Goal: Transaction & Acquisition: Book appointment/travel/reservation

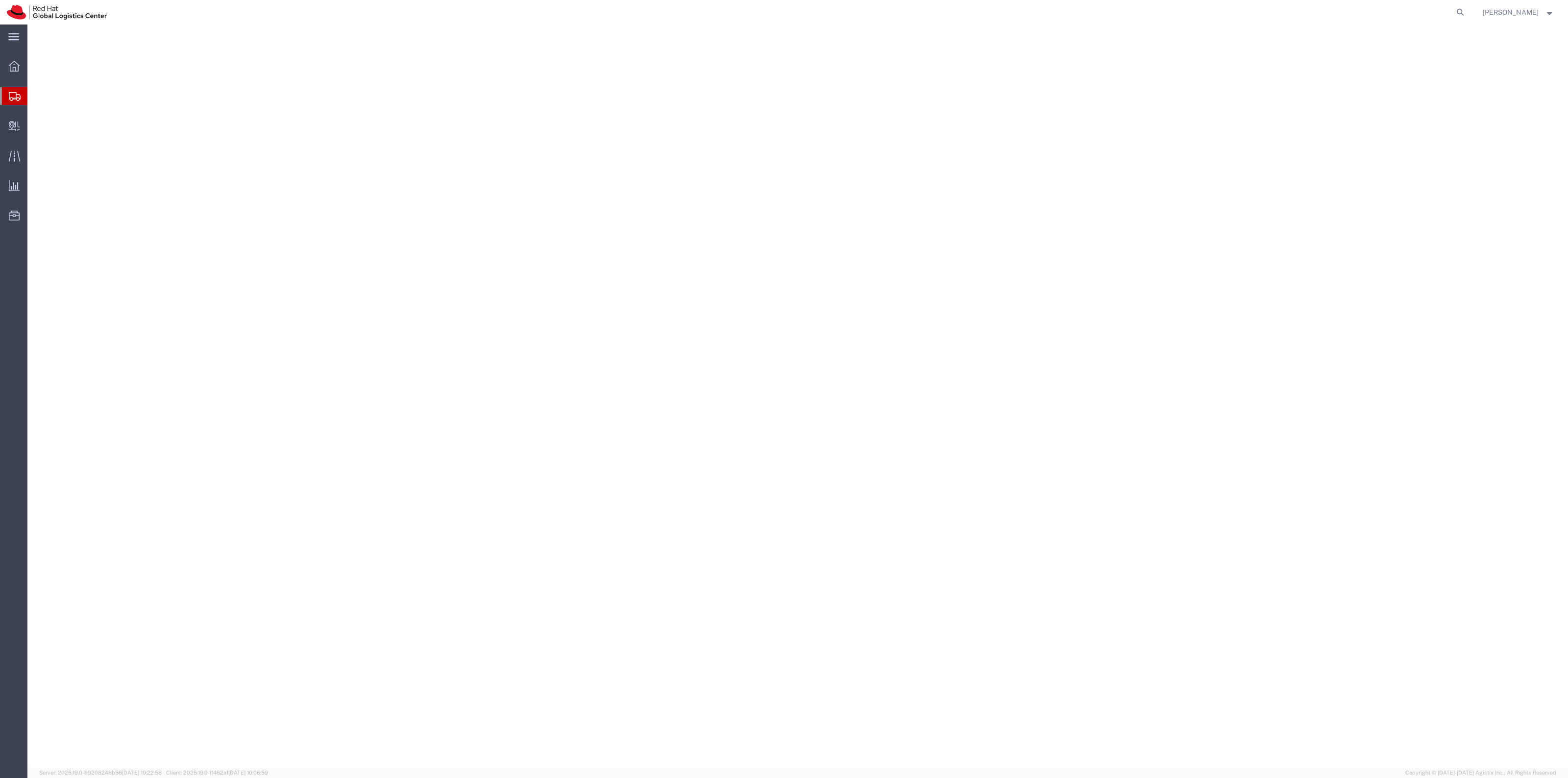
select select "38014"
select select
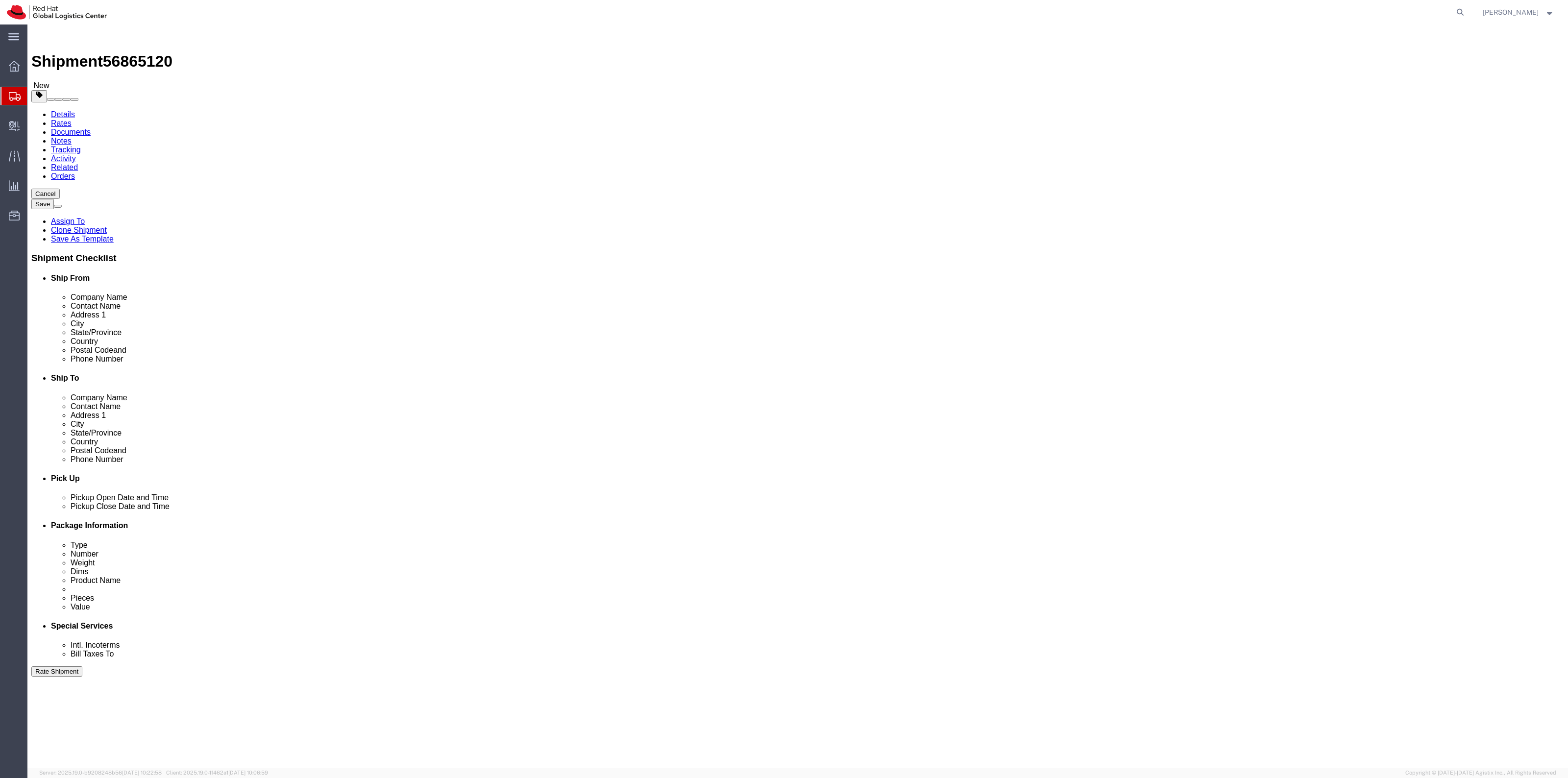
click link "Package Information"
click icon
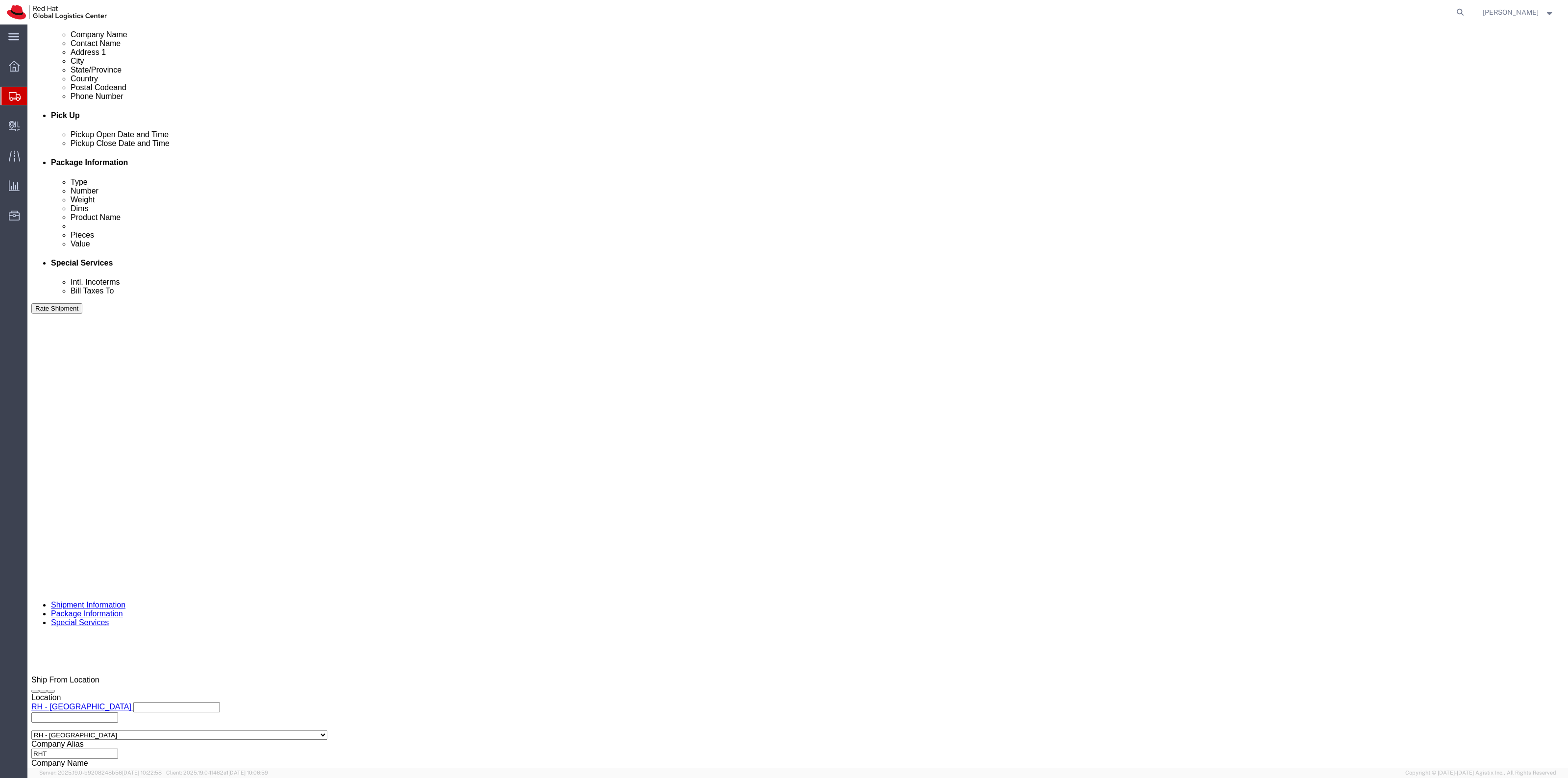
scroll to position [368, 0]
click label "Yes"
click input "Yes"
radio input "true"
click input "text"
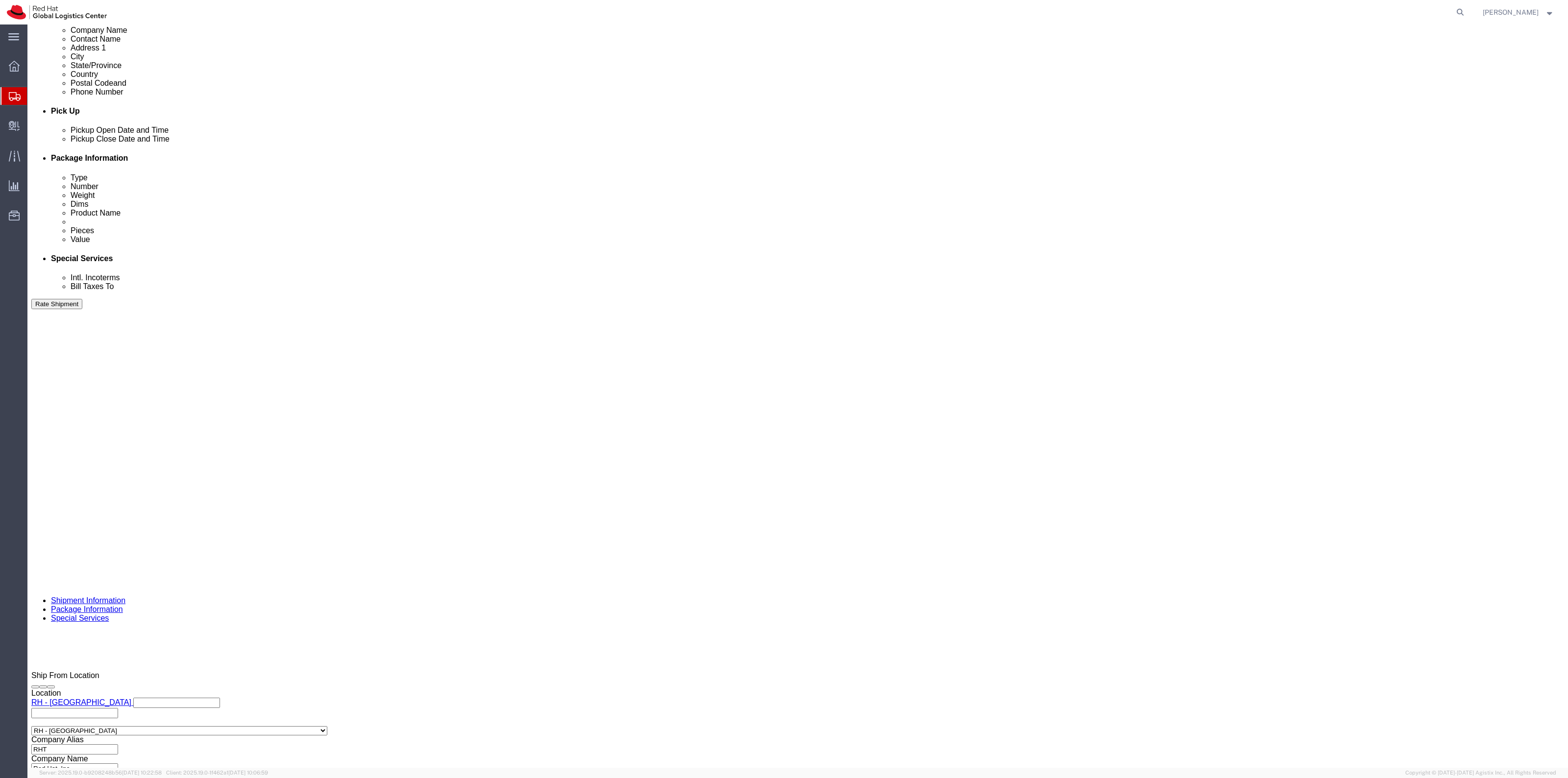
type input "500.00"
click label "Return Label Required"
click input "Return Label Required"
checkbox input "true"
select select "12"
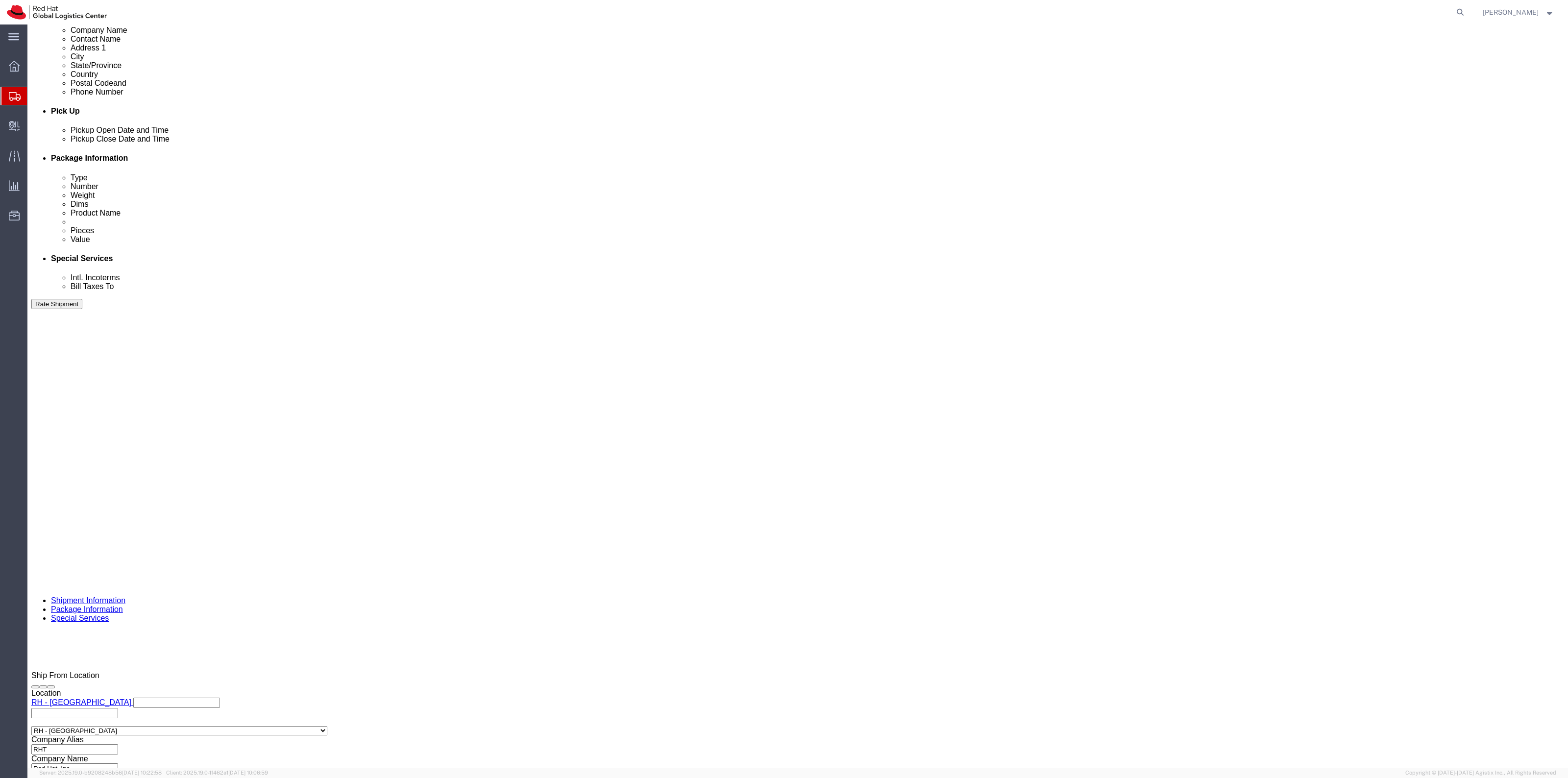
click button "Rate Shipment"
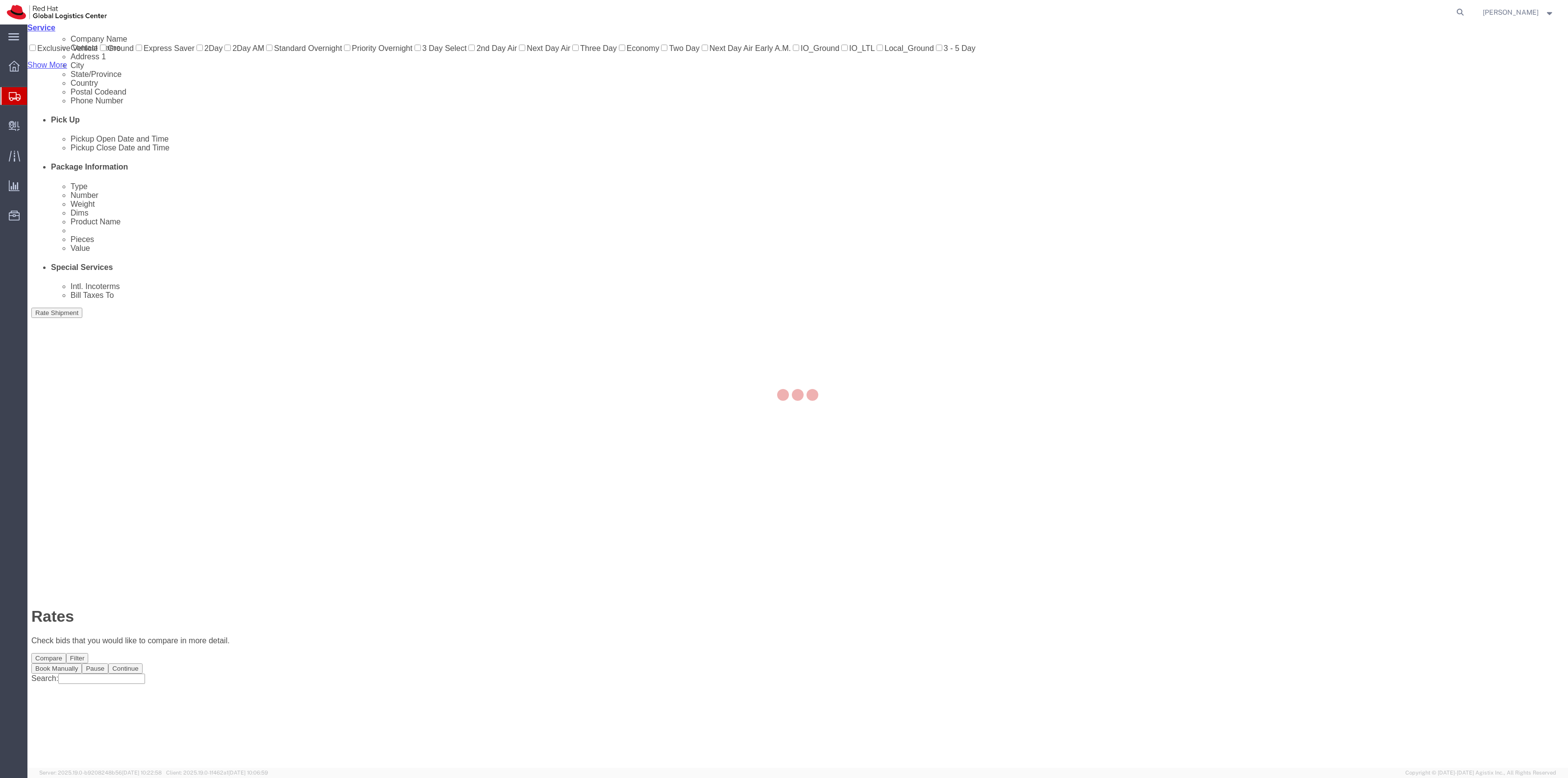
scroll to position [0, 0]
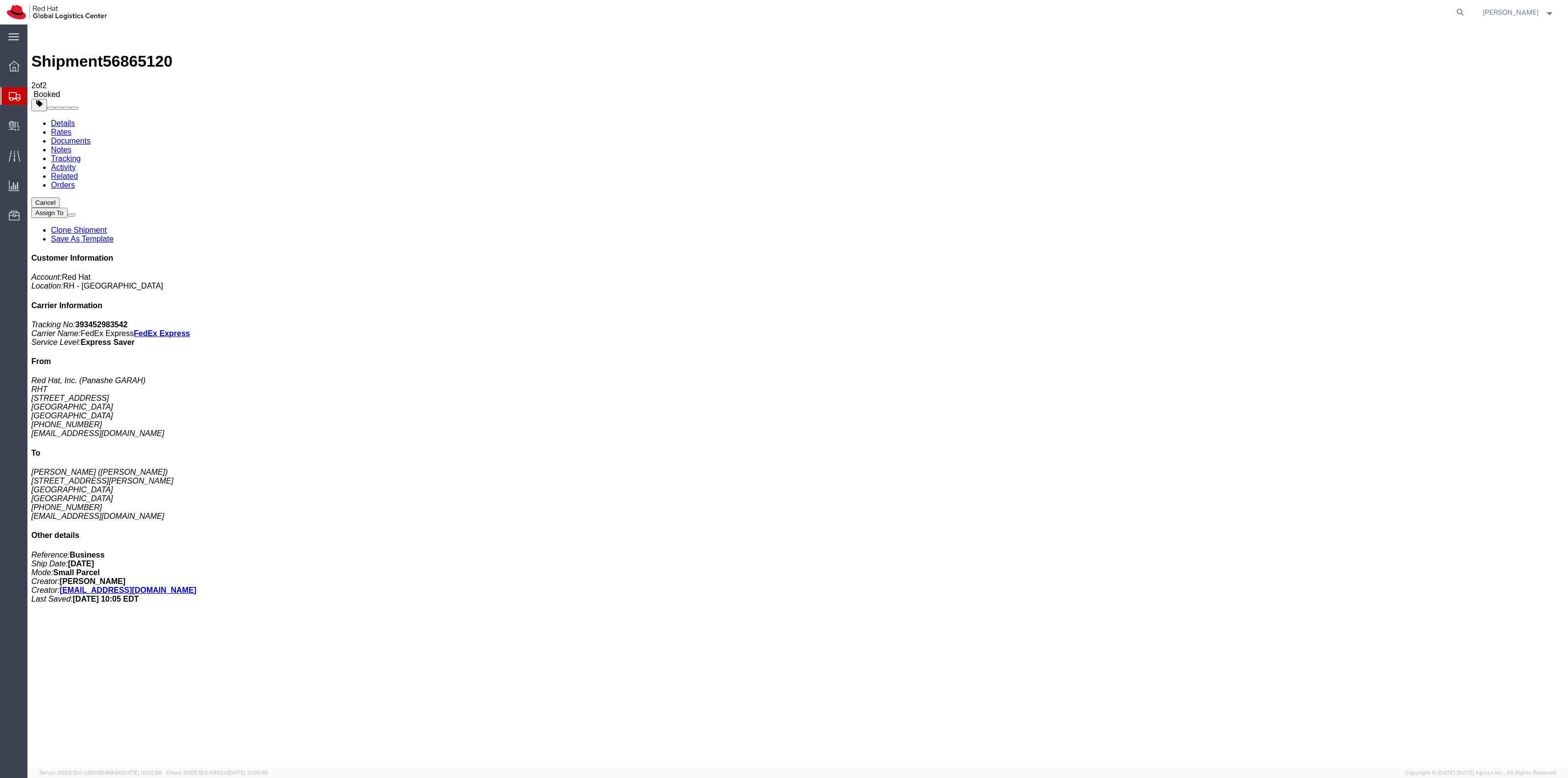
checkbox input "true"
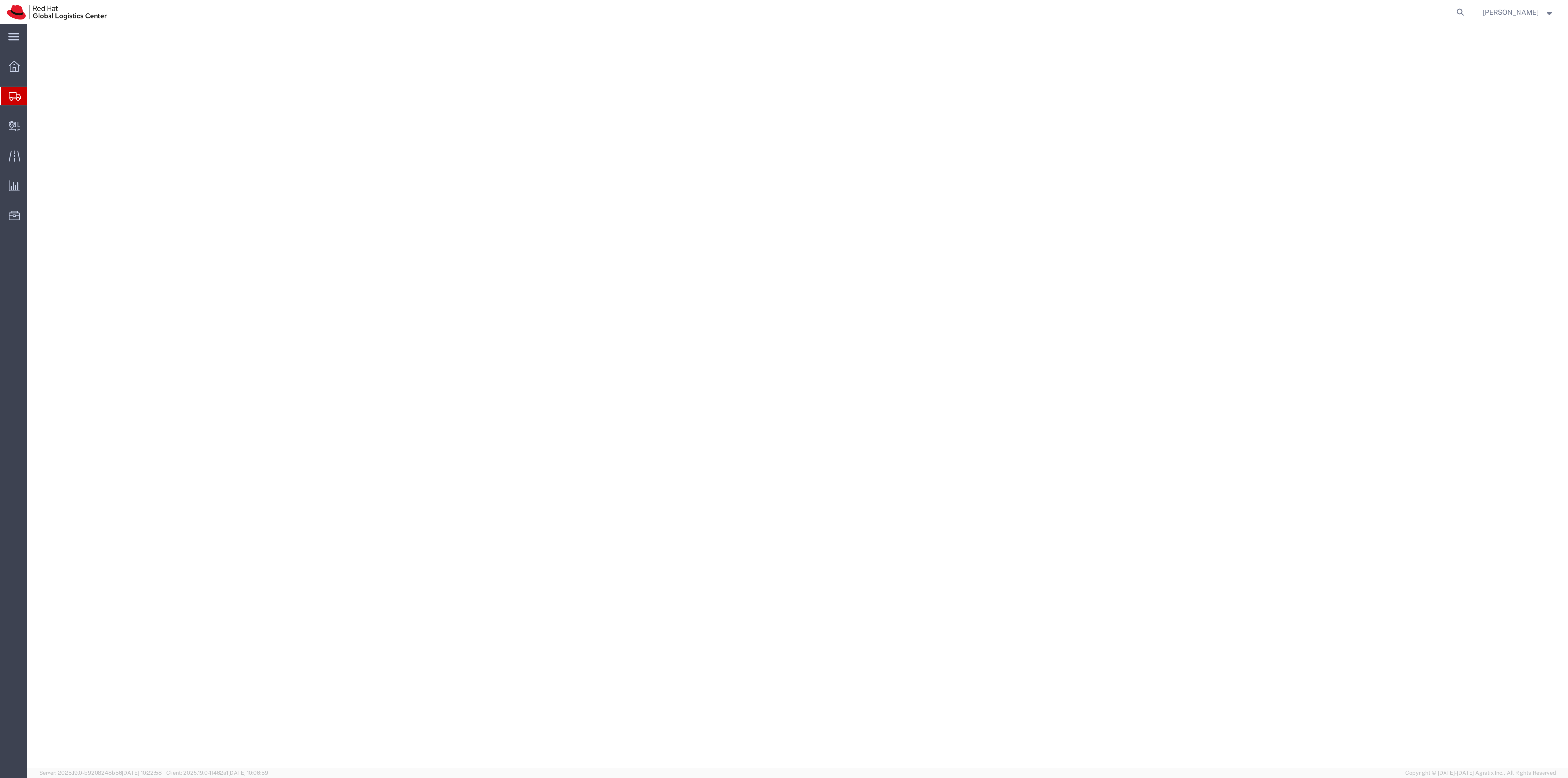
select select "38014"
select select
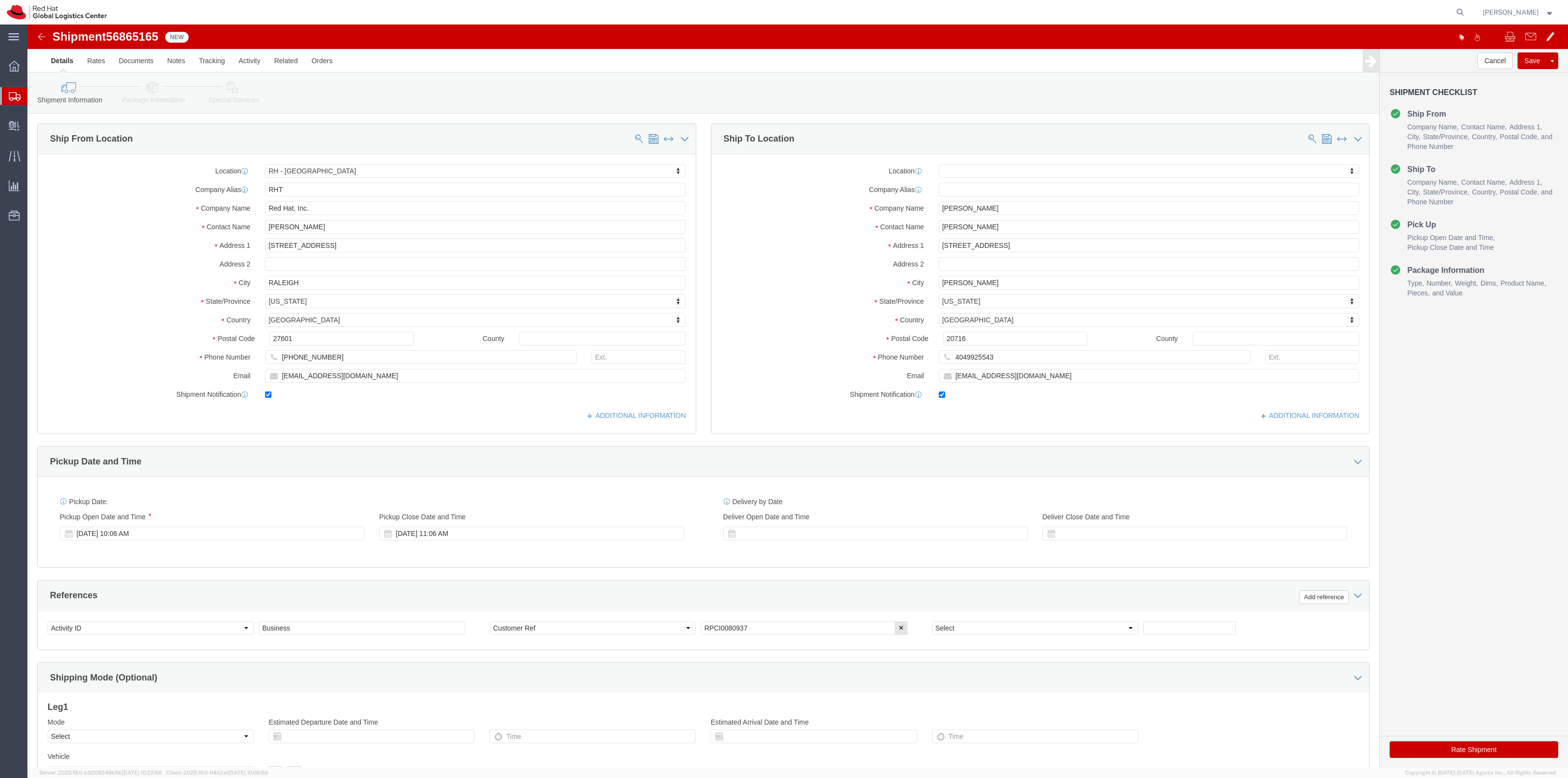
click link "Special Services"
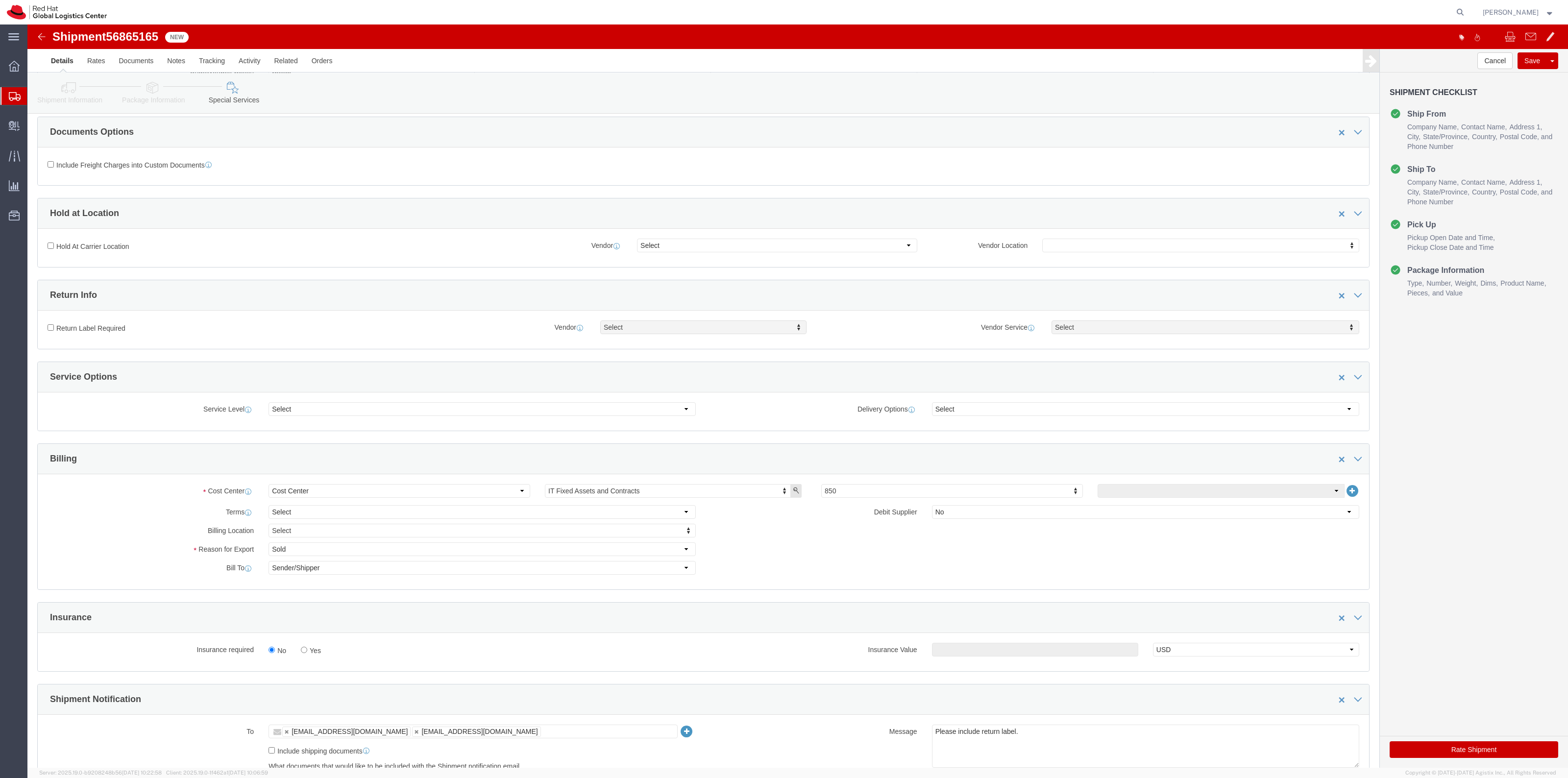
scroll to position [183, 0]
click label "Return Label Required"
click input "Return Label Required"
checkbox input "true"
click div "Vendor Service Select Vendor Service Vendor Service Select 2Day FedEx First Nex…"
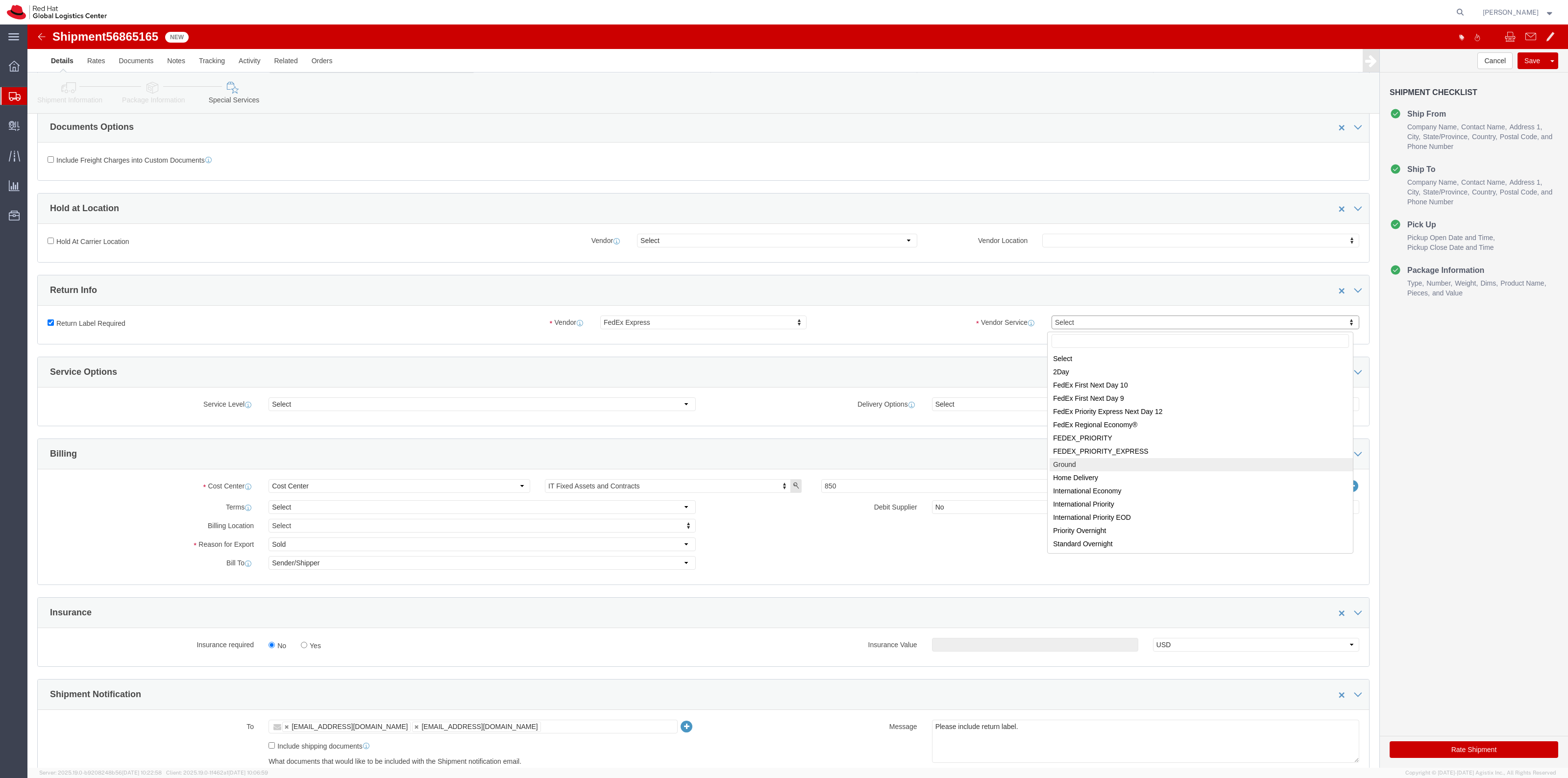
select select "12"
click input "Yes"
radio input "true"
click input "text"
type input "500.00"
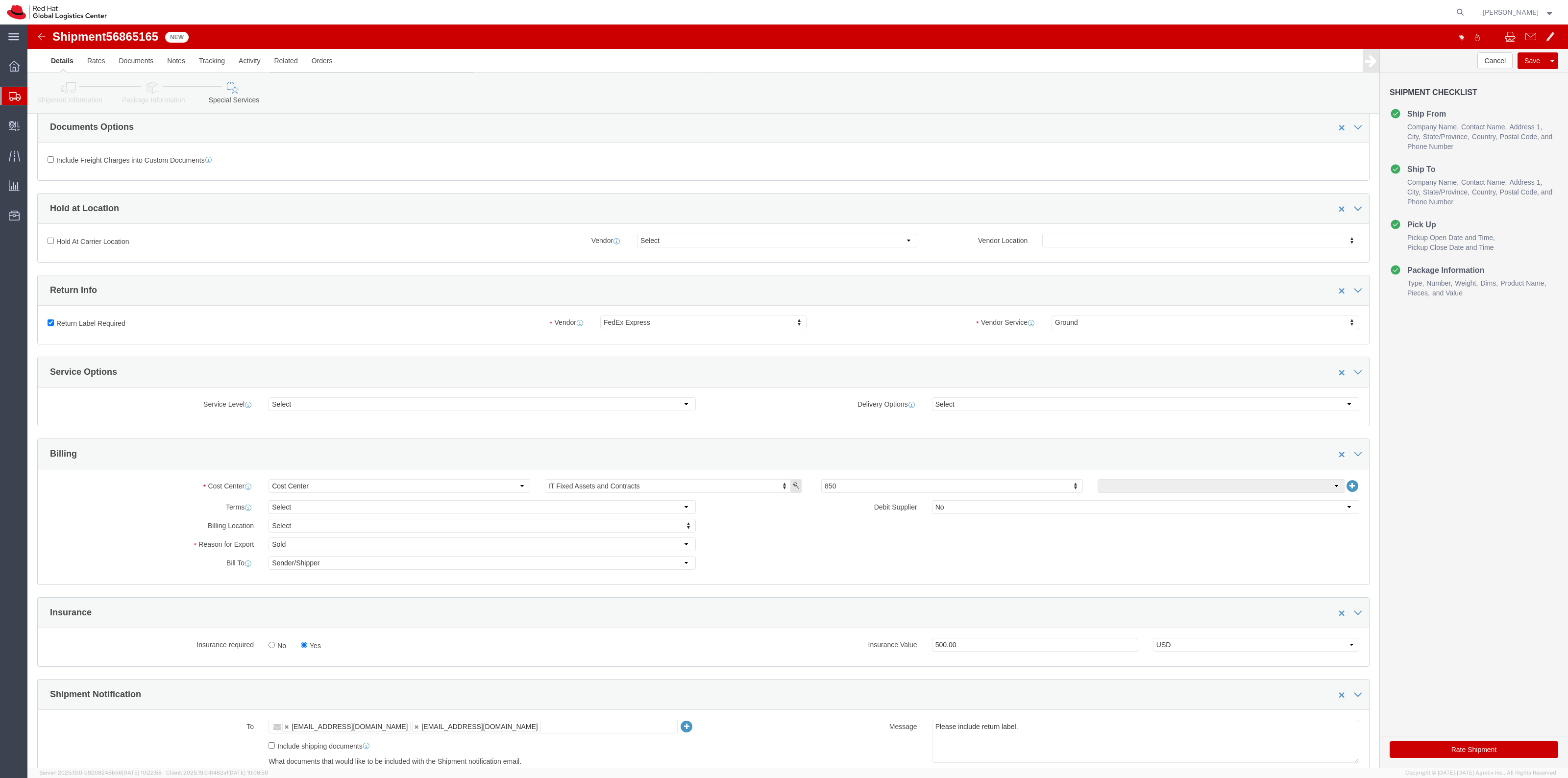
click button "Rate Shipment"
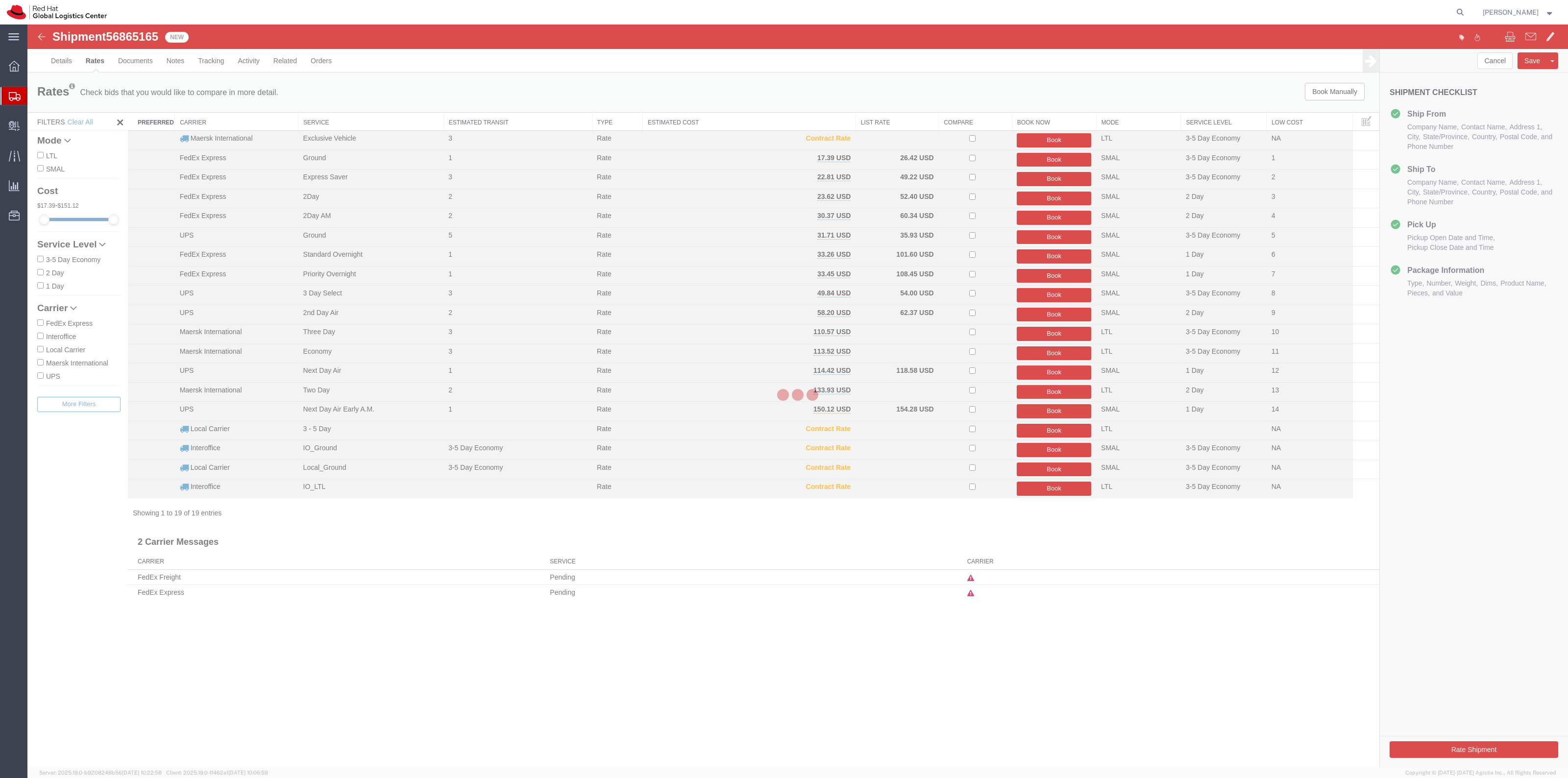
scroll to position [0, 0]
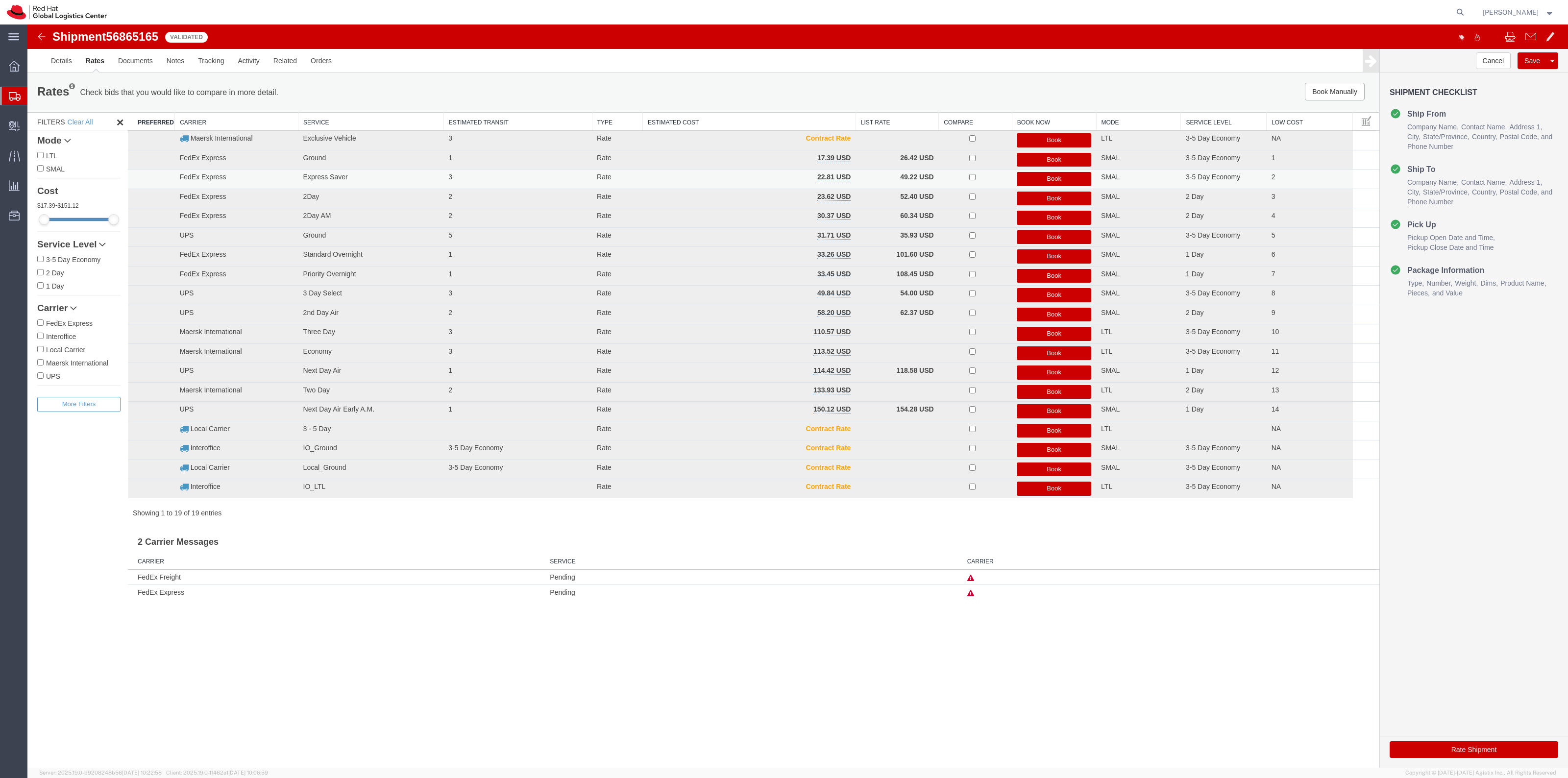
click at [1074, 176] on button "Book" at bounding box center [1054, 179] width 74 height 14
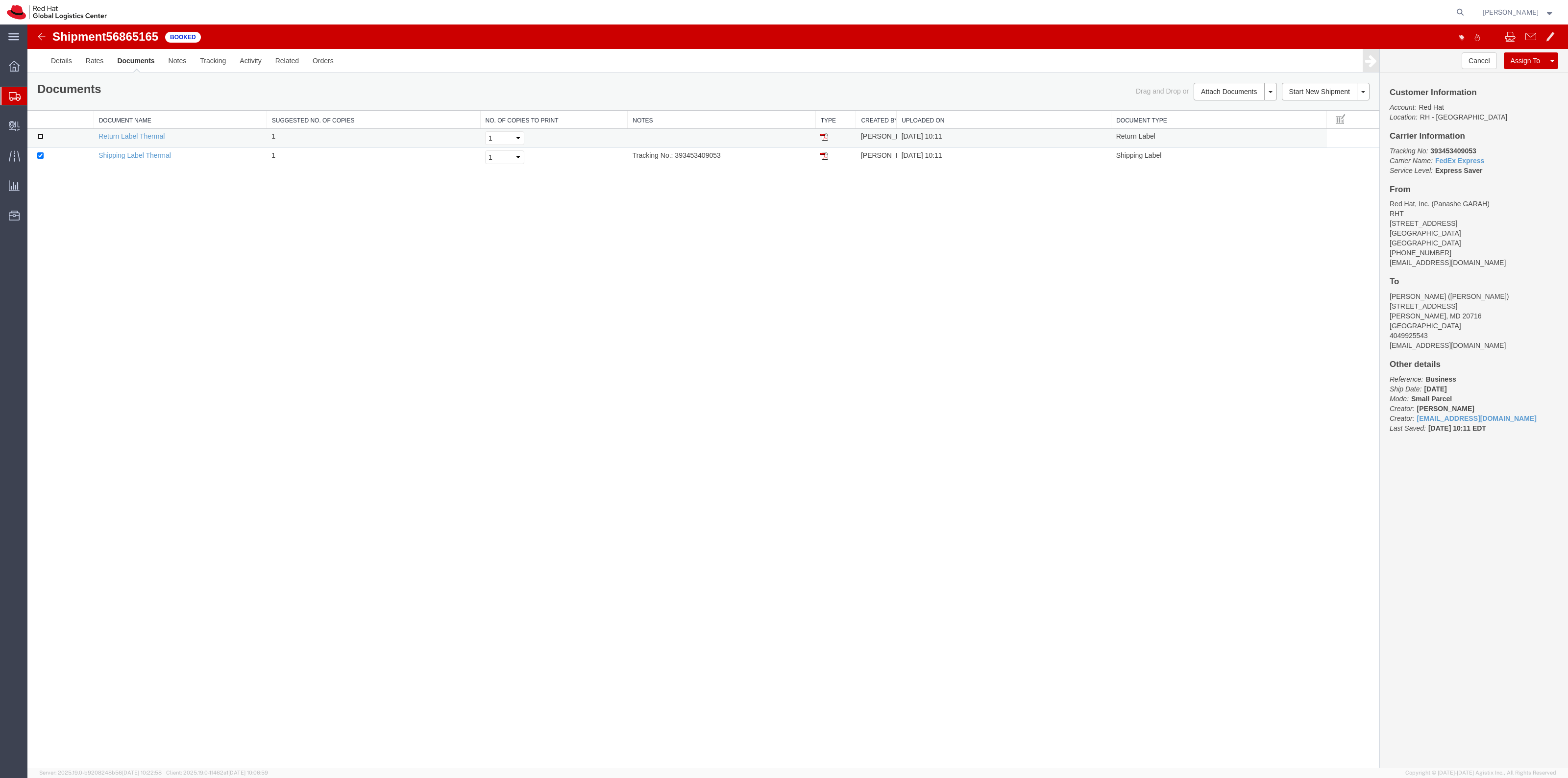
click at [41, 139] on input "checkbox" at bounding box center [40, 137] width 7 height 7
checkbox input "true"
click at [1226, 112] on link "Print Documents" at bounding box center [1234, 108] width 85 height 15
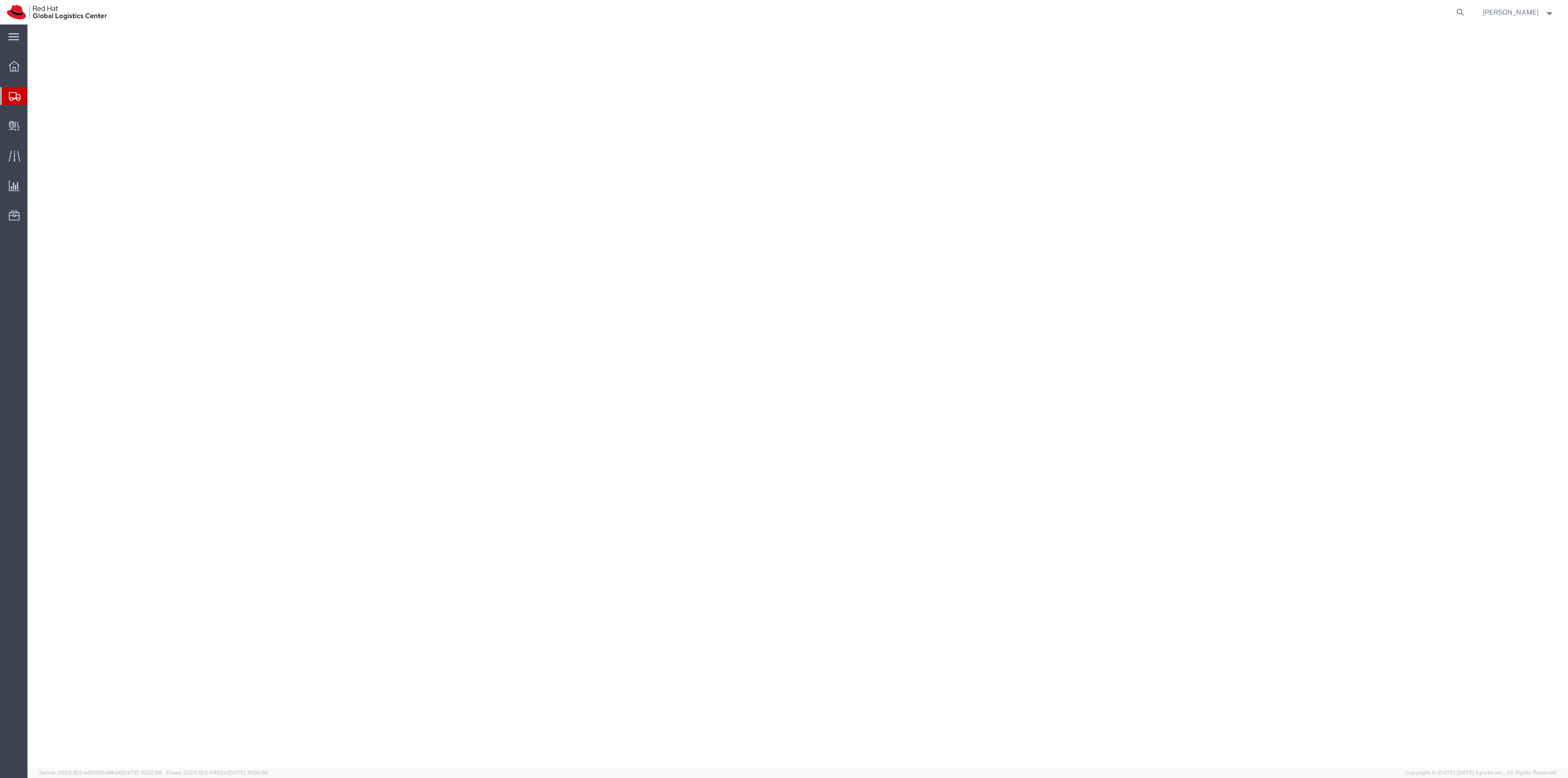
select select "38014"
select select
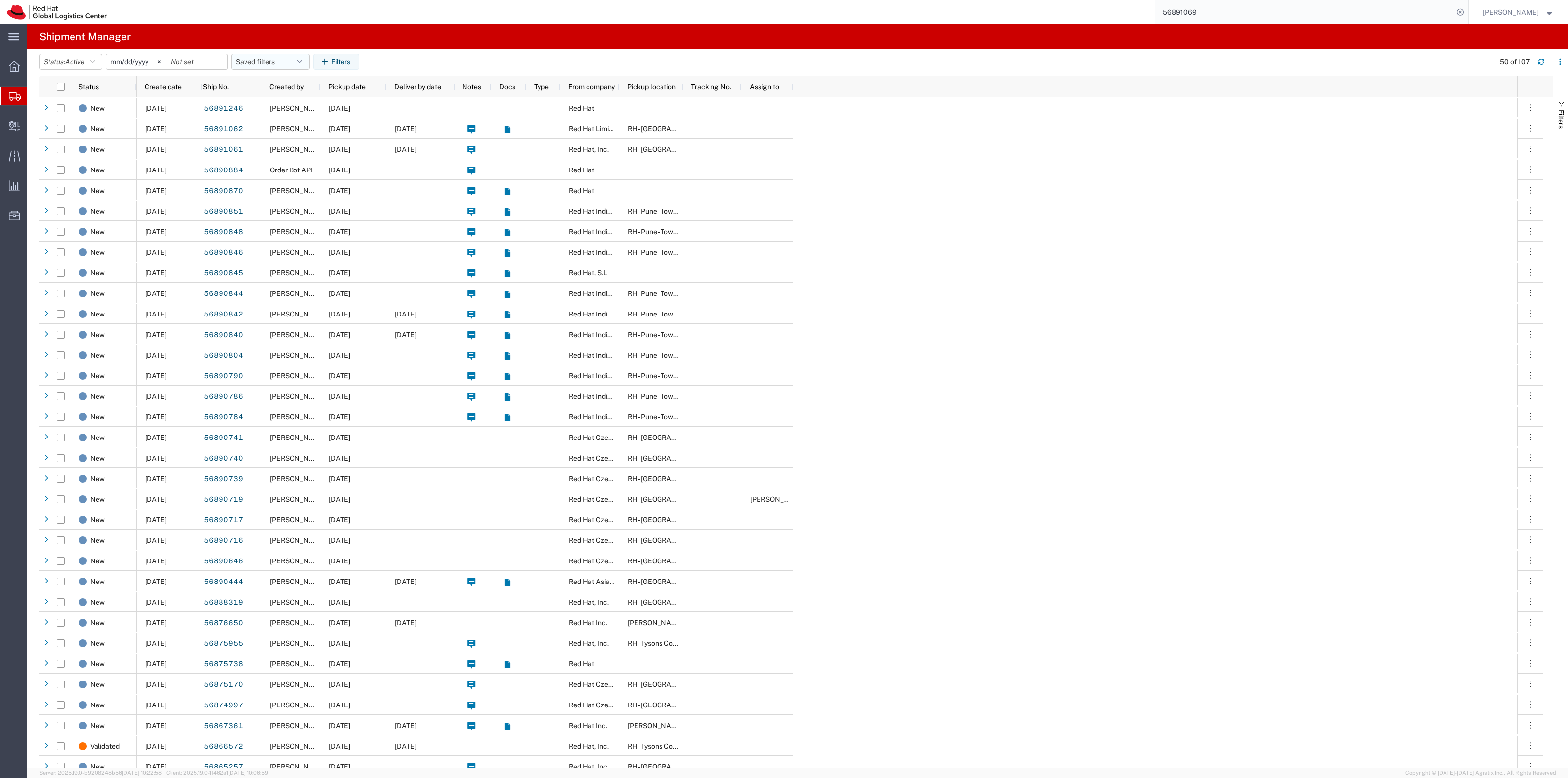
click at [269, 58] on button "Saved filters" at bounding box center [270, 62] width 78 height 16
click at [287, 96] on span "New filter save" at bounding box center [297, 105] width 128 height 18
type input "2022-06-27"
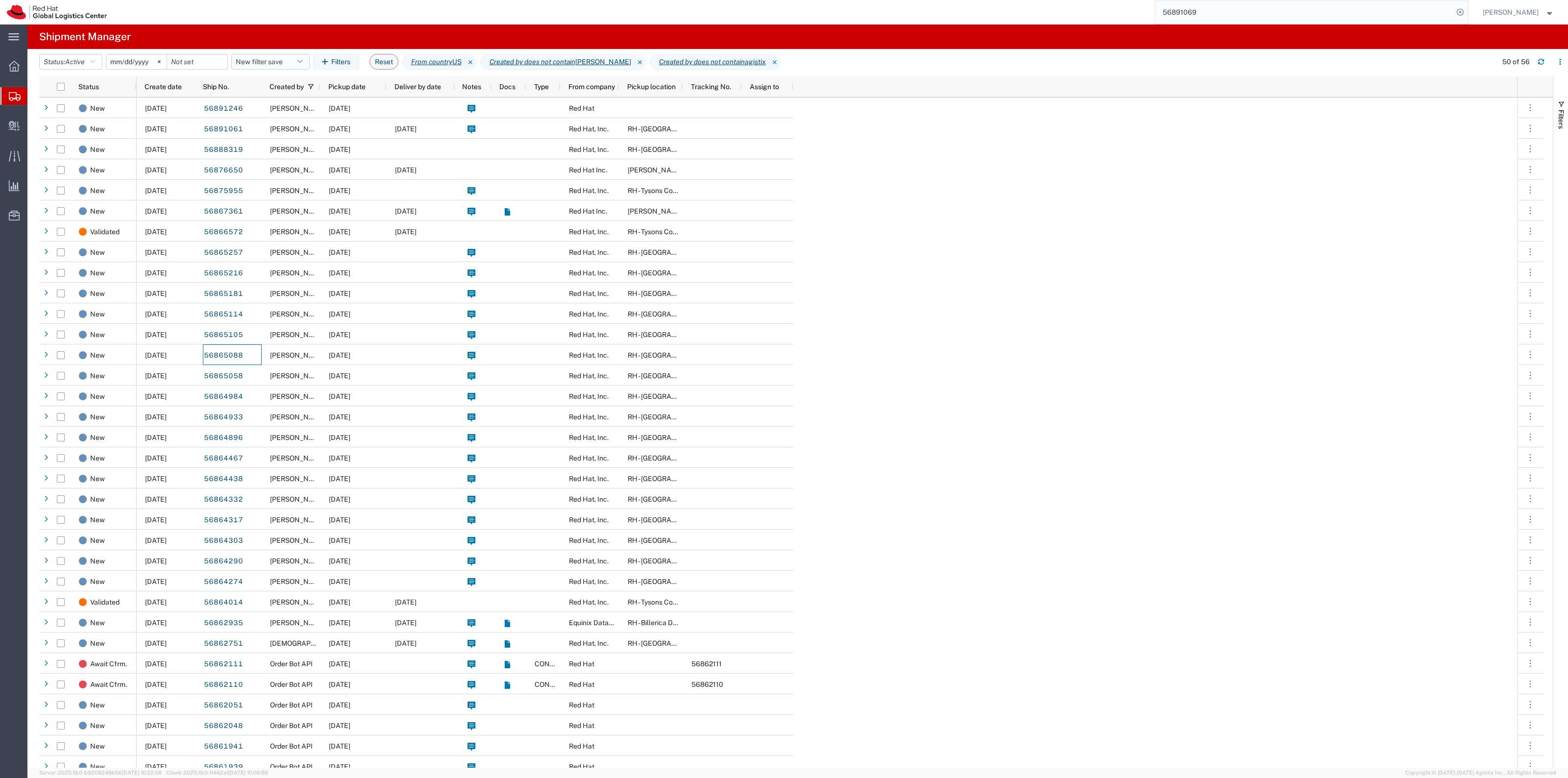
click at [258, 55] on button "New filter save" at bounding box center [270, 62] width 78 height 16
click at [304, 108] on span "New filter save" at bounding box center [297, 105] width 128 height 18
click at [265, 61] on button "New filter save" at bounding box center [270, 62] width 78 height 16
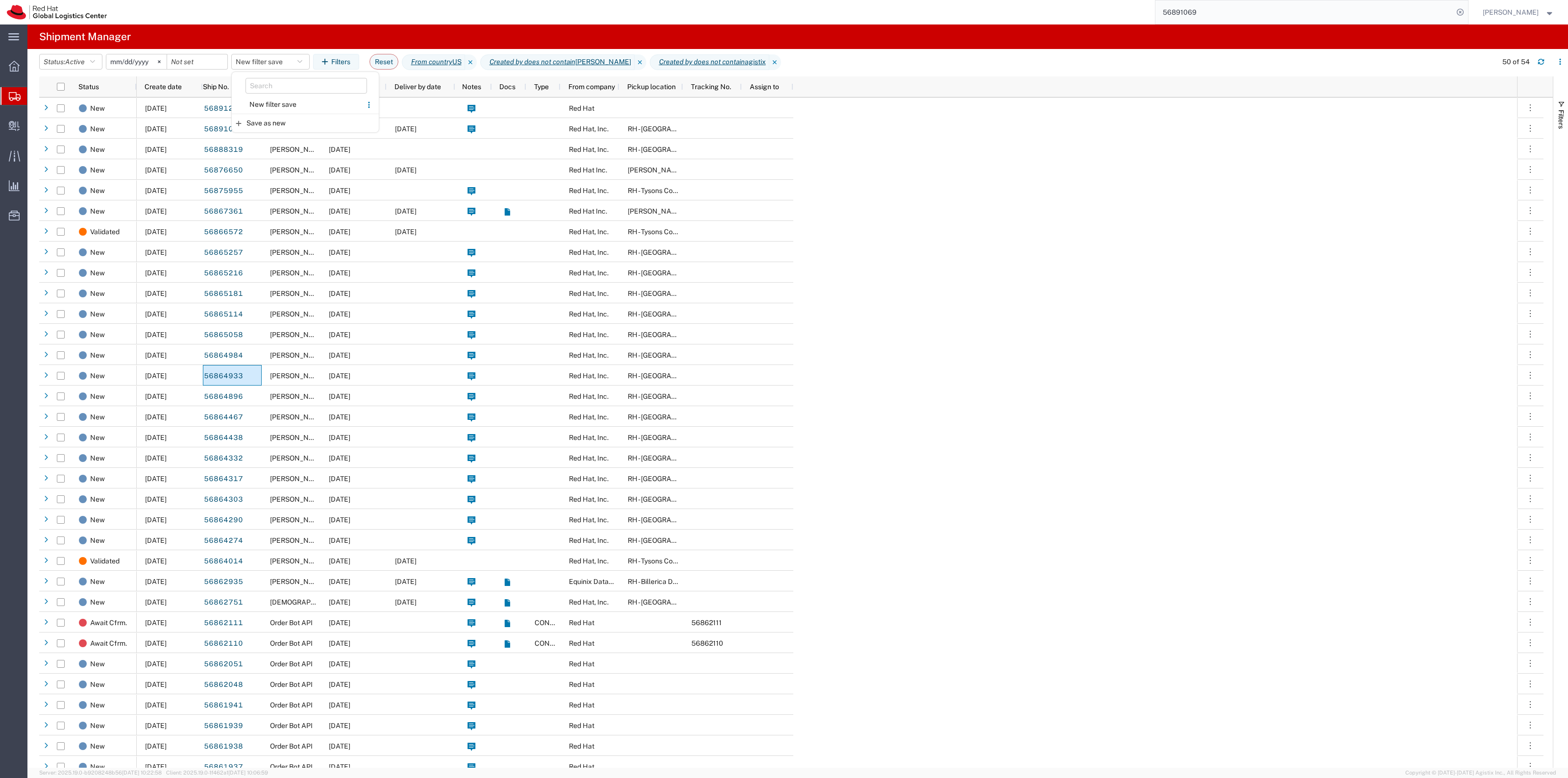
drag, startPoint x: 267, startPoint y: 103, endPoint x: 273, endPoint y: 105, distance: 6.3
click at [268, 103] on span "New filter save" at bounding box center [297, 105] width 128 height 18
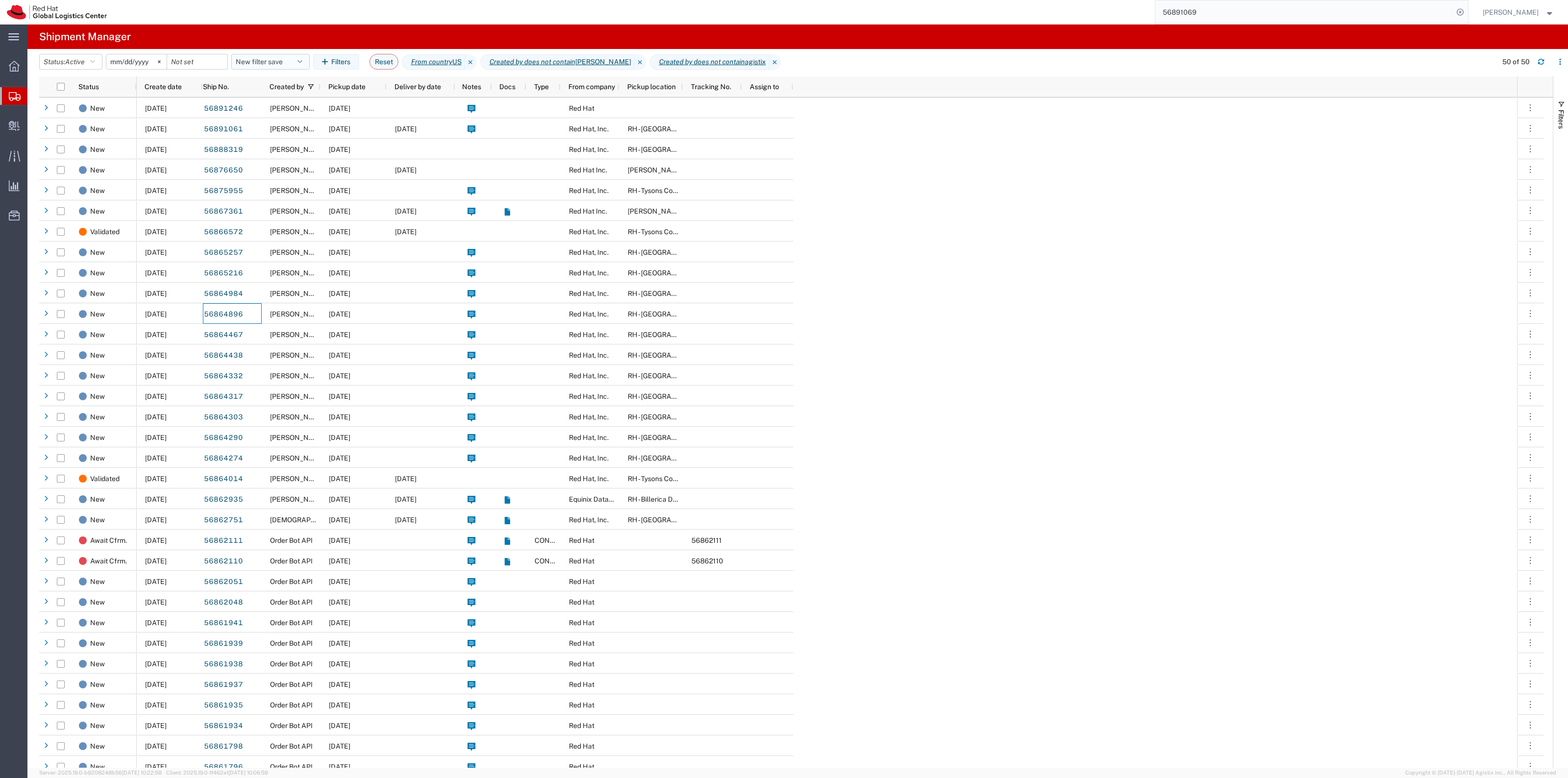
click at [253, 57] on button "New filter save" at bounding box center [270, 62] width 78 height 16
click at [285, 106] on span "New filter save" at bounding box center [297, 105] width 128 height 18
drag, startPoint x: 289, startPoint y: 64, endPoint x: 295, endPoint y: 126, distance: 62.3
click at [290, 64] on button "New filter save" at bounding box center [270, 62] width 78 height 16
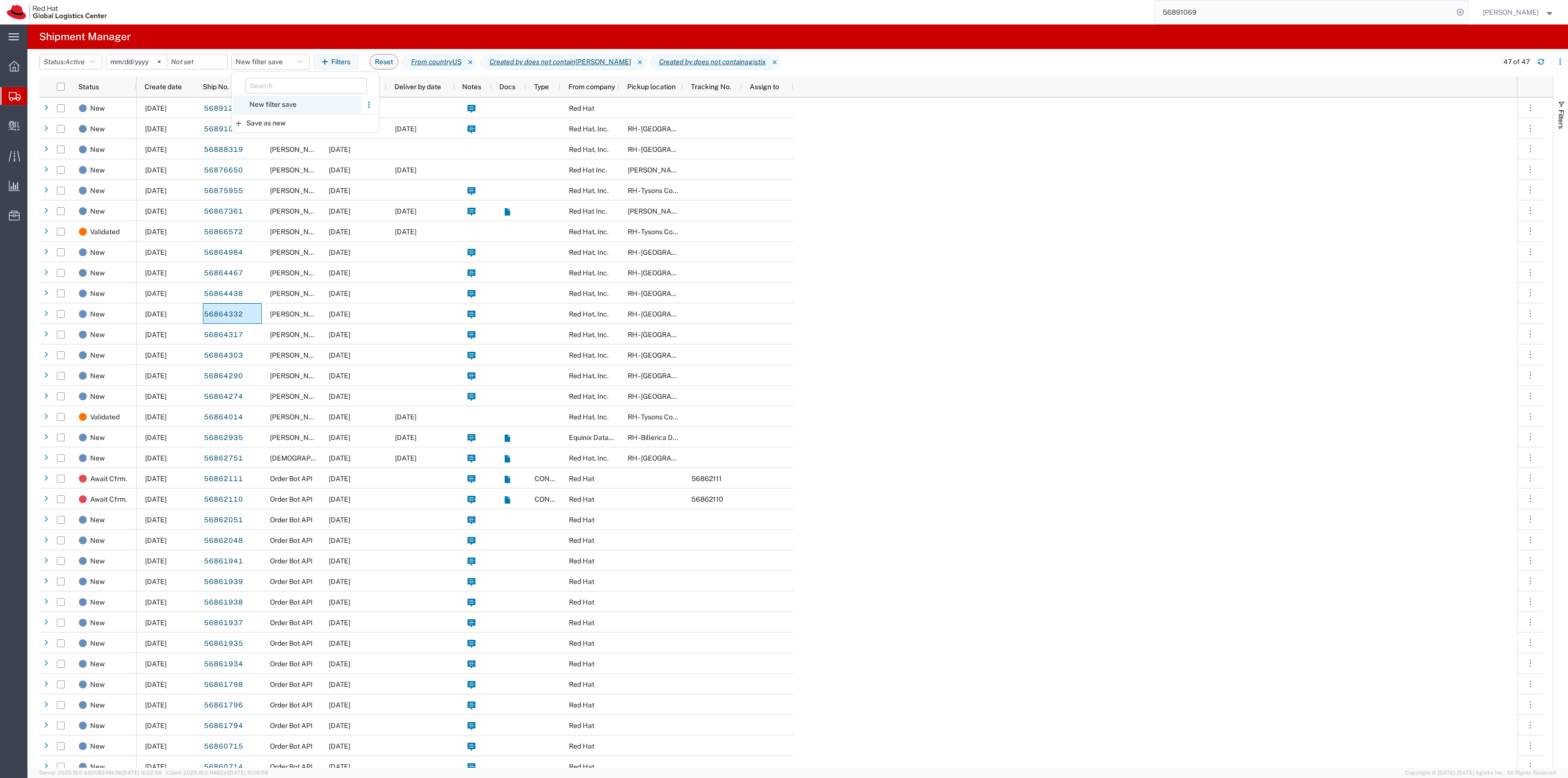
click at [302, 104] on span "New filter save" at bounding box center [297, 105] width 128 height 18
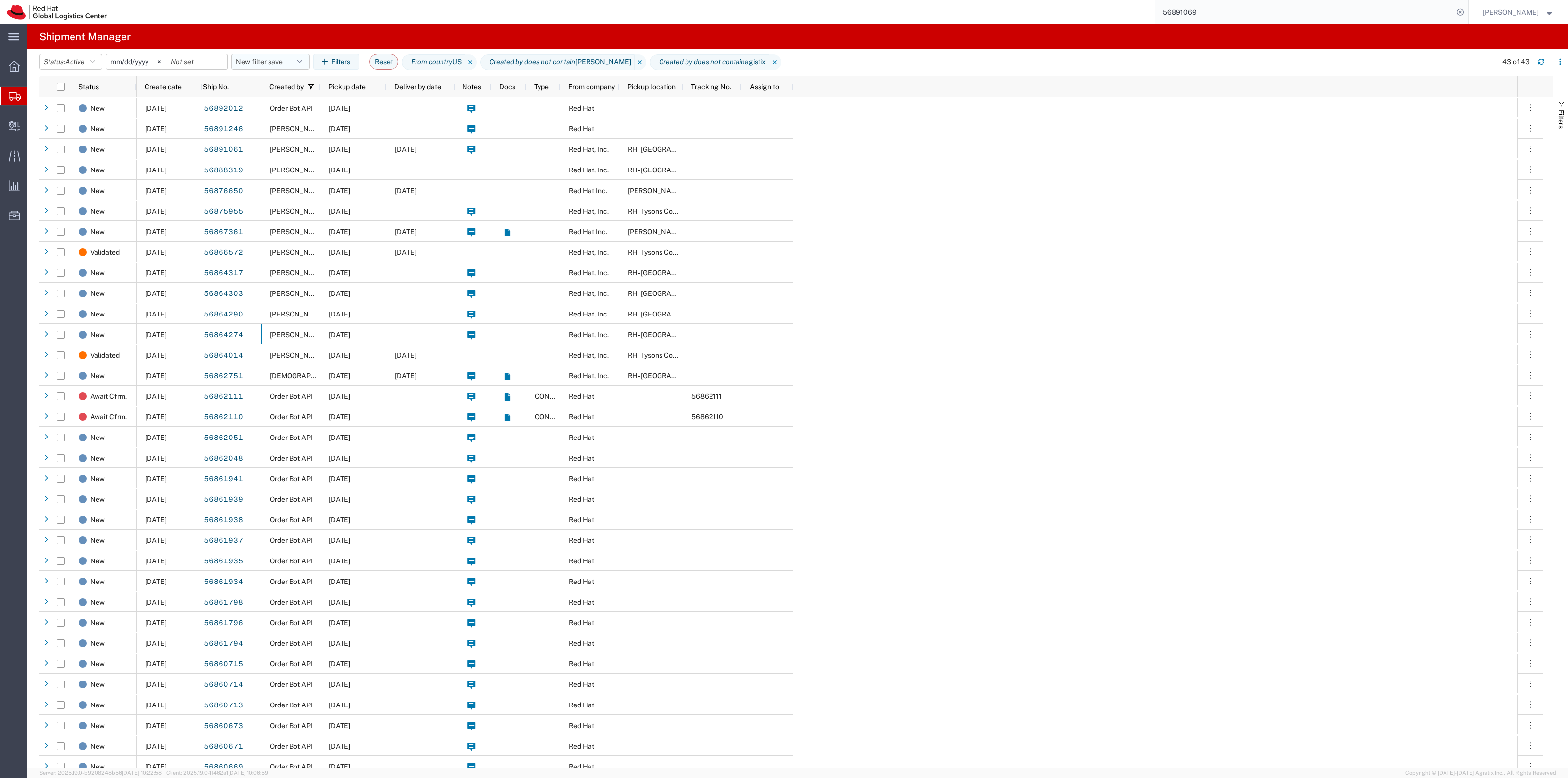
click at [279, 60] on button "New filter save" at bounding box center [270, 62] width 78 height 16
click at [295, 107] on span "New filter save" at bounding box center [297, 105] width 128 height 18
click at [261, 70] on agx-table-filter-chips "Status: Active Active All Approved Booked Canceled Delivered Denied New On Hold…" at bounding box center [765, 65] width 1453 height 23
click at [265, 62] on button "New filter save" at bounding box center [270, 62] width 78 height 16
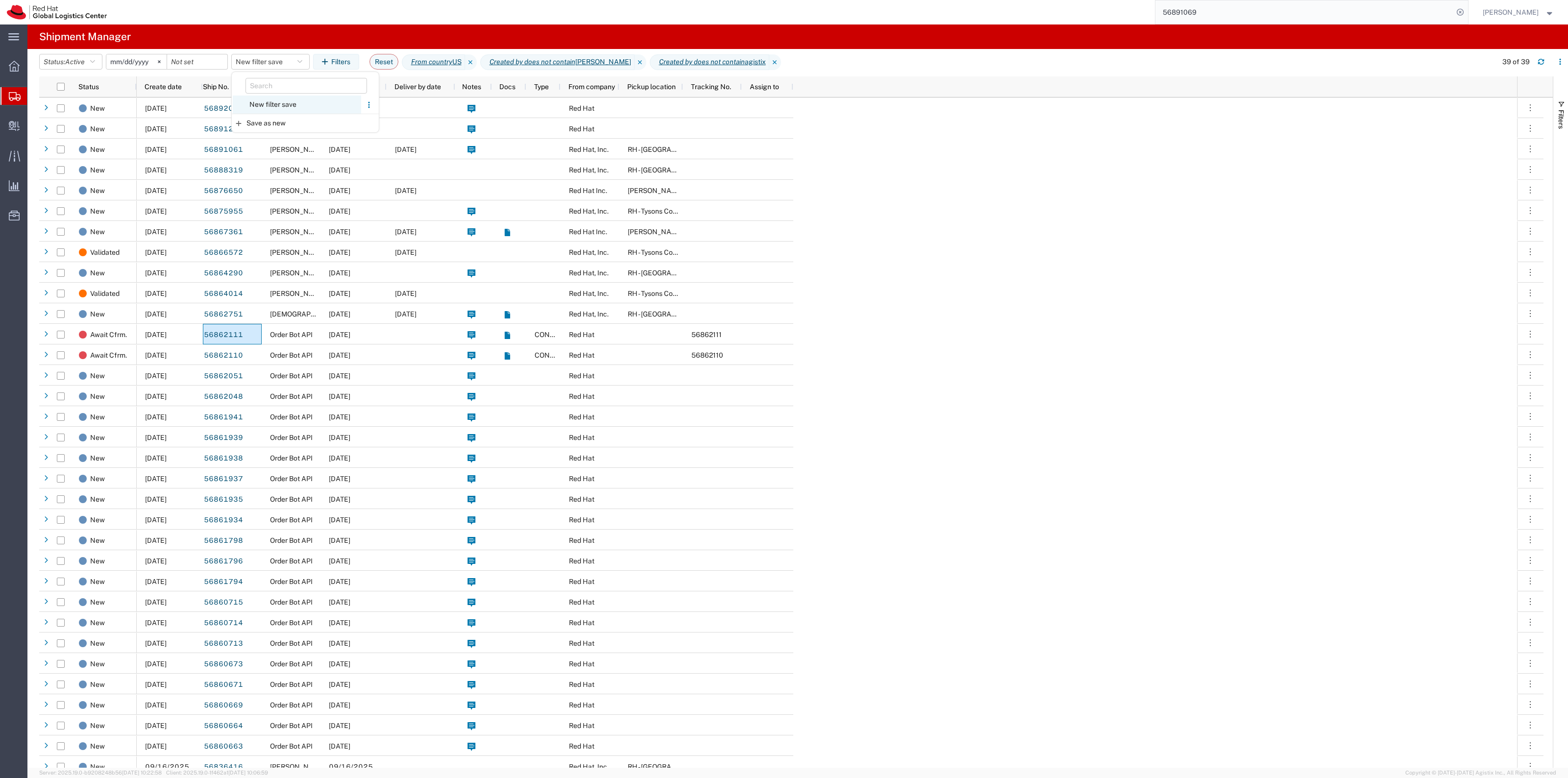
drag, startPoint x: 284, startPoint y: 110, endPoint x: 289, endPoint y: 113, distance: 5.8
click at [284, 109] on span "New filter save" at bounding box center [297, 105] width 128 height 18
click at [1467, 10] on icon at bounding box center [1460, 12] width 14 height 14
click at [1467, 9] on icon at bounding box center [1460, 12] width 14 height 14
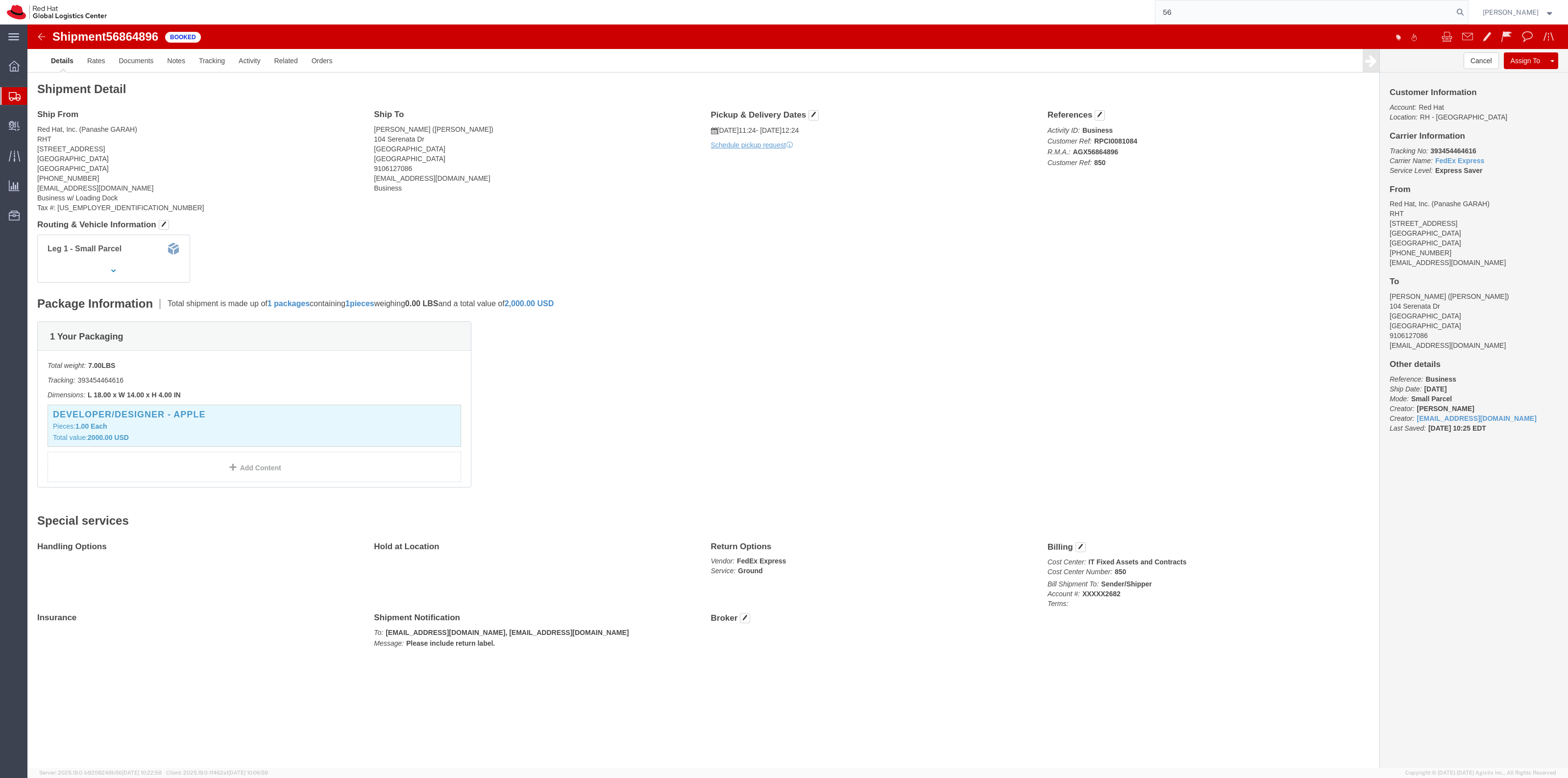
type input "5"
type input "56864274"
click link "Documents"
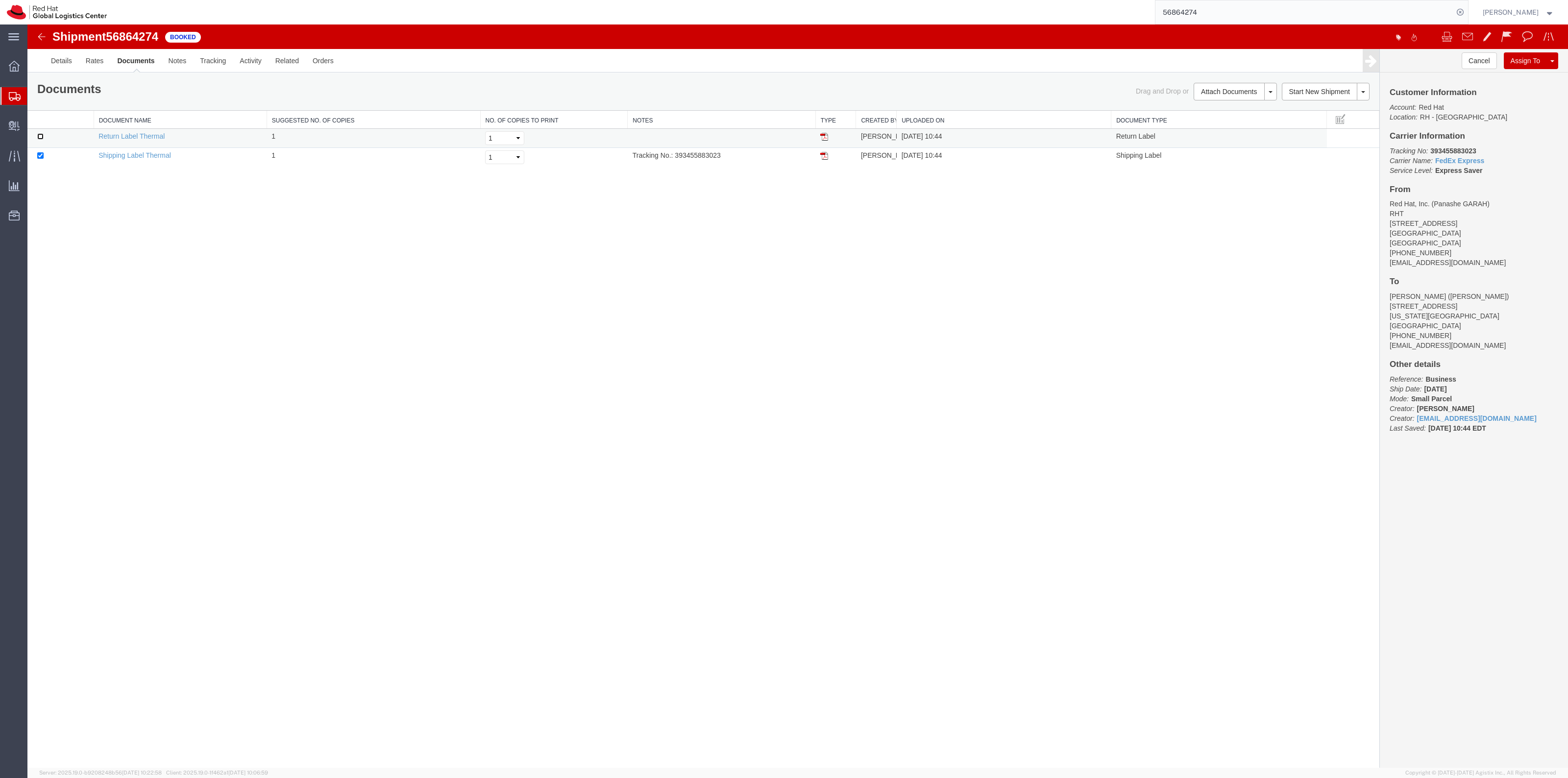
click at [42, 135] on input "checkbox" at bounding box center [40, 137] width 7 height 7
checkbox input "true"
click at [1217, 112] on link "Print Documents" at bounding box center [1234, 108] width 85 height 15
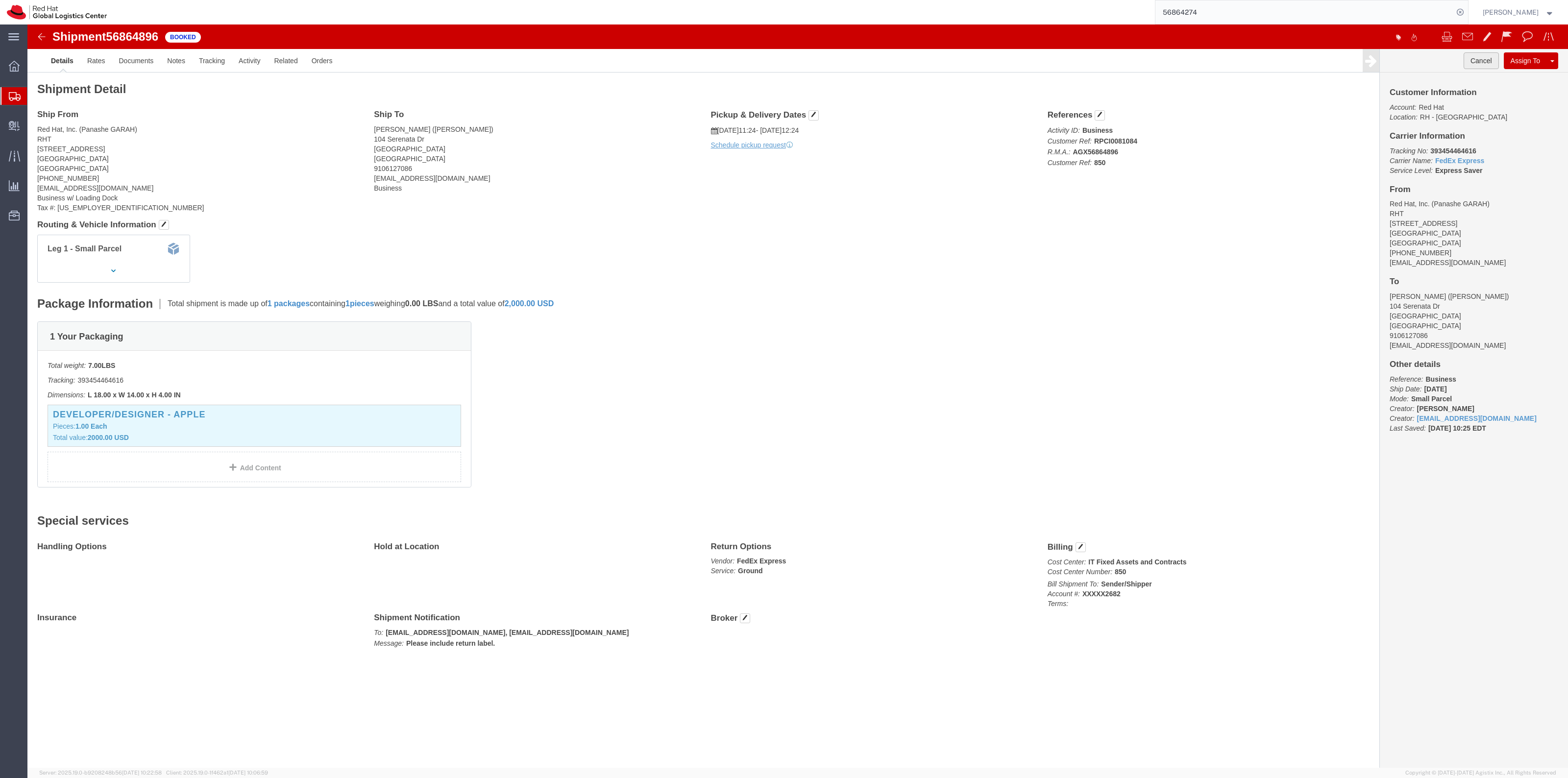
click button "Cancel"
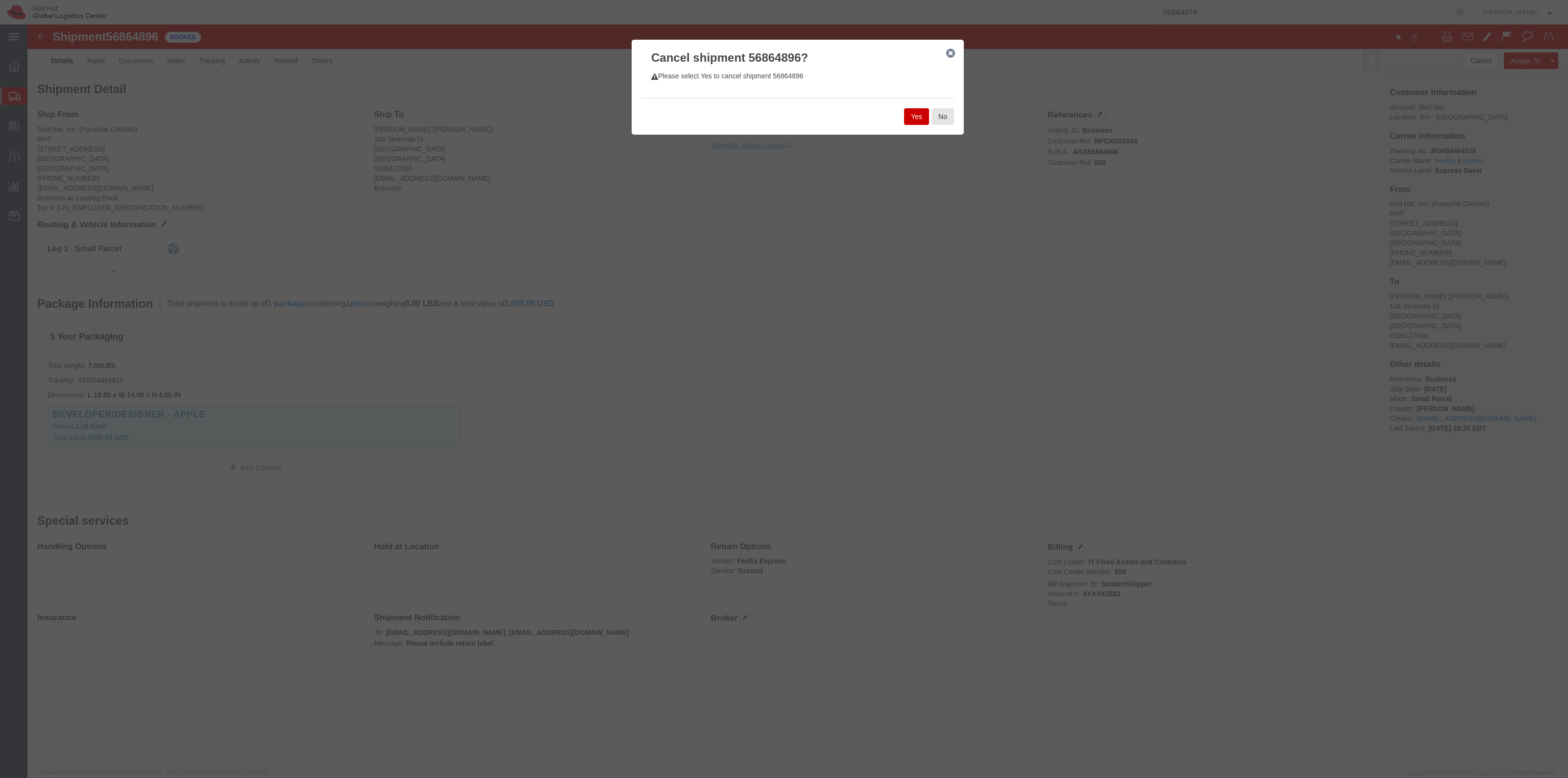
click button "Yes"
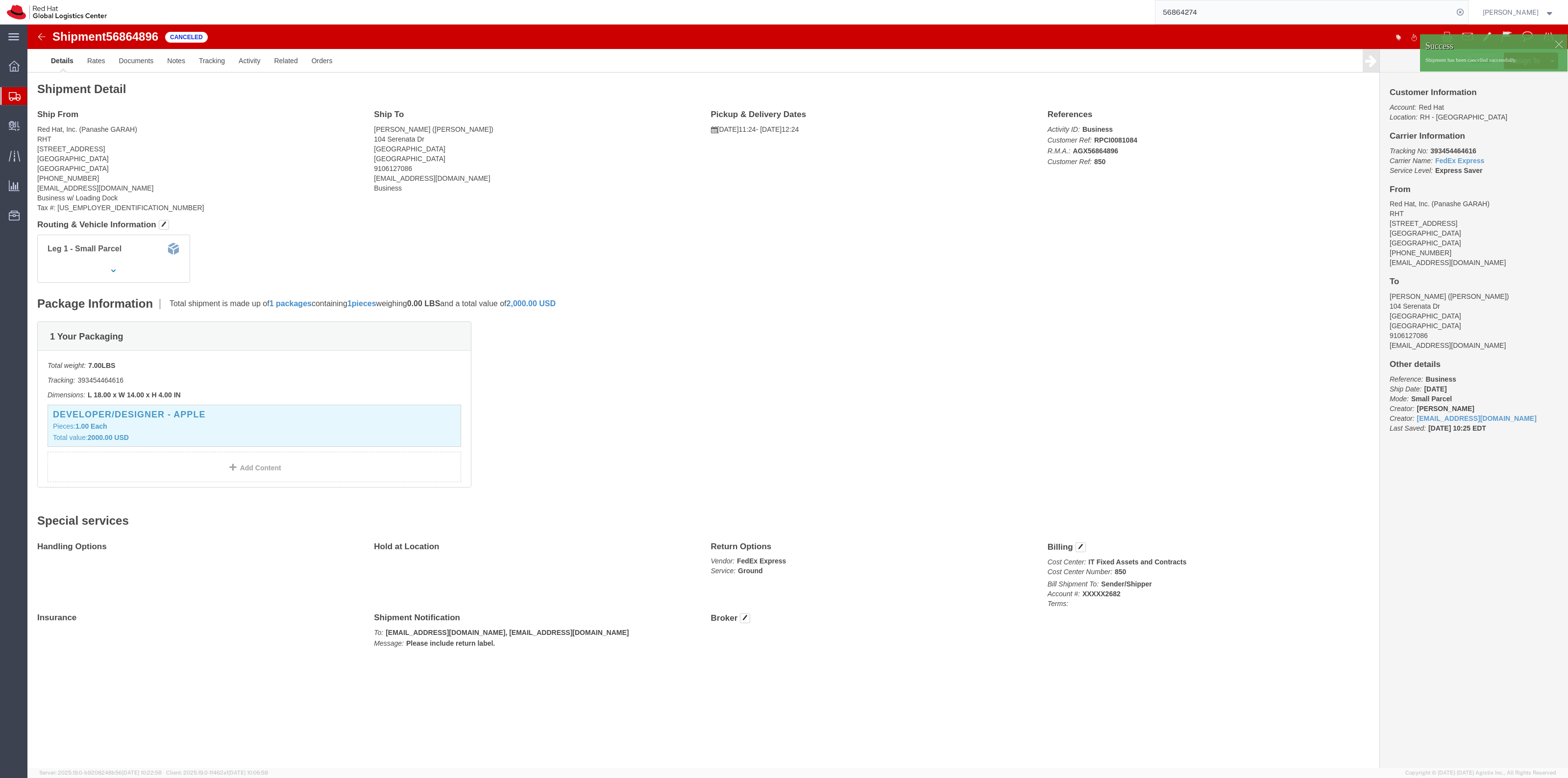
click at [0, 0] on span "Shipment Manager" at bounding box center [0, 0] width 0 height 0
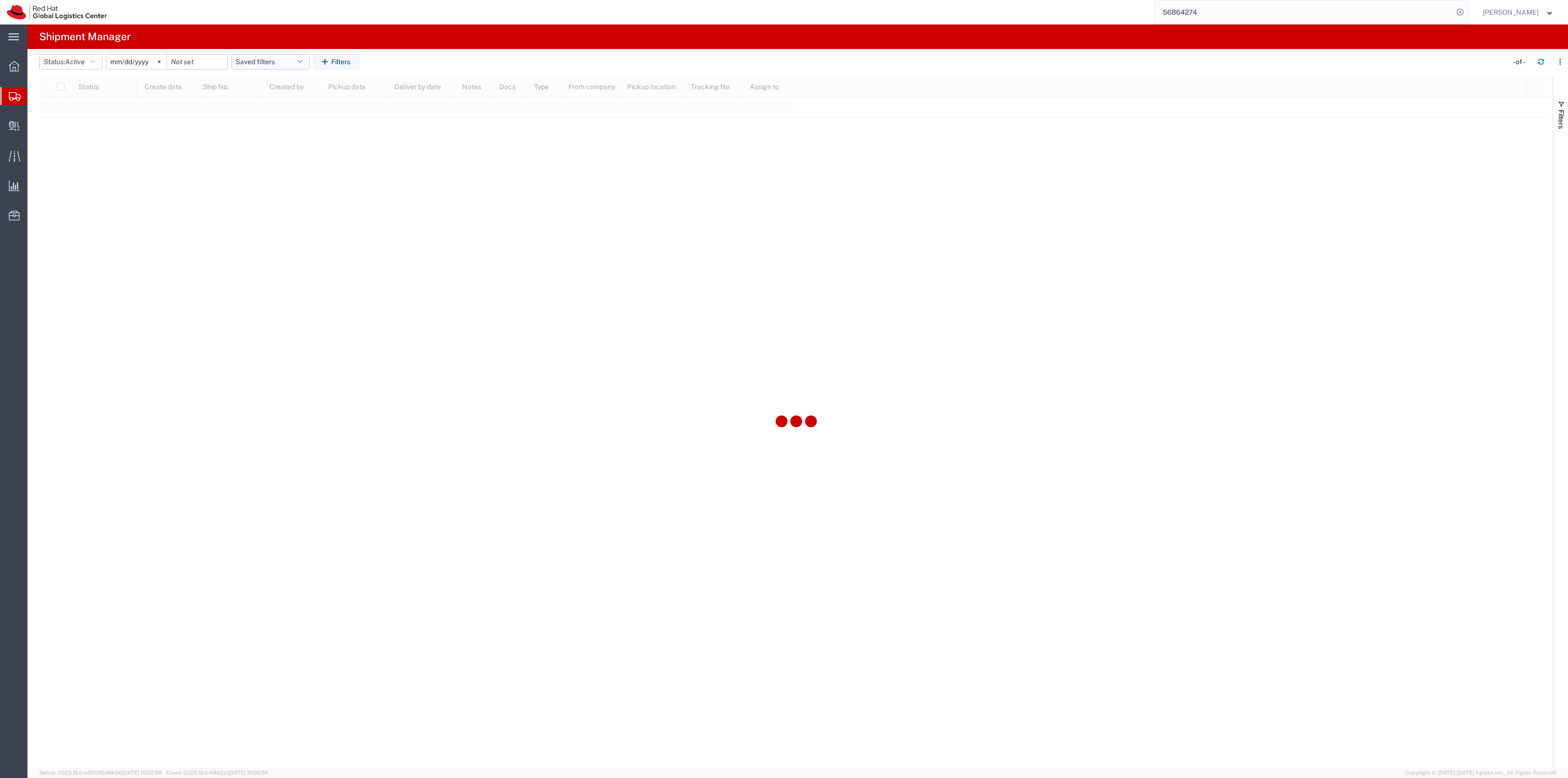
click at [258, 62] on button "Saved filters" at bounding box center [270, 62] width 78 height 16
click at [260, 100] on span "New filter save" at bounding box center [297, 105] width 128 height 18
type input "2022-06-27"
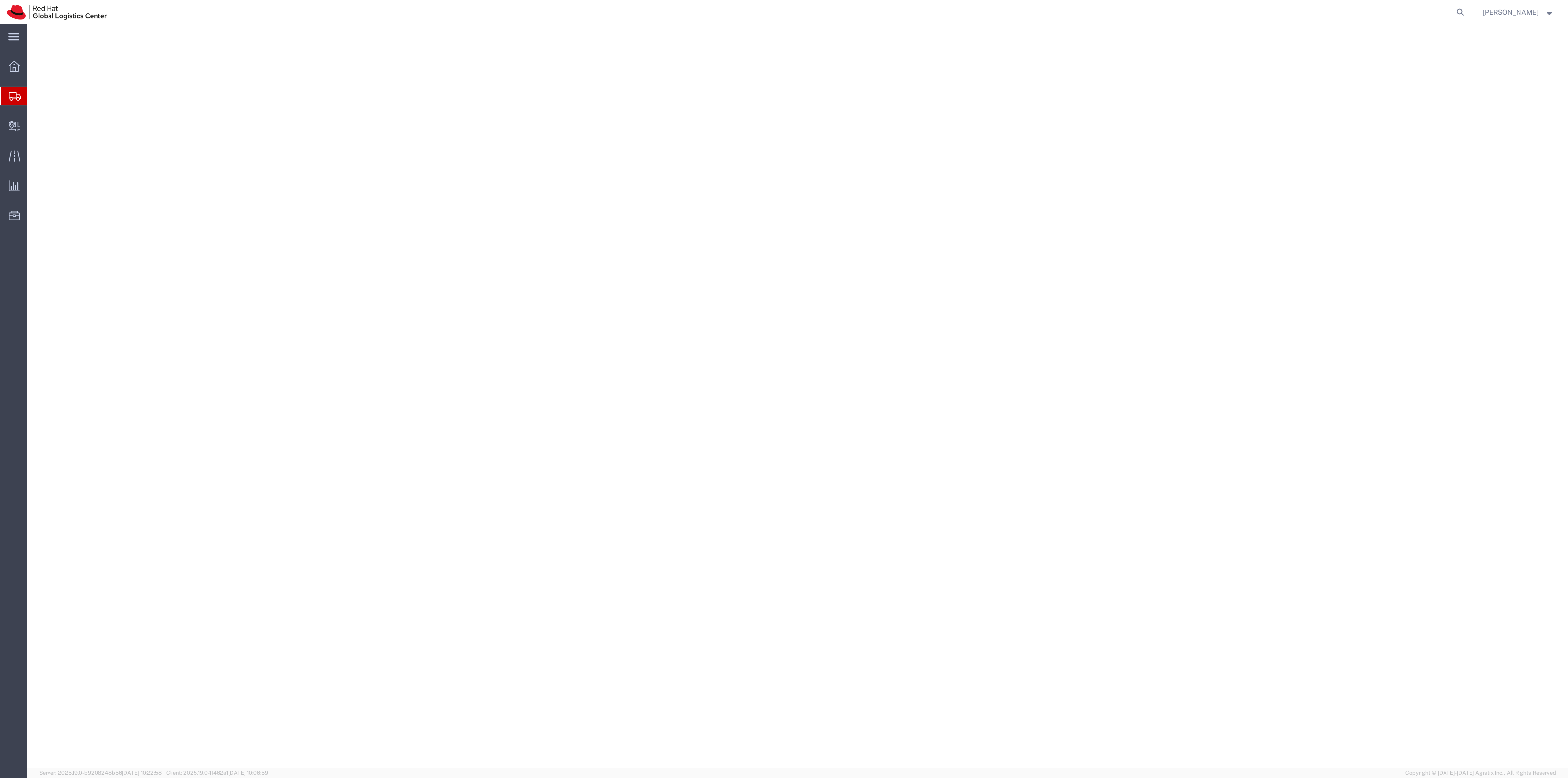
select select "38014"
select select
select select "38014"
select select
select select "38014"
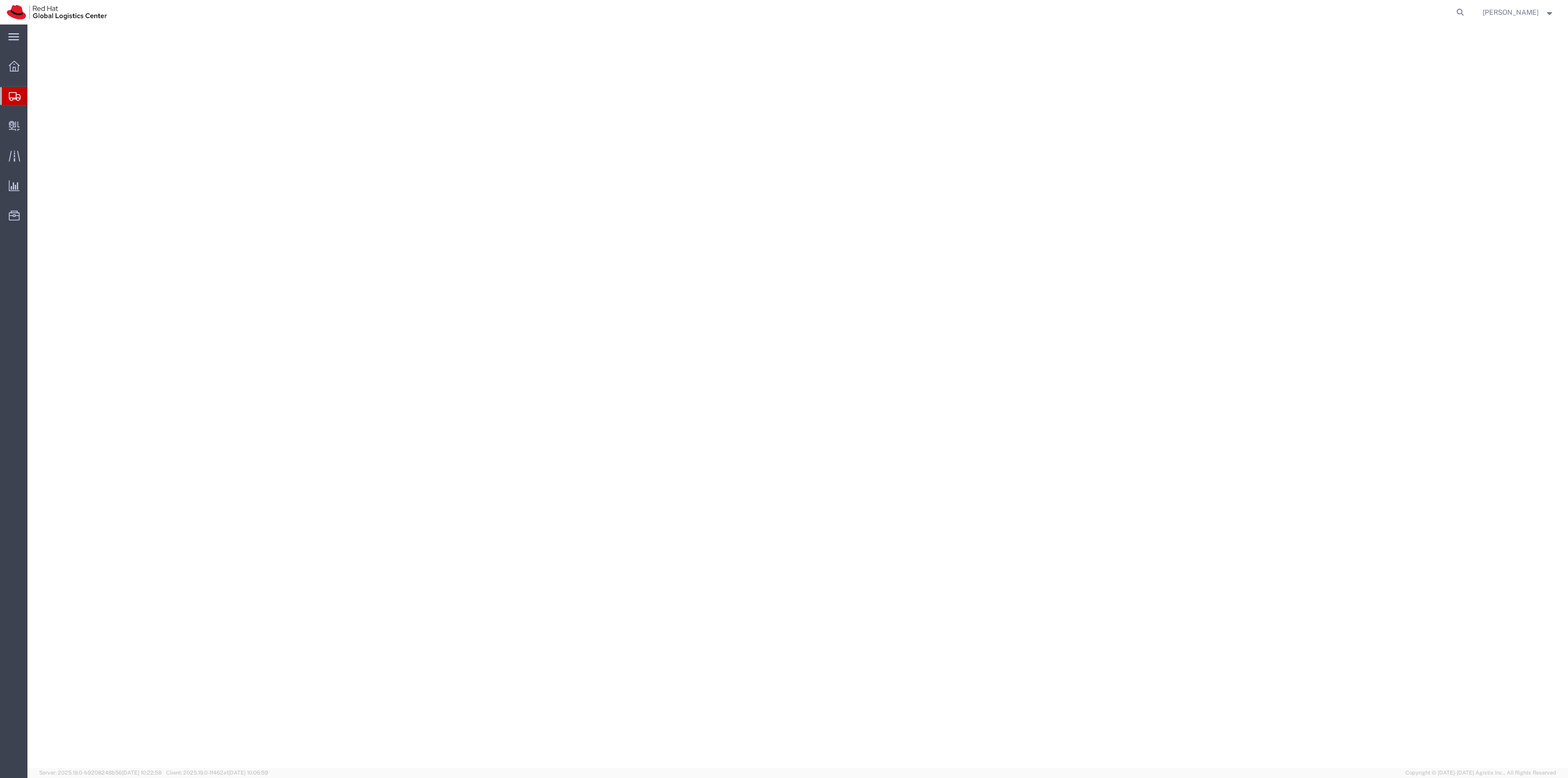
select select
select select "38014"
select select
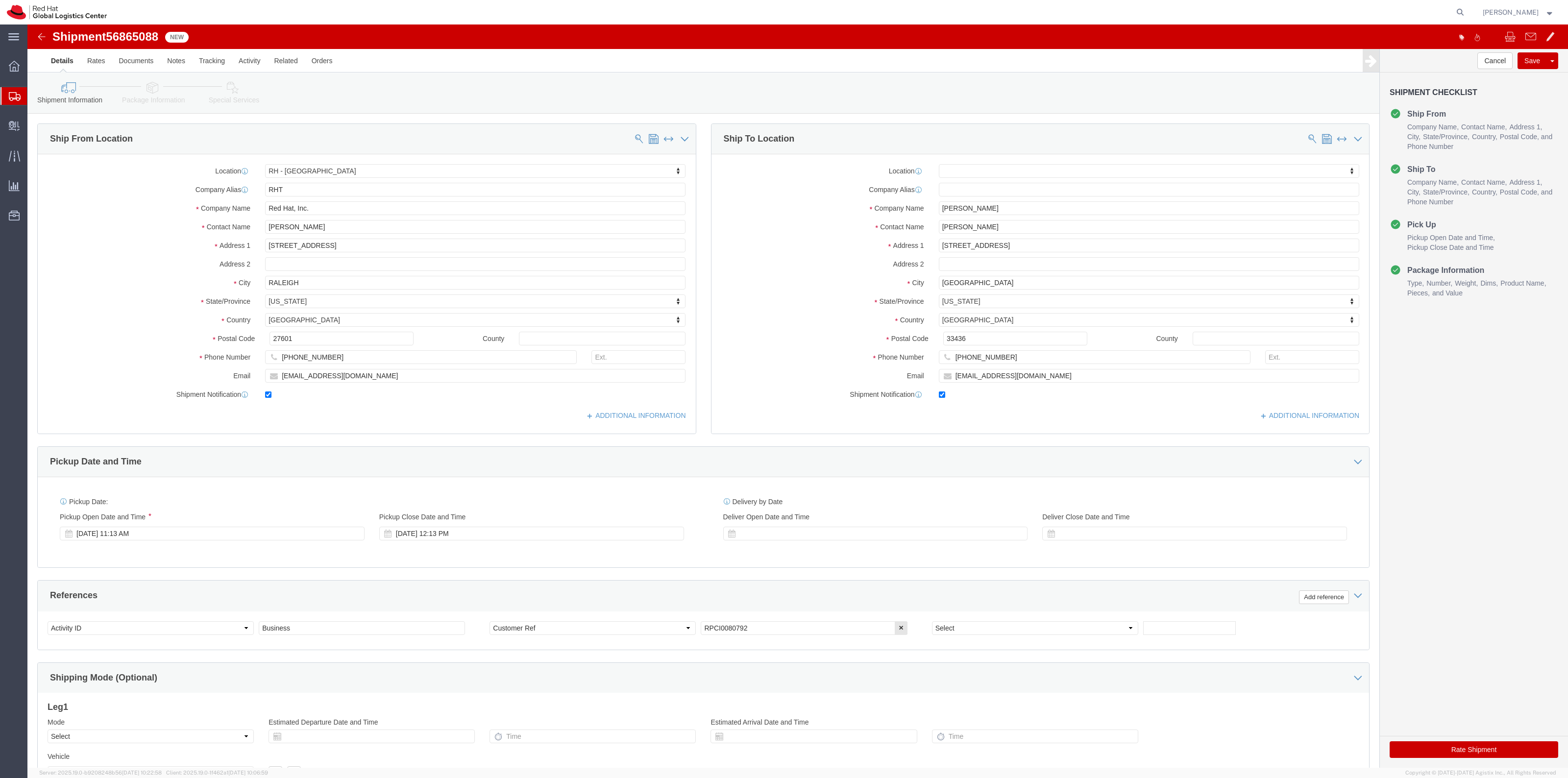
click button "Rate Shipment"
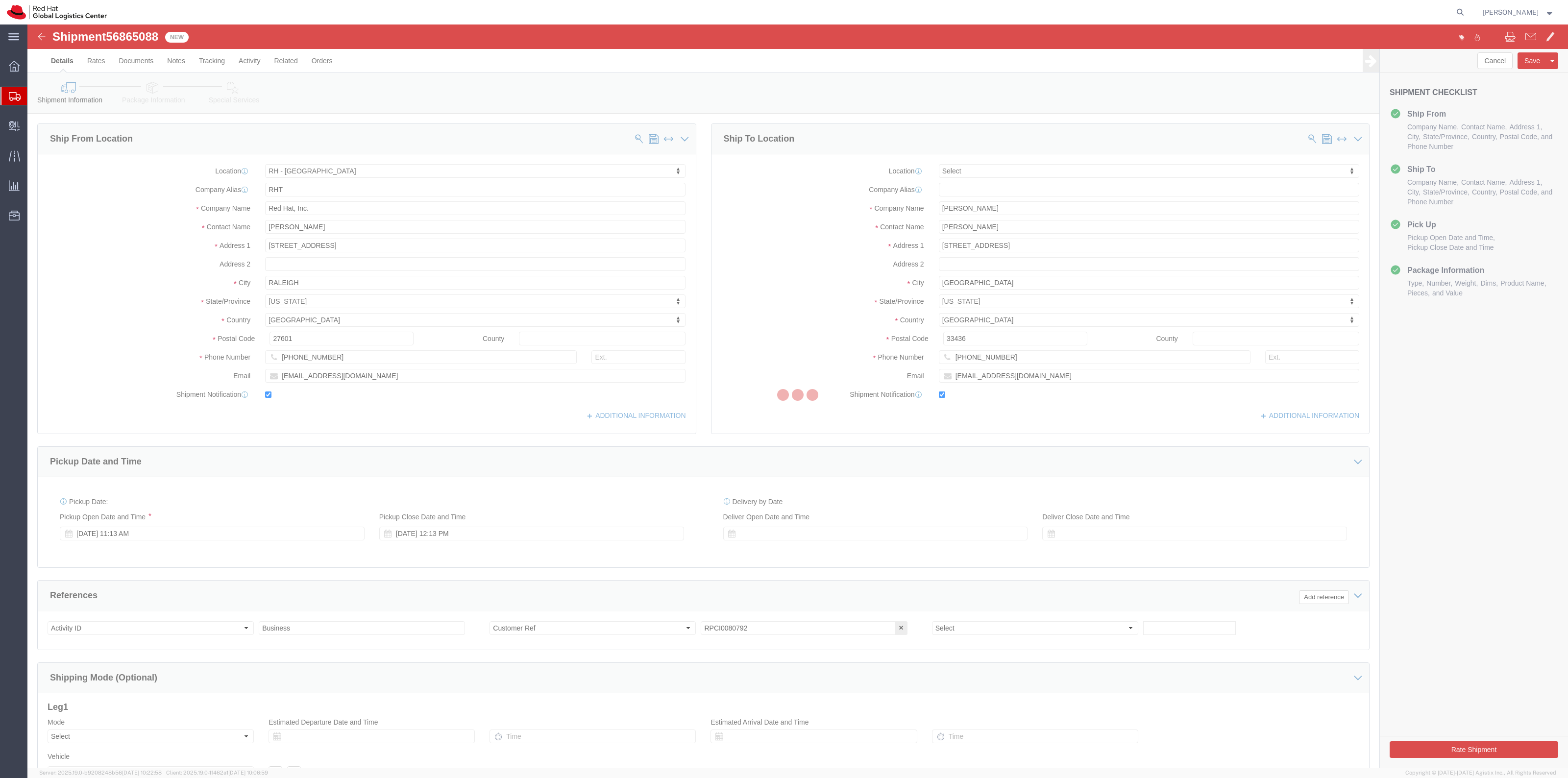
select select "38014"
select select
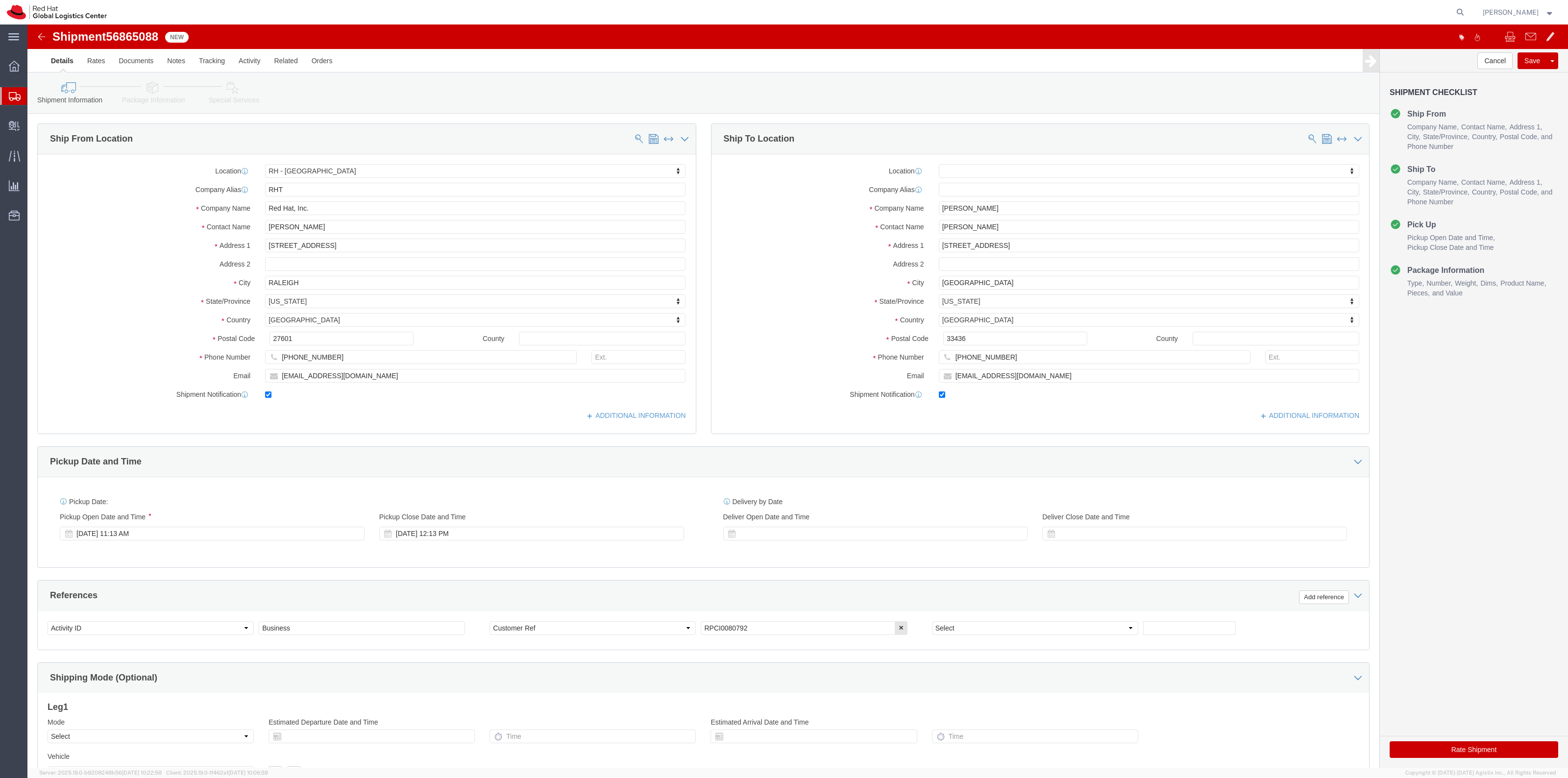
click icon
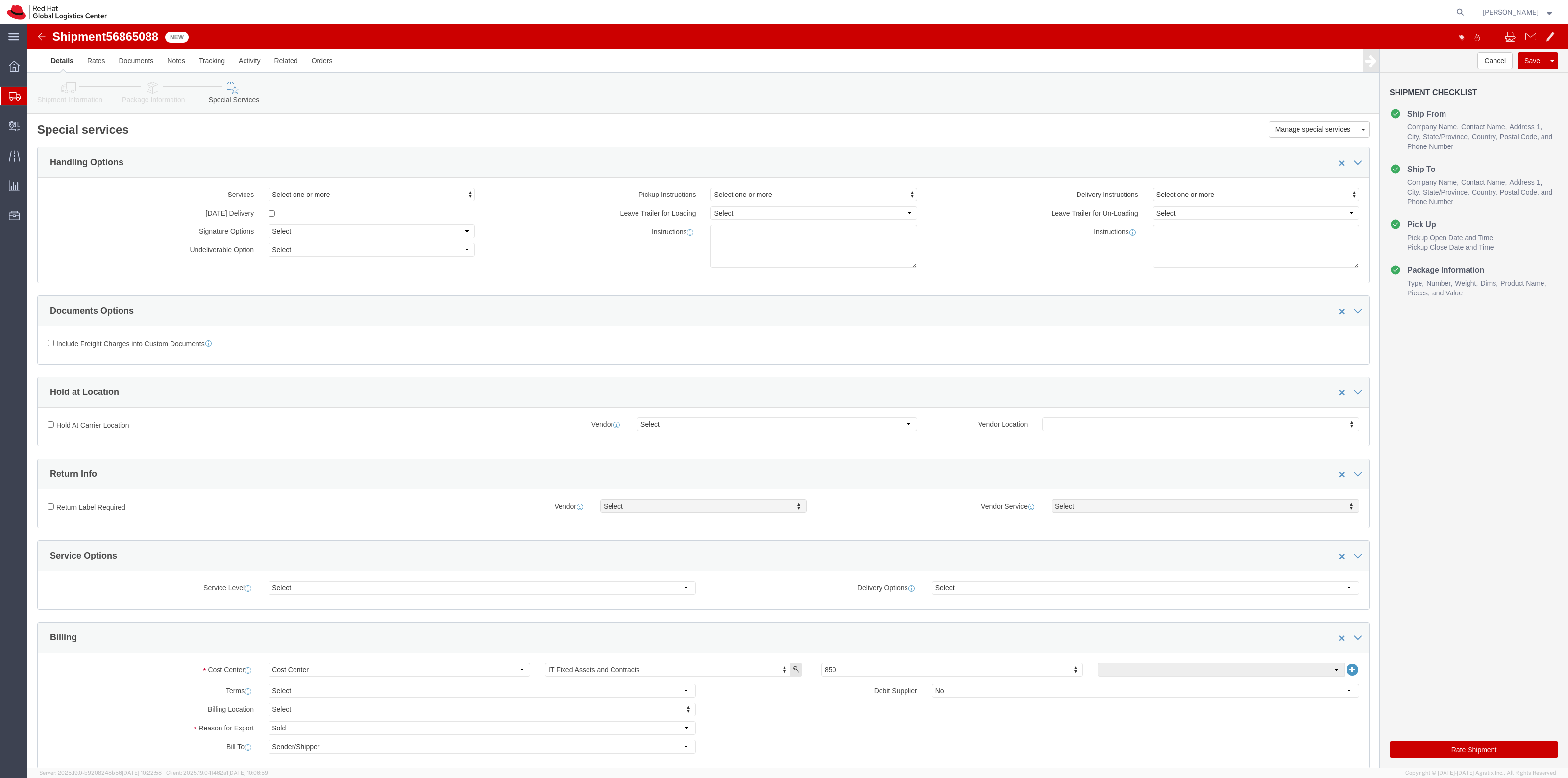
click icon
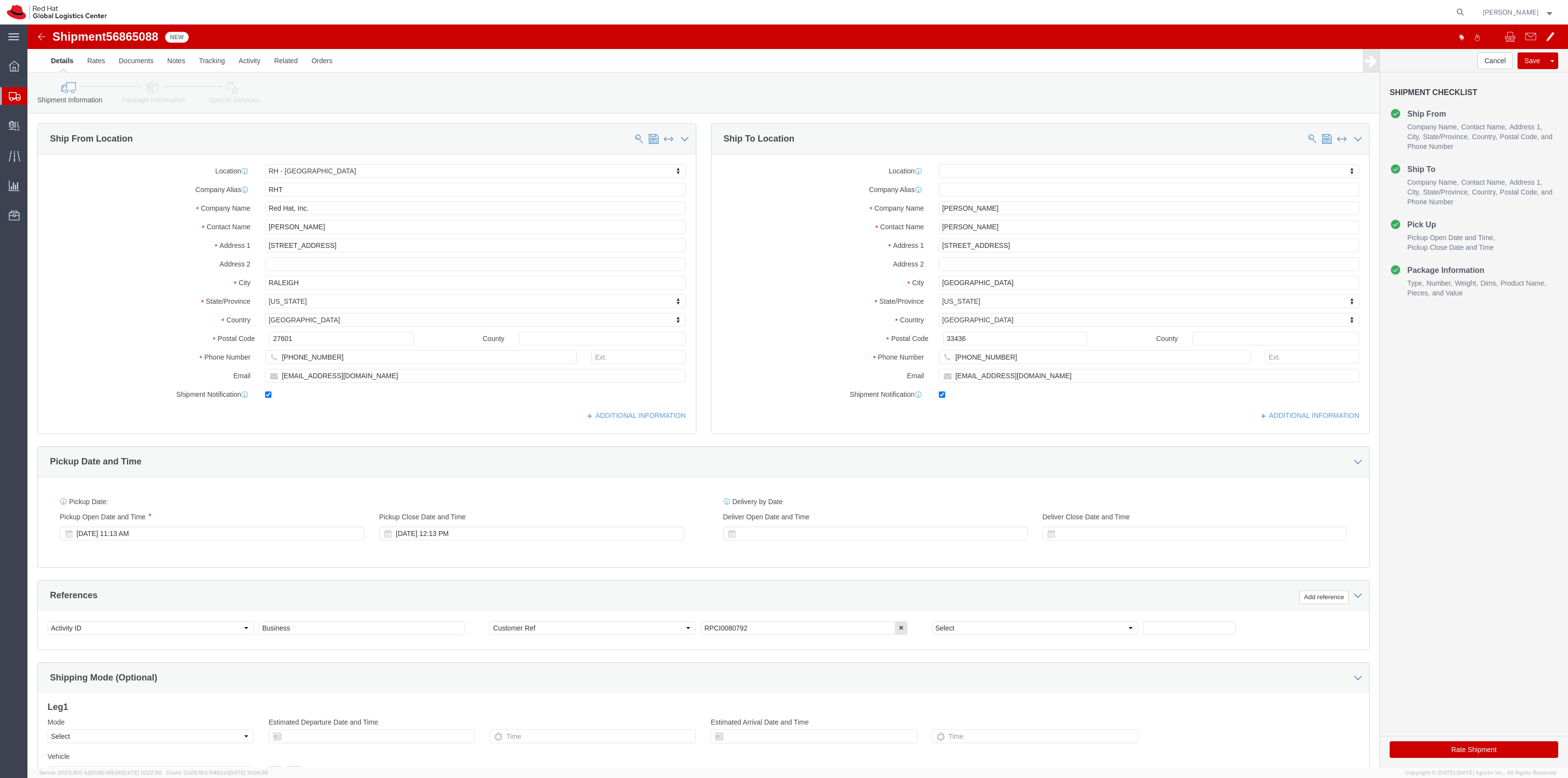
click icon
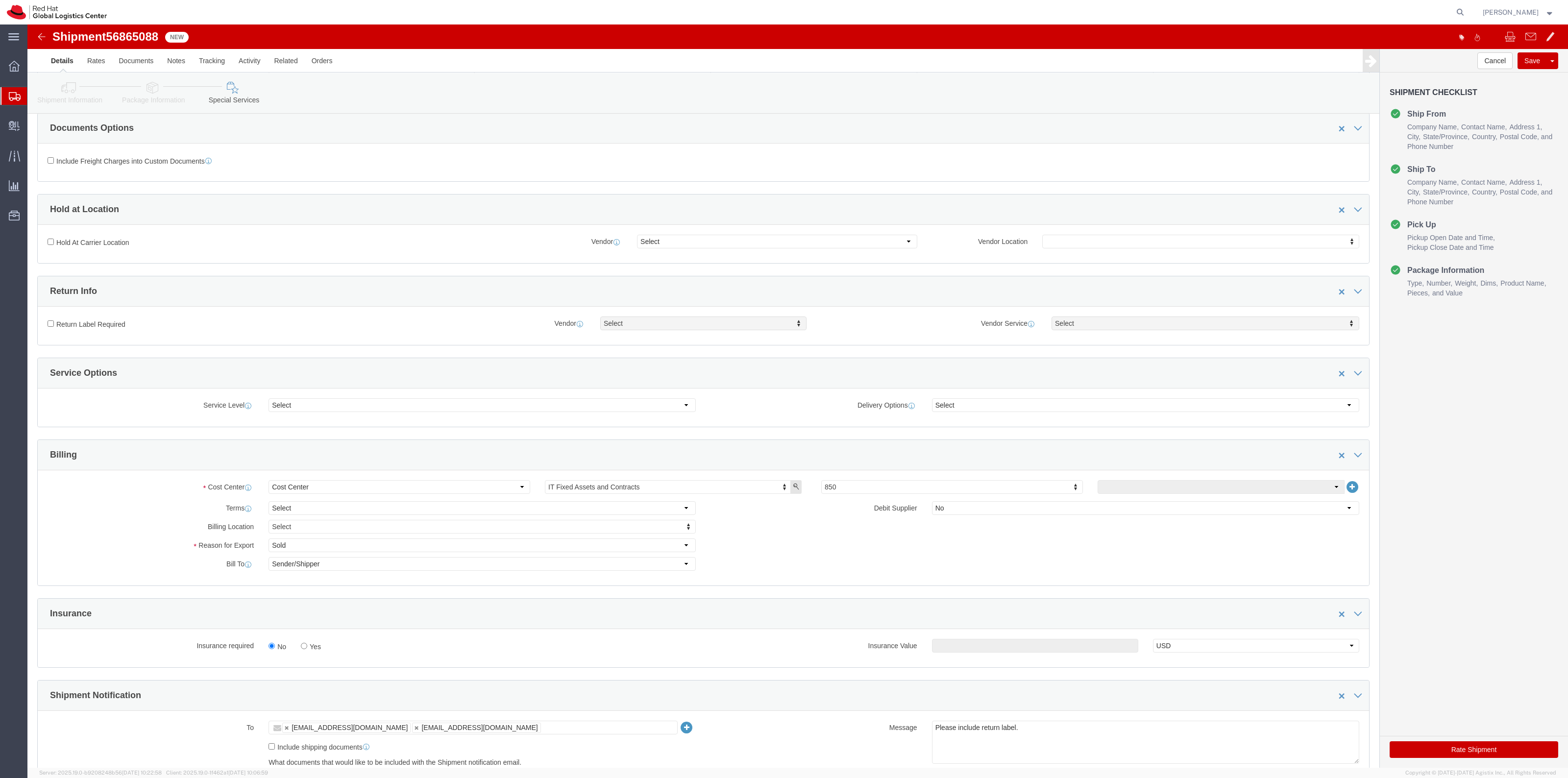
scroll to position [183, 0]
click label "Yes"
click input "Yes"
radio input "true"
click input "text"
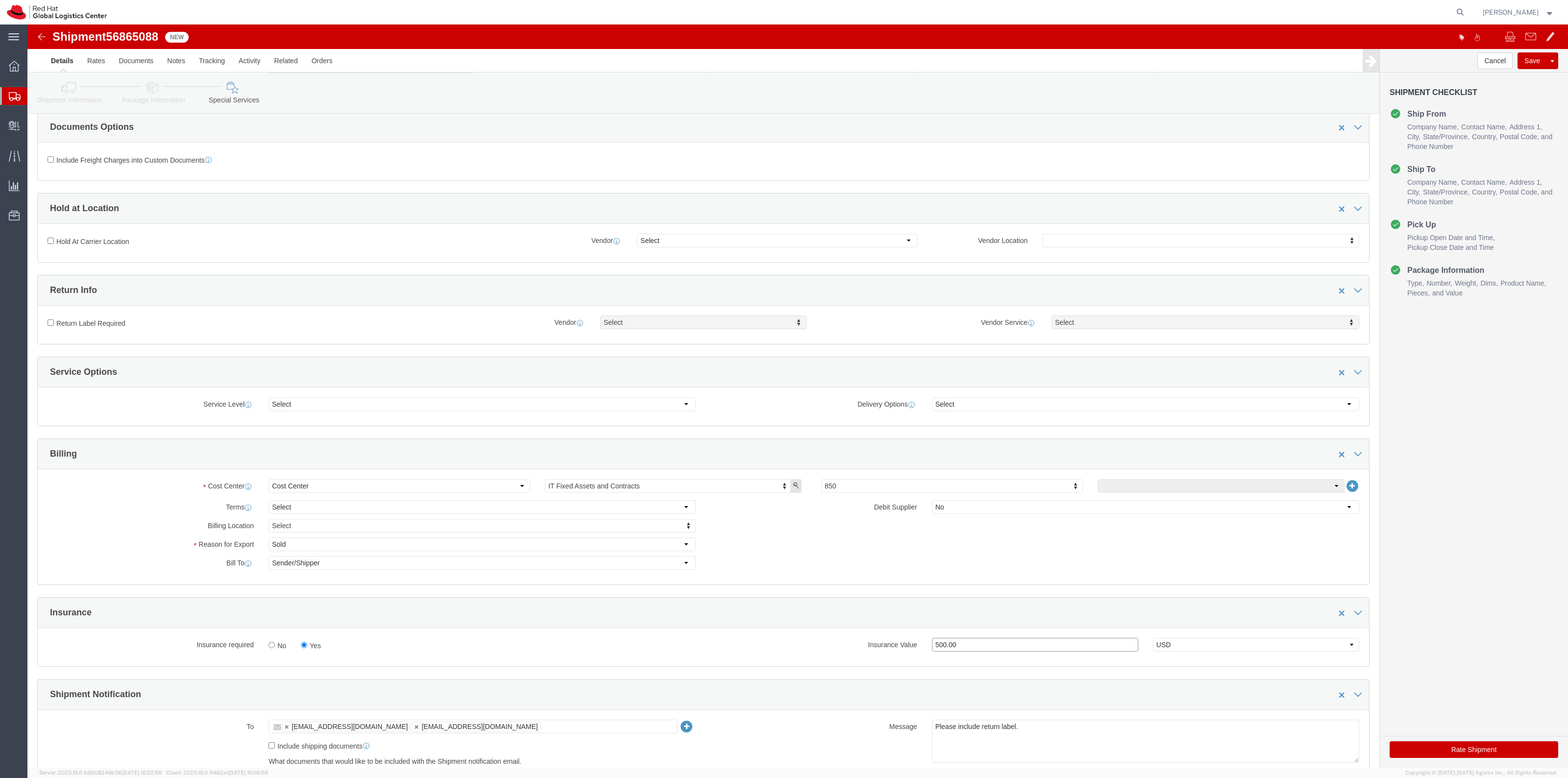
type input "500.00"
click label "Return Label Required"
click input "Return Label Required"
checkbox input "true"
drag, startPoint x: 664, startPoint y: 301, endPoint x: 660, endPoint y: 314, distance: 13.6
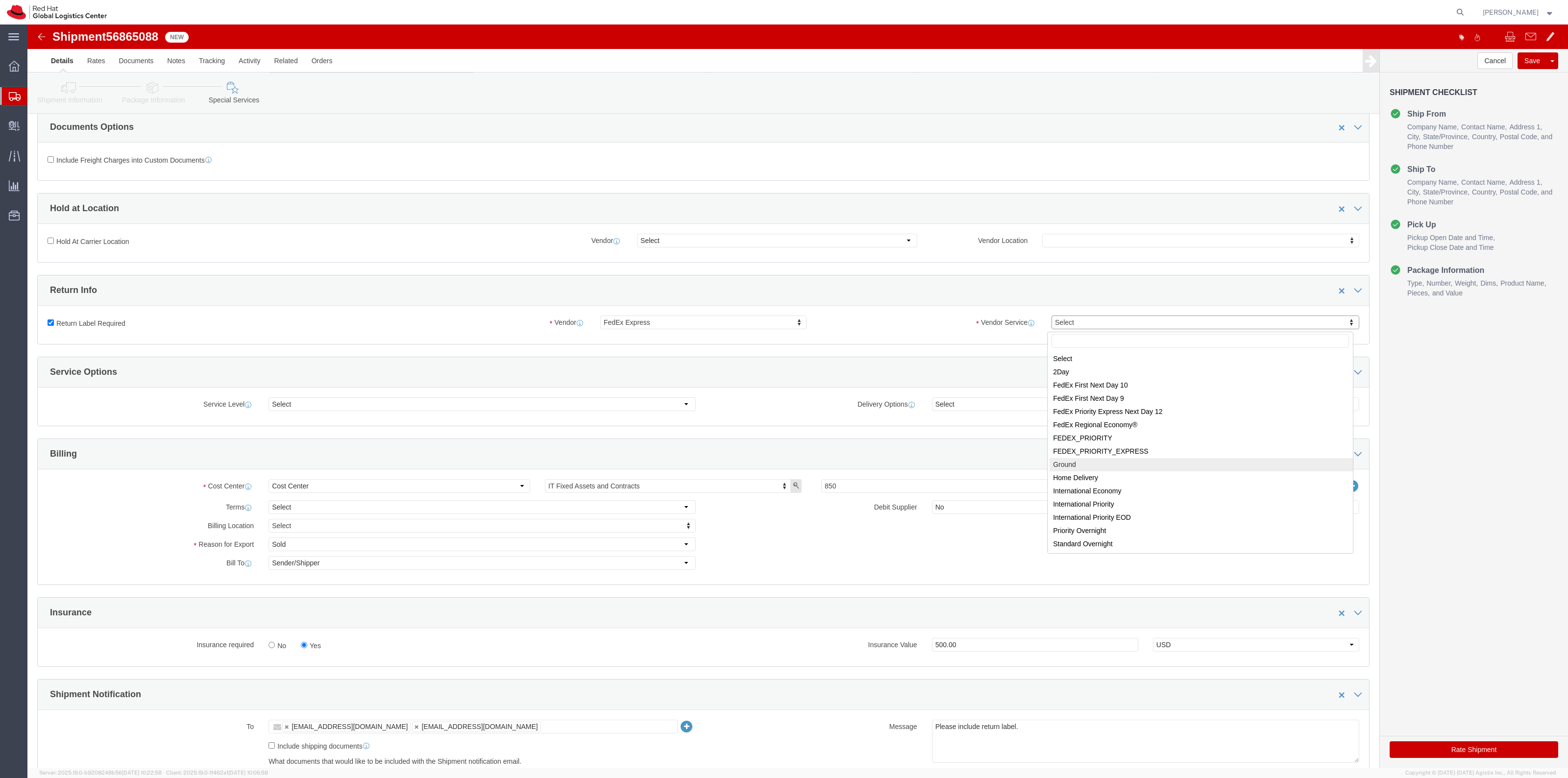
select select "12"
click button "Rate Shipment"
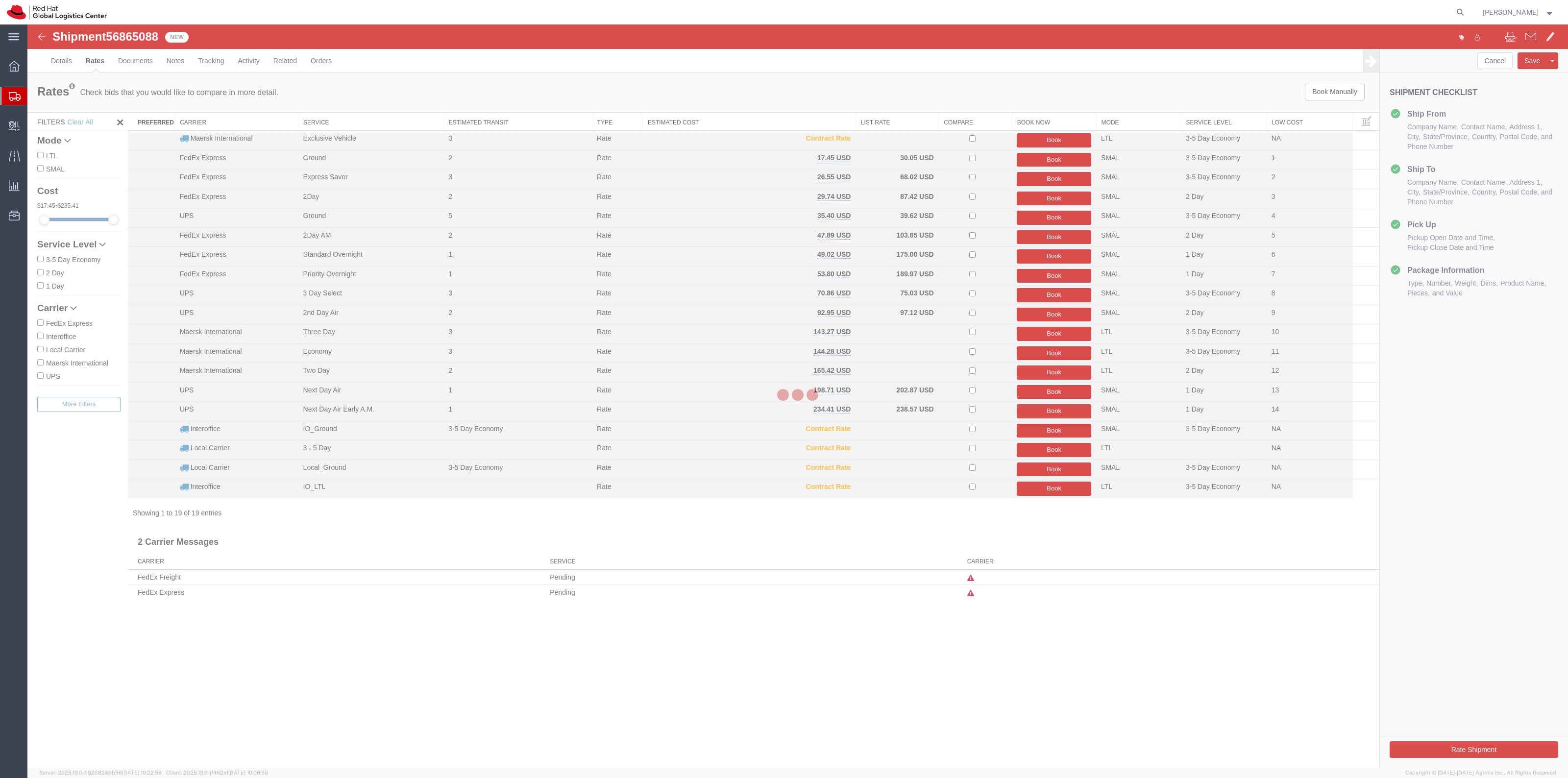
scroll to position [0, 0]
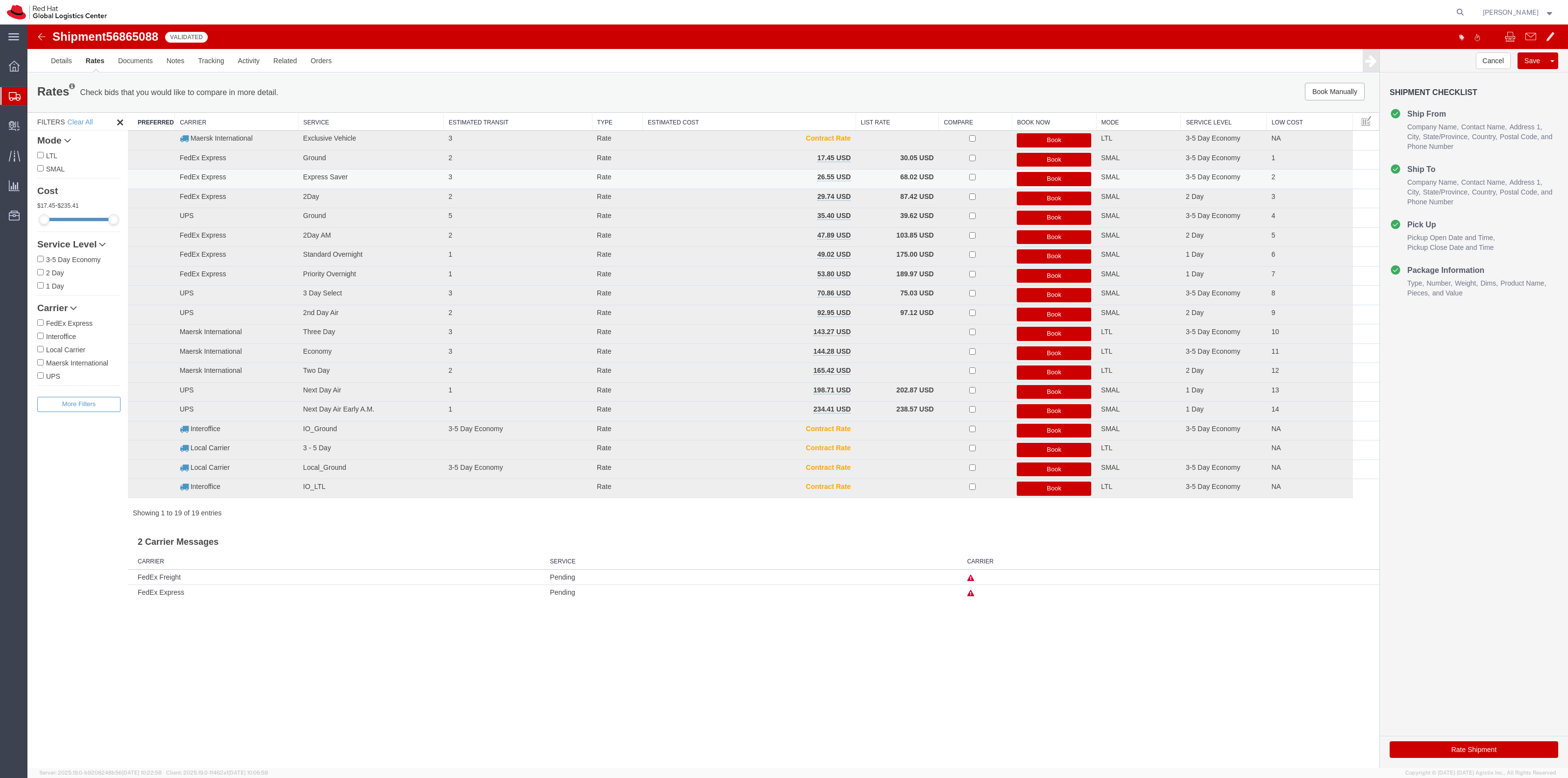
click at [1041, 178] on button "Book" at bounding box center [1054, 179] width 74 height 14
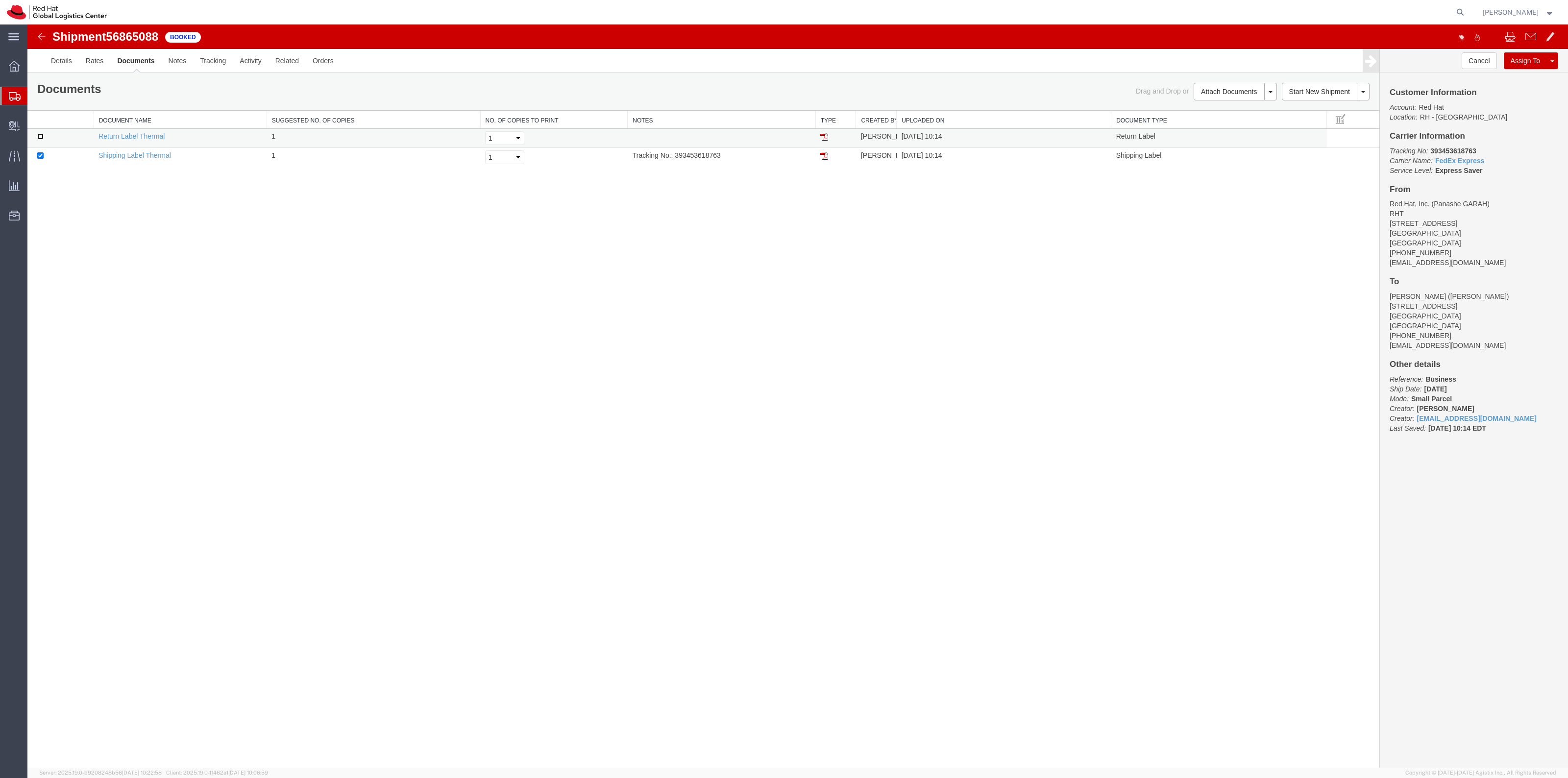
click at [40, 139] on input "checkbox" at bounding box center [40, 137] width 7 height 7
checkbox input "true"
click at [1241, 107] on link "Print Documents" at bounding box center [1234, 108] width 85 height 15
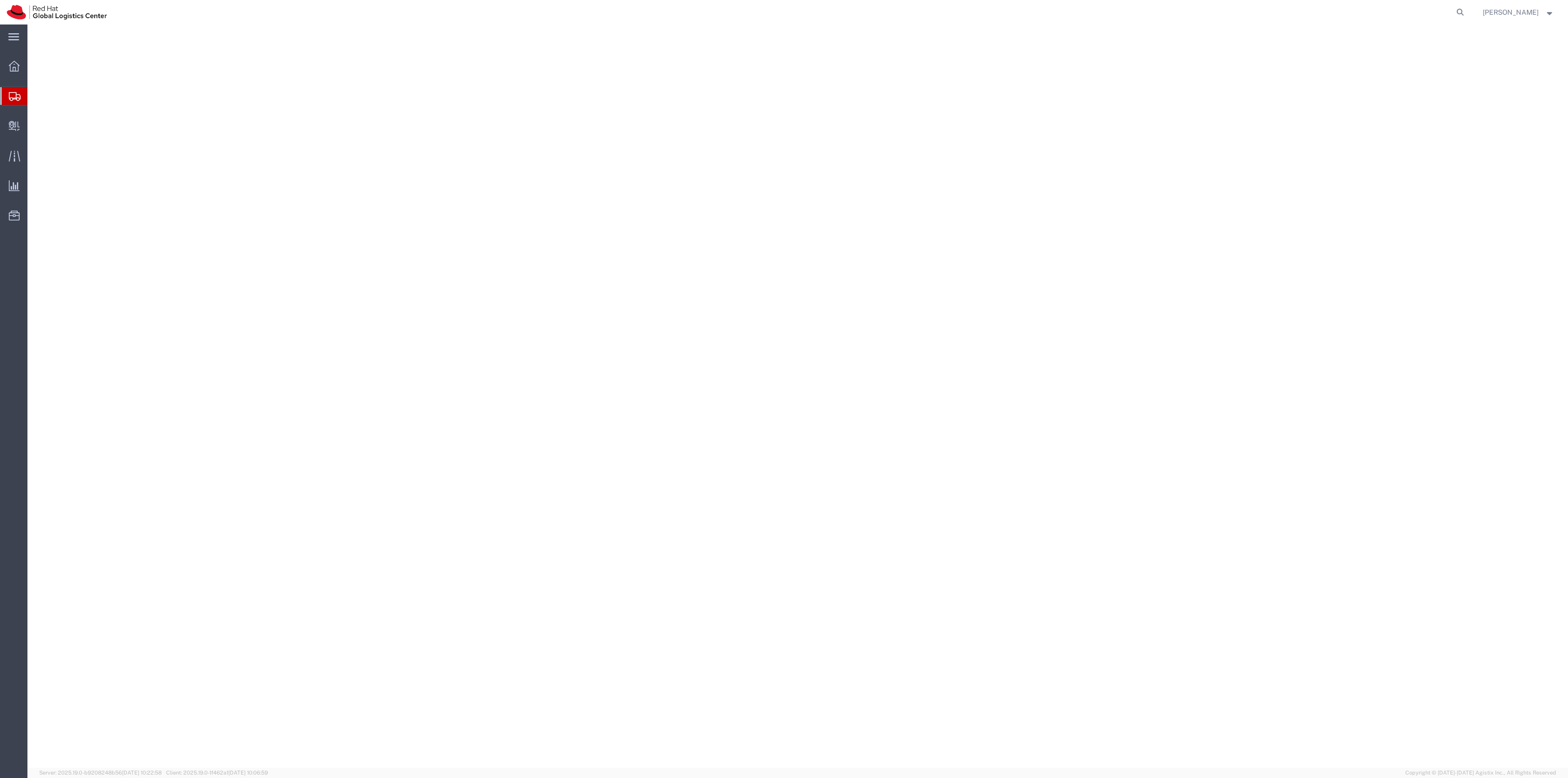
select select "38014"
select select
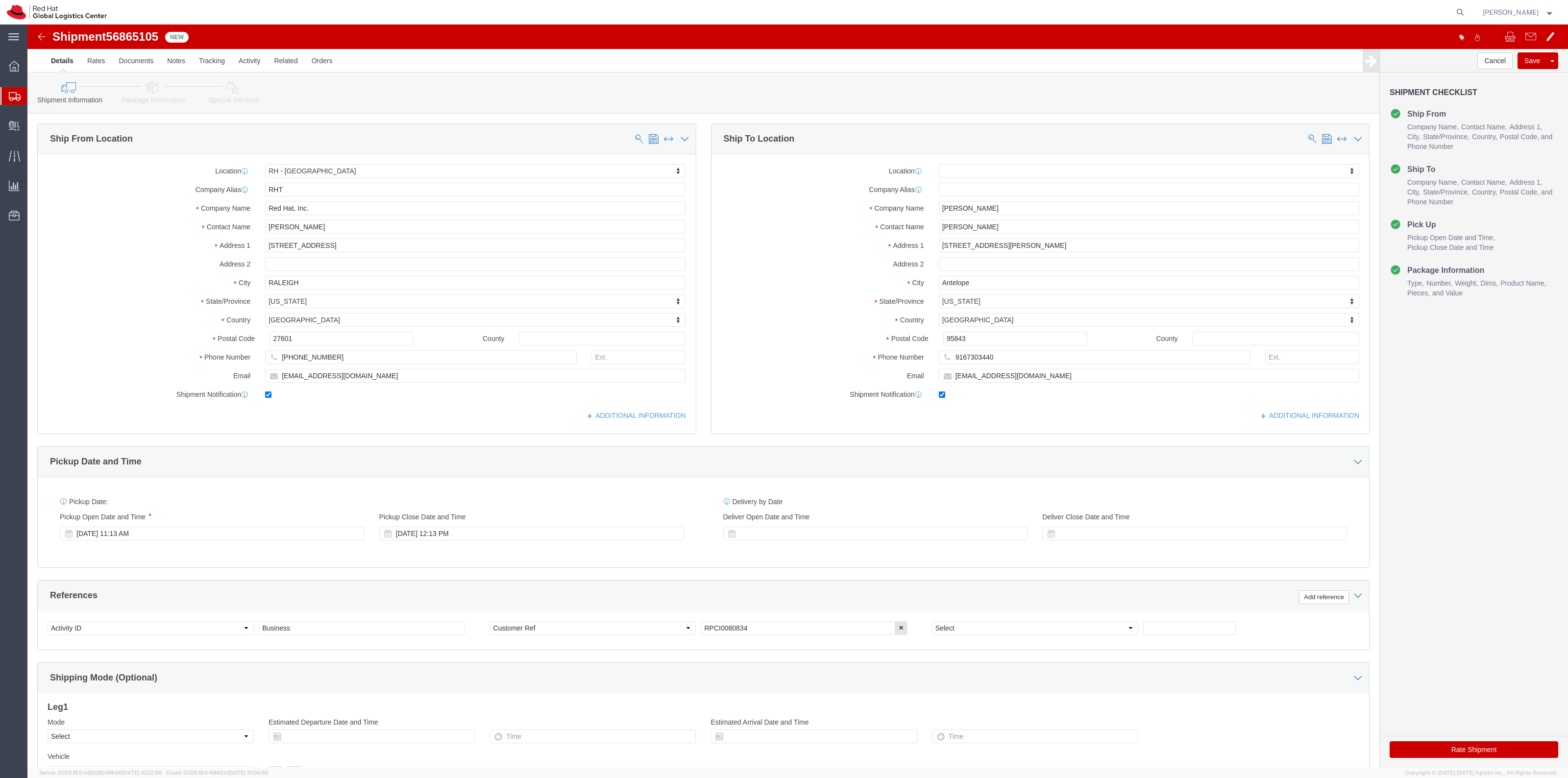
drag, startPoint x: 221, startPoint y: 76, endPoint x: 230, endPoint y: 79, distance: 9.5
click link "Special Services"
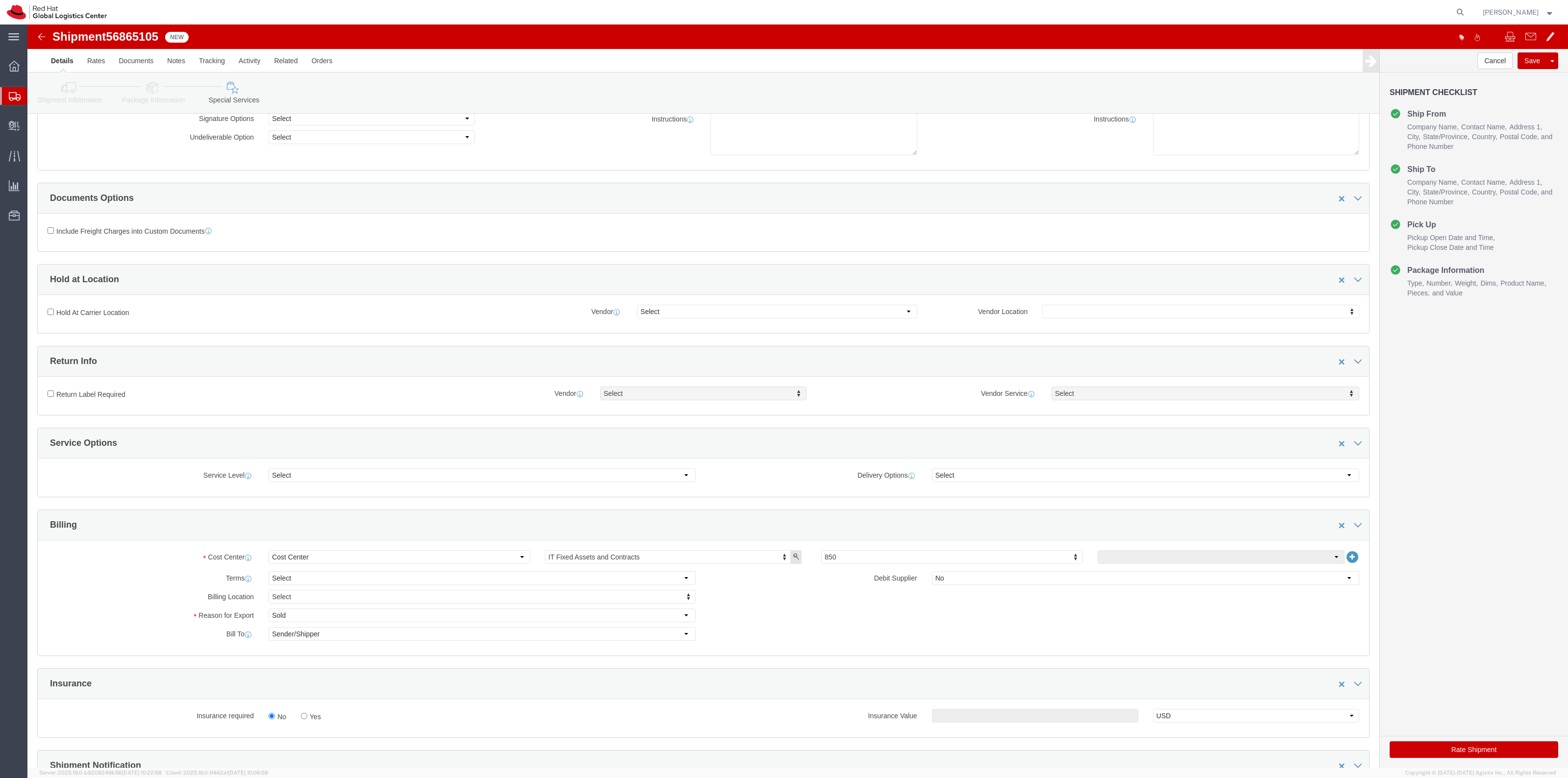
scroll to position [306, 0]
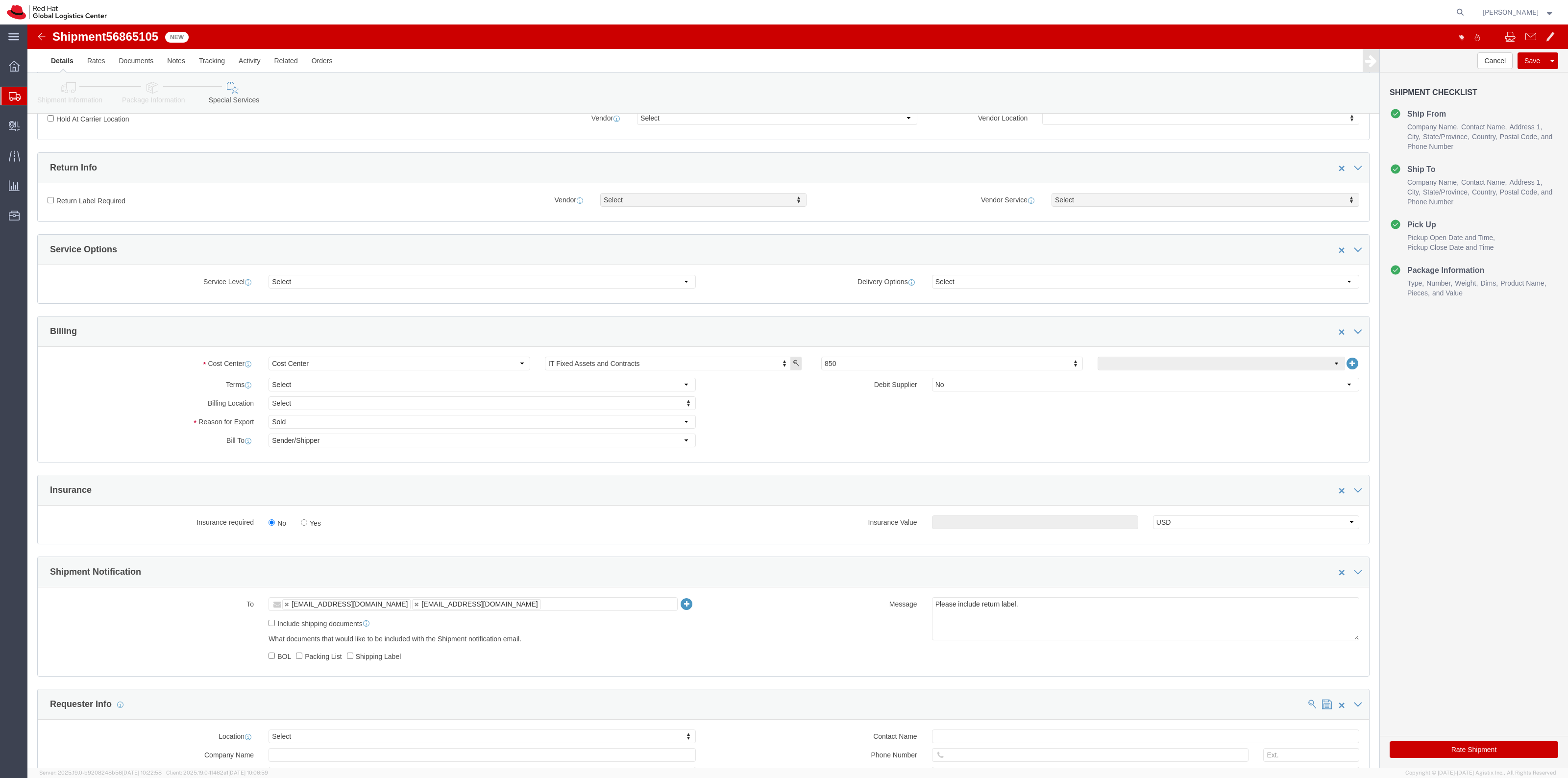
click div "No Yes"
click label "Yes"
click input "Yes"
radio input "true"
click input "text"
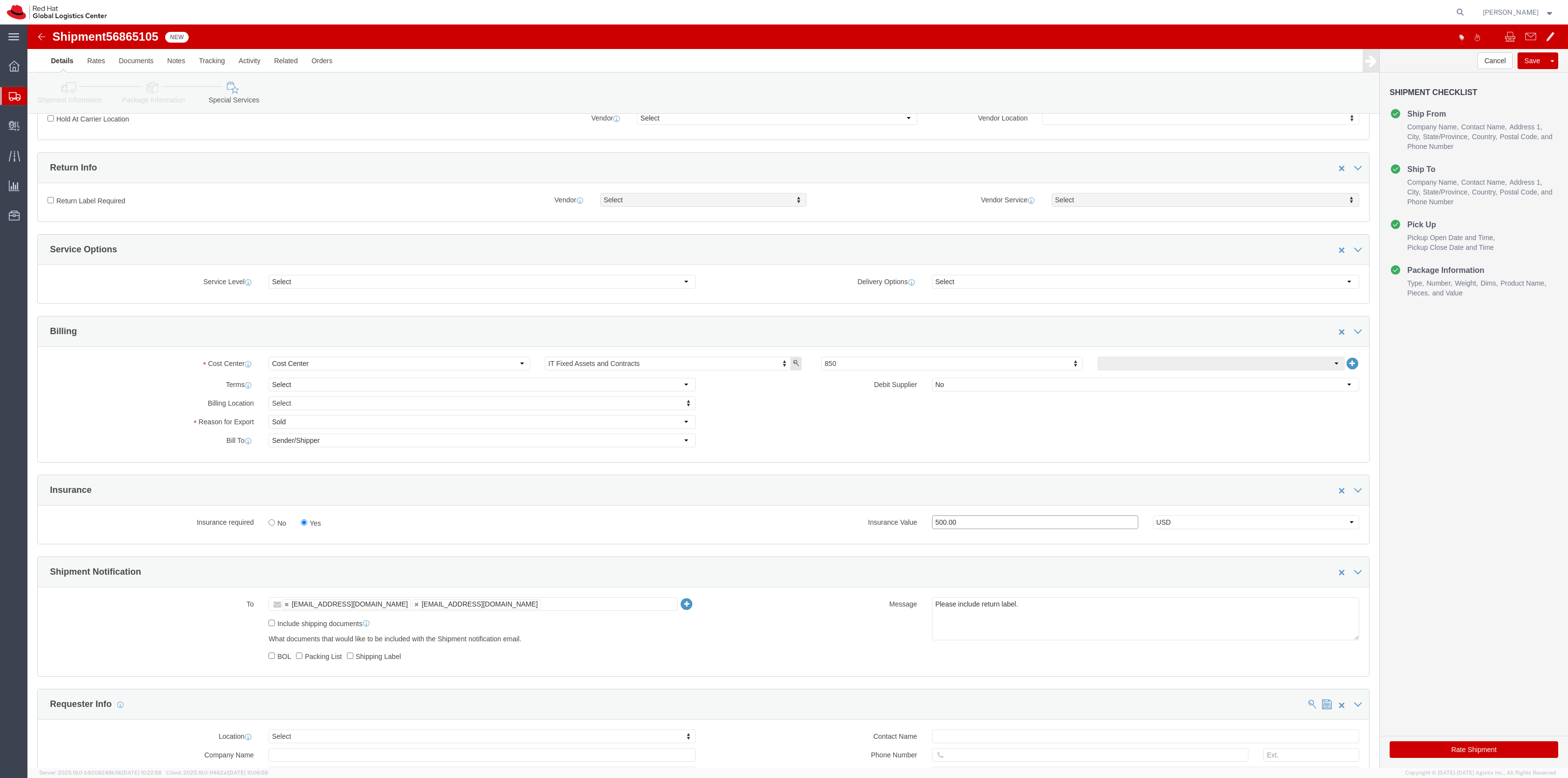
type input "500.00"
click label "Return Label Required"
click input "Return Label Required"
checkbox input "true"
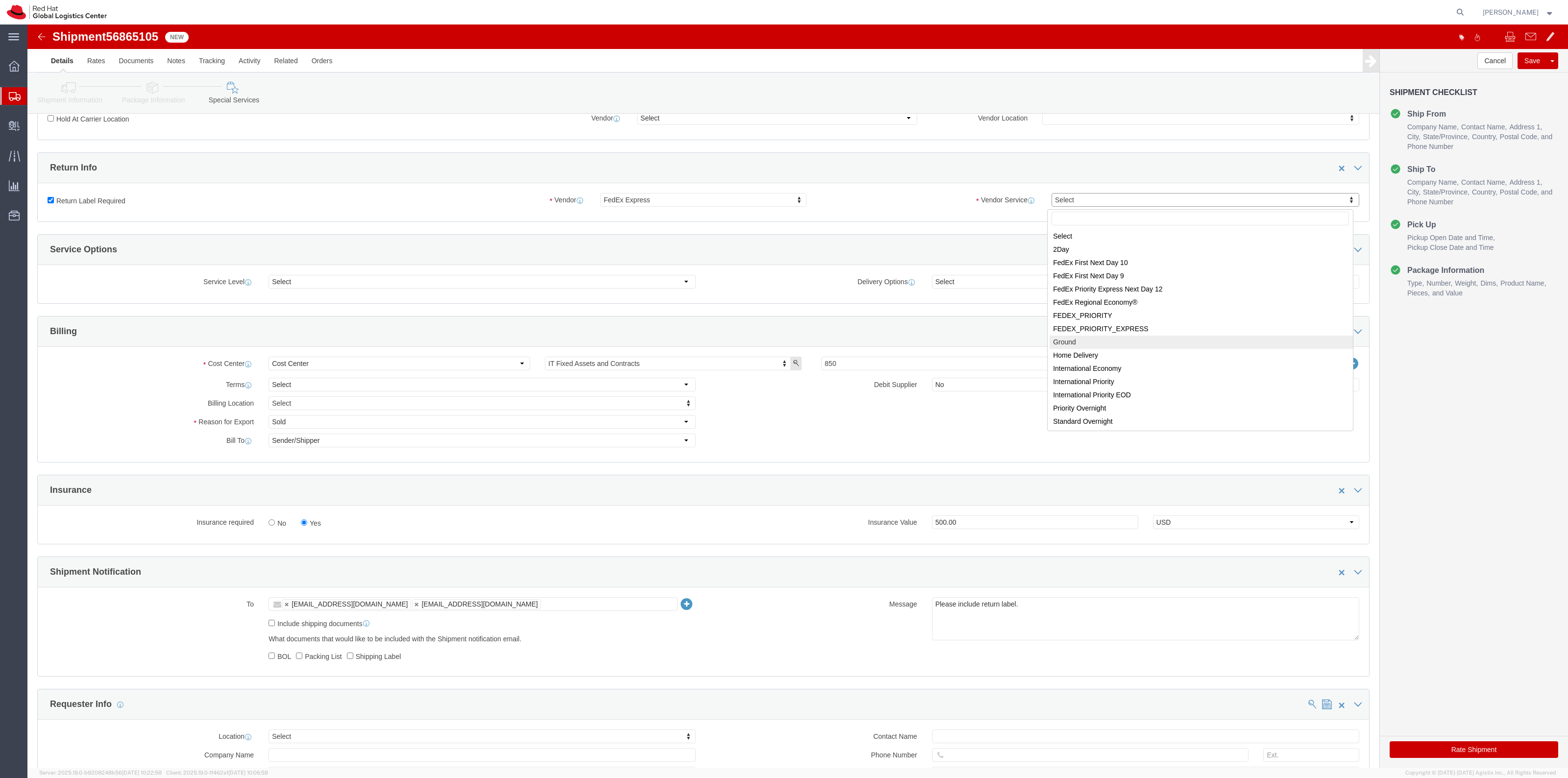
select select "12"
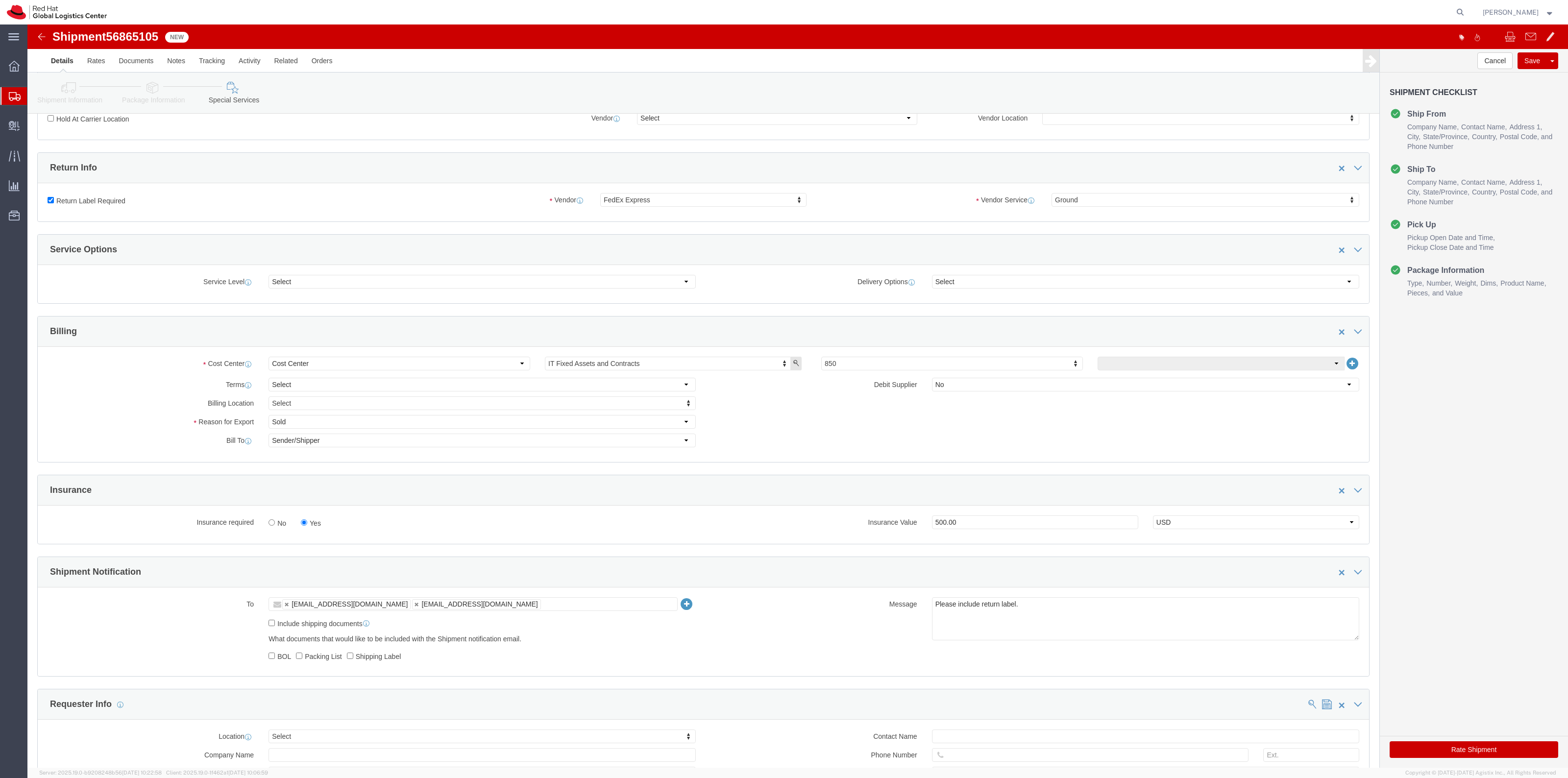
click button "Rate Shipment"
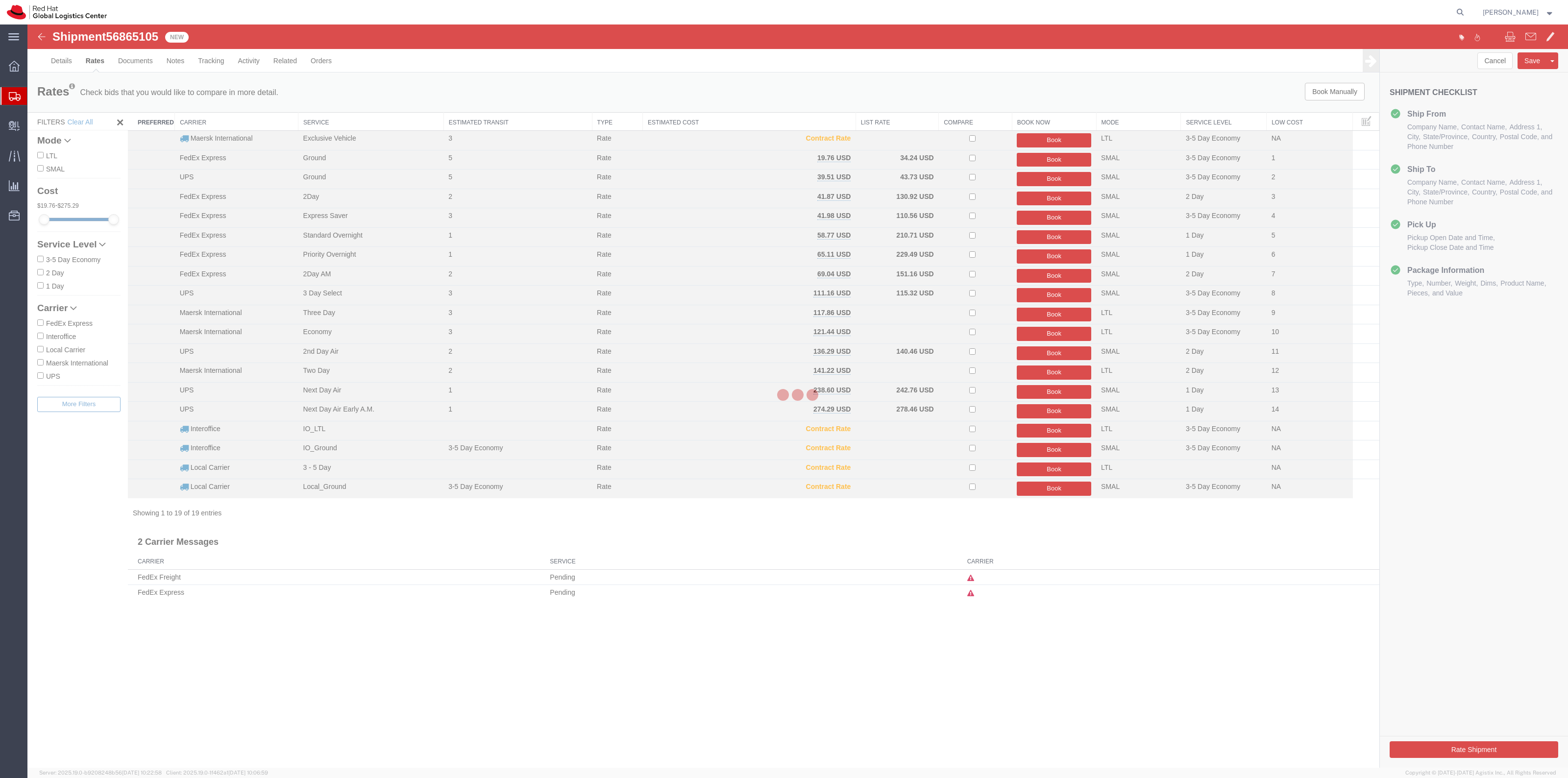
scroll to position [0, 0]
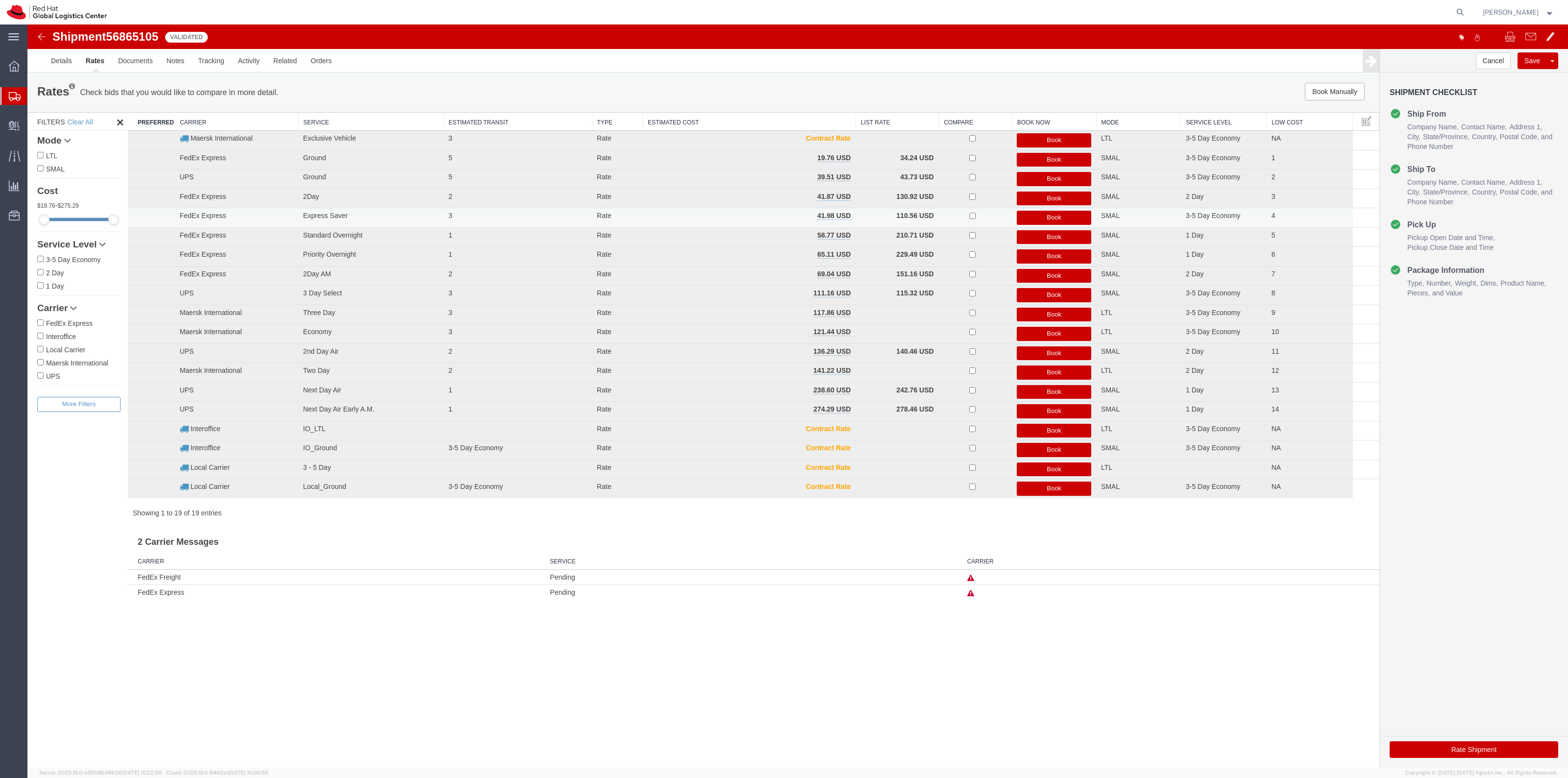
click at [1051, 217] on button "Book" at bounding box center [1054, 218] width 74 height 14
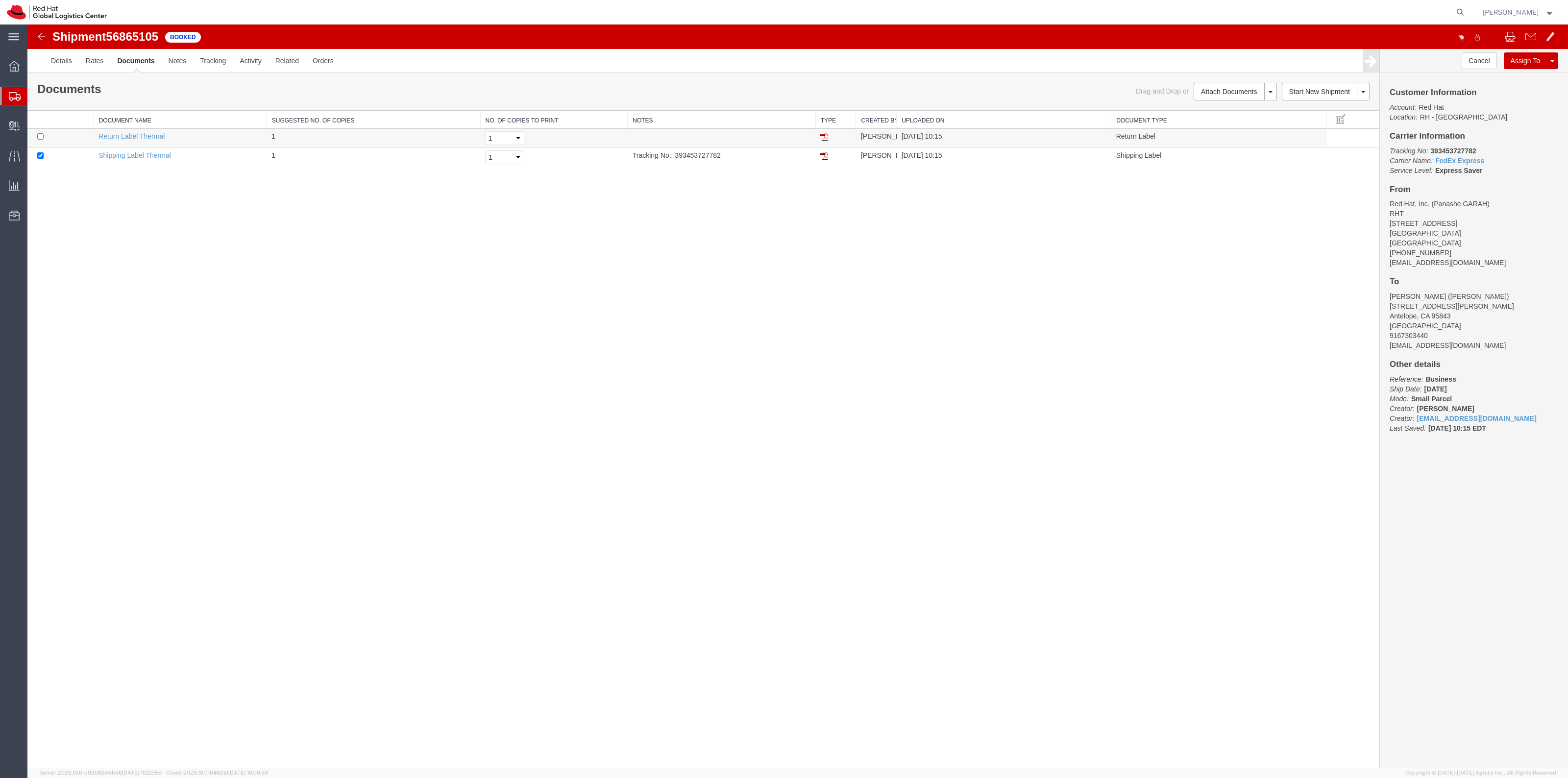
click at [47, 135] on td at bounding box center [61, 138] width 66 height 19
click at [40, 136] on input "checkbox" at bounding box center [40, 137] width 7 height 7
checkbox input "true"
click at [1230, 112] on link "Print Documents" at bounding box center [1234, 108] width 85 height 15
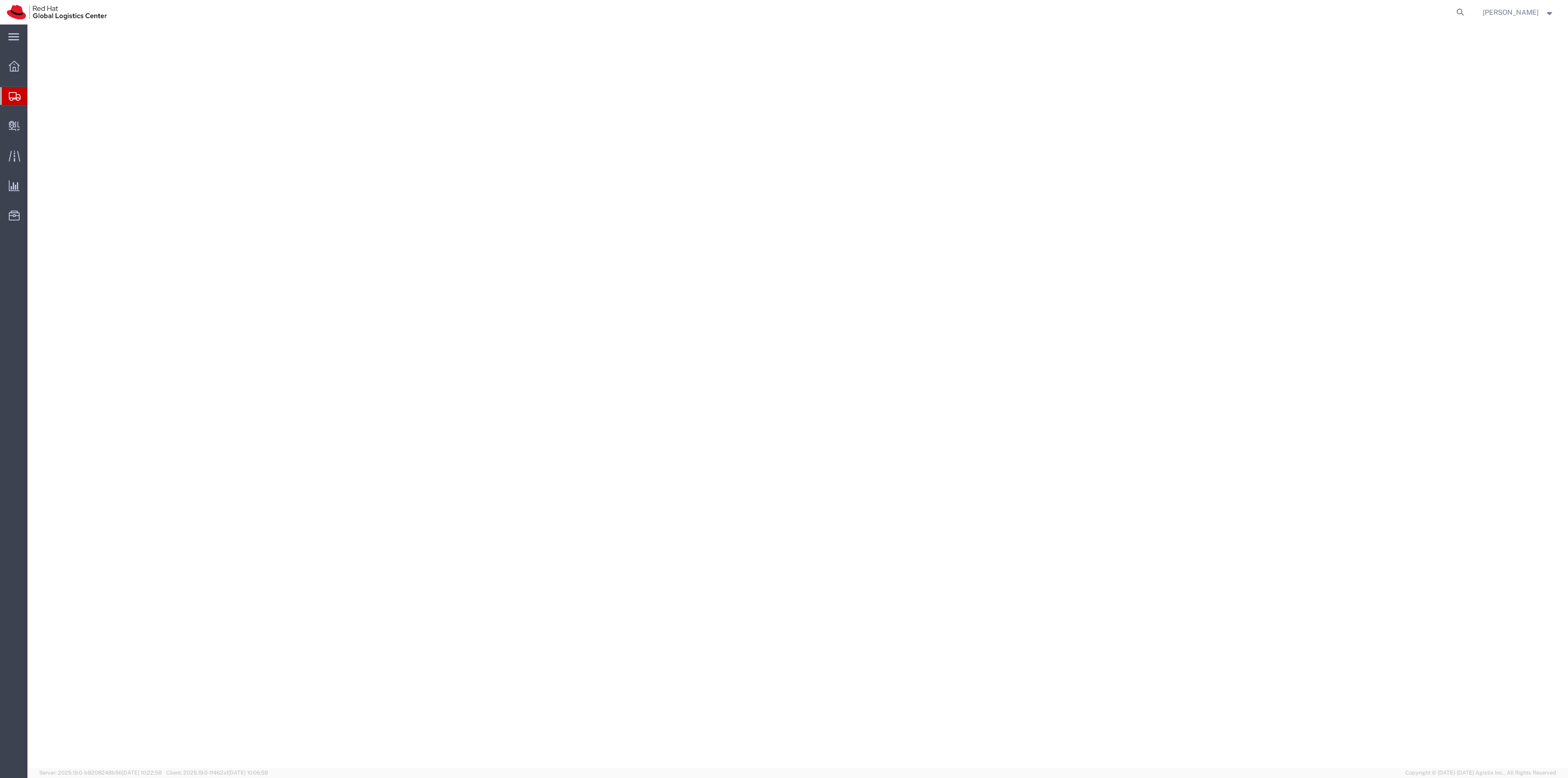
select select "38014"
select select
select select "38014"
select select
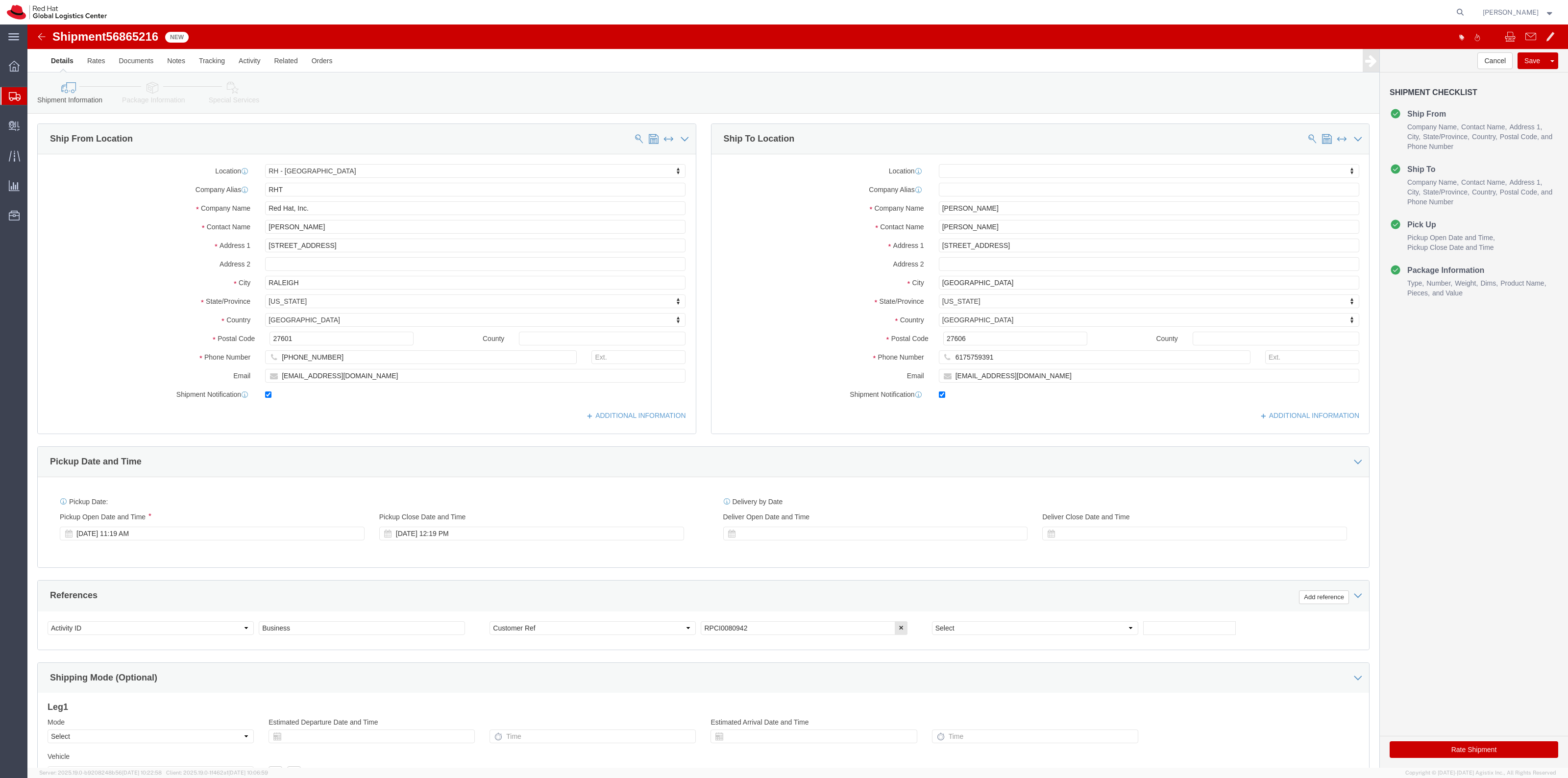
click div "Shipment Information Package Information Special Services"
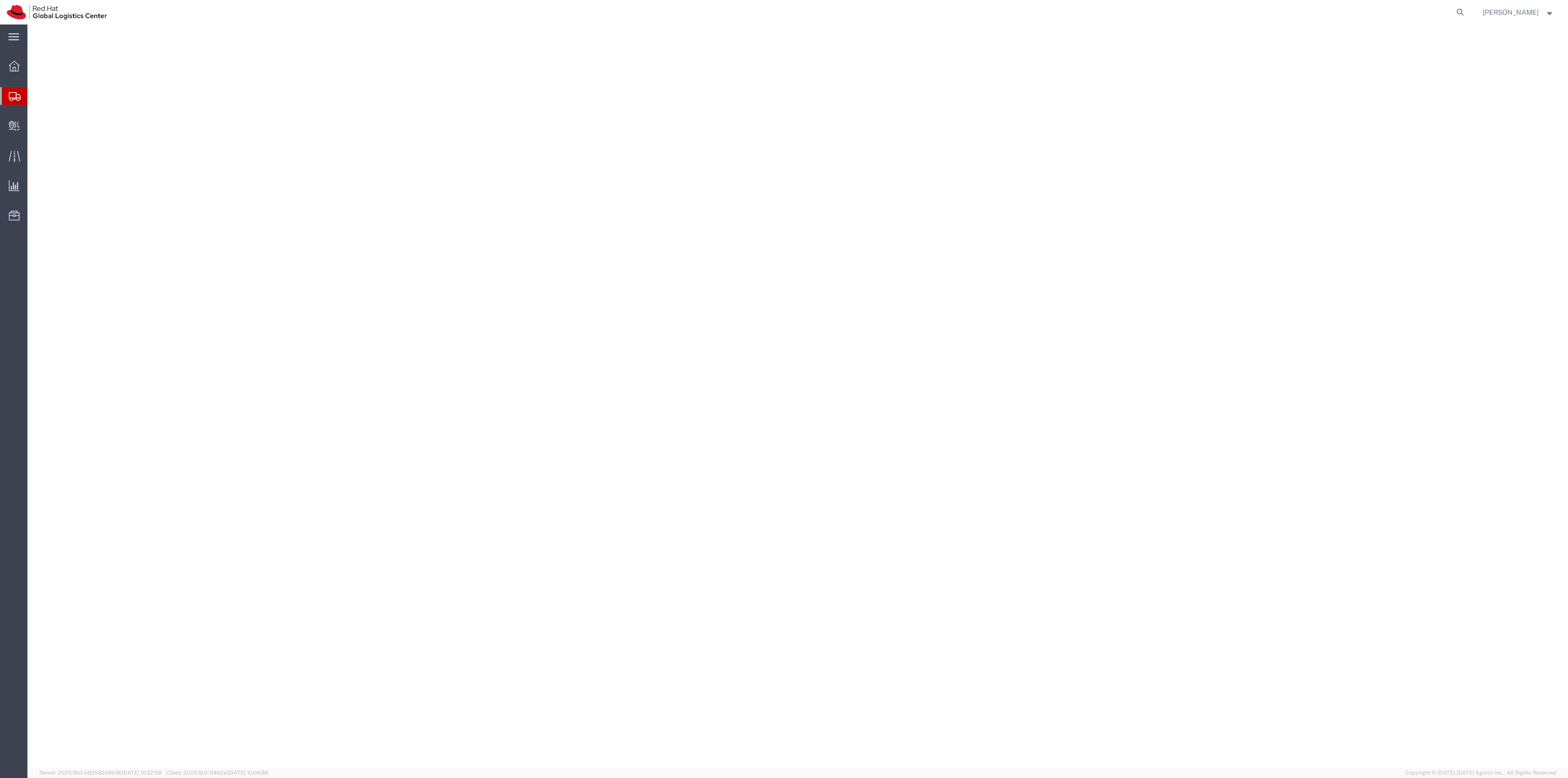
select select "38014"
select select
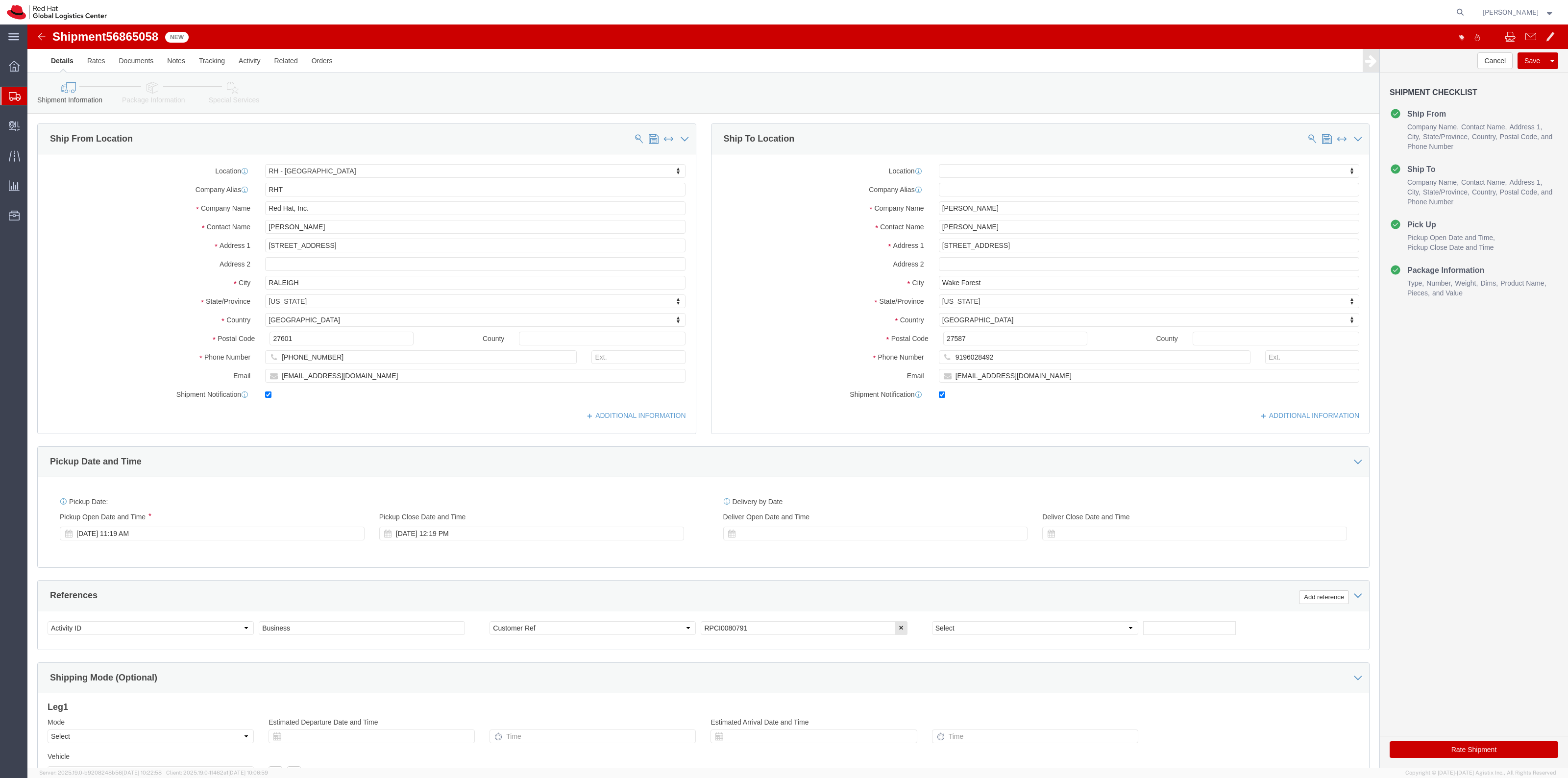
click link "Special Services"
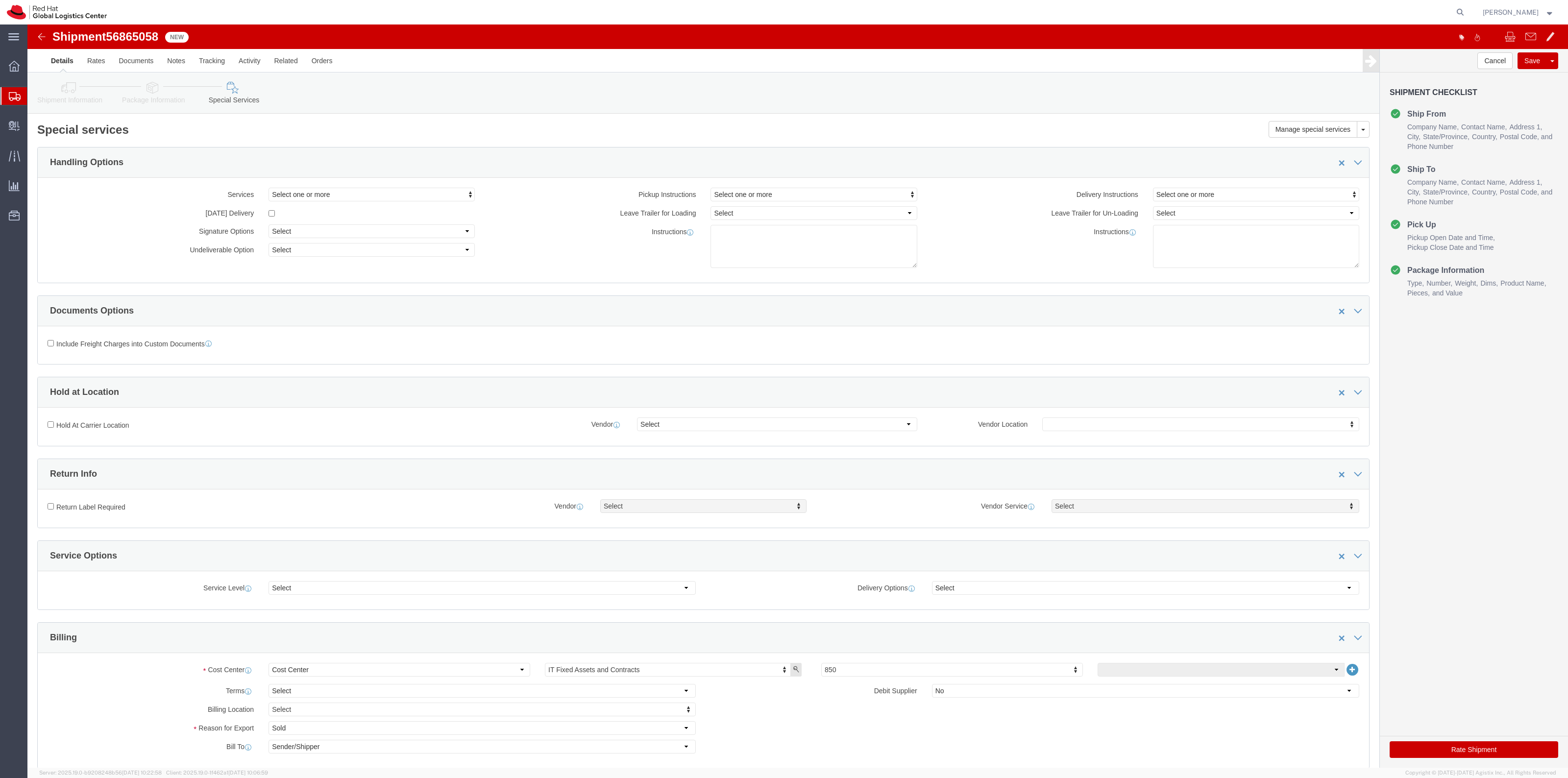
scroll to position [122, 0]
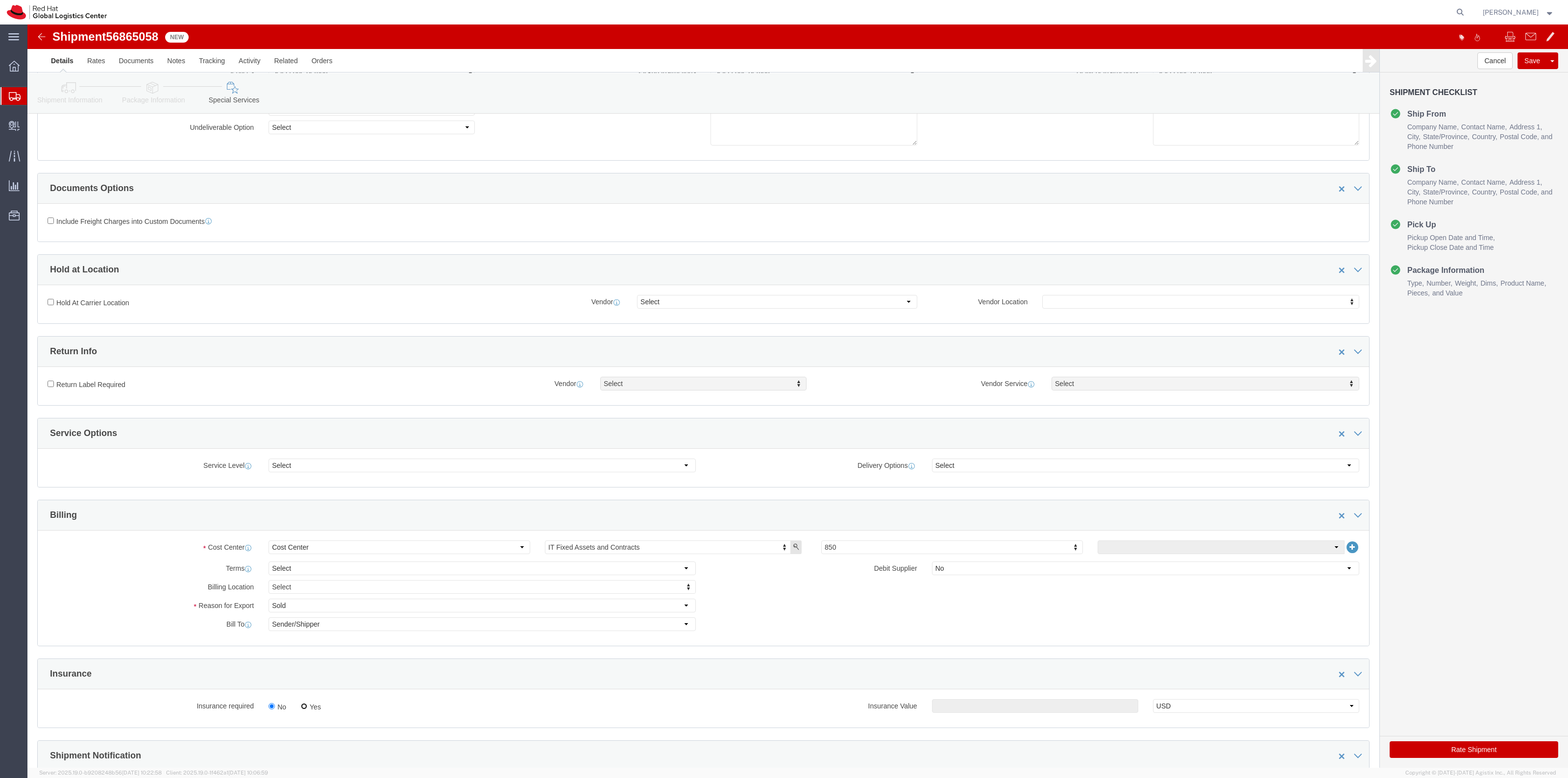
click input "Yes"
radio input "true"
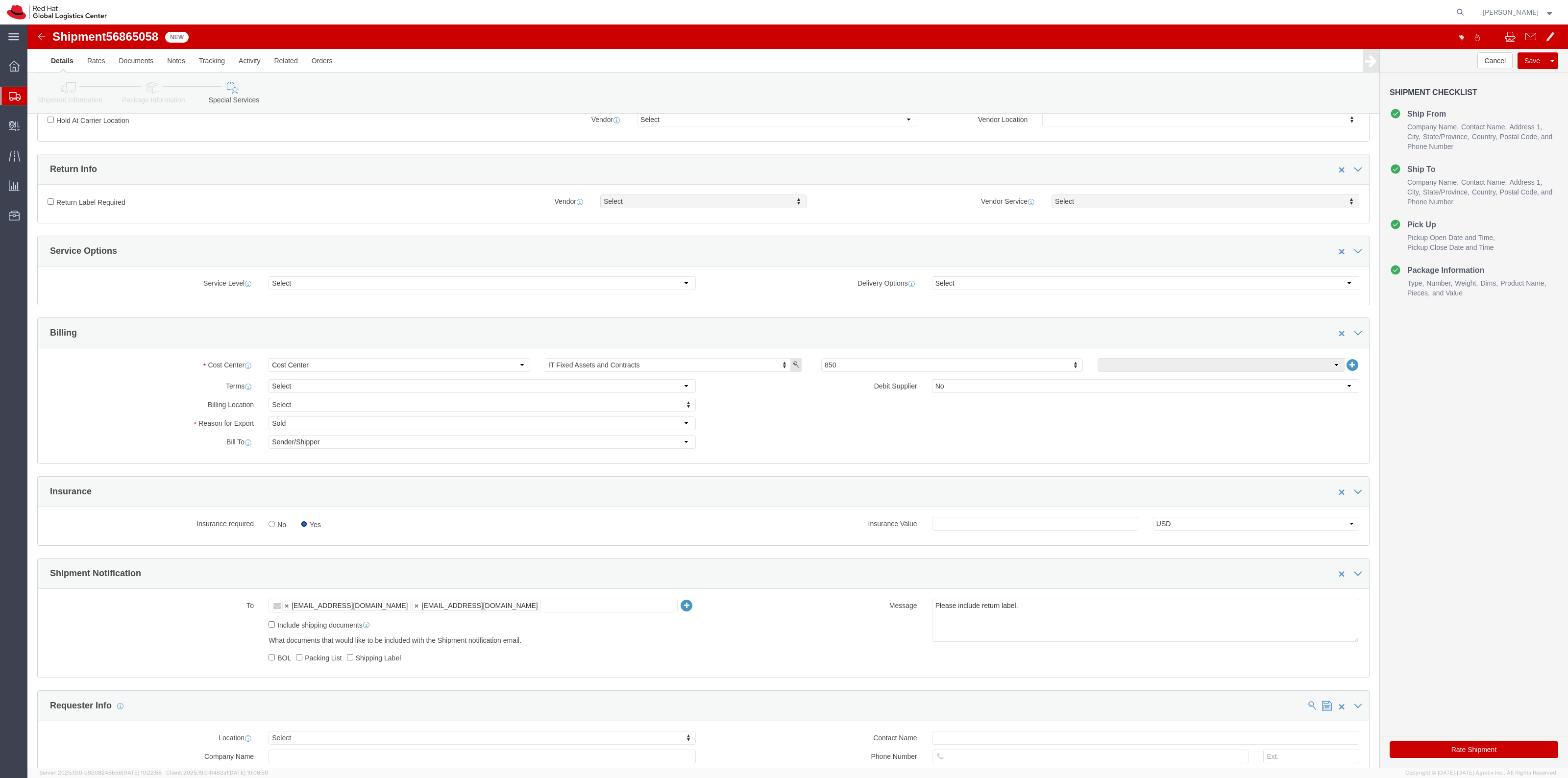
scroll to position [306, 0]
click input "text"
type input "500.00"
drag, startPoint x: 74, startPoint y: 170, endPoint x: 73, endPoint y: 176, distance: 6.1
click label "Return Label Required"
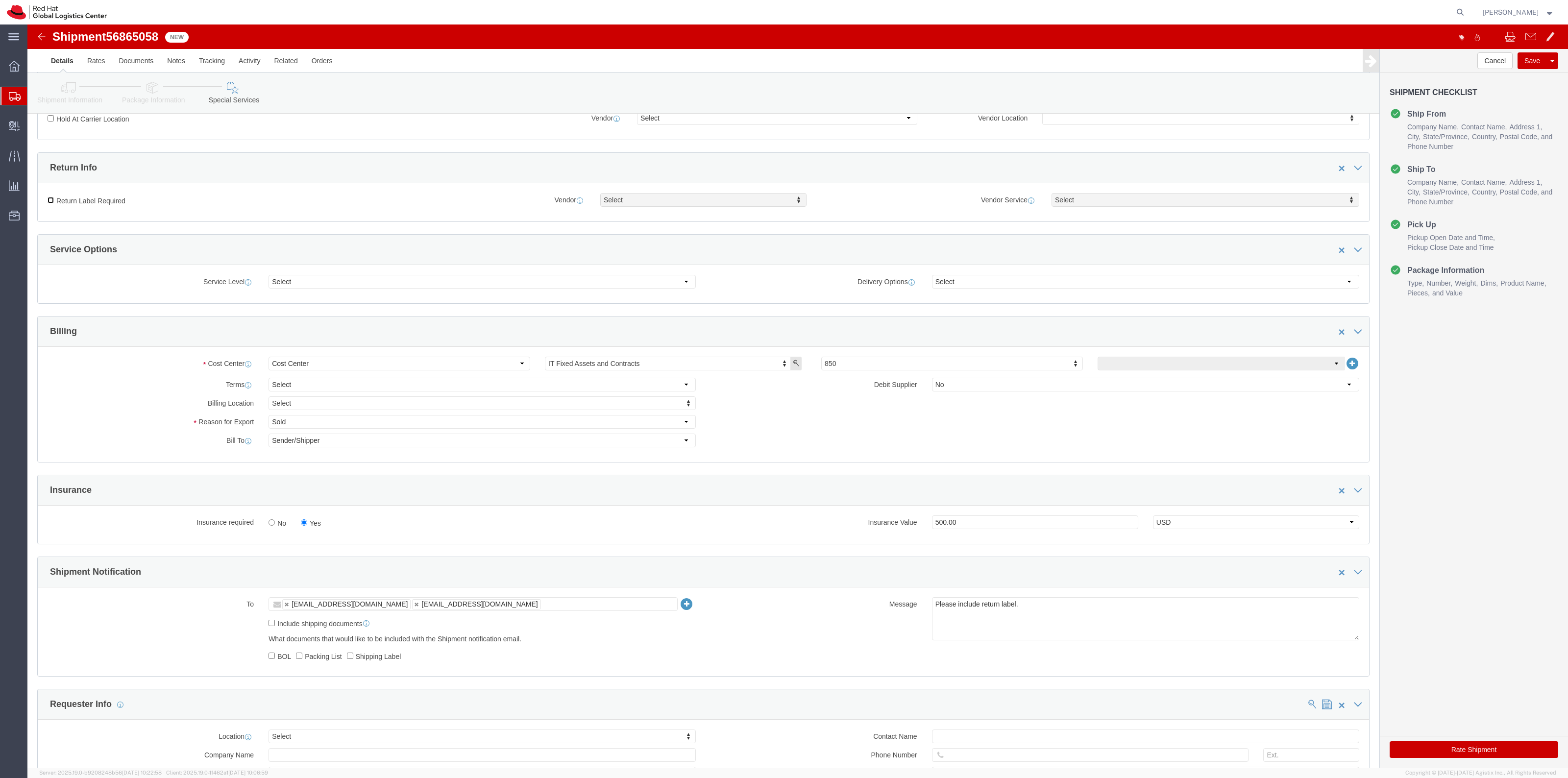
click input "Return Label Required"
click label "Return Label Required"
click input "Return Label Required"
click label "Return Label Required"
click input "Return Label Required"
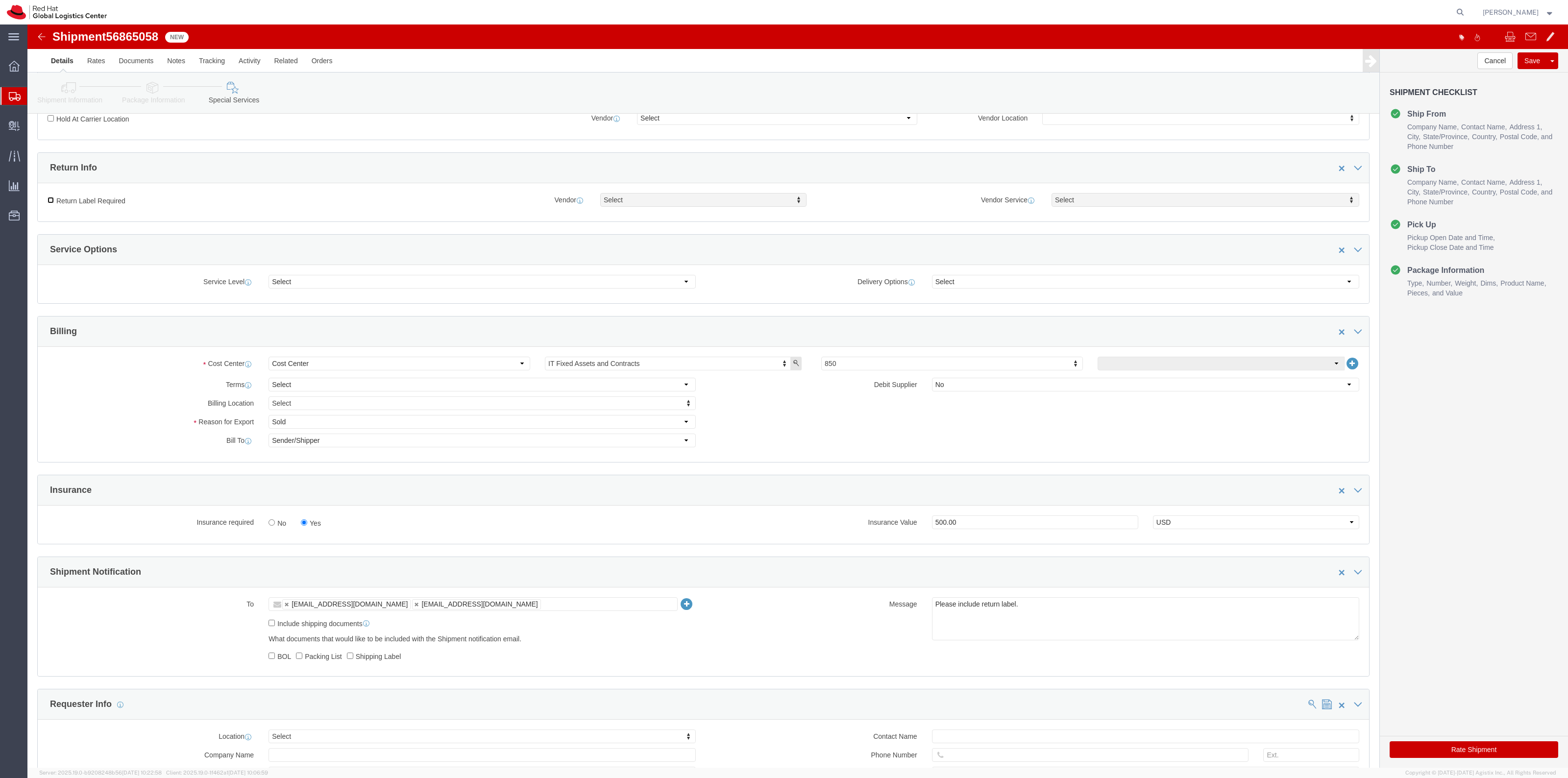
checkbox input "true"
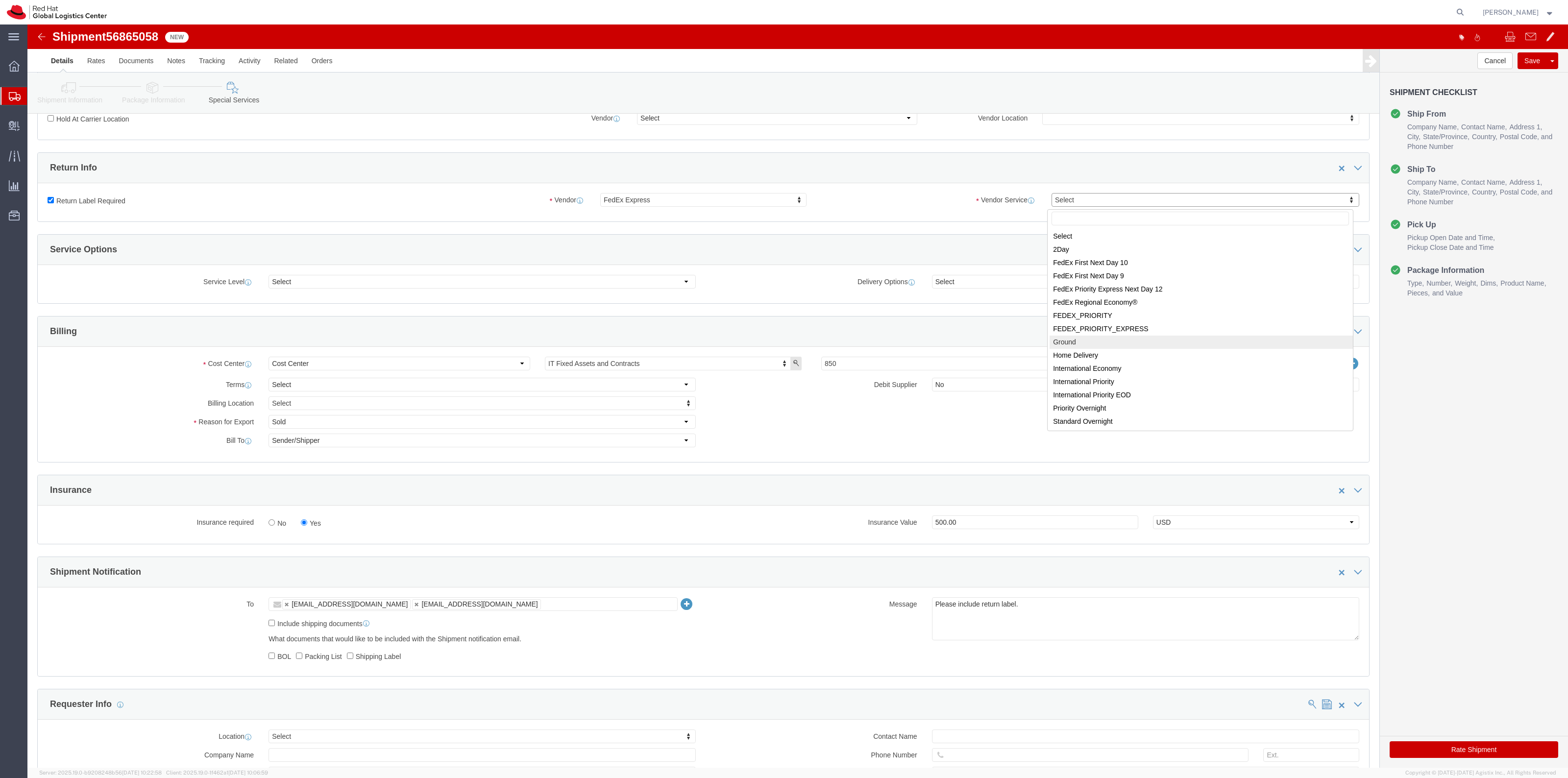
select select "12"
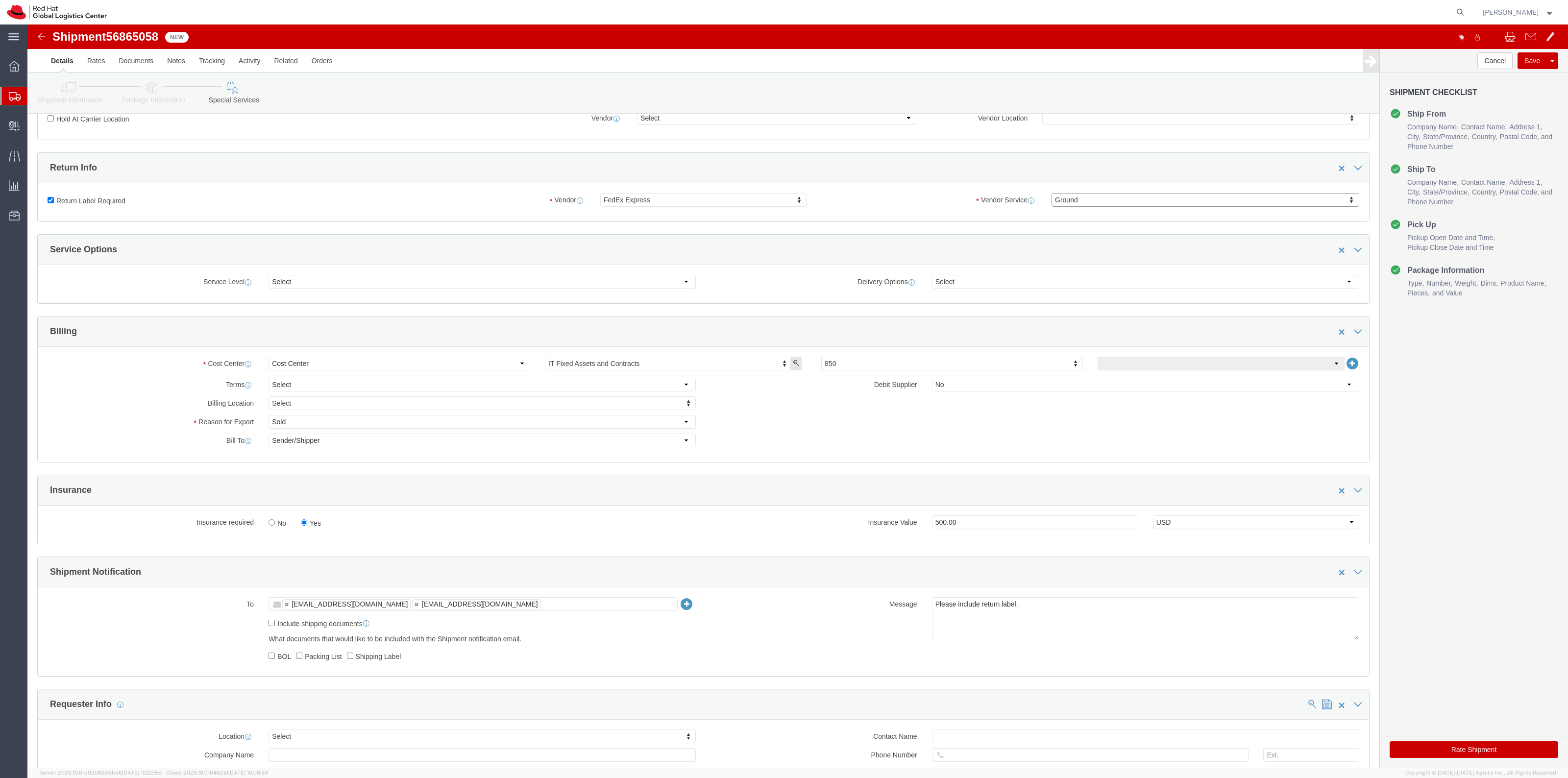
click div "Rate Shipment"
click button "Rate Shipment"
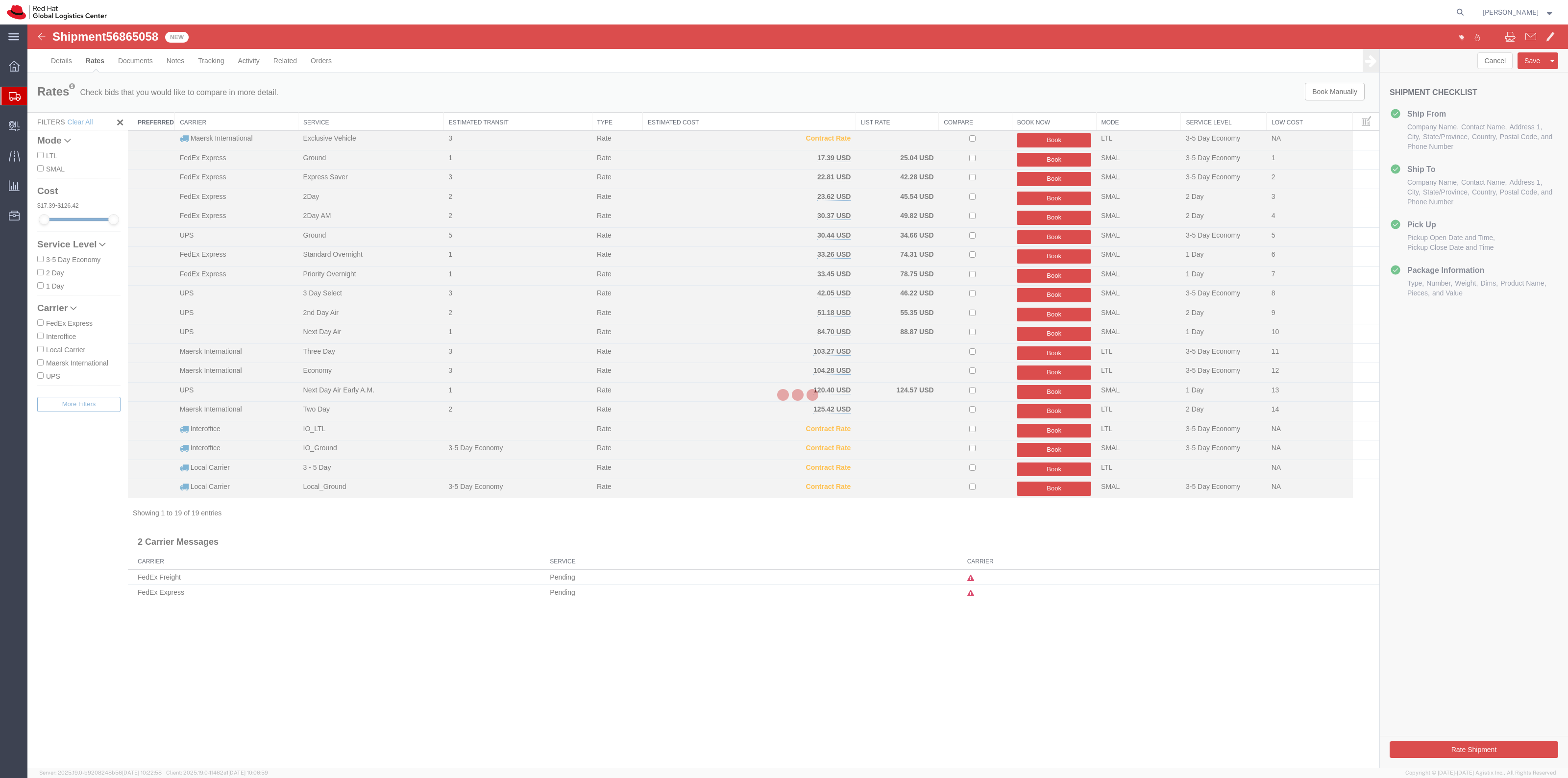
scroll to position [0, 0]
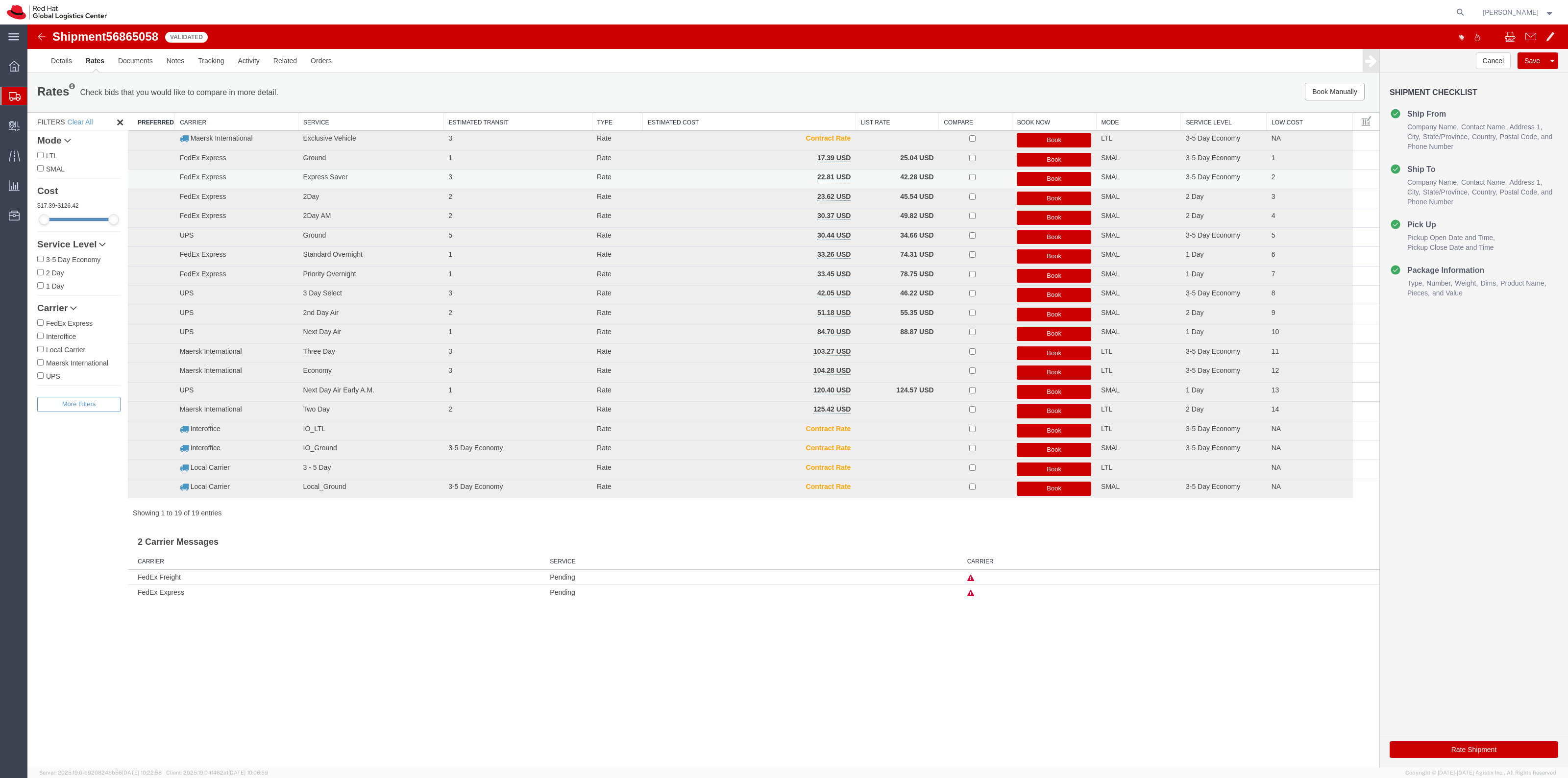
click at [1038, 179] on button "Book" at bounding box center [1054, 179] width 74 height 14
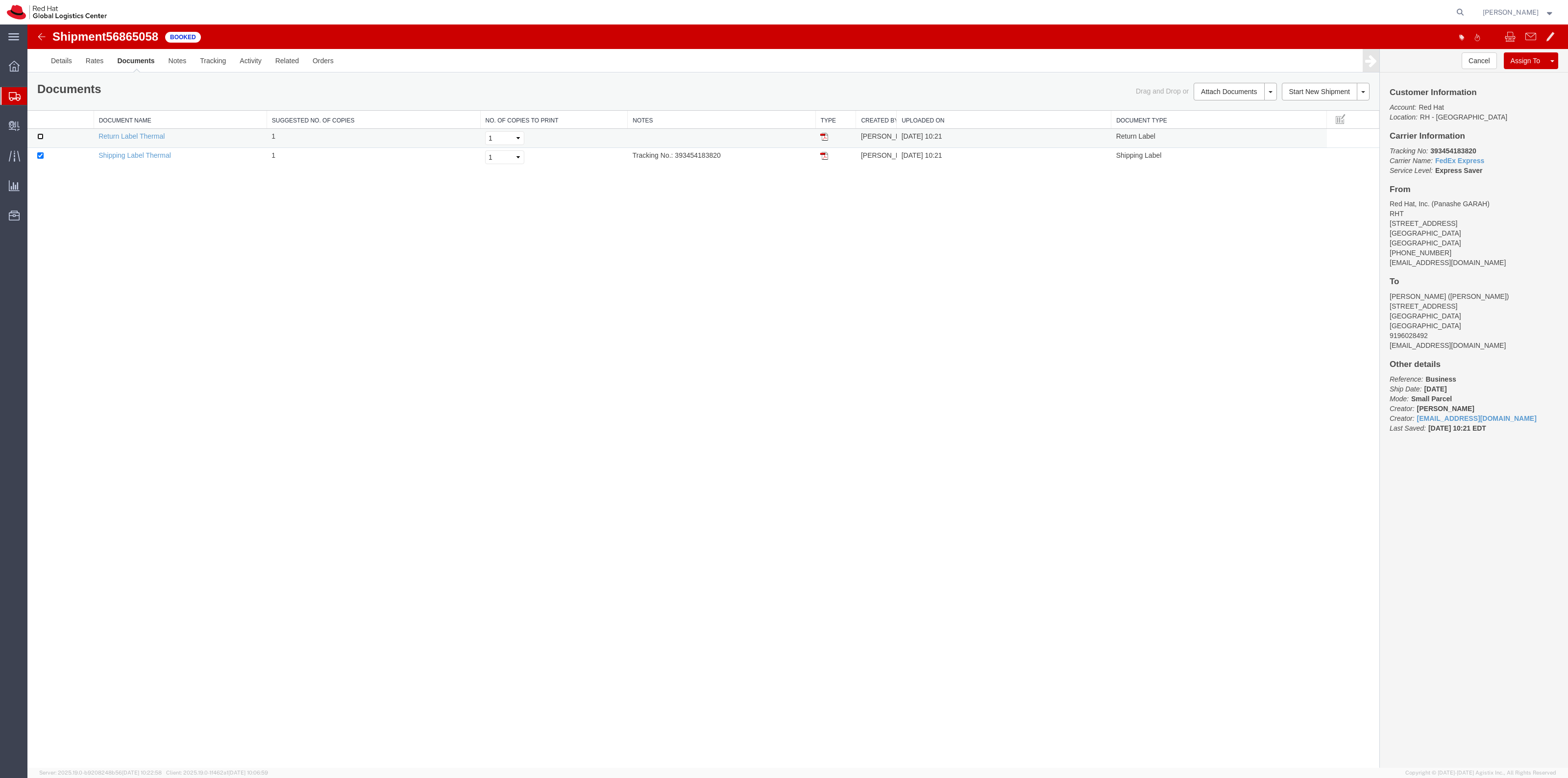
click at [38, 138] on input "checkbox" at bounding box center [40, 137] width 7 height 7
checkbox input "true"
click at [1223, 104] on link "Print Documents" at bounding box center [1234, 108] width 85 height 15
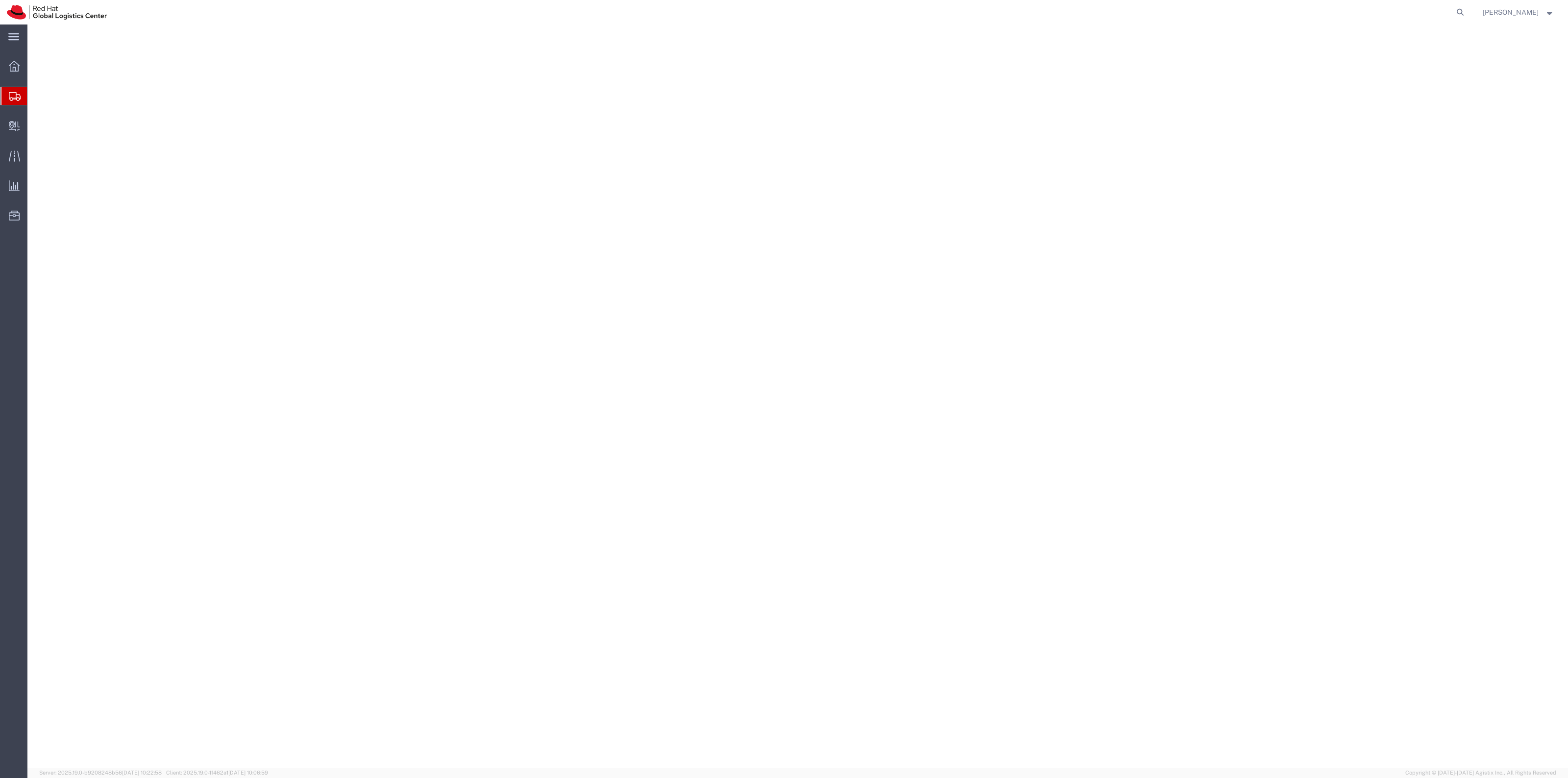
select select "38014"
select select
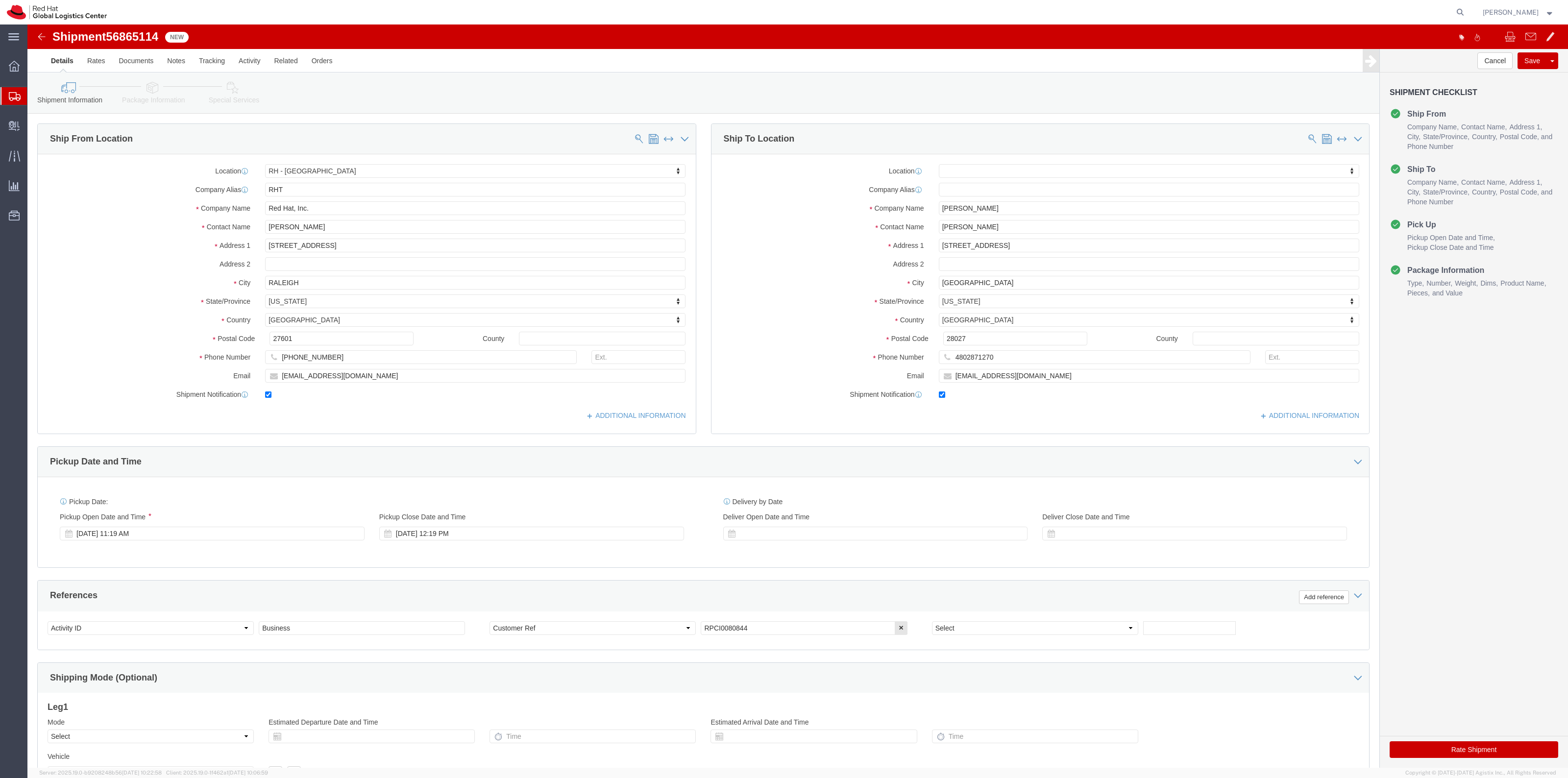
click icon
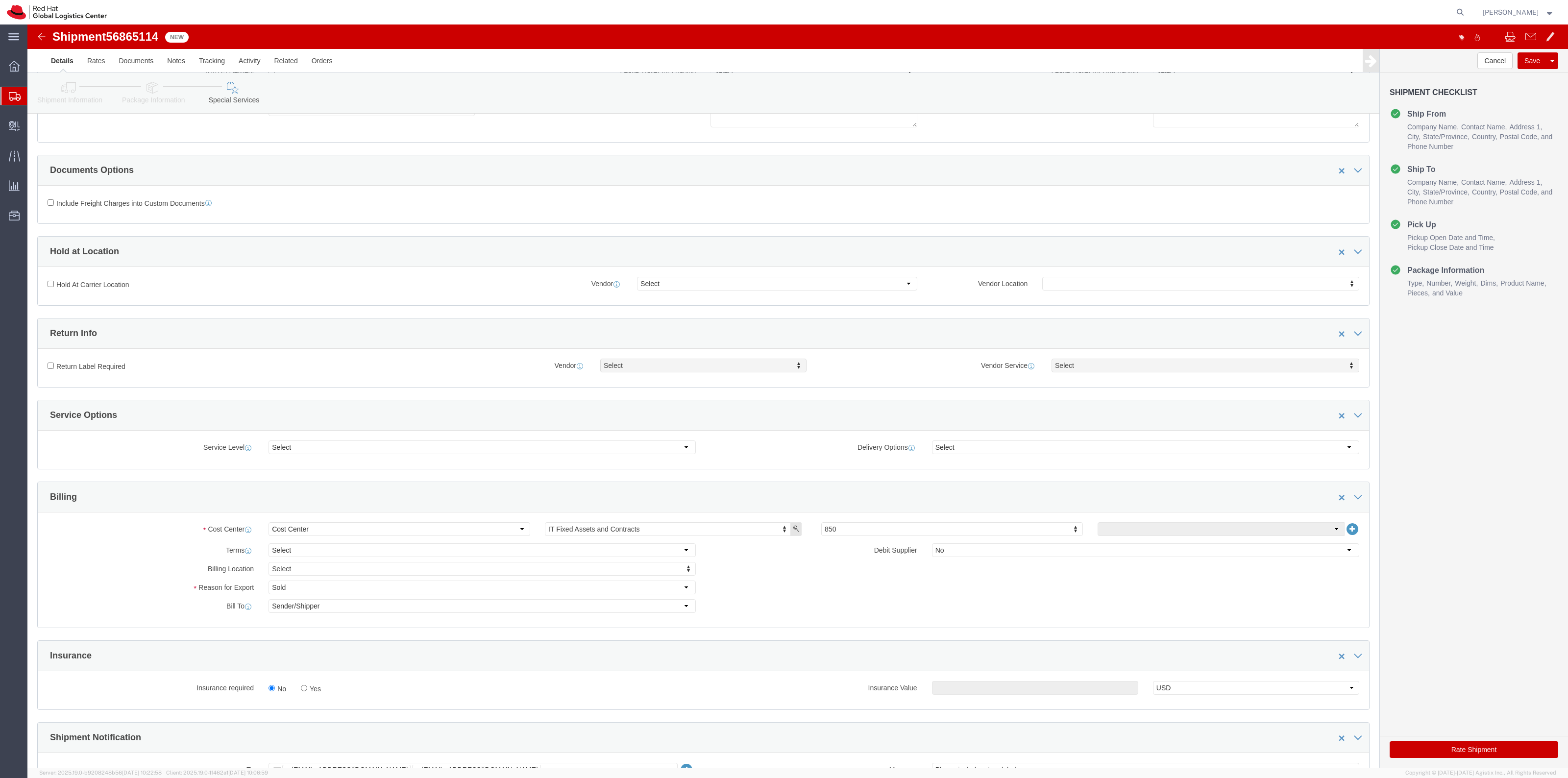
scroll to position [306, 0]
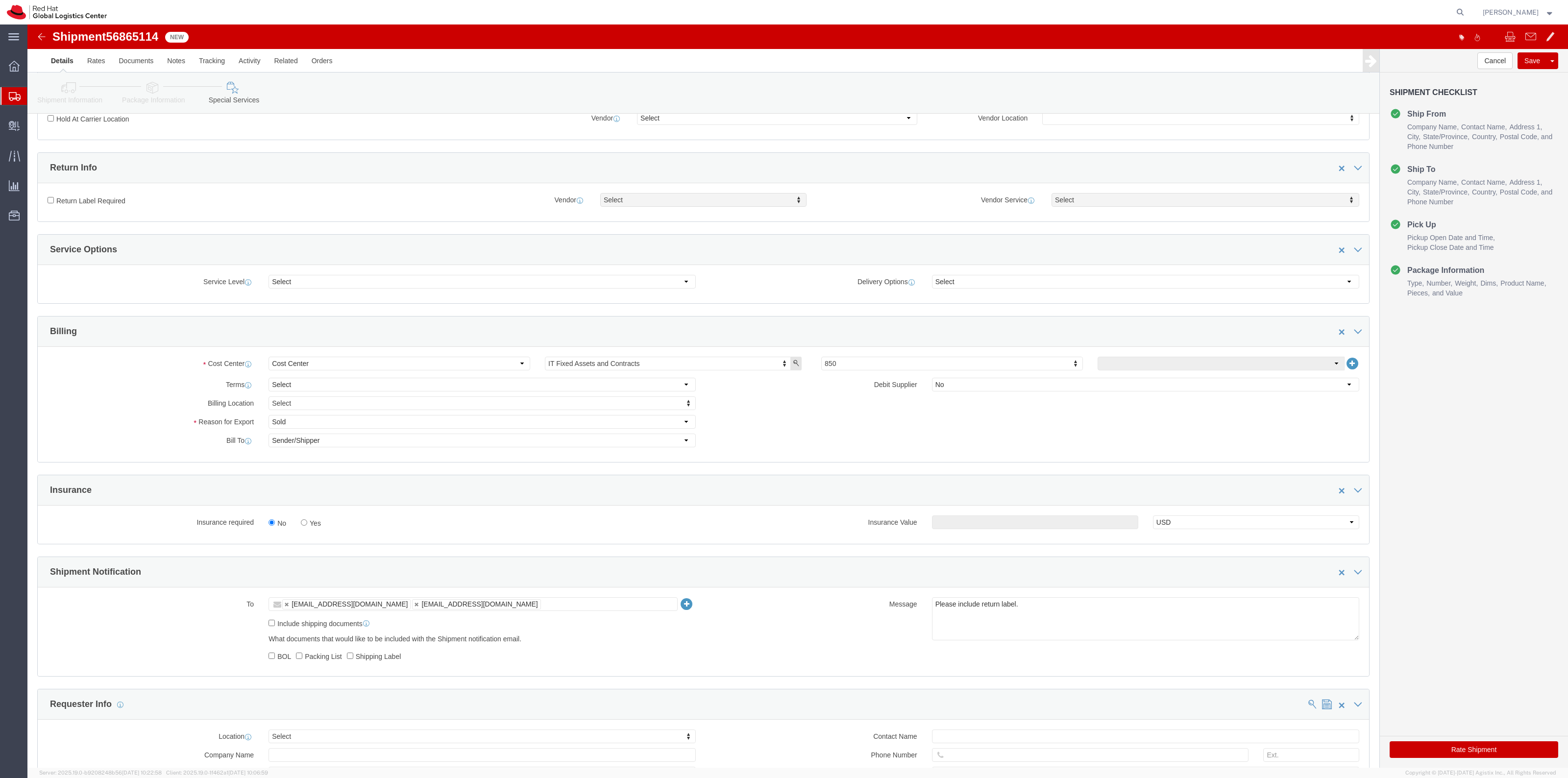
click label "Yes"
click input "Yes"
radio input "true"
click input "text"
type input "500.00"
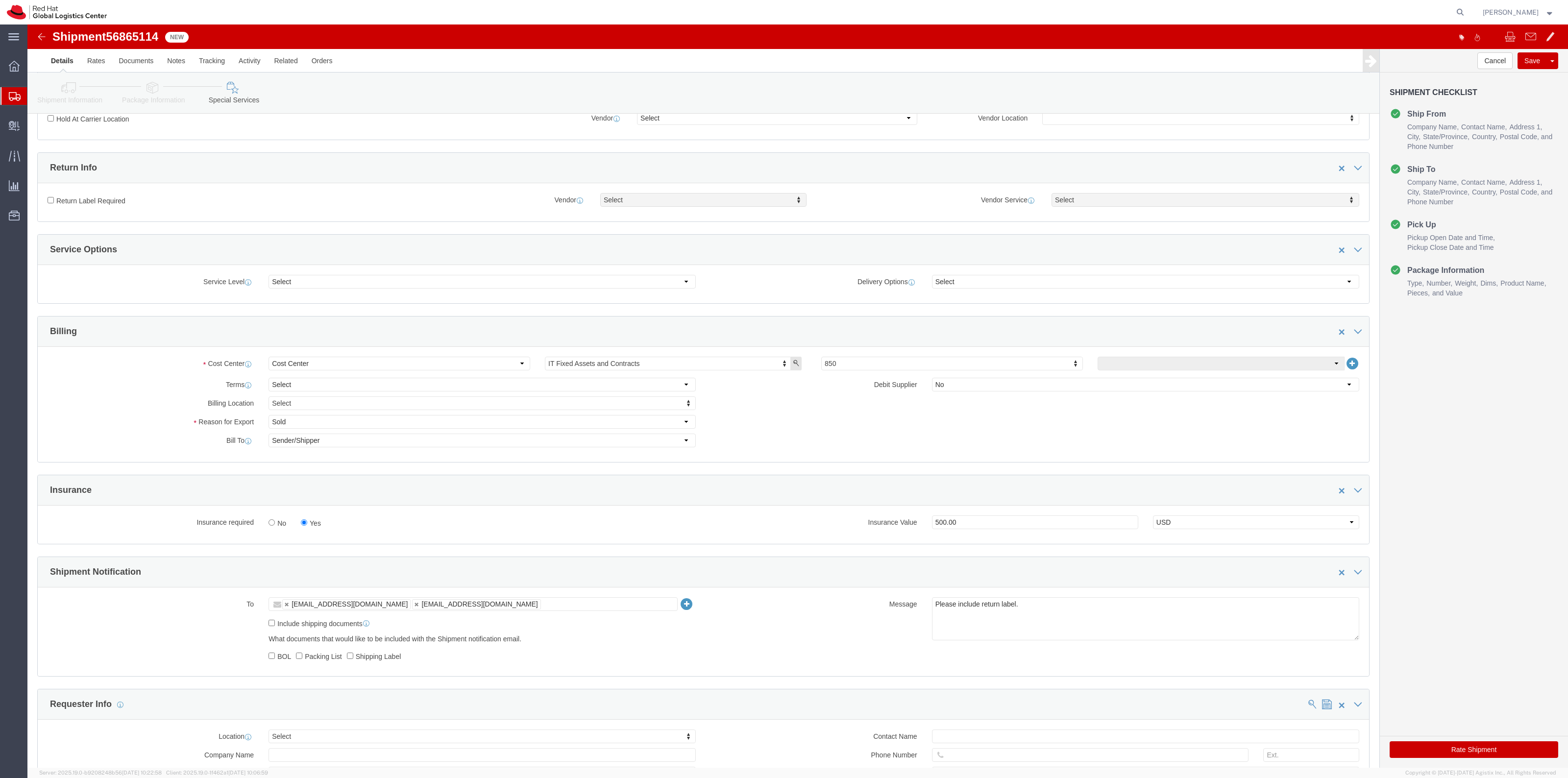
click div "Return Label Required"
click label "Return Label Required"
click input "Return Label Required"
checkbox input "true"
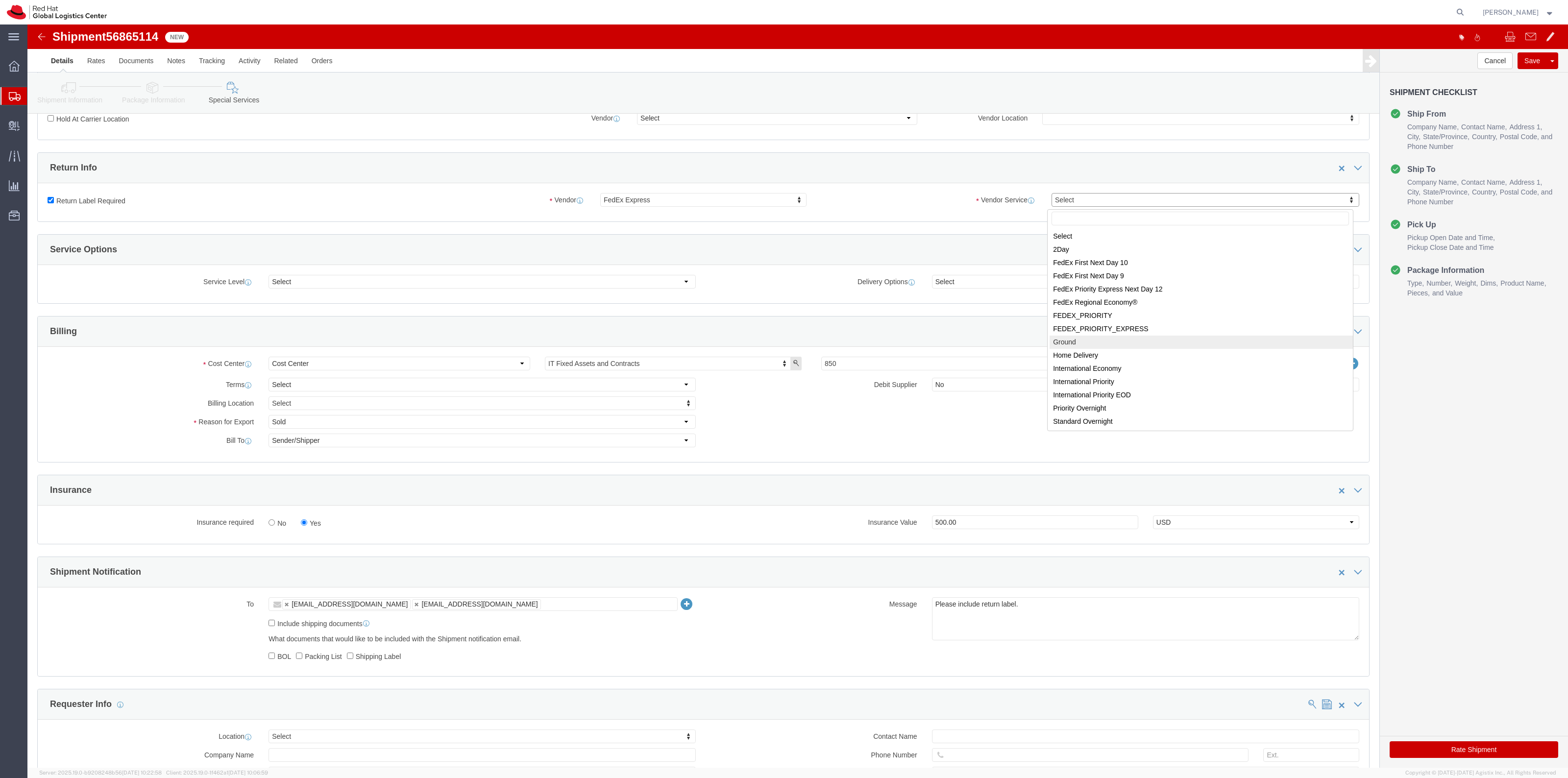
select select "12"
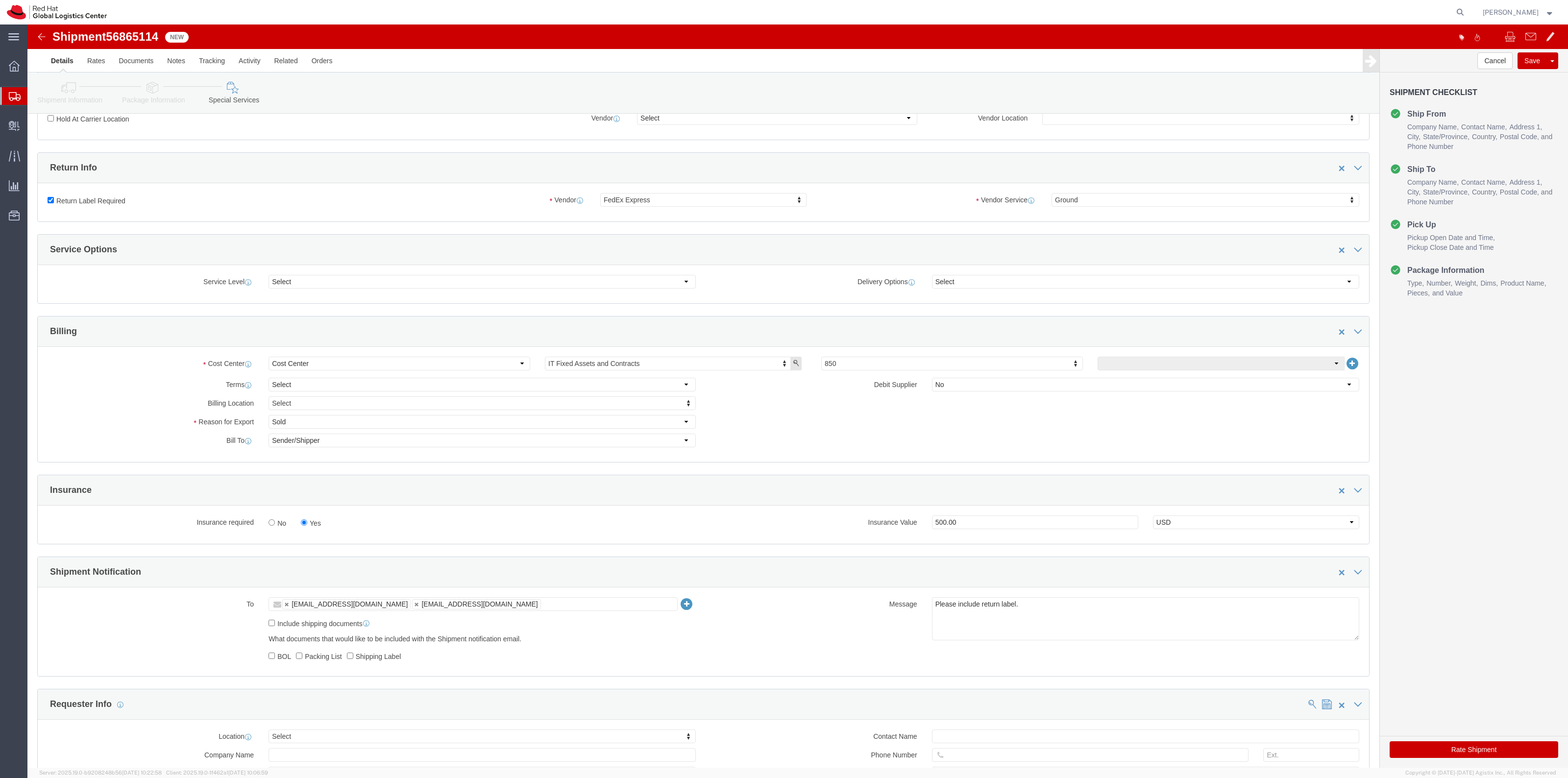
drag, startPoint x: 1407, startPoint y: 731, endPoint x: 1245, endPoint y: 467, distance: 309.7
click button "Rate Shipment"
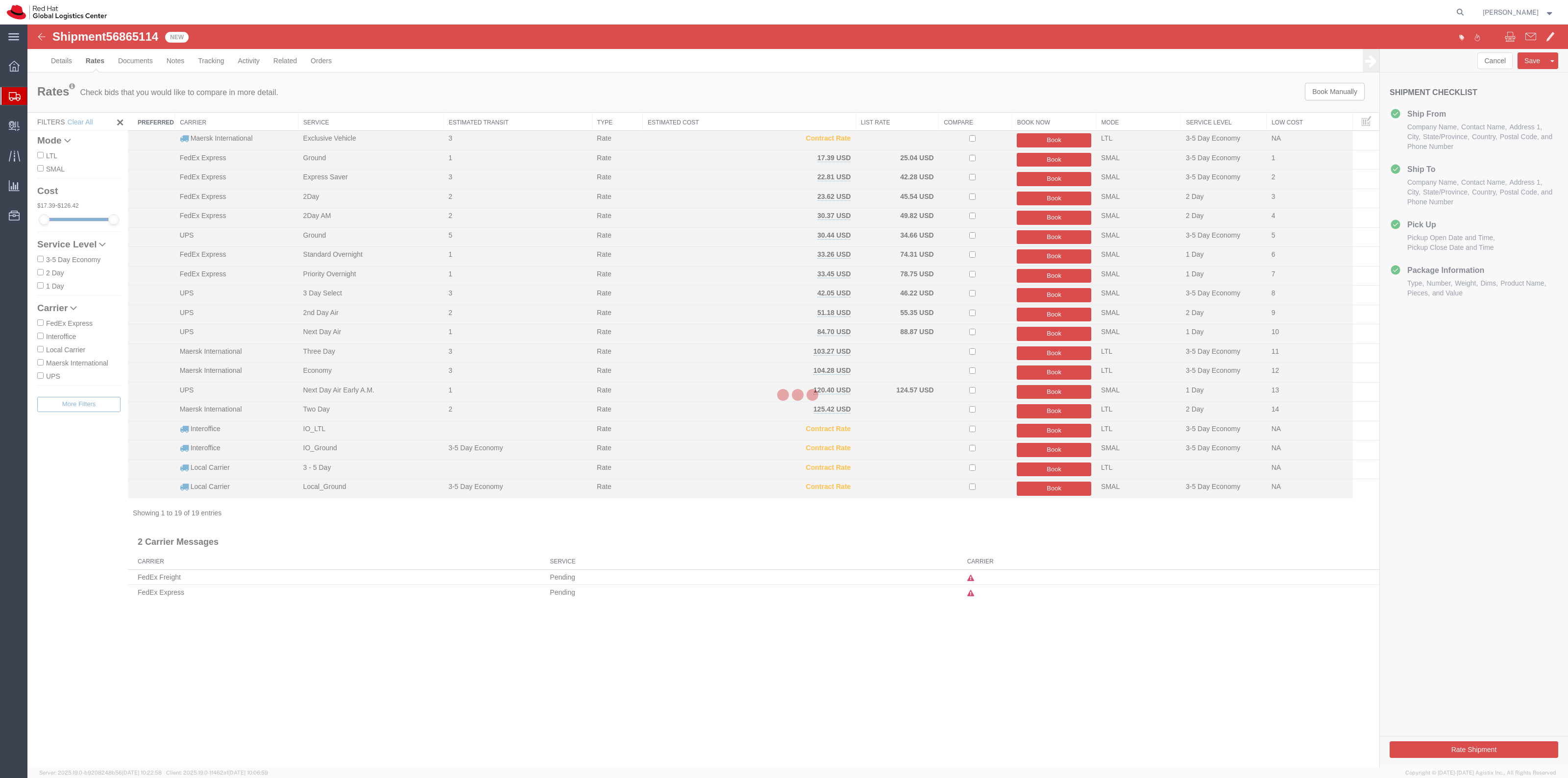
scroll to position [0, 0]
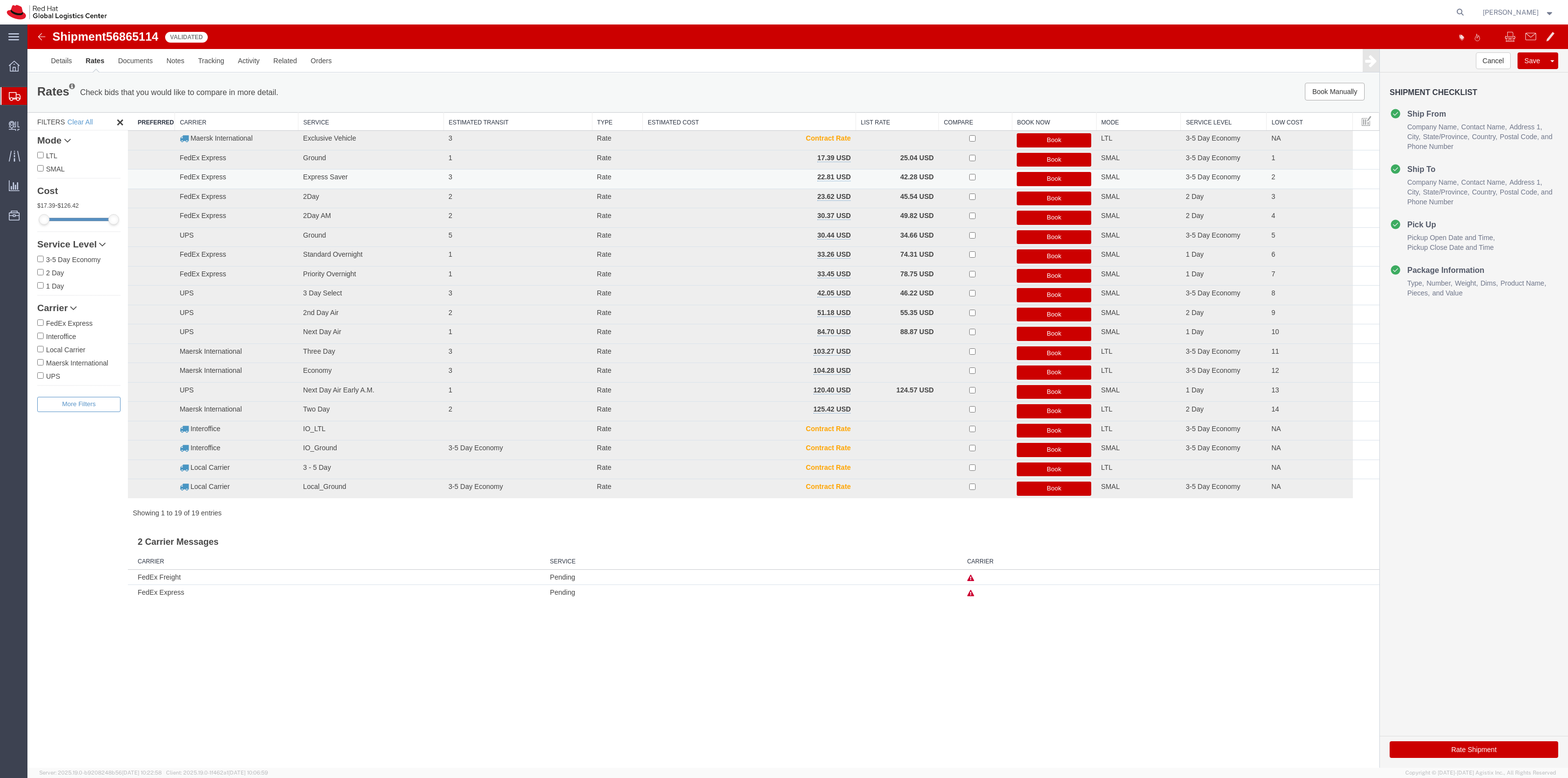
click at [1028, 177] on button "Book" at bounding box center [1054, 179] width 74 height 14
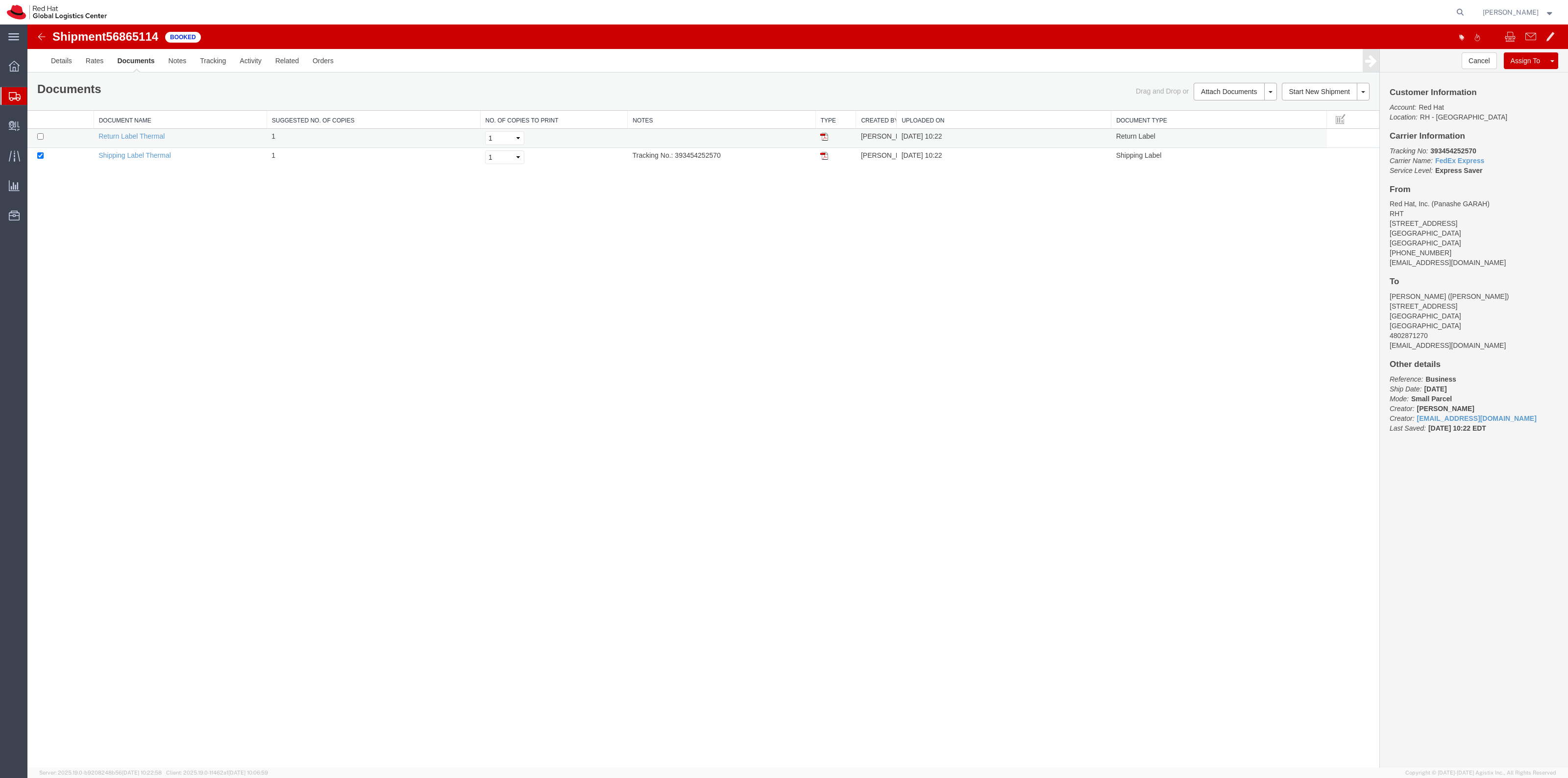
click at [47, 136] on td at bounding box center [61, 138] width 66 height 19
click at [40, 136] on input "checkbox" at bounding box center [40, 137] width 7 height 7
checkbox input "true"
click at [1238, 104] on link "Print Documents" at bounding box center [1234, 108] width 85 height 15
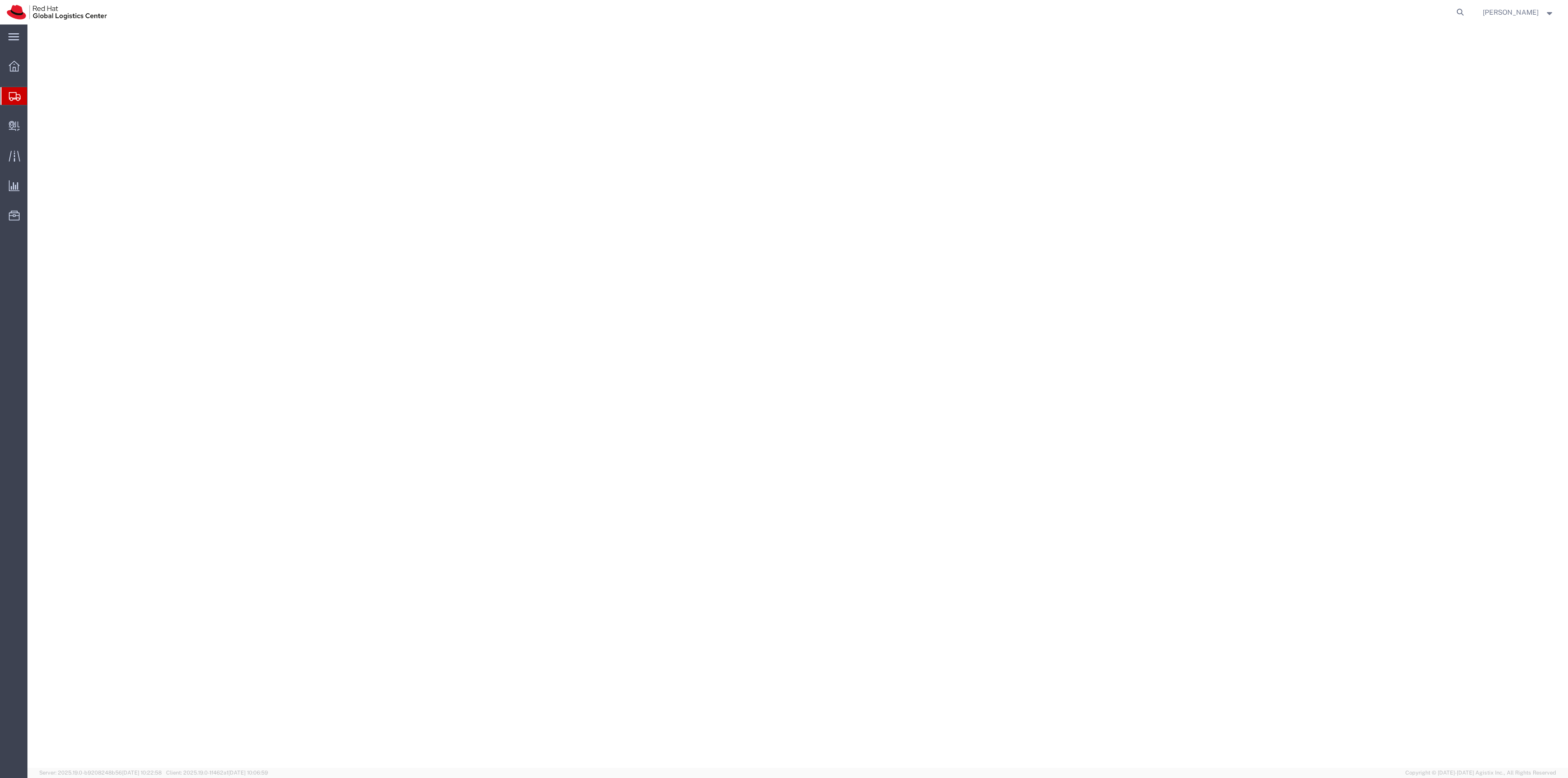
select select "38014"
select select
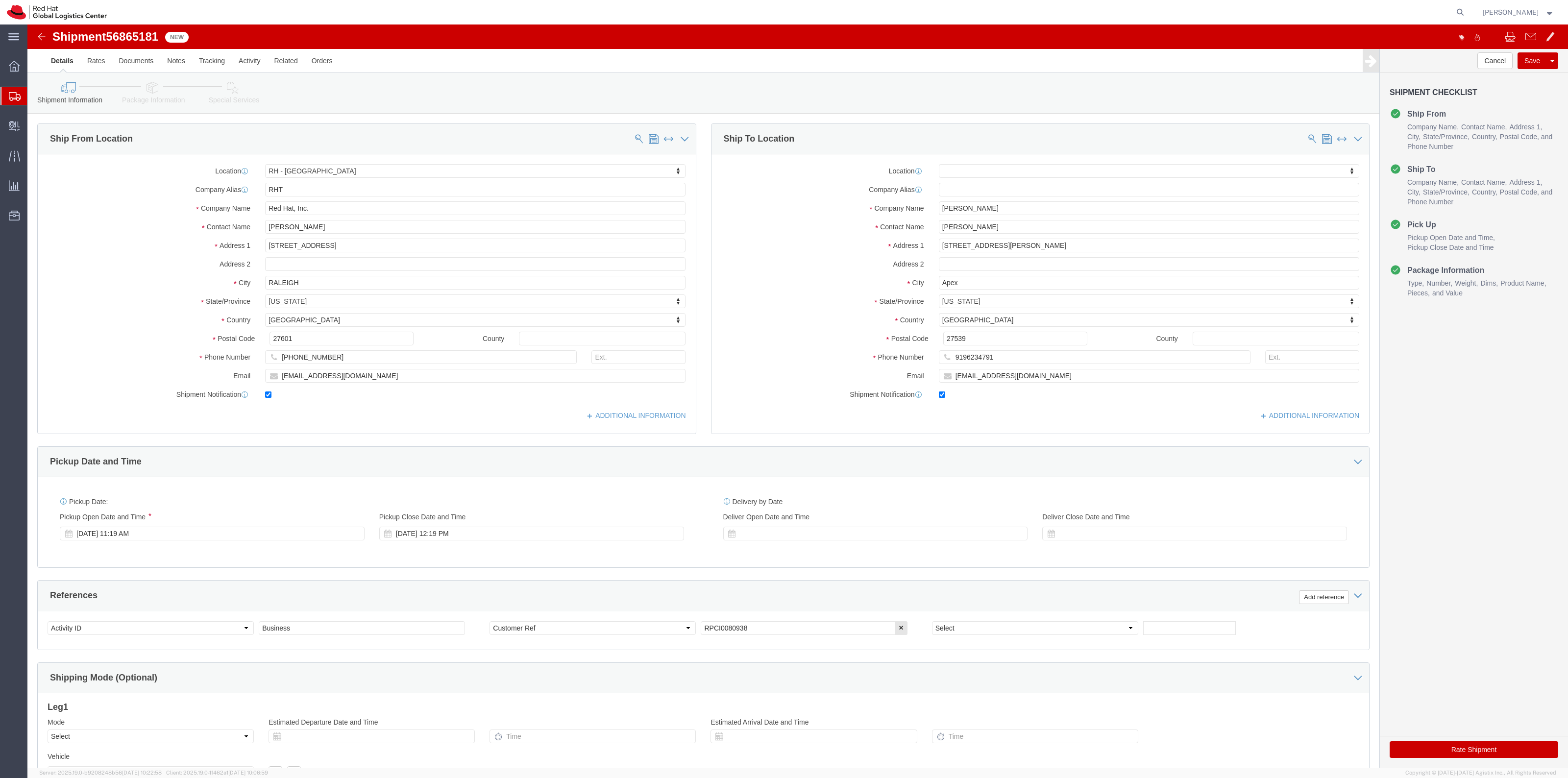
click link "Special Services"
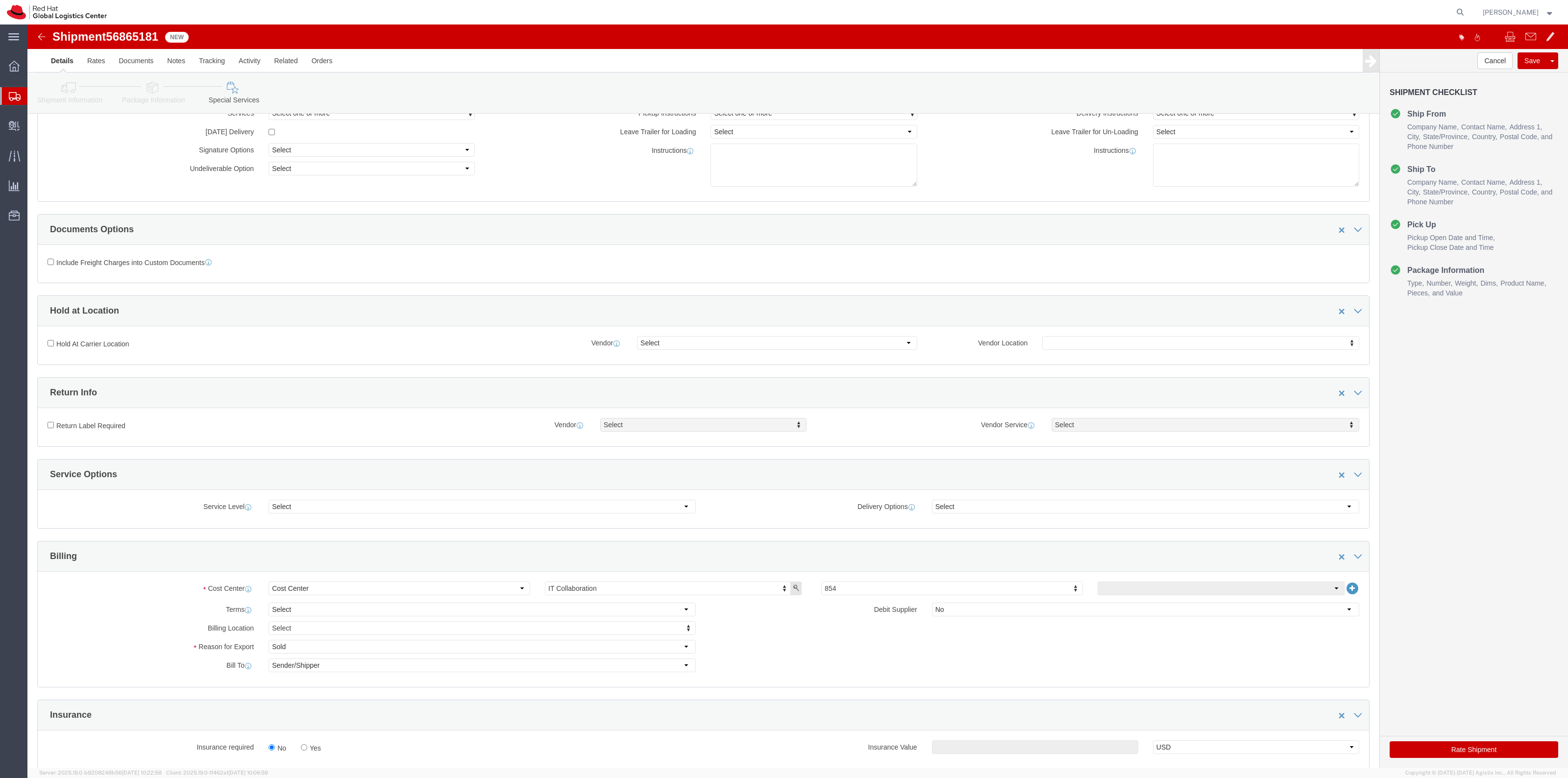
scroll to position [245, 0]
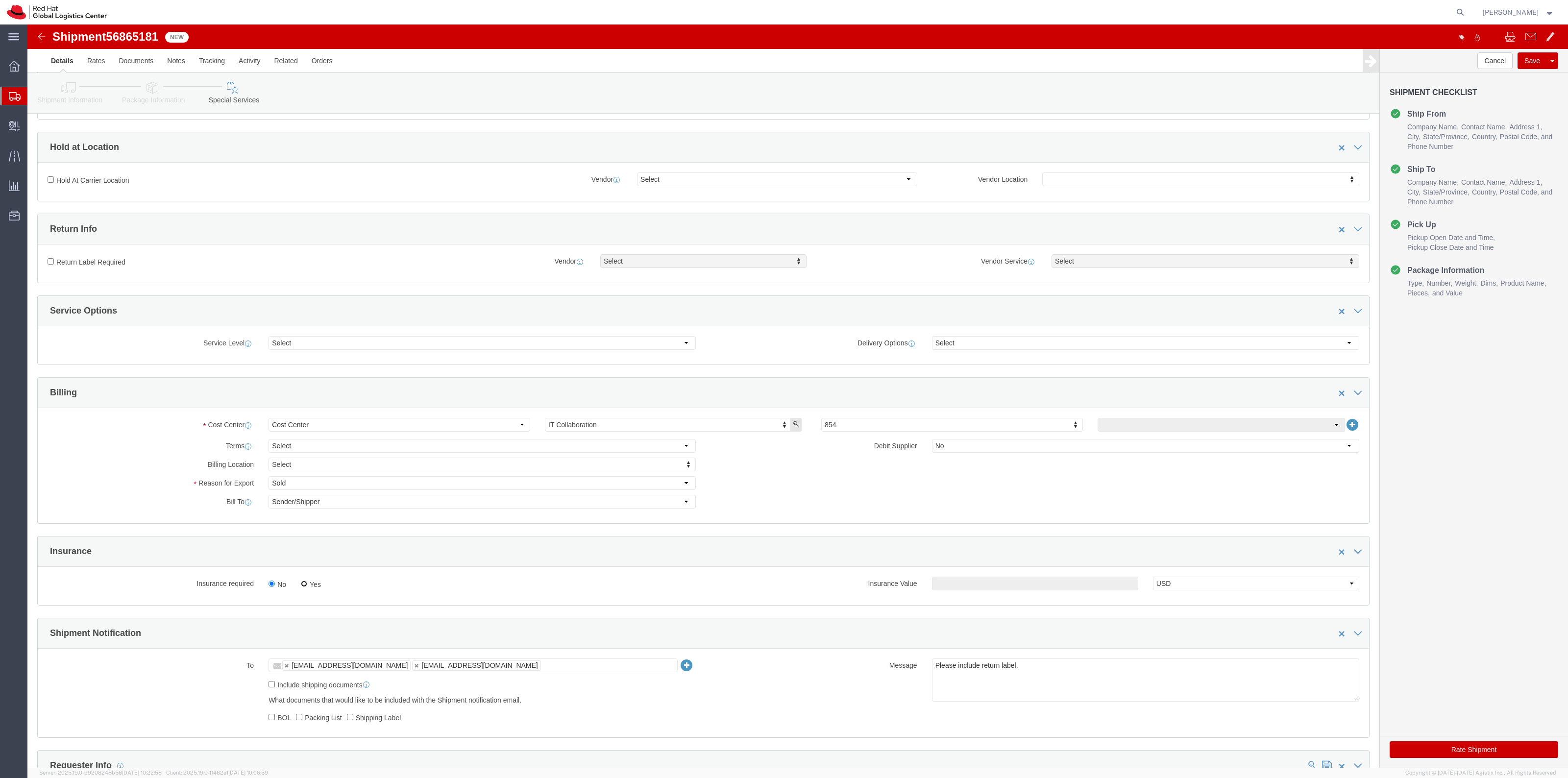
click input "Yes"
radio input "true"
click input "Yes"
click div "Insurance required No Yes Insurance Value Select USD JPY GBP CAD EUR"
click input "text"
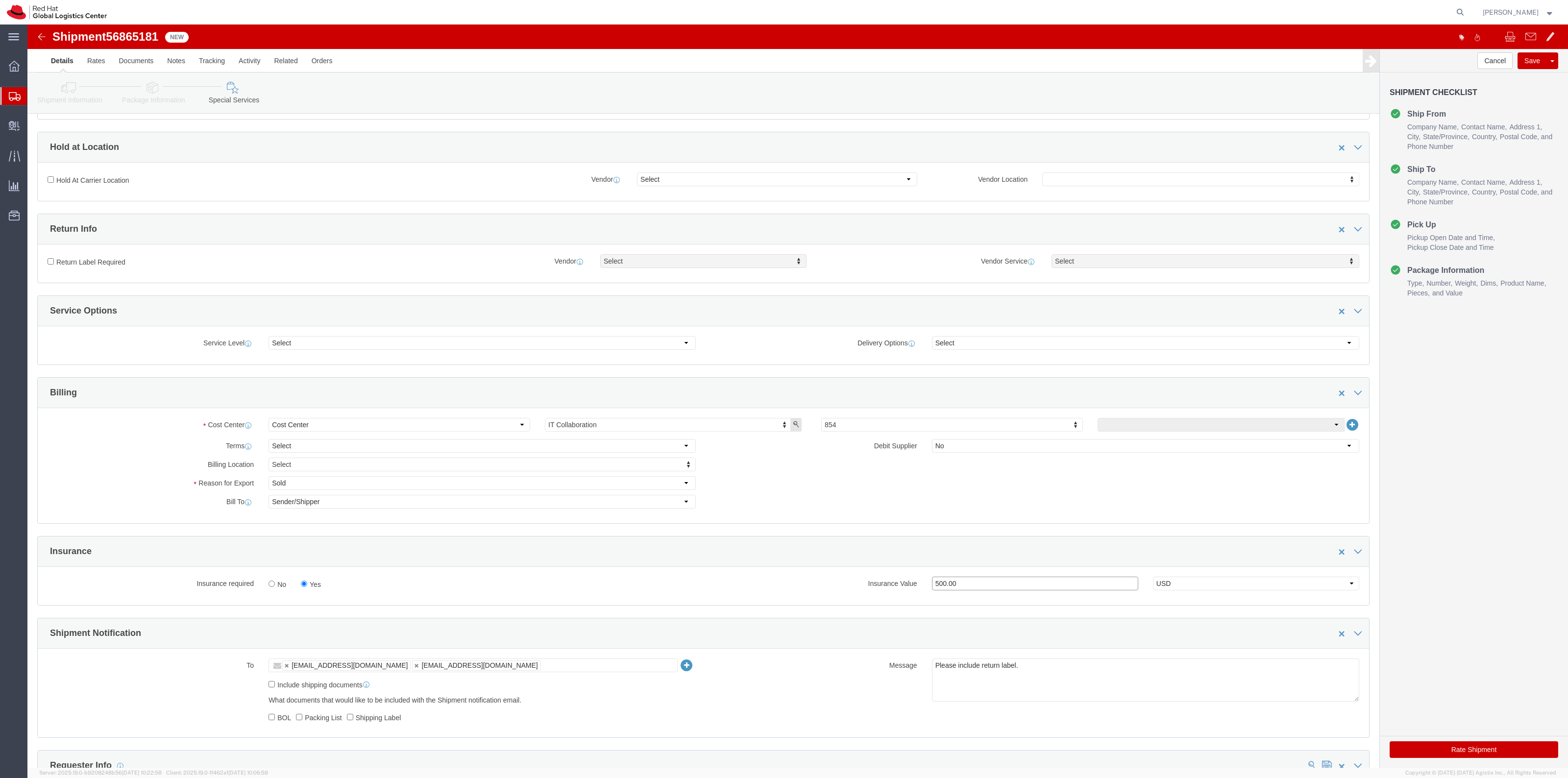
type input "500.00"
click div "Return Label Required"
click label "Return Label Required"
click input "Return Label Required"
checkbox input "true"
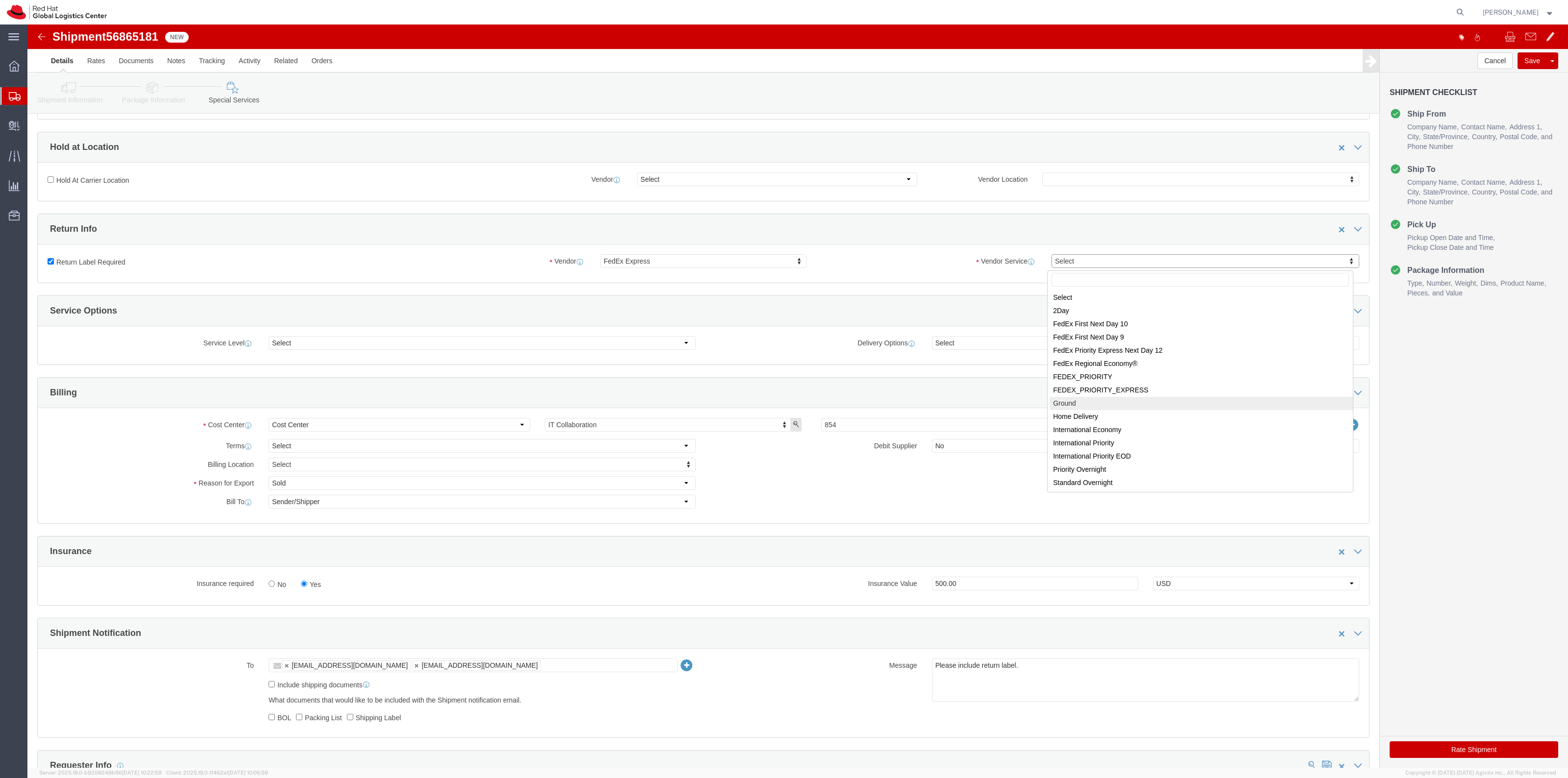
select select "12"
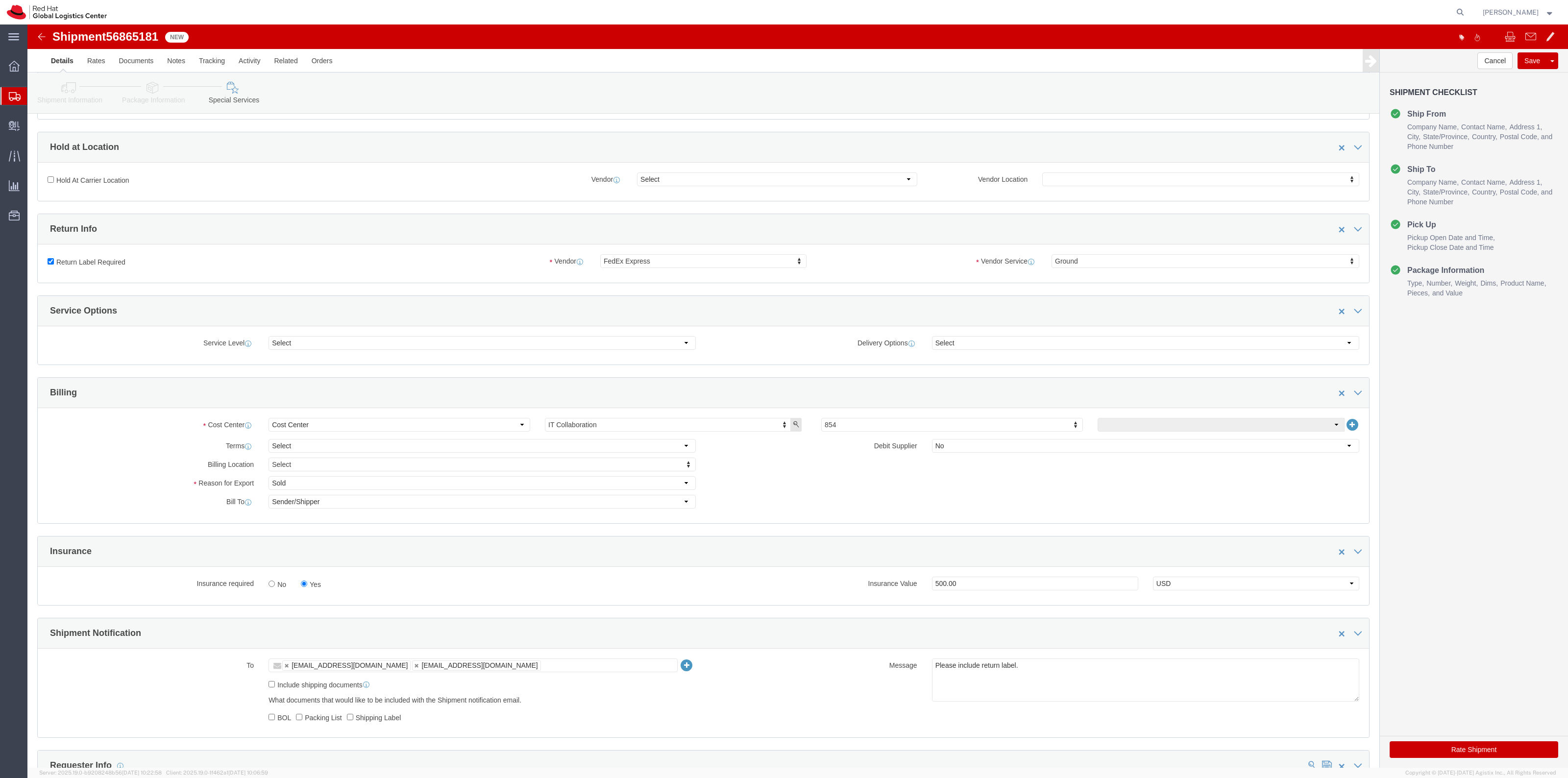
click button "Rate Shipment"
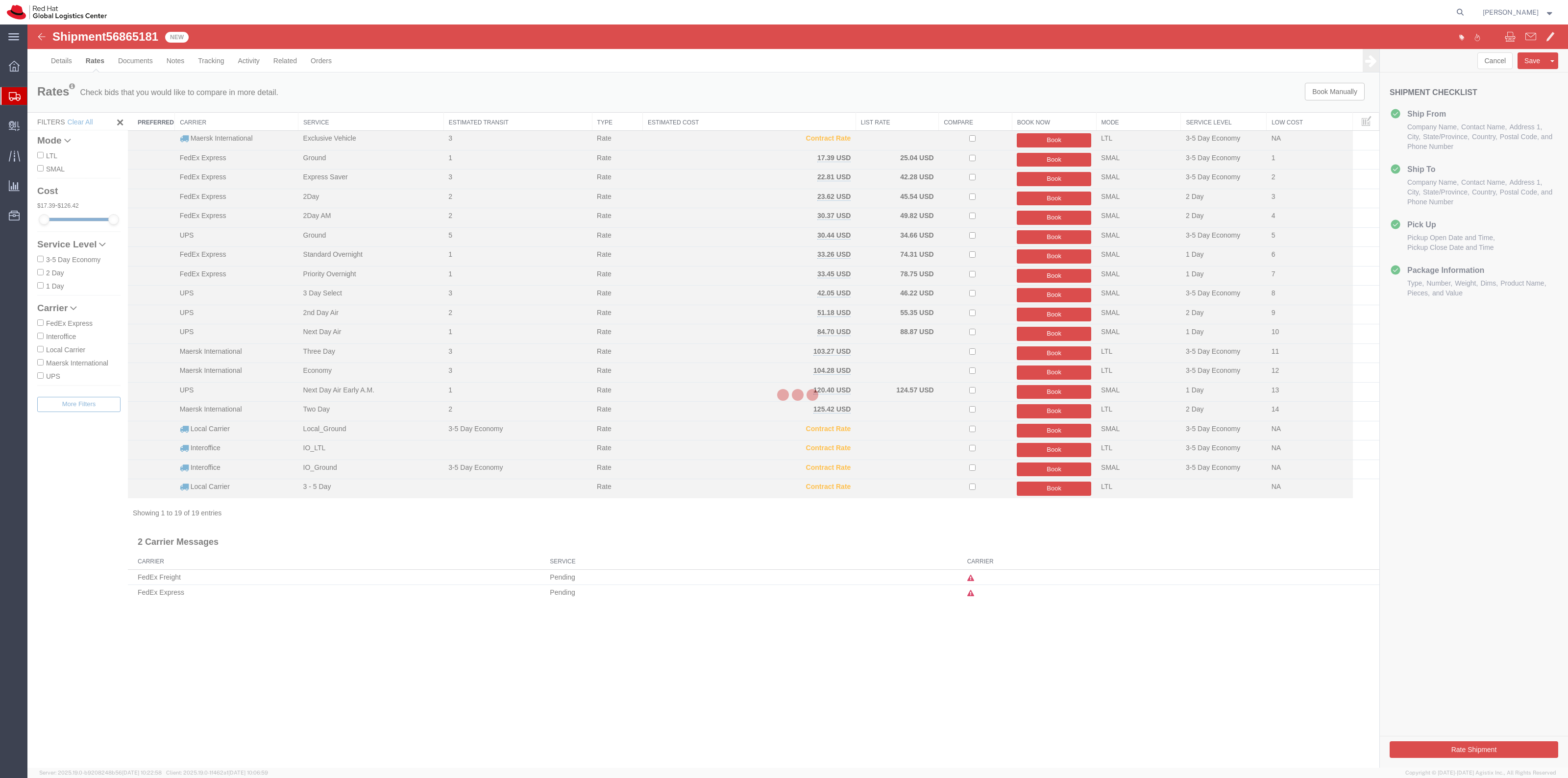
scroll to position [0, 0]
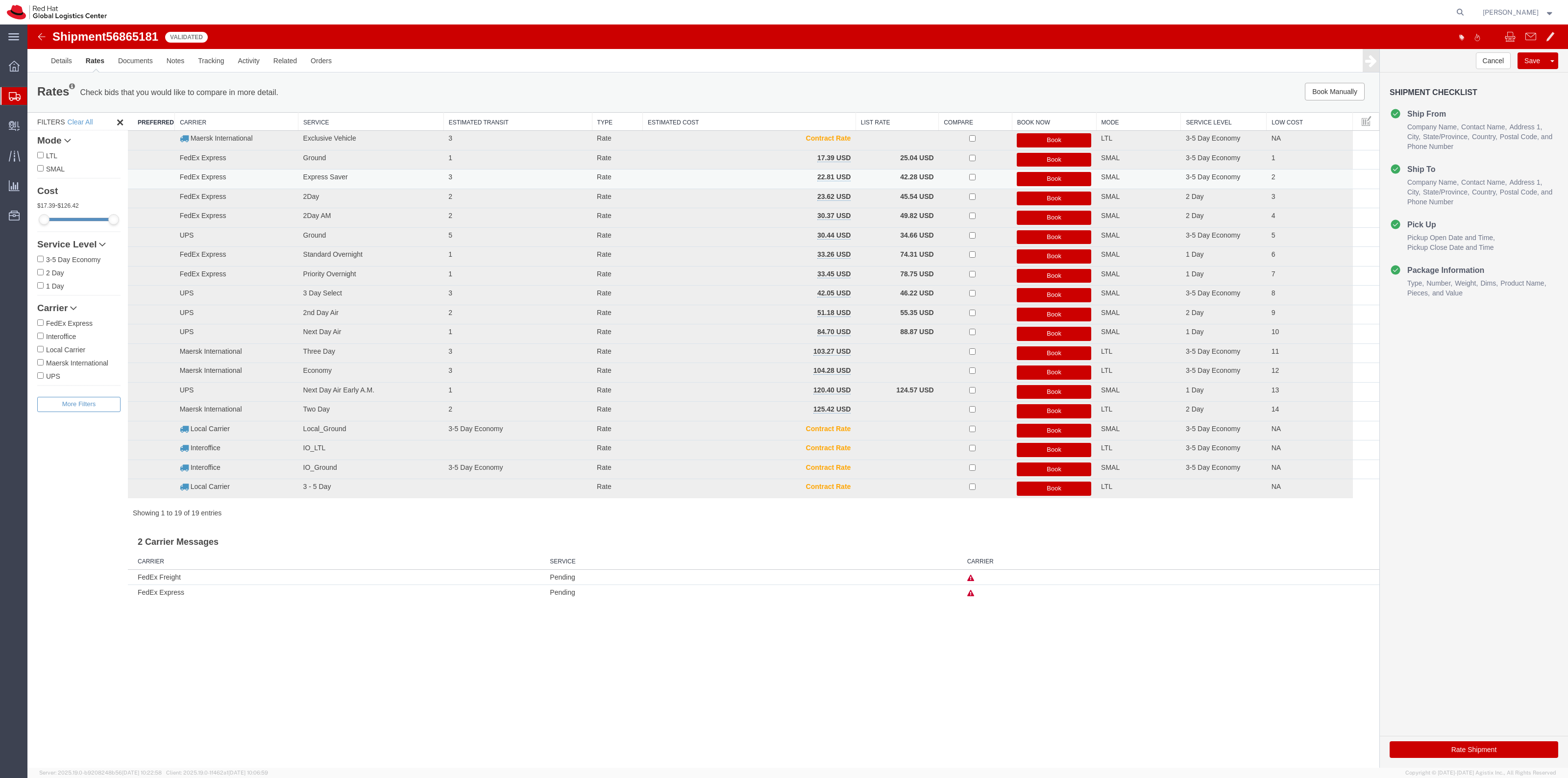
click at [1046, 176] on button "Book" at bounding box center [1054, 179] width 74 height 14
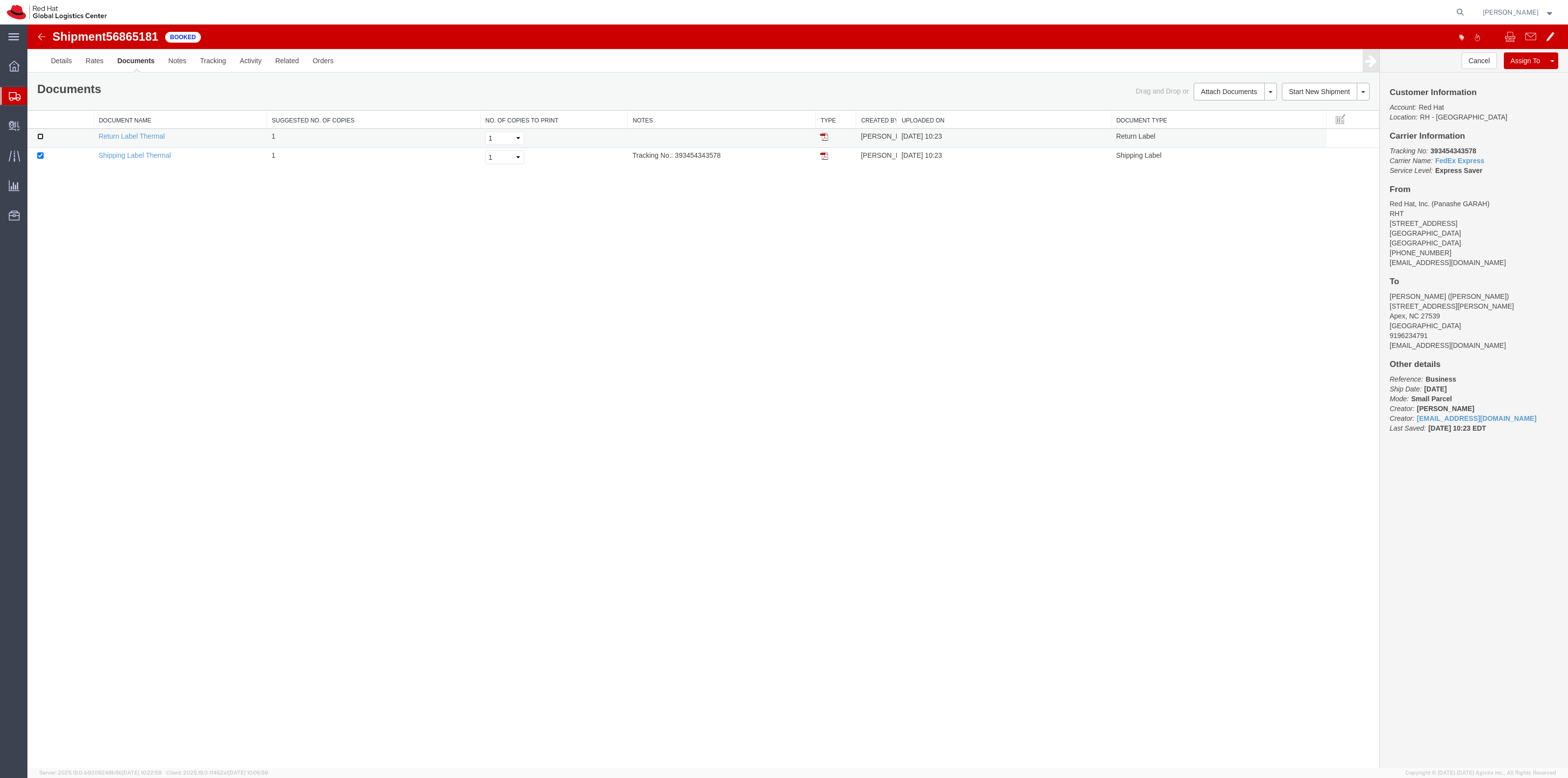
click at [42, 138] on input "checkbox" at bounding box center [40, 137] width 7 height 7
checkbox input "true"
click at [1209, 113] on link "Print Documents" at bounding box center [1234, 108] width 85 height 15
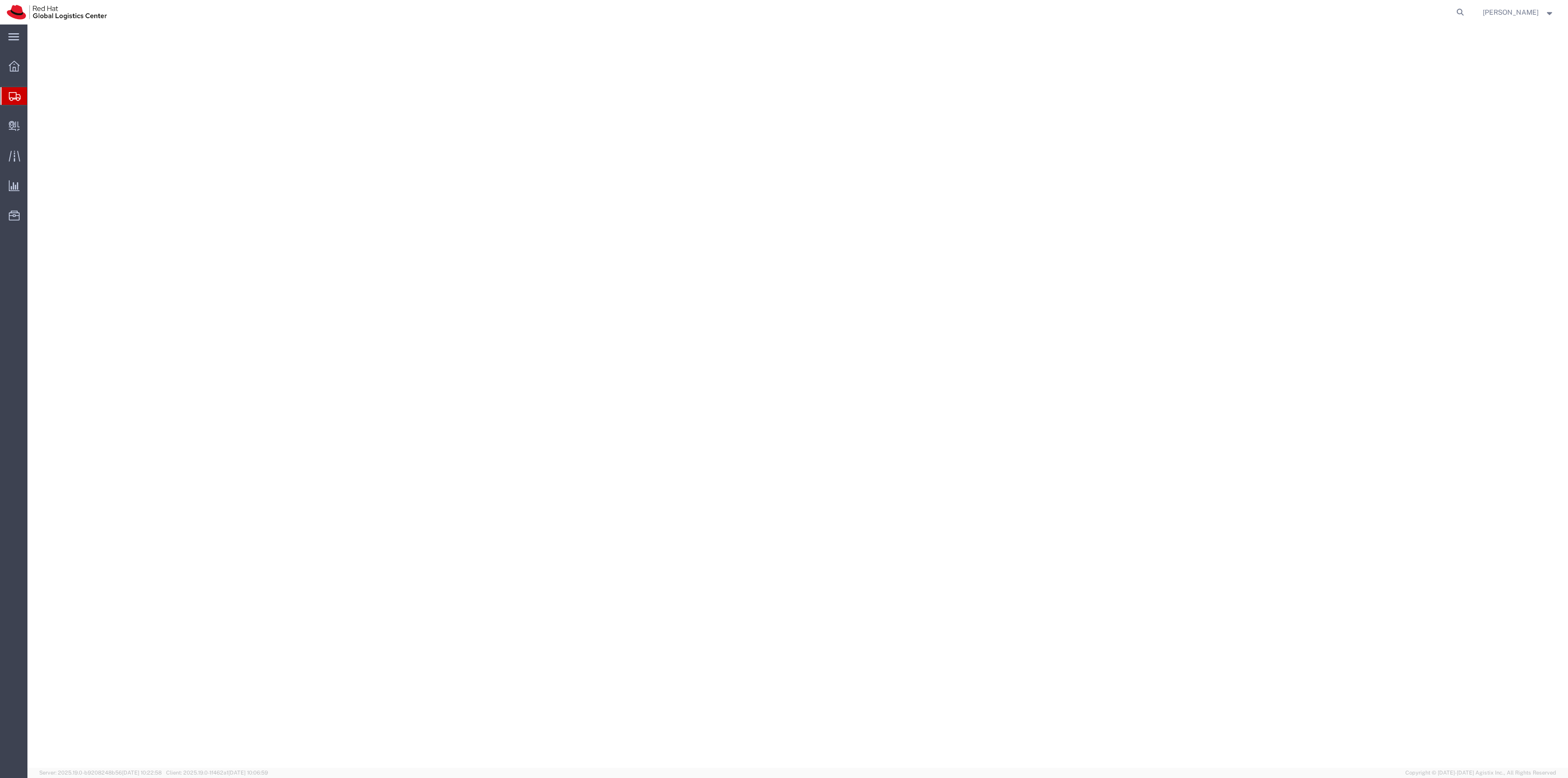
select select "38014"
select select
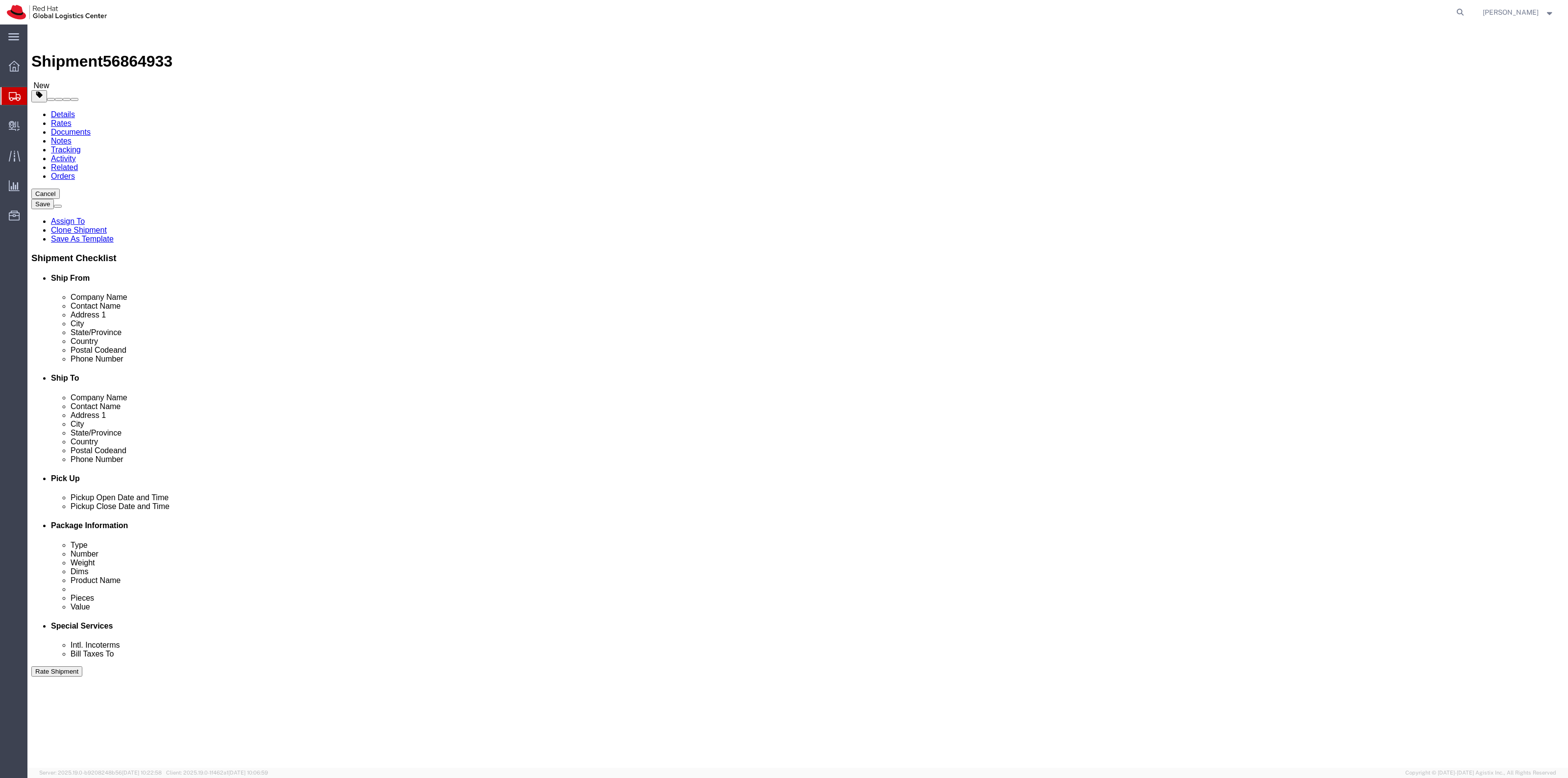
click link "Special Services"
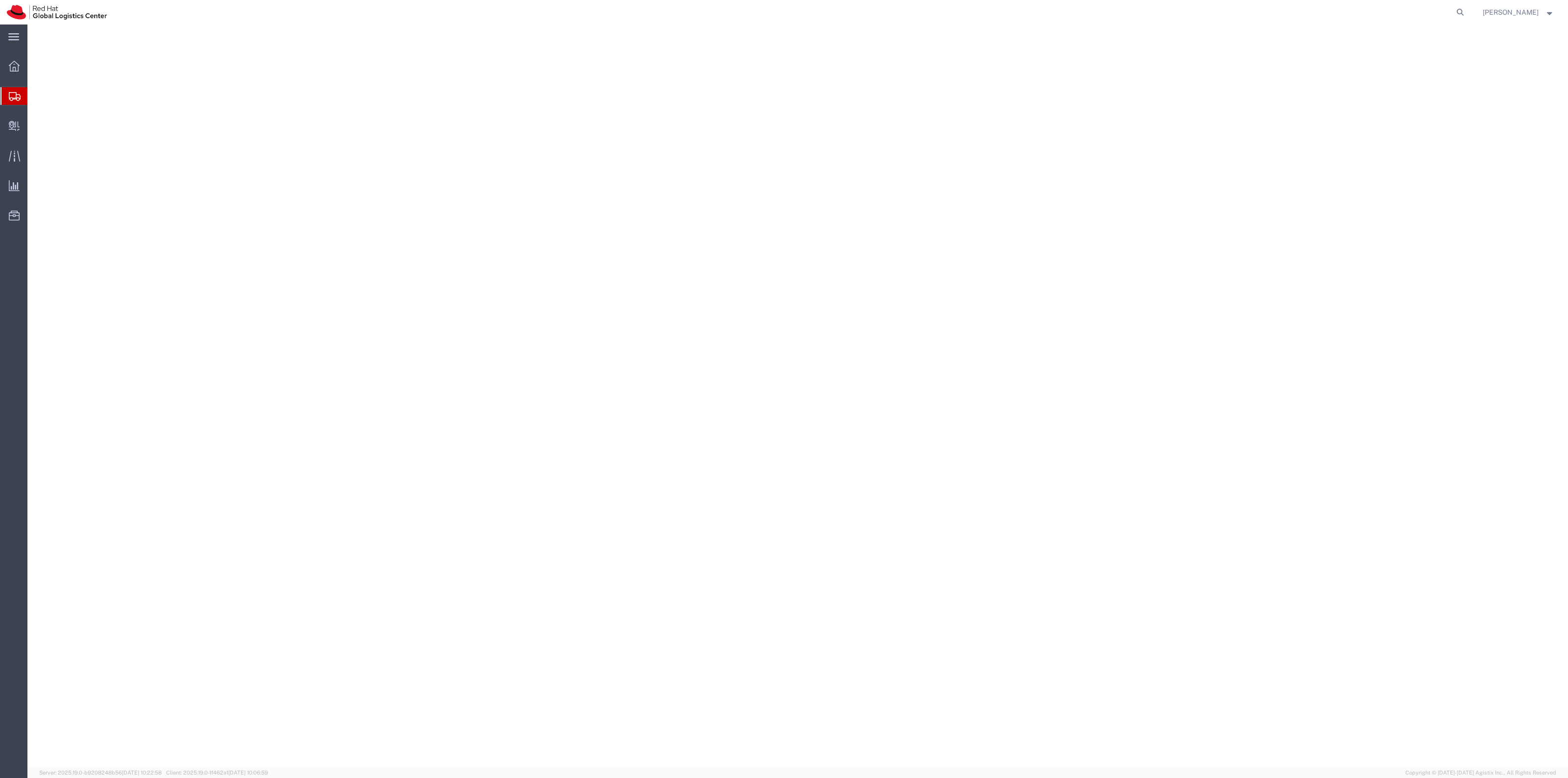
select select "38014"
select select
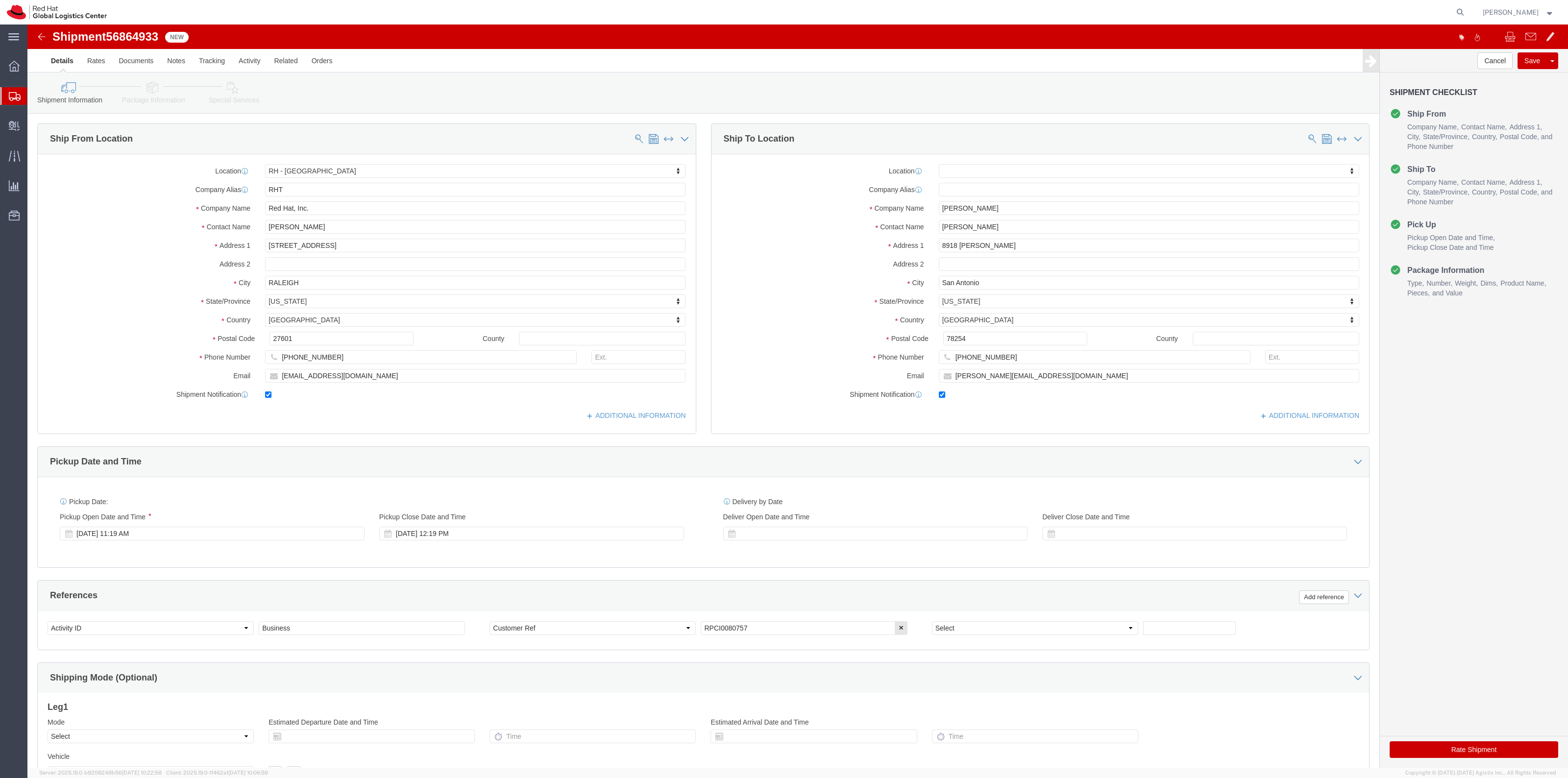
click icon
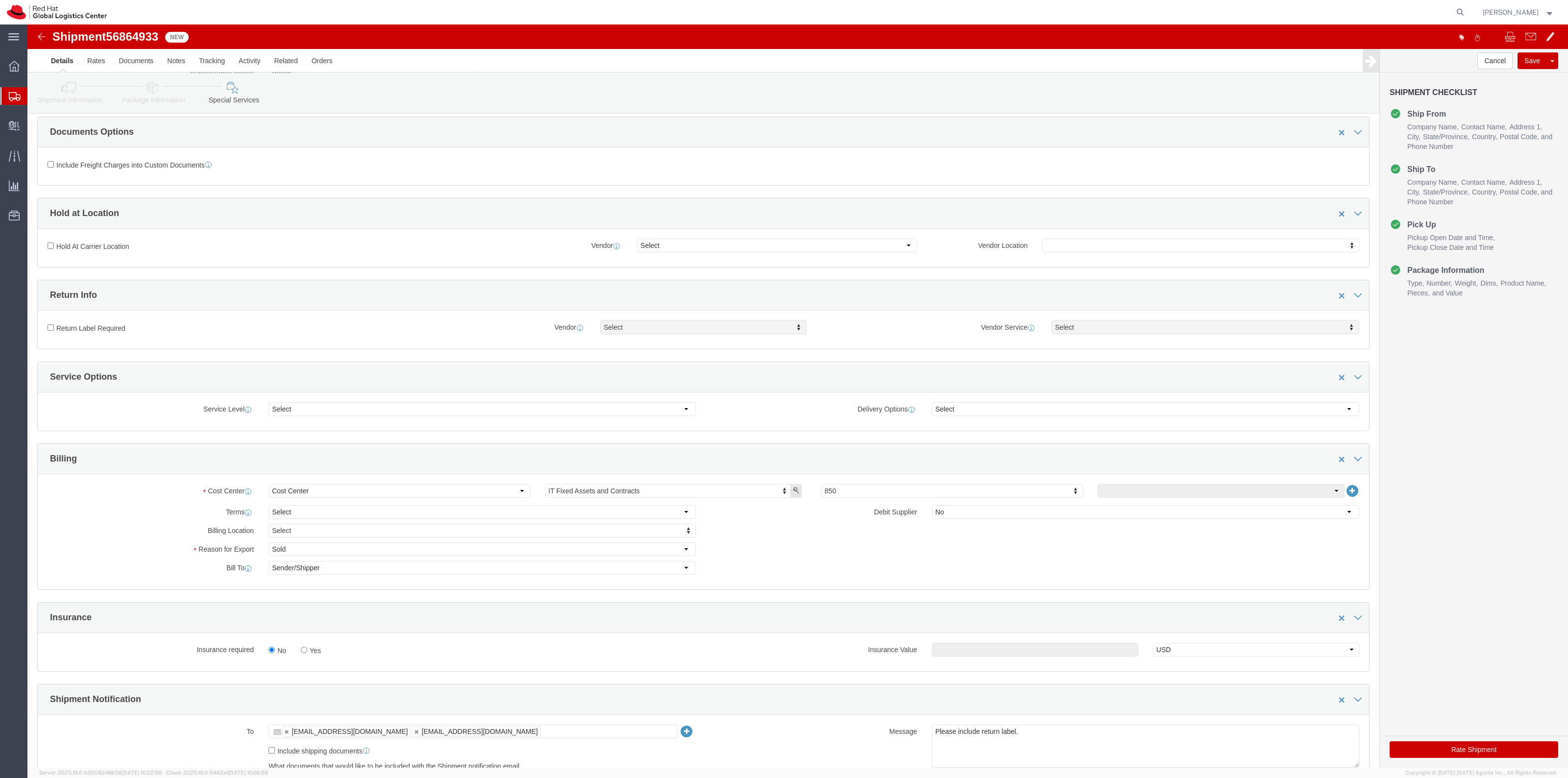
scroll to position [183, 0]
click label "Yes"
click input "Yes"
radio input "true"
click input "text"
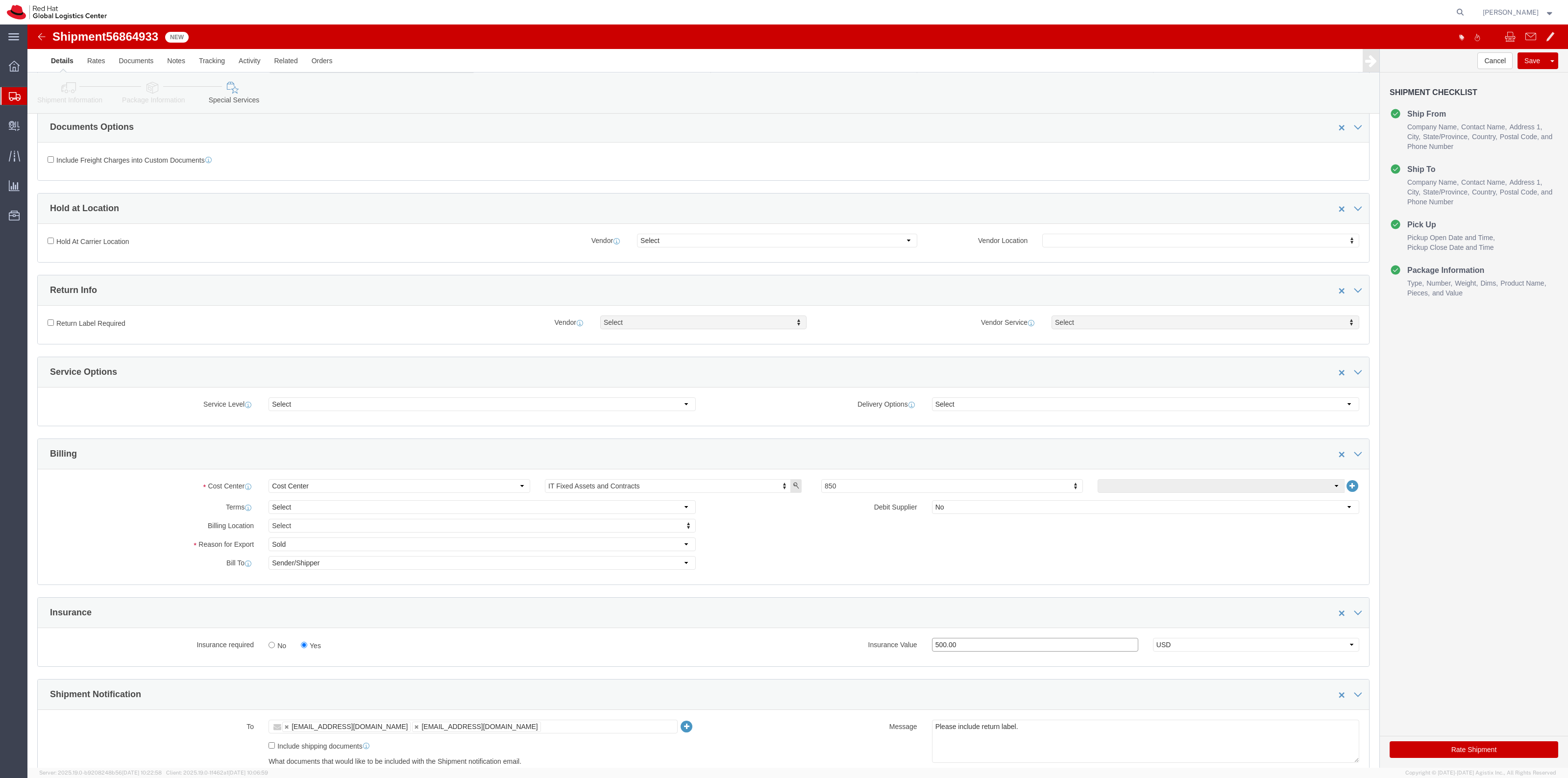
type input "500.00"
click label "Return Label Required"
click input "Return Label Required"
checkbox input "true"
select select "12"
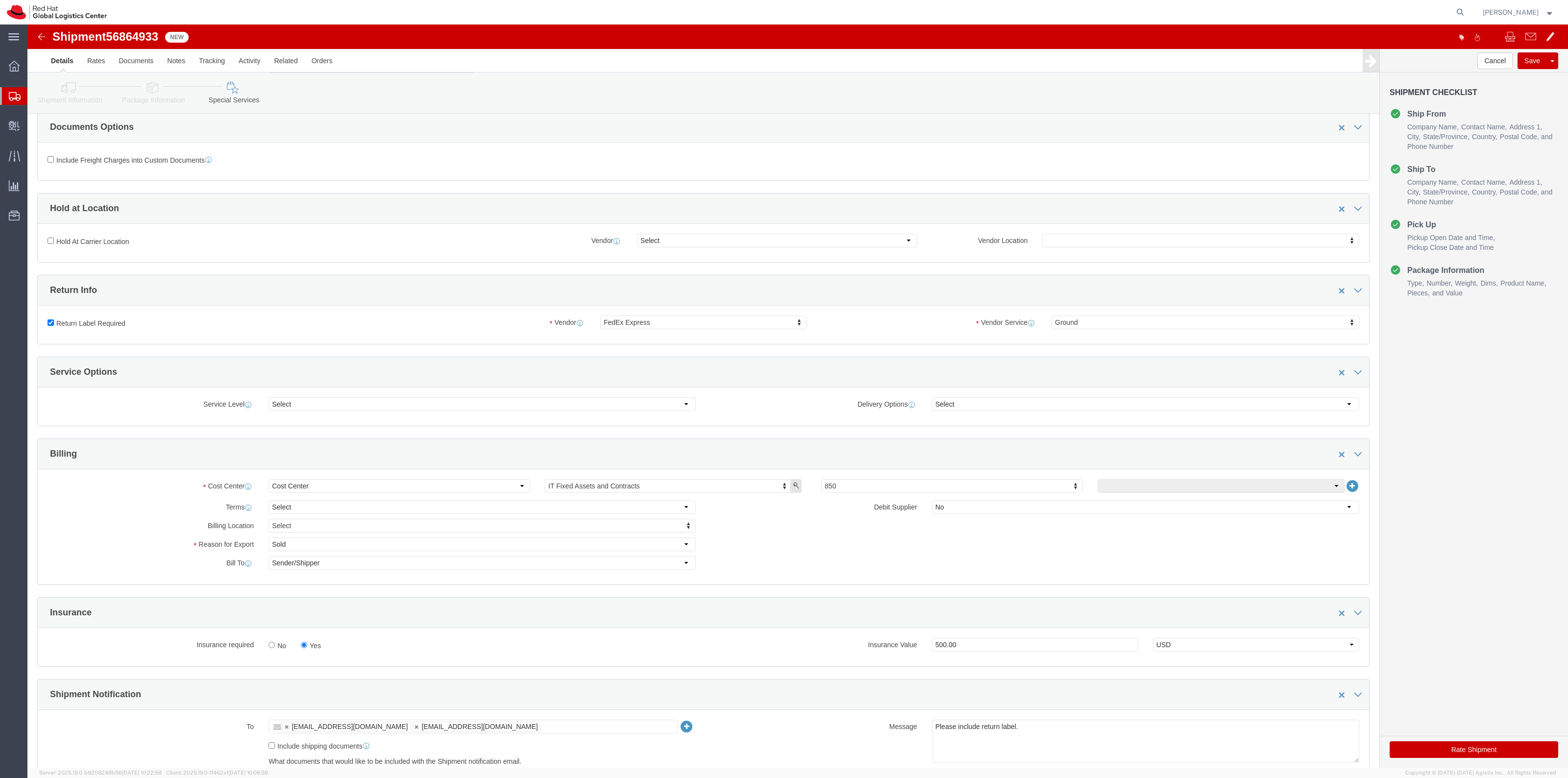
click button "Rate Shipment"
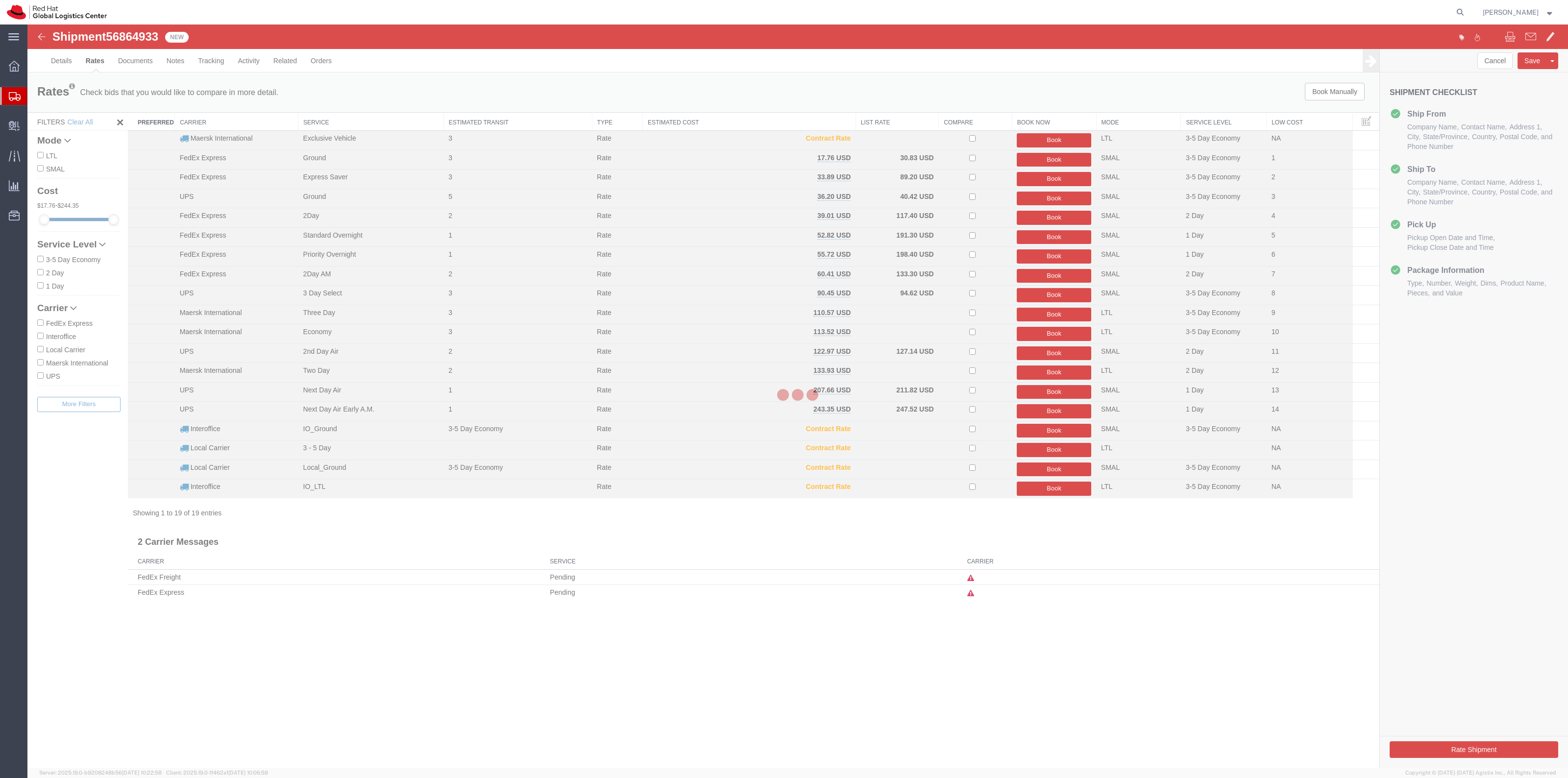
scroll to position [0, 0]
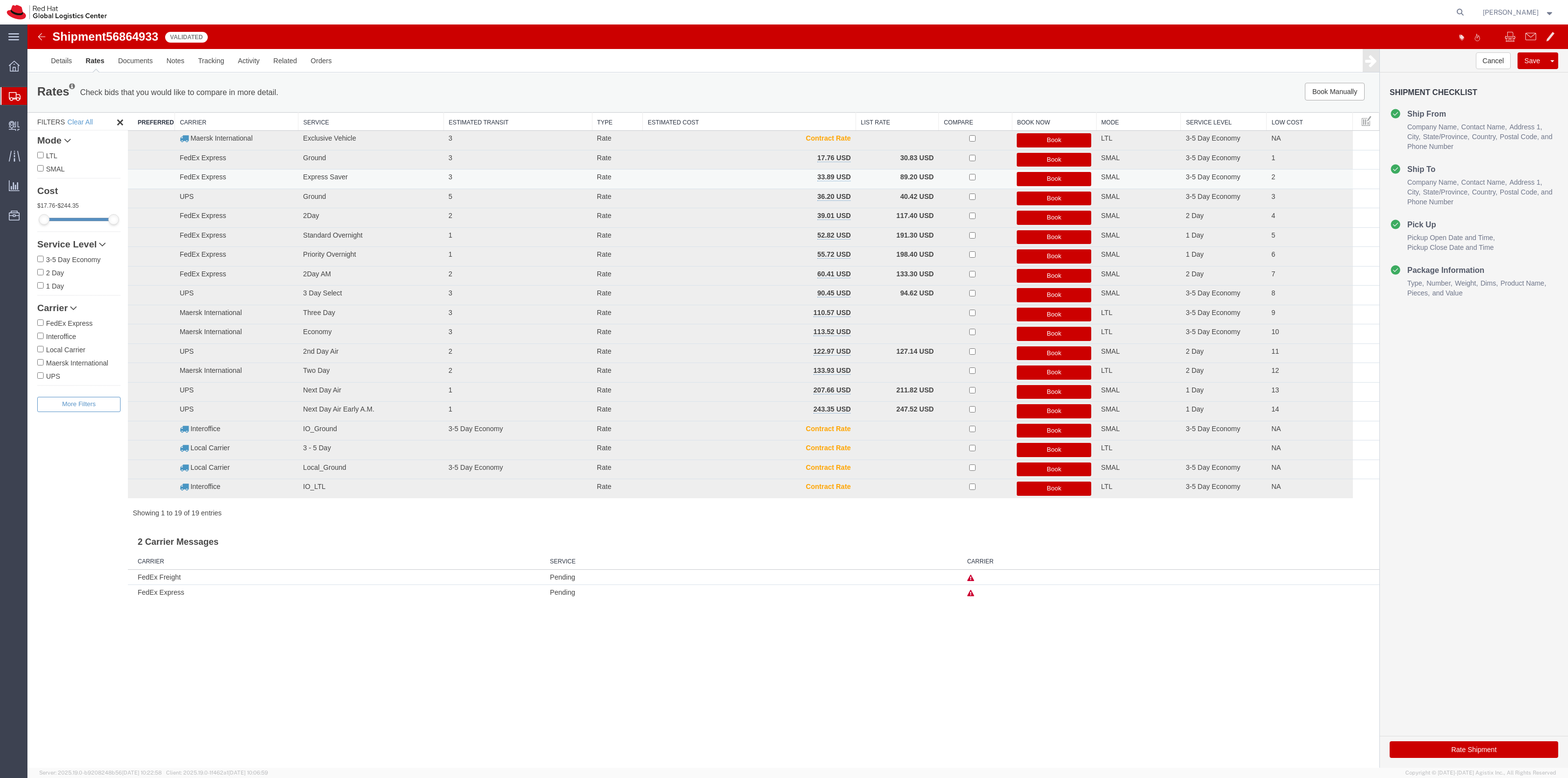
click at [1079, 180] on button "Book" at bounding box center [1054, 179] width 74 height 14
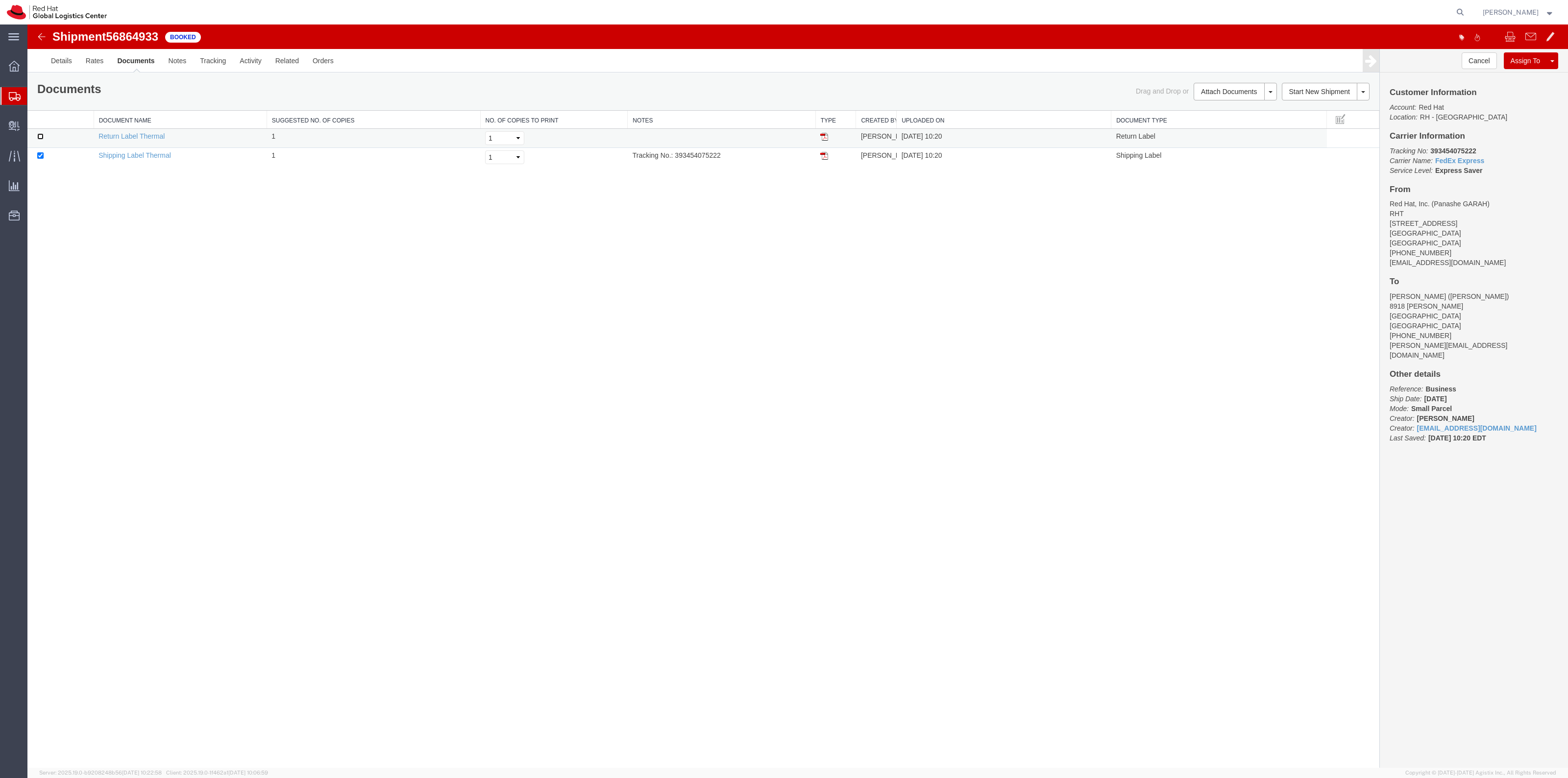
click at [40, 138] on input "checkbox" at bounding box center [40, 137] width 7 height 7
checkbox input "true"
click at [1241, 108] on link "Print Documents" at bounding box center [1234, 108] width 85 height 15
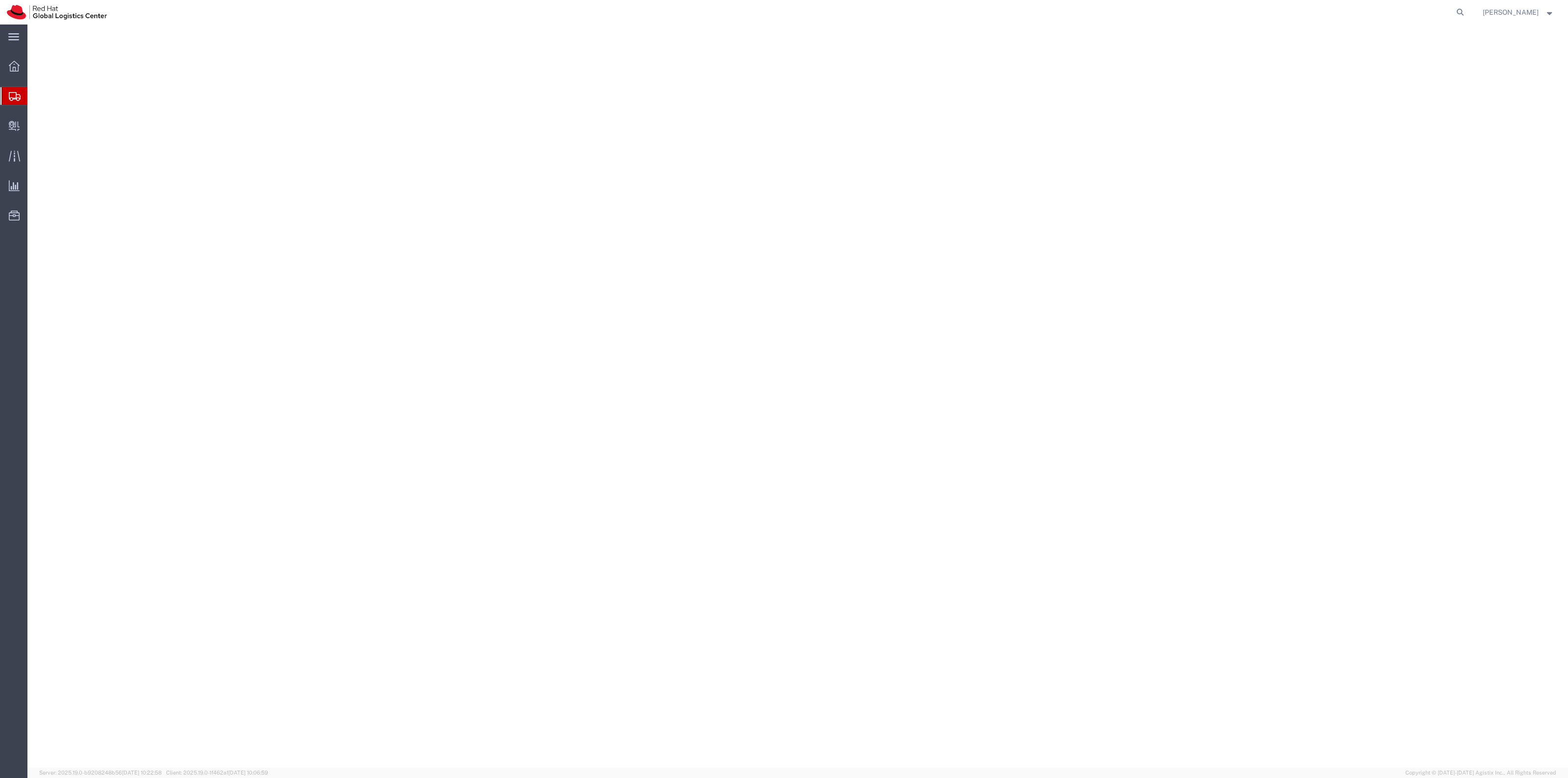
select select "38014"
select select
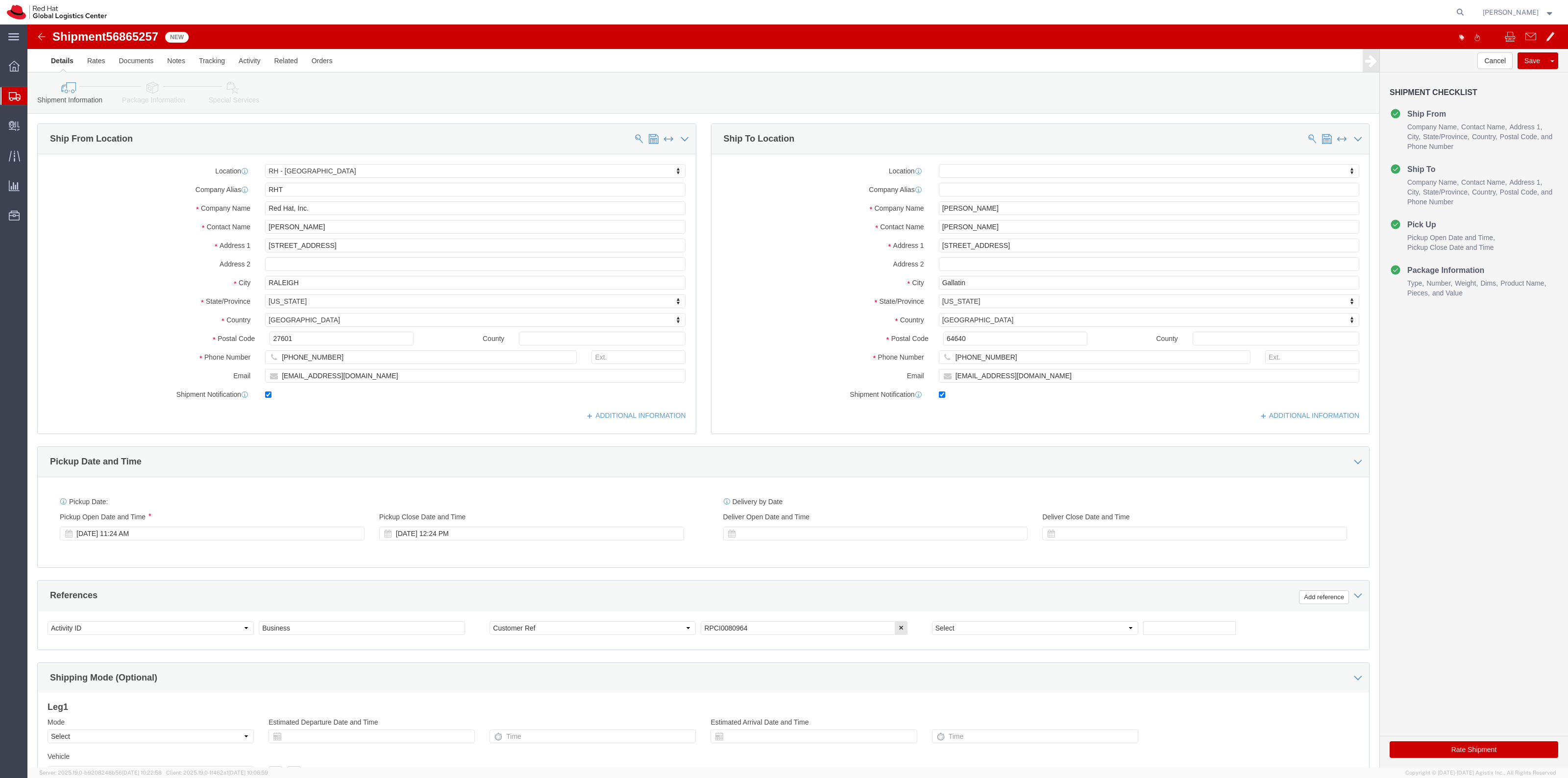
click link "Special Services"
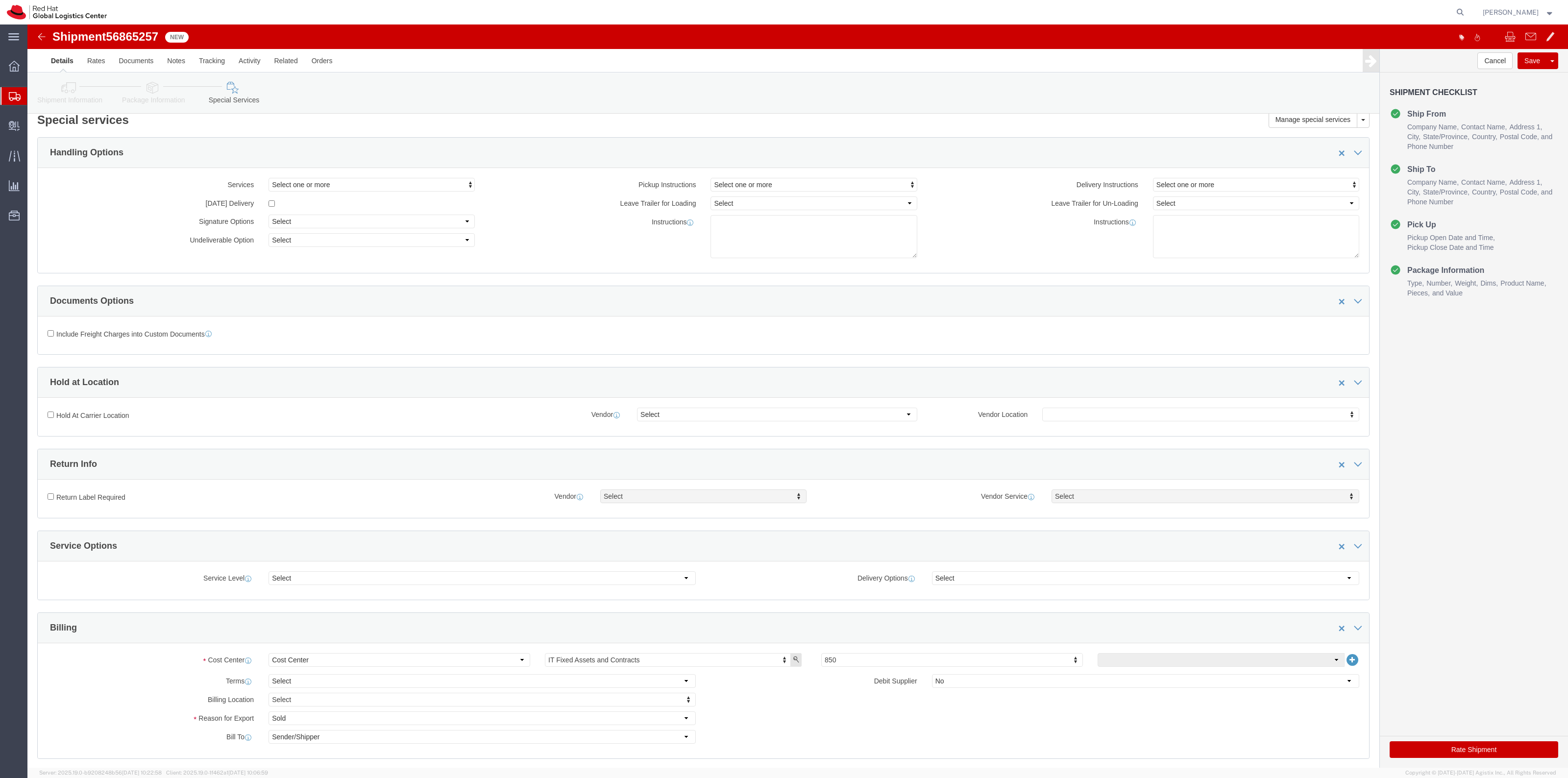
scroll to position [183, 0]
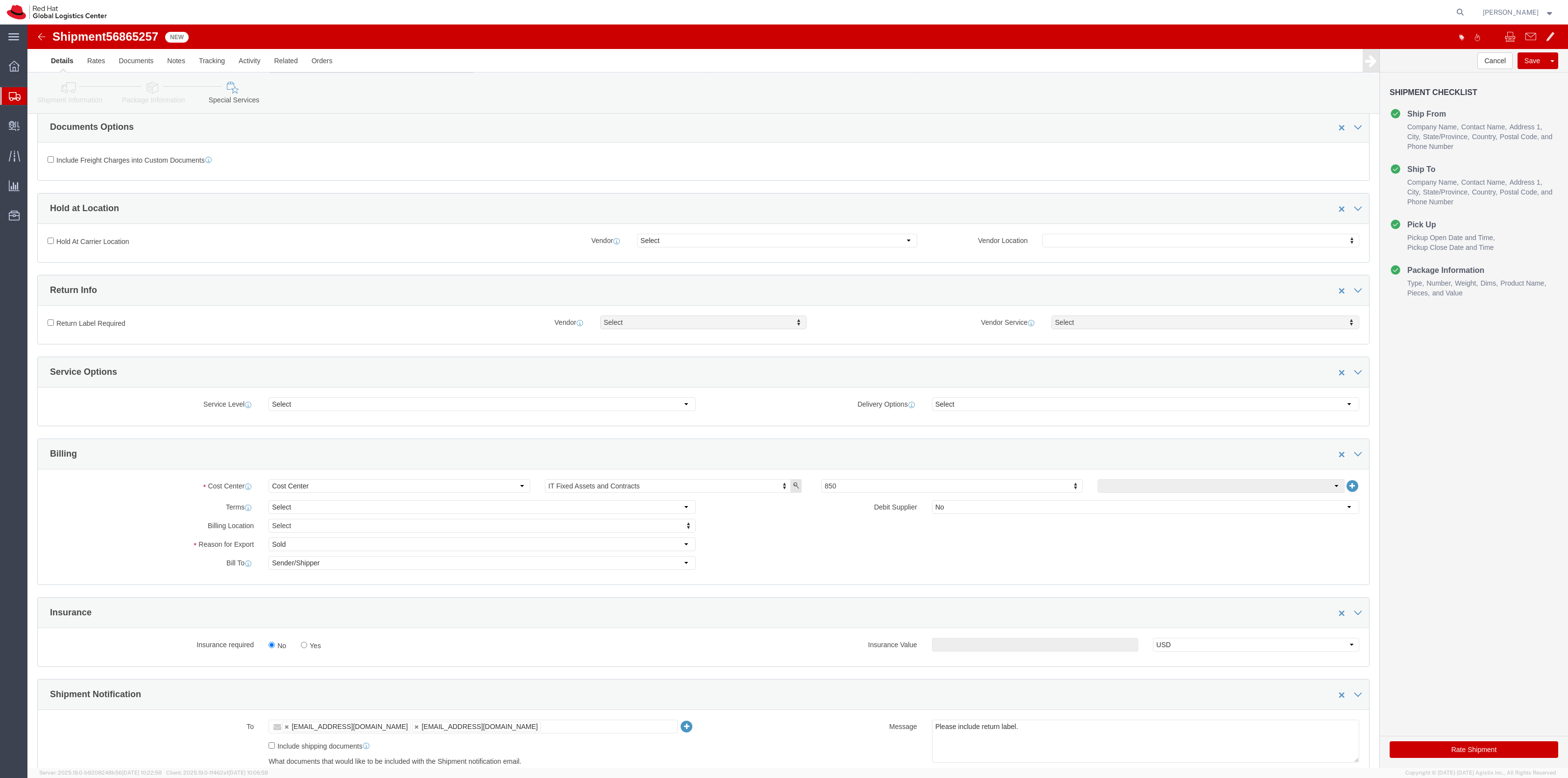
click label "Yes"
click input "Yes"
radio input "true"
click input "text"
type input "500.00"
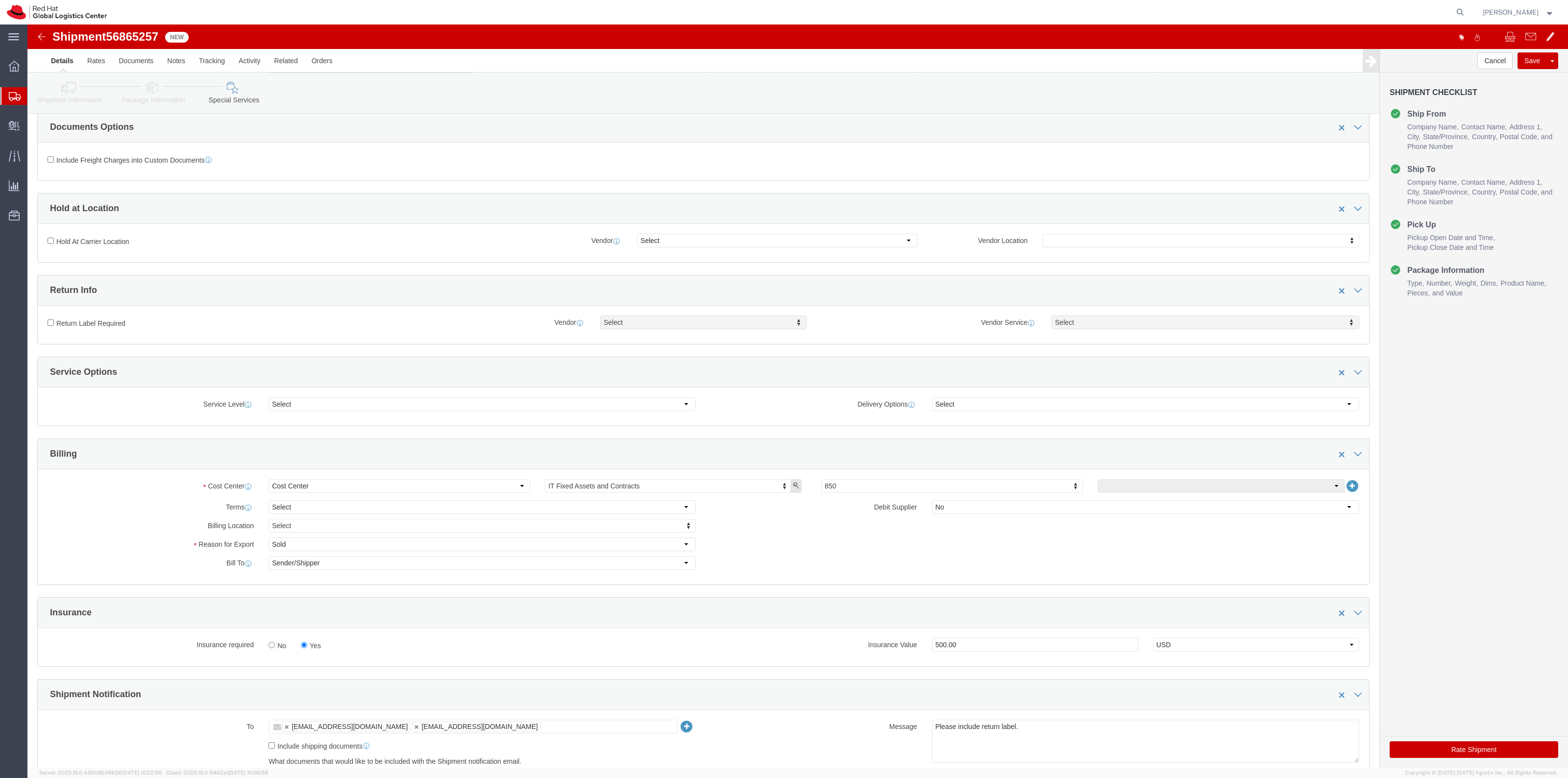
click label "Return Label Required"
click input "Return Label Required"
checkbox input "true"
click div "Return Label Required Vendor Select Vendor Vendor Select FedEx Freight UPS Blue…"
select select "12"
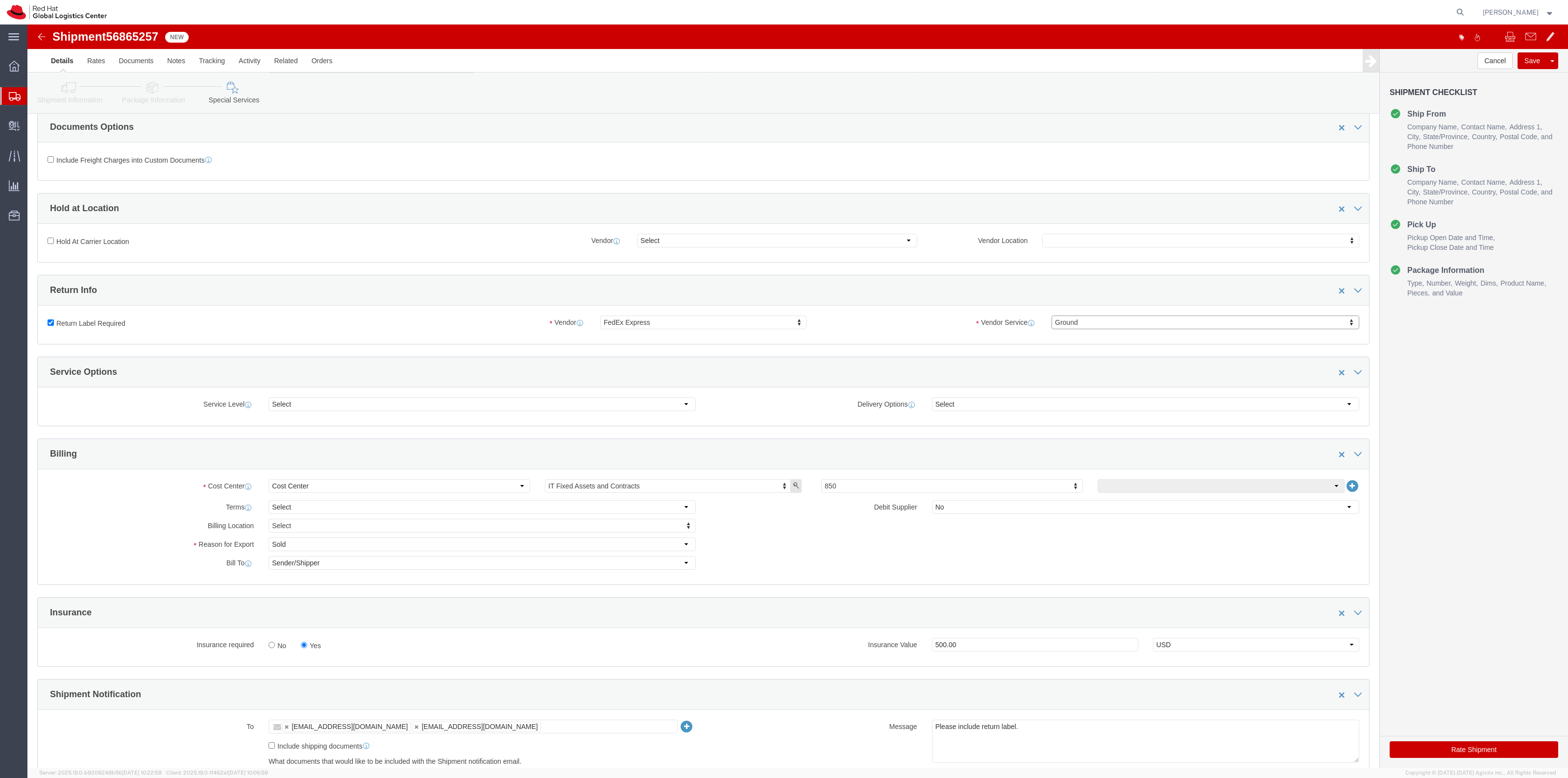
click button "Rate Shipment"
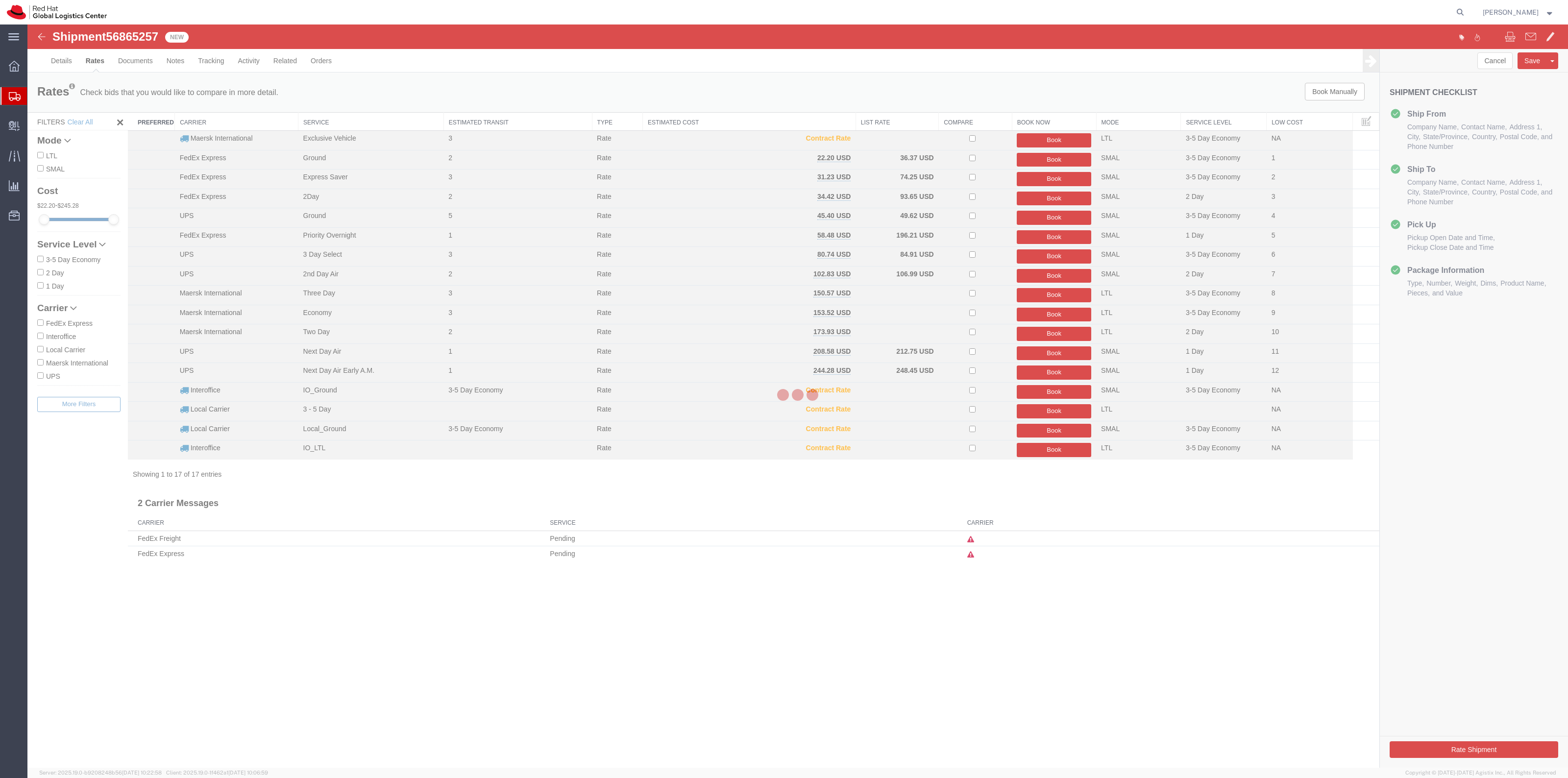
scroll to position [0, 0]
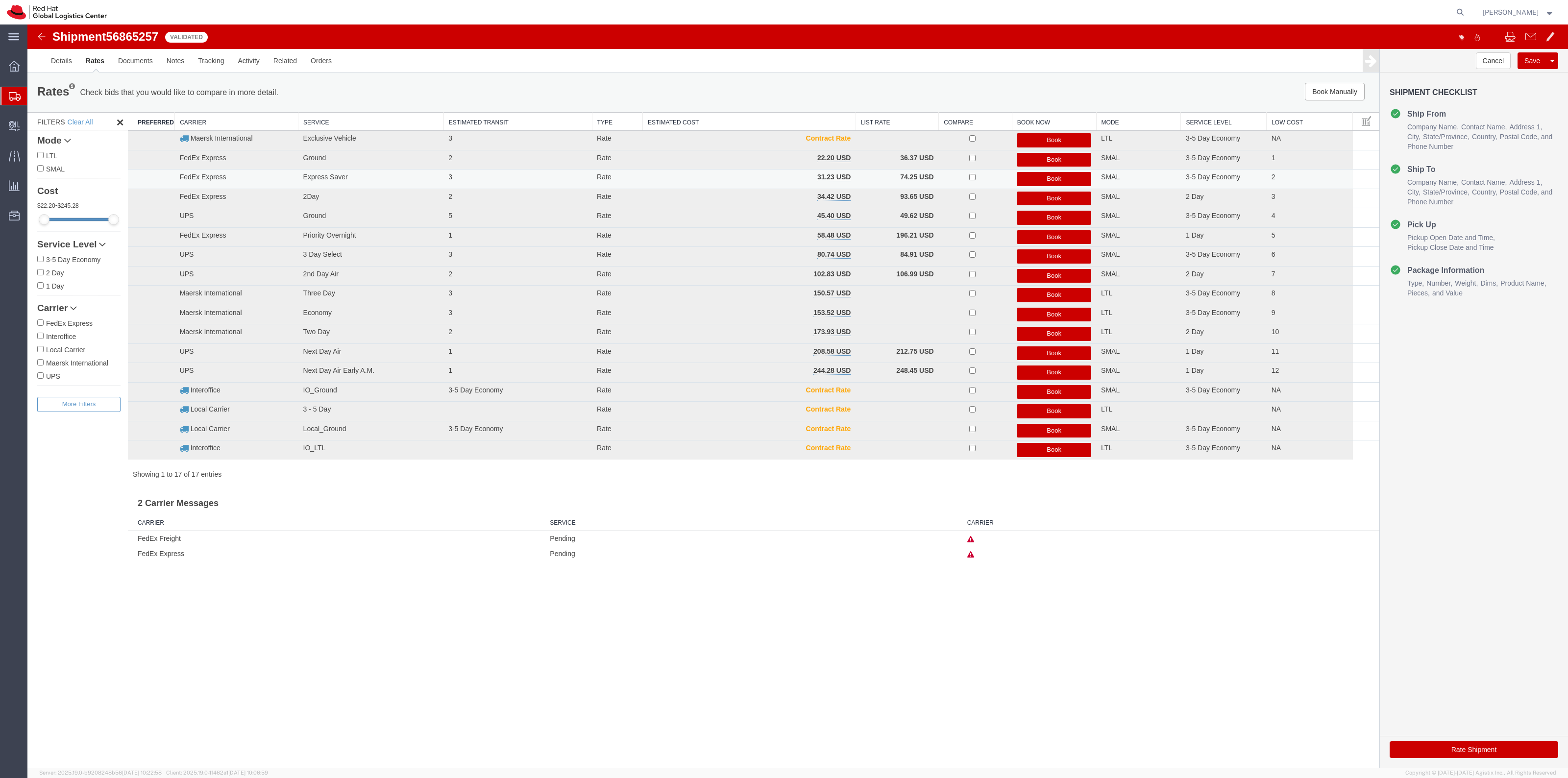
click at [1030, 178] on button "Book" at bounding box center [1054, 179] width 74 height 14
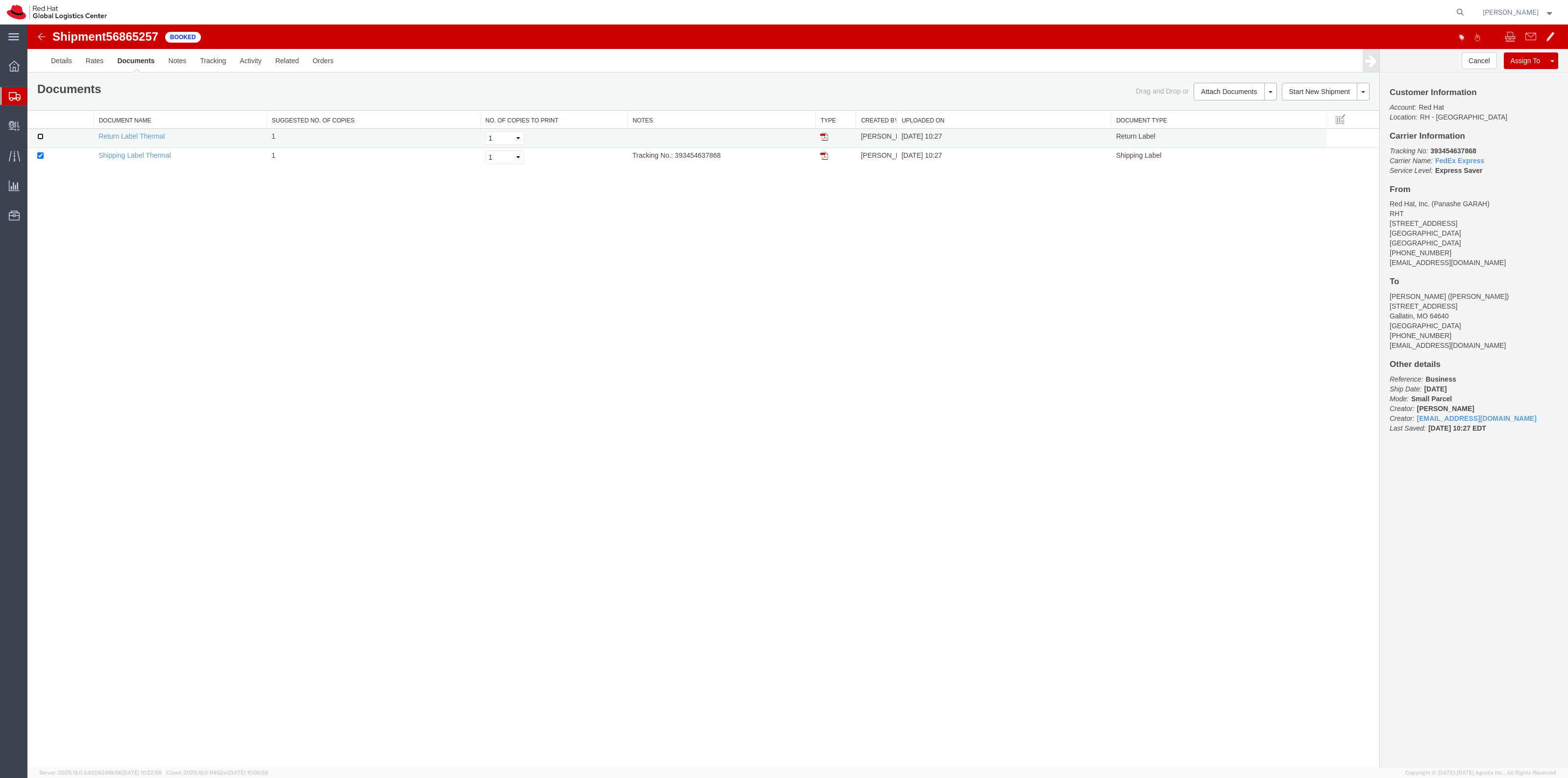
click at [42, 139] on input "checkbox" at bounding box center [40, 137] width 7 height 7
checkbox input "true"
click at [1223, 102] on link "Print Documents" at bounding box center [1234, 108] width 85 height 15
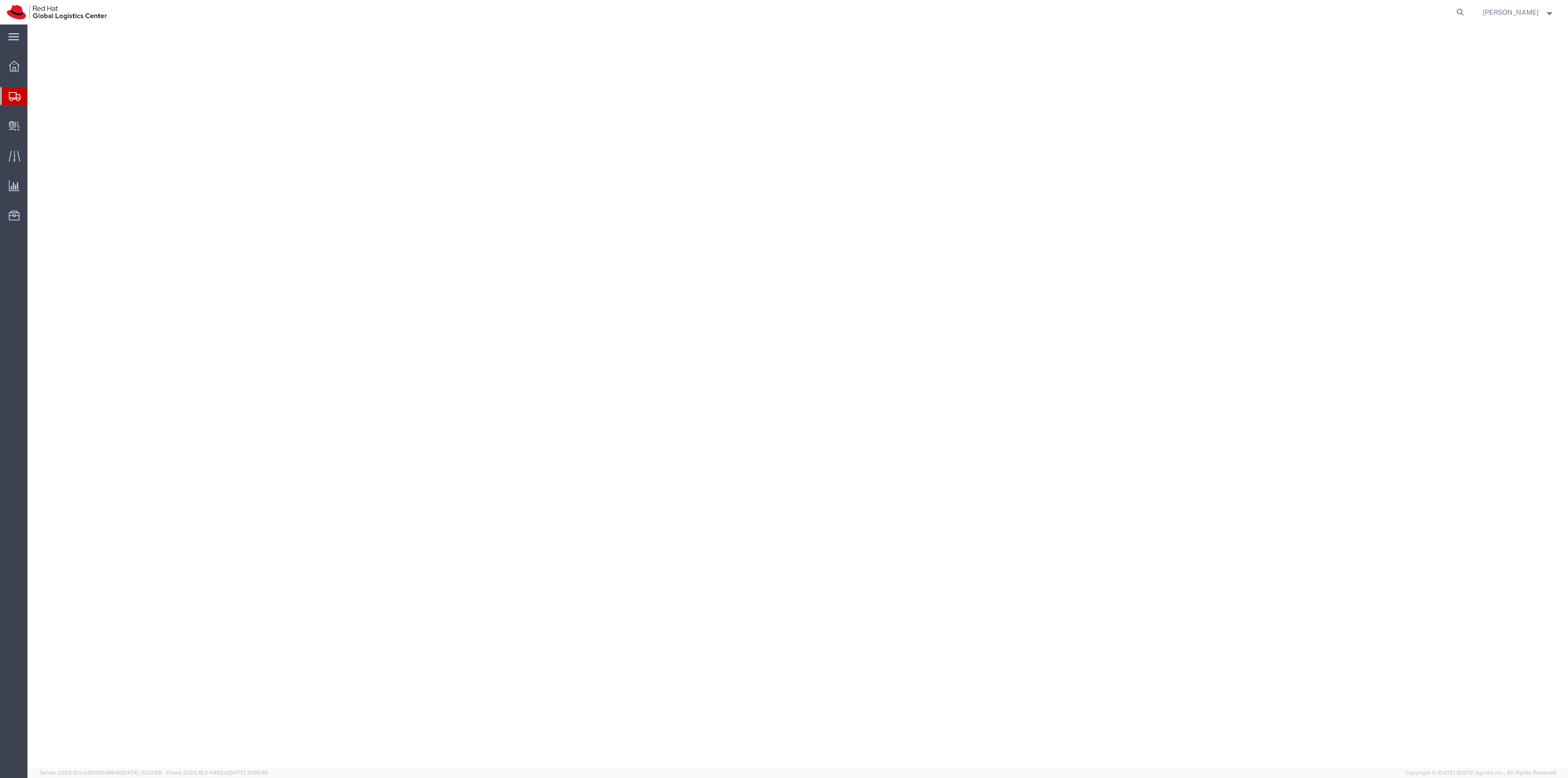
select select "38014"
select select
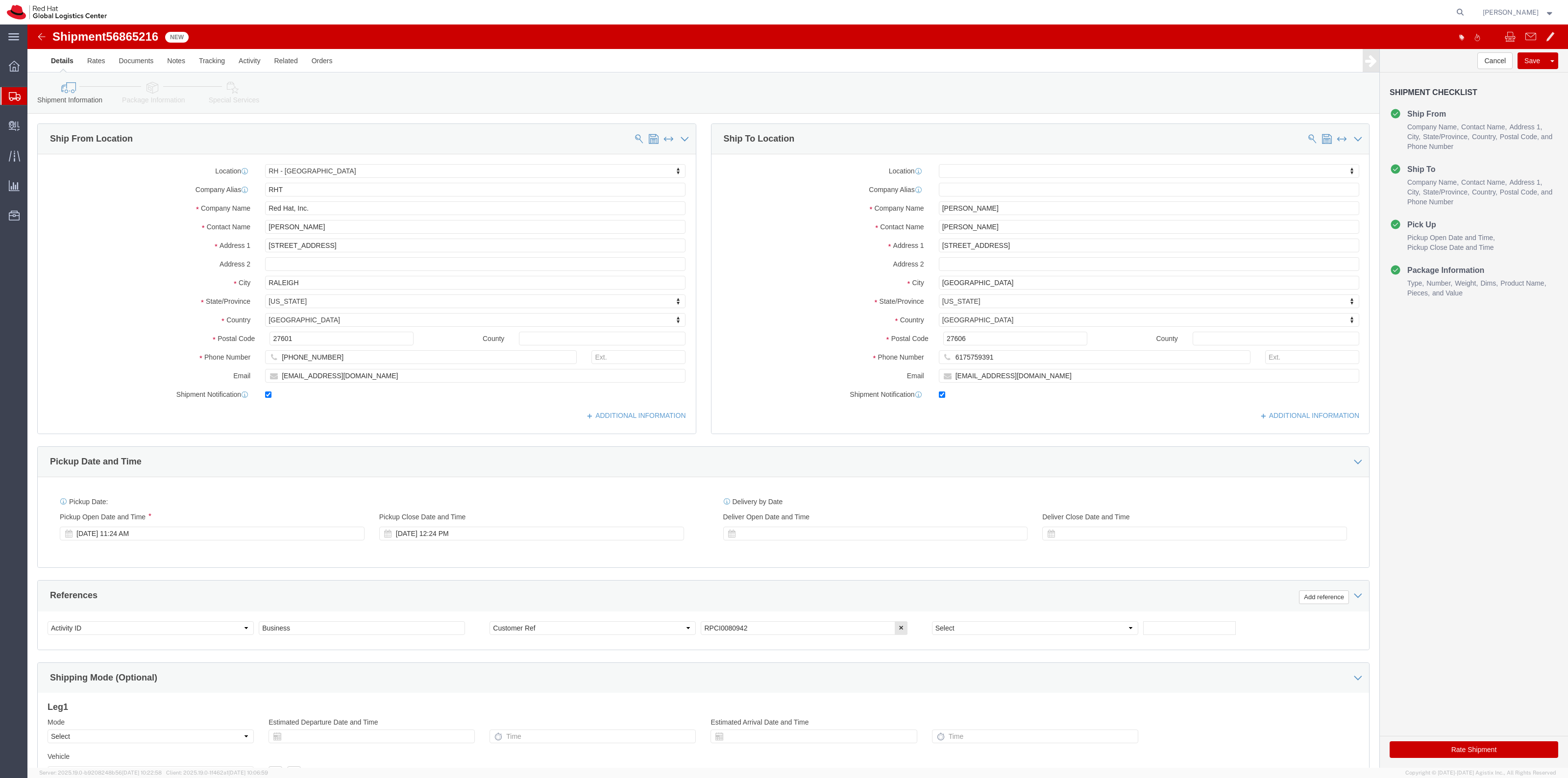
click icon
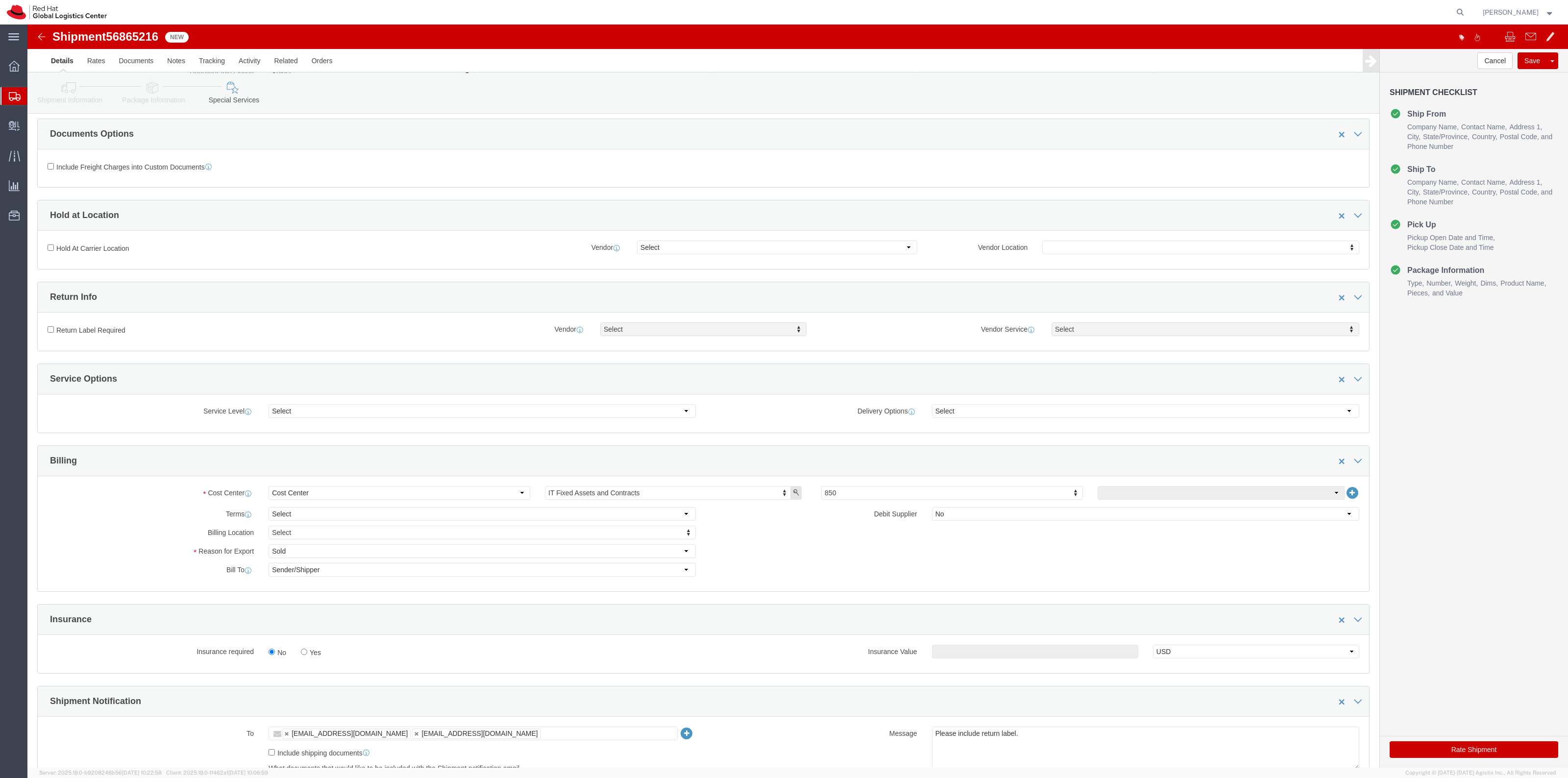
scroll to position [306, 0]
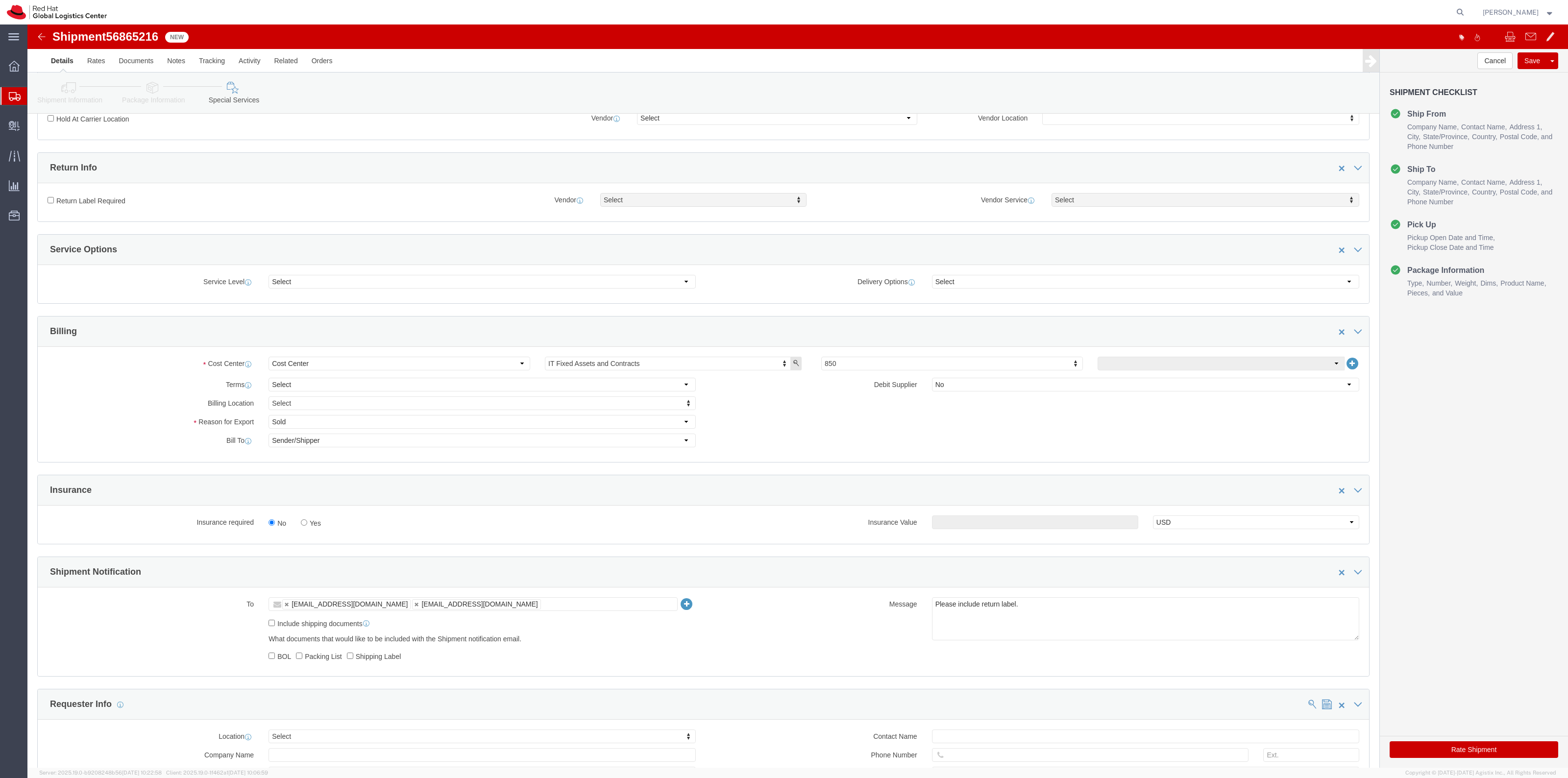
click label "Yes"
click input "Yes"
radio input "true"
click input "text"
type input "500.00"
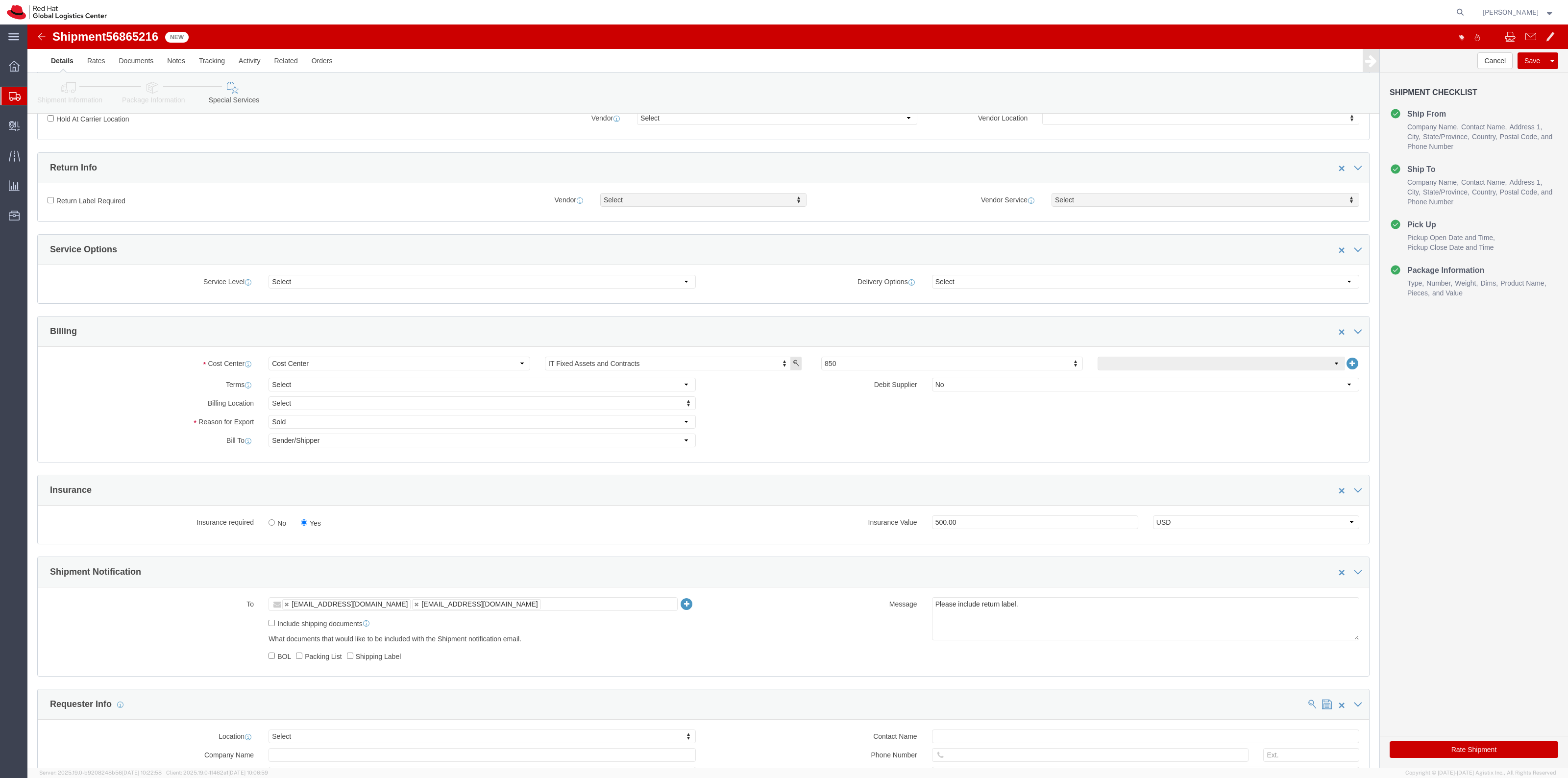
click label "Return Label Required"
click input "Return Label Required"
checkbox input "true"
drag, startPoint x: 1168, startPoint y: 182, endPoint x: 1158, endPoint y: 193, distance: 14.9
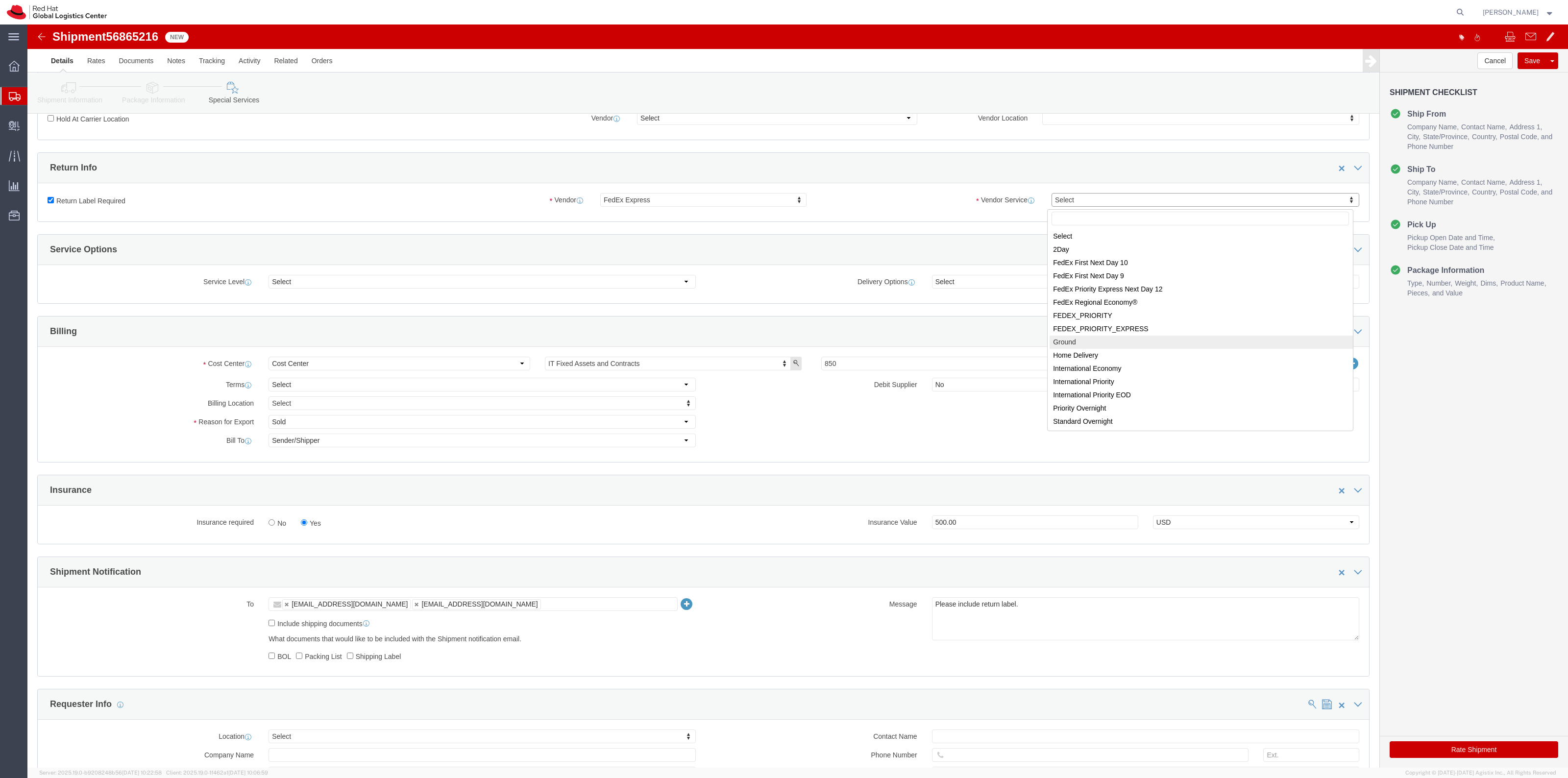
select select "12"
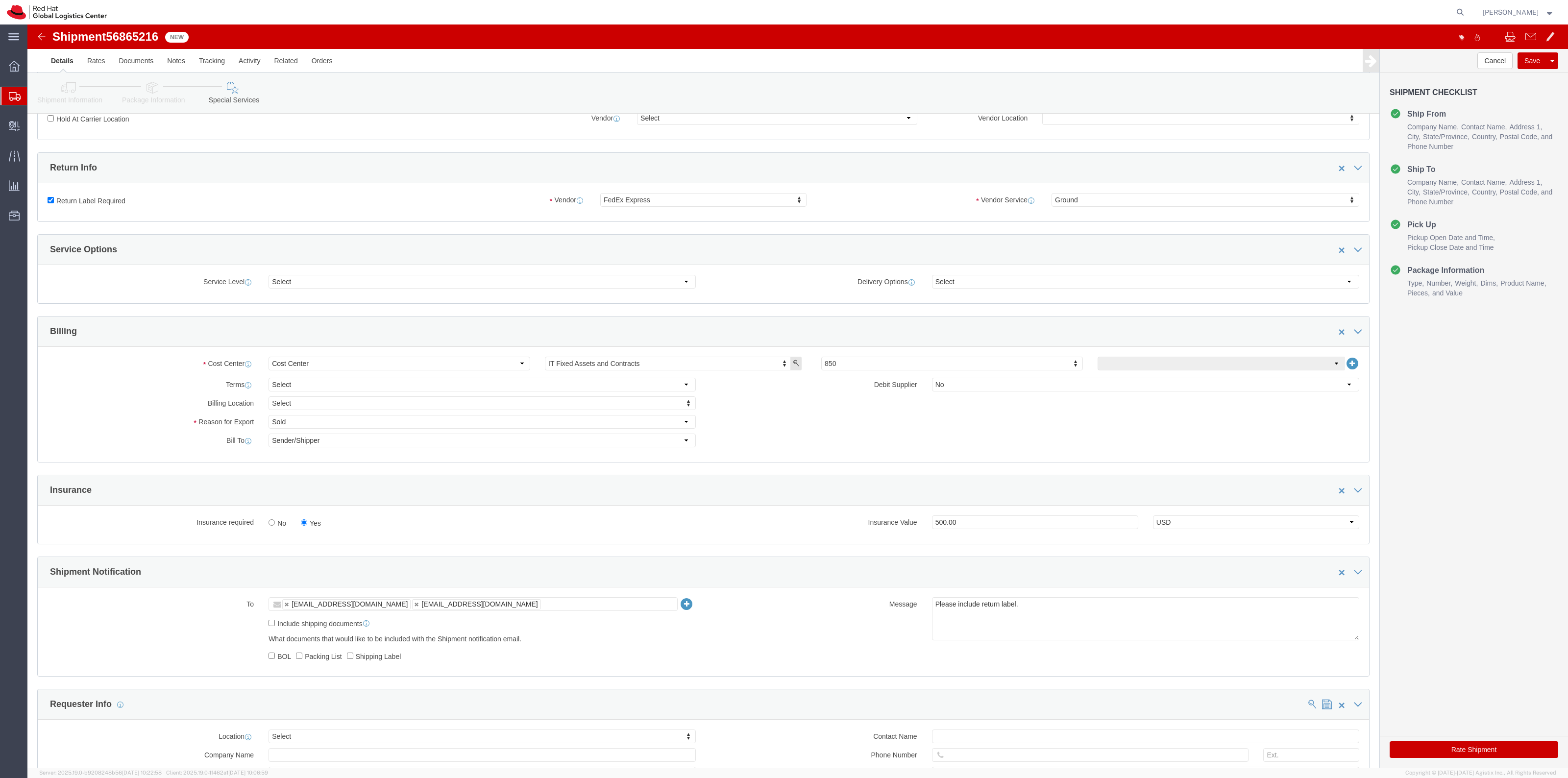
click button "Rate Shipment"
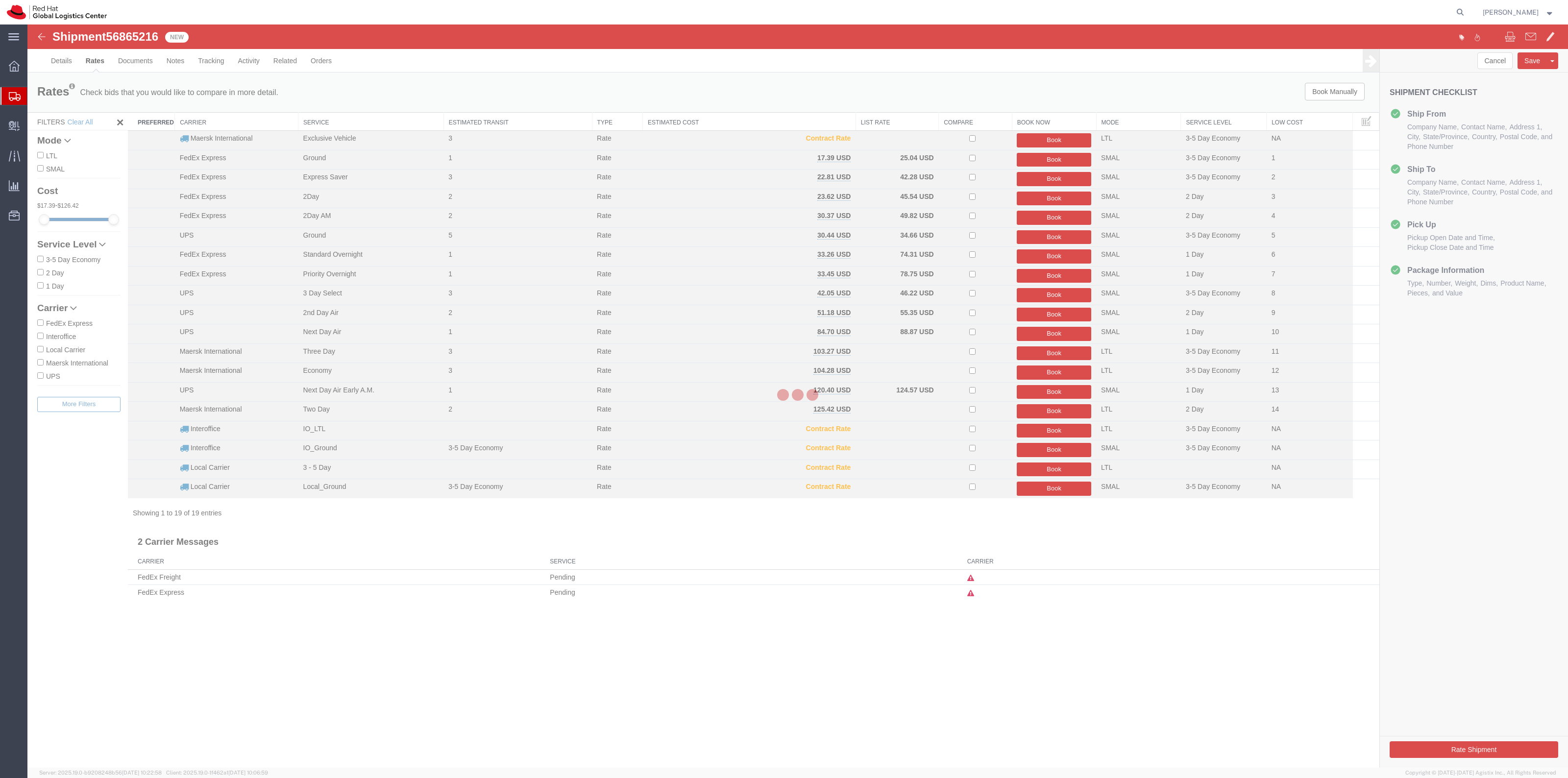
scroll to position [0, 0]
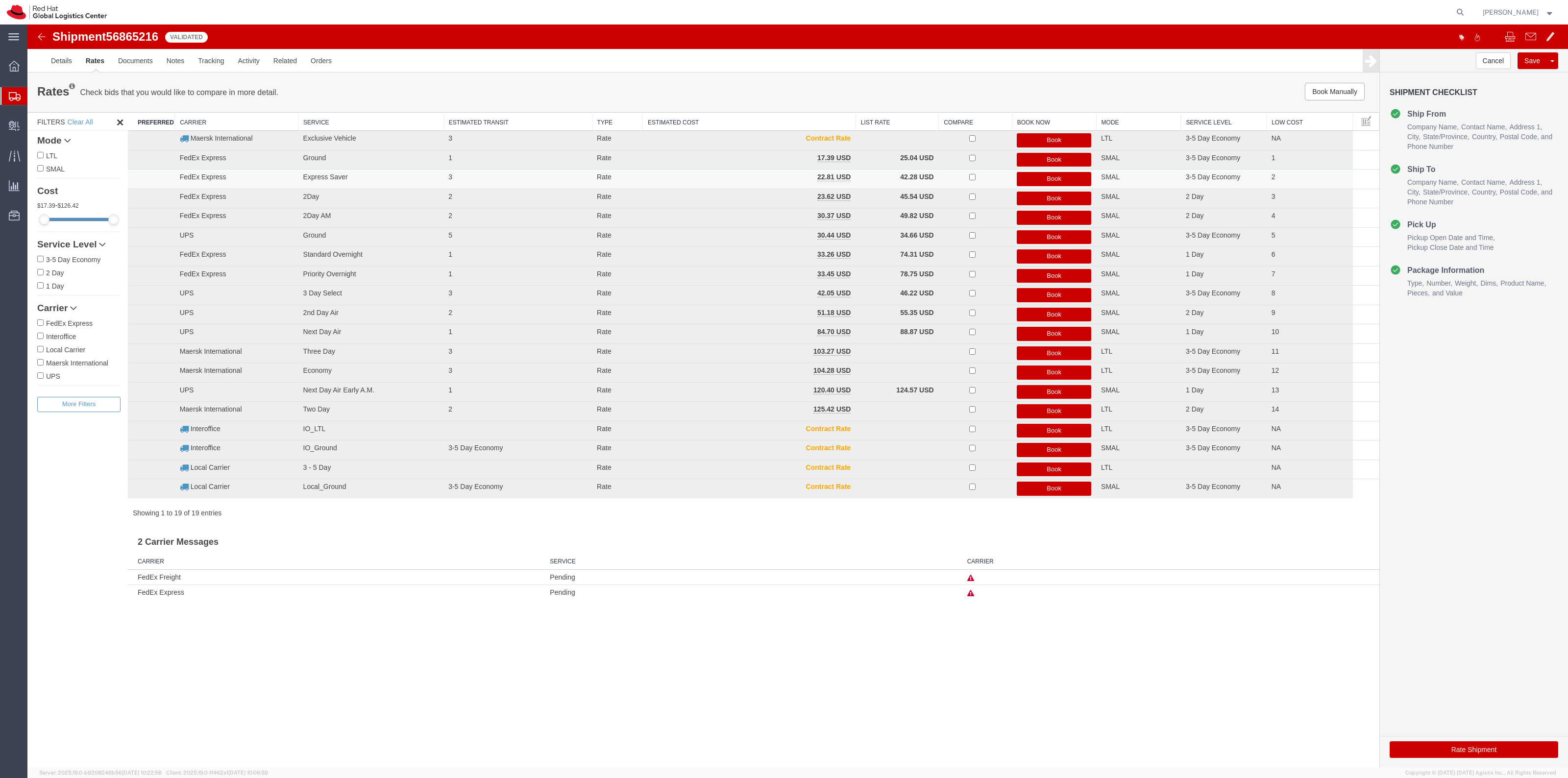
click at [1062, 177] on button "Book" at bounding box center [1054, 179] width 74 height 14
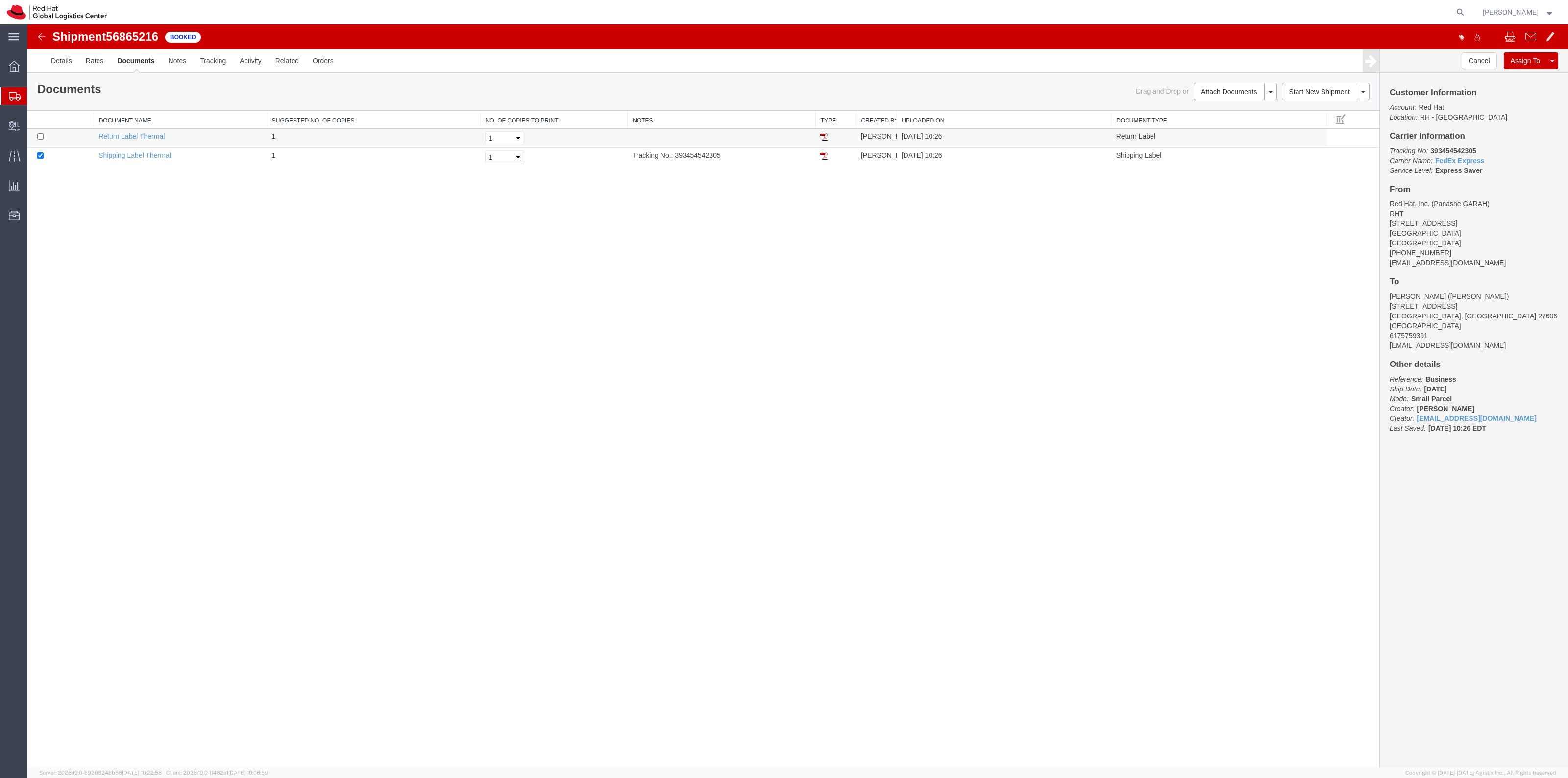
click at [35, 137] on td at bounding box center [61, 138] width 66 height 19
click at [37, 138] on input "checkbox" at bounding box center [40, 137] width 7 height 7
checkbox input "true"
click at [1216, 108] on link "Print Documents" at bounding box center [1234, 108] width 85 height 15
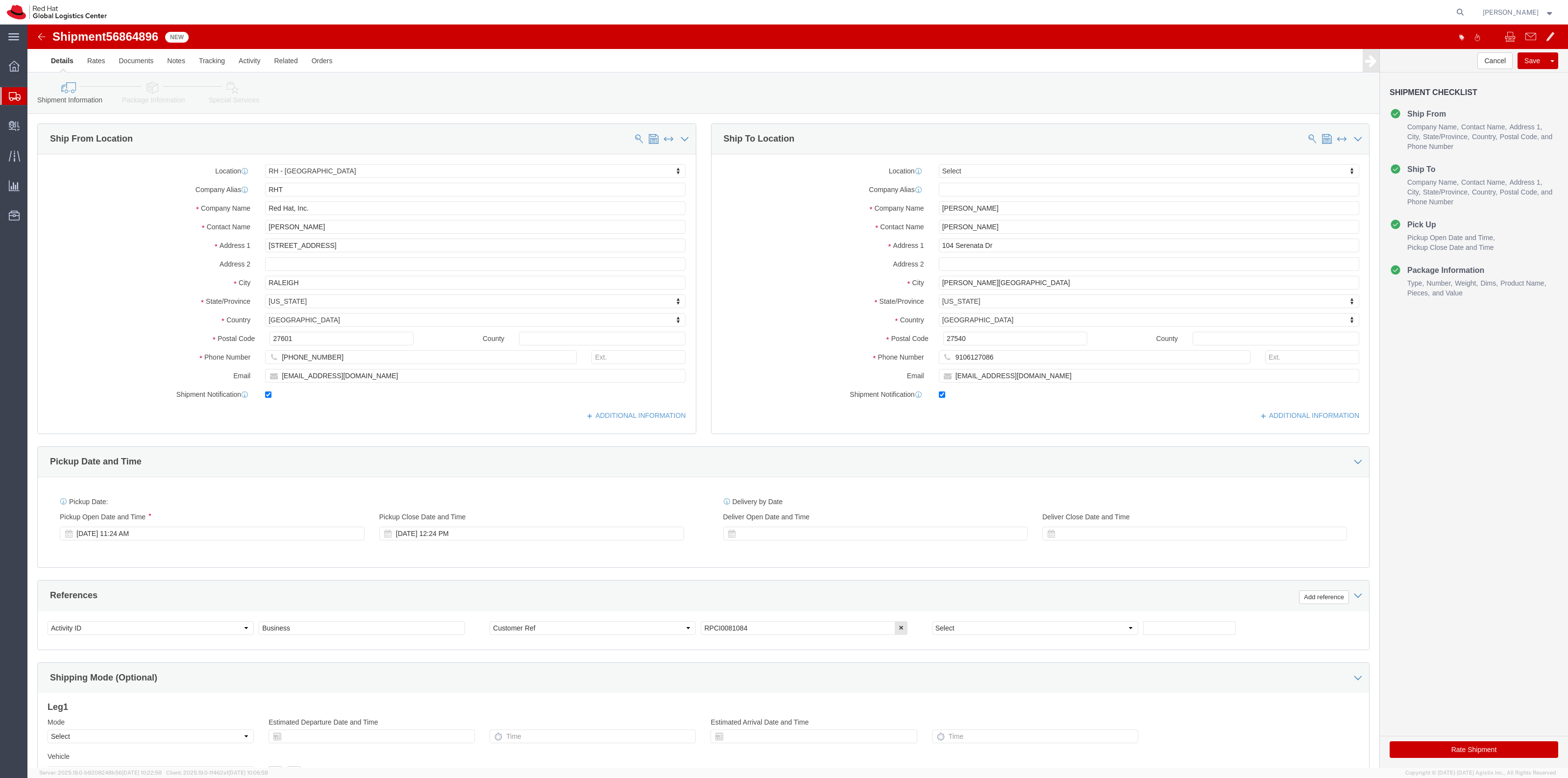
select select "38014"
select select
click link "Special Services"
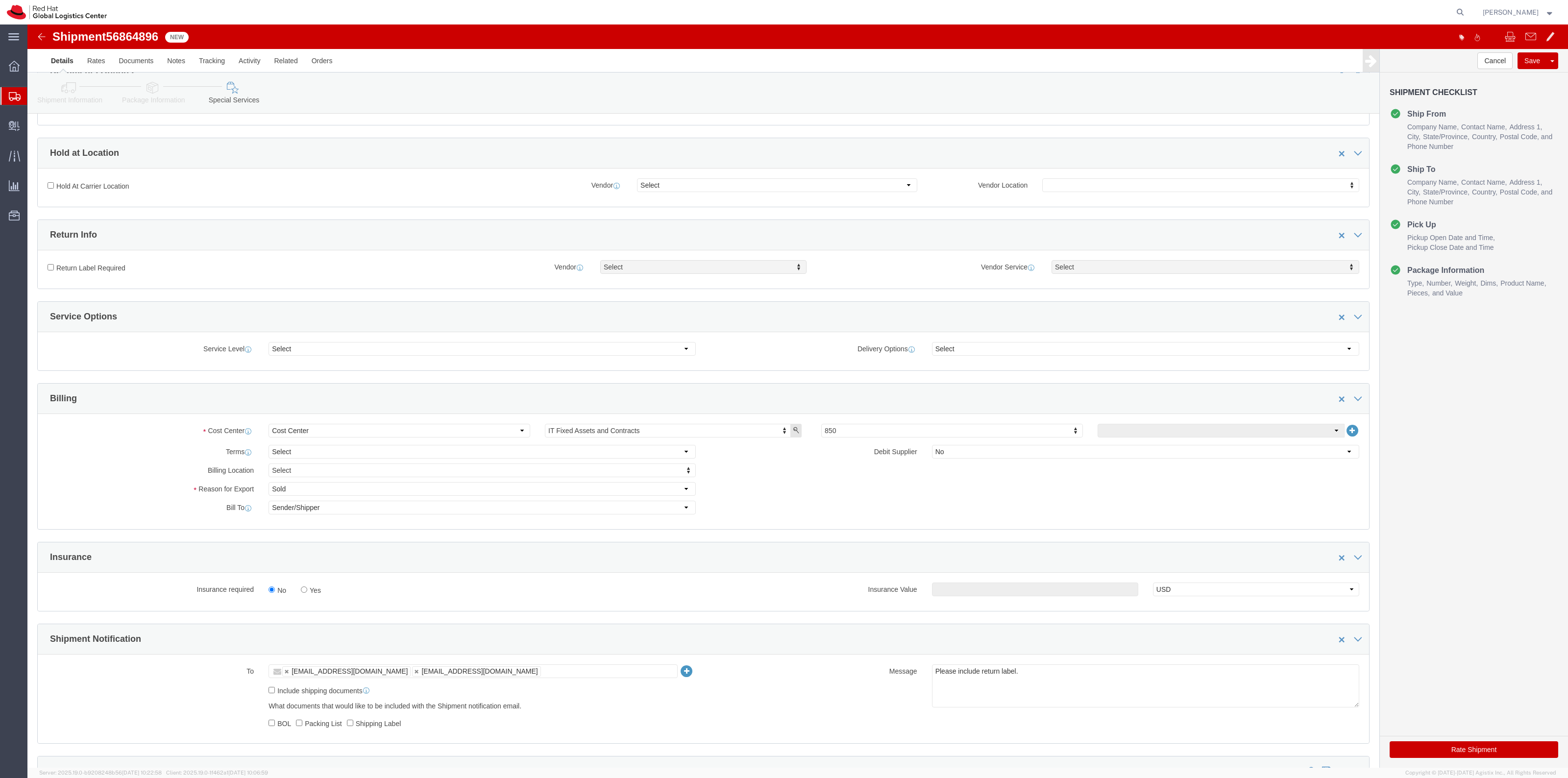
scroll to position [245, 0]
click label "Yes"
click input "Yes"
radio input "true"
click input "text"
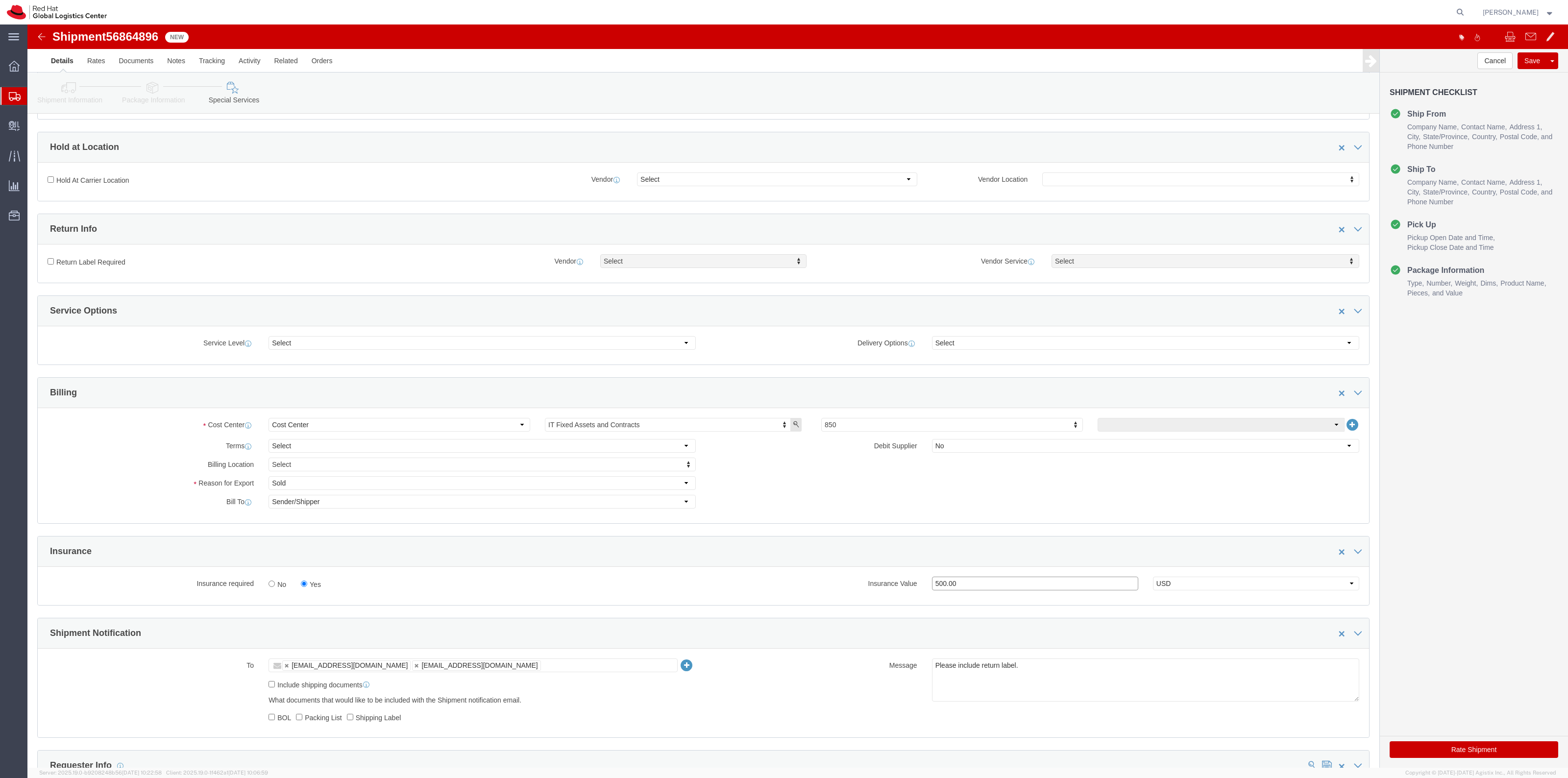
type input "500.00"
click label "Return Label Required"
click input "Return Label Required"
checkbox input "true"
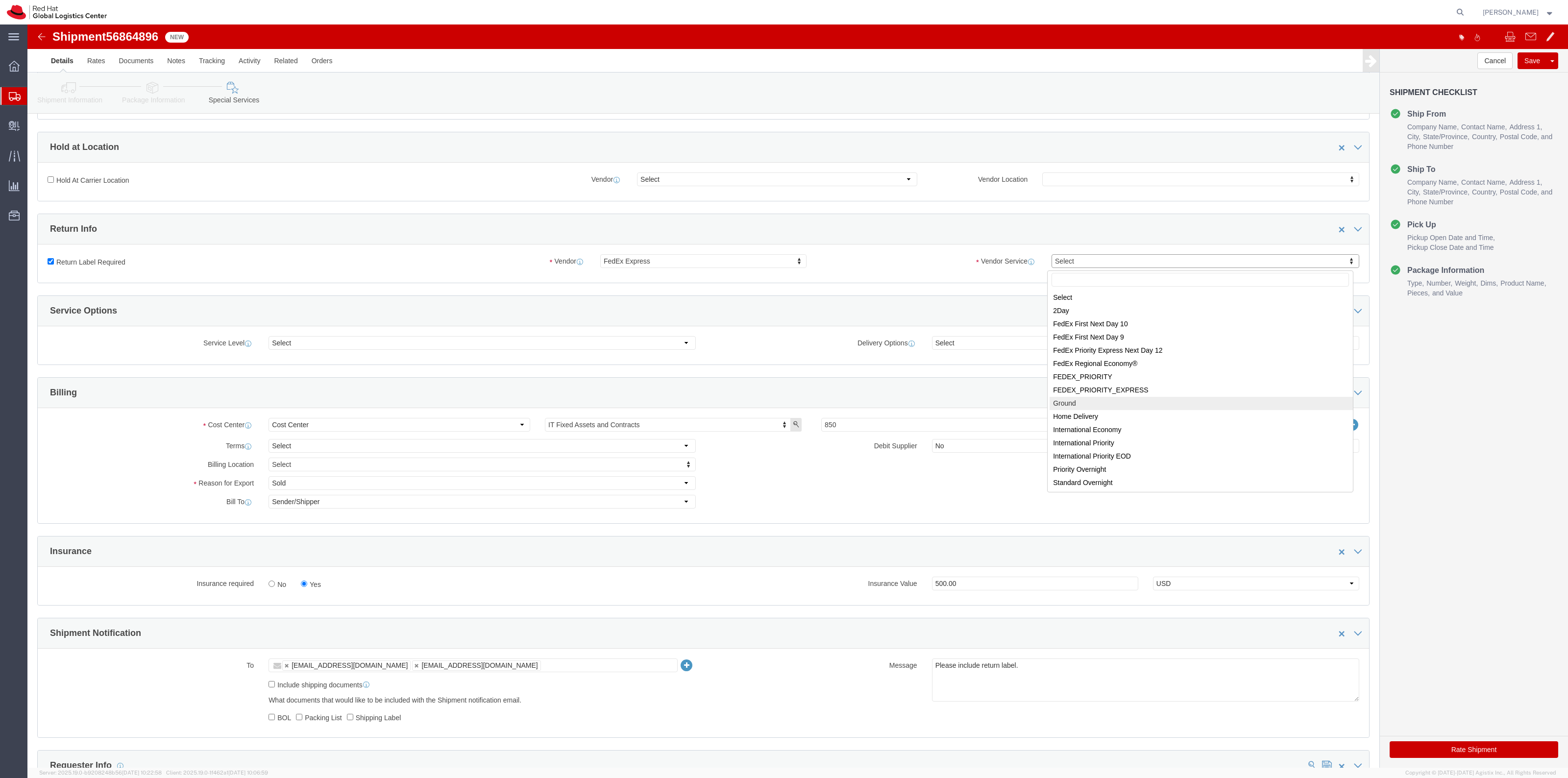
select select "12"
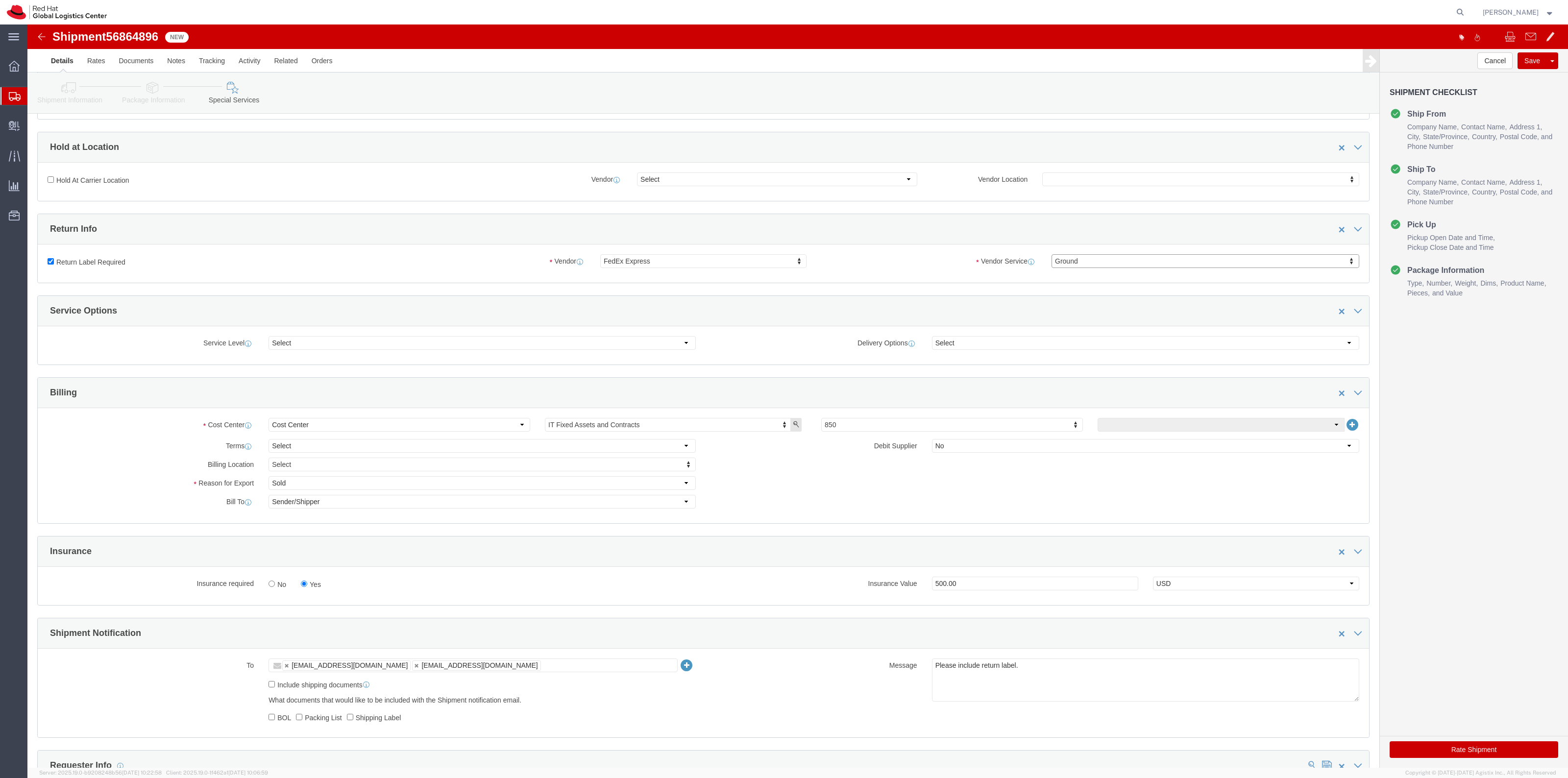
click button "Rate Shipment"
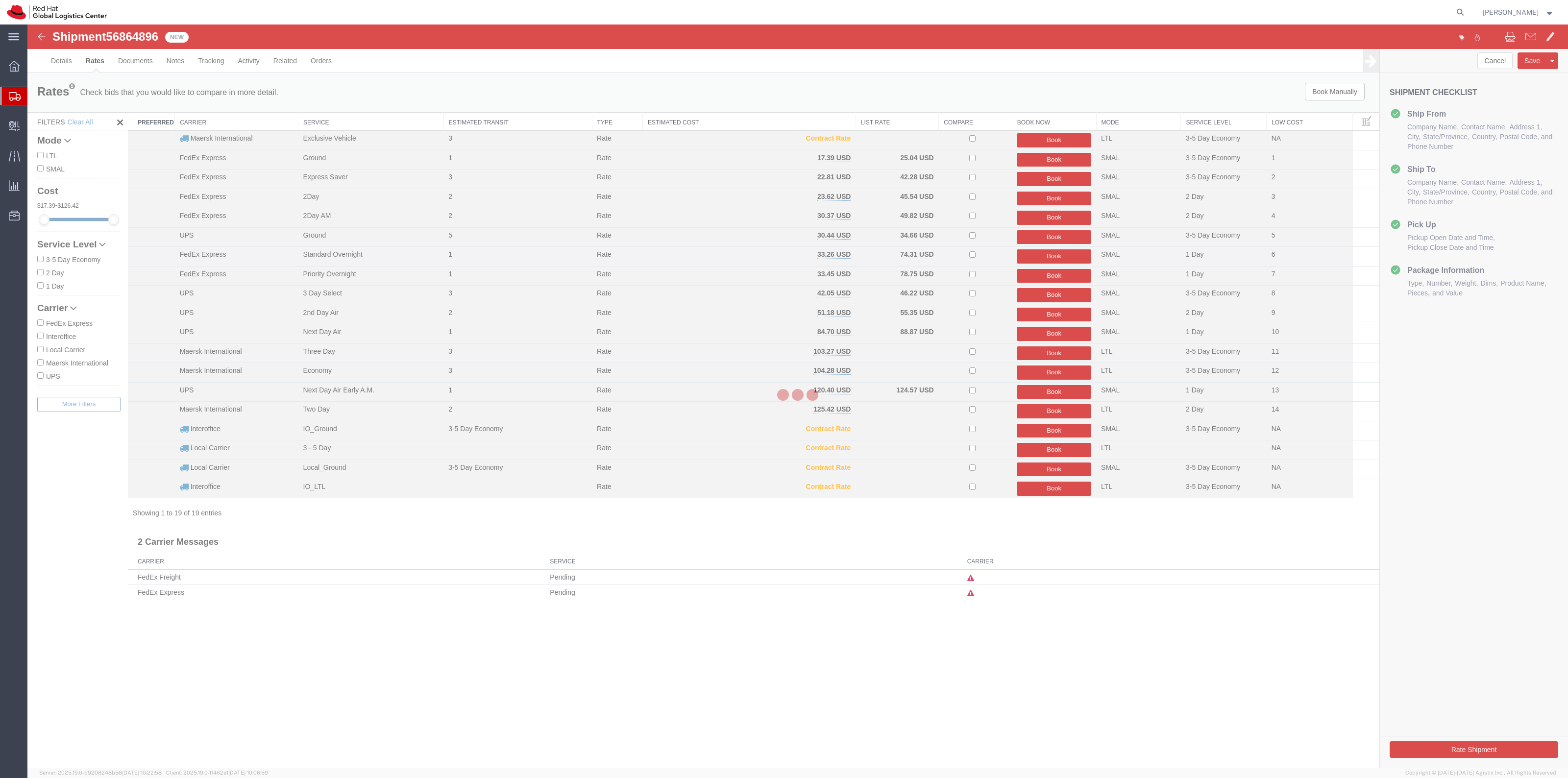
scroll to position [0, 0]
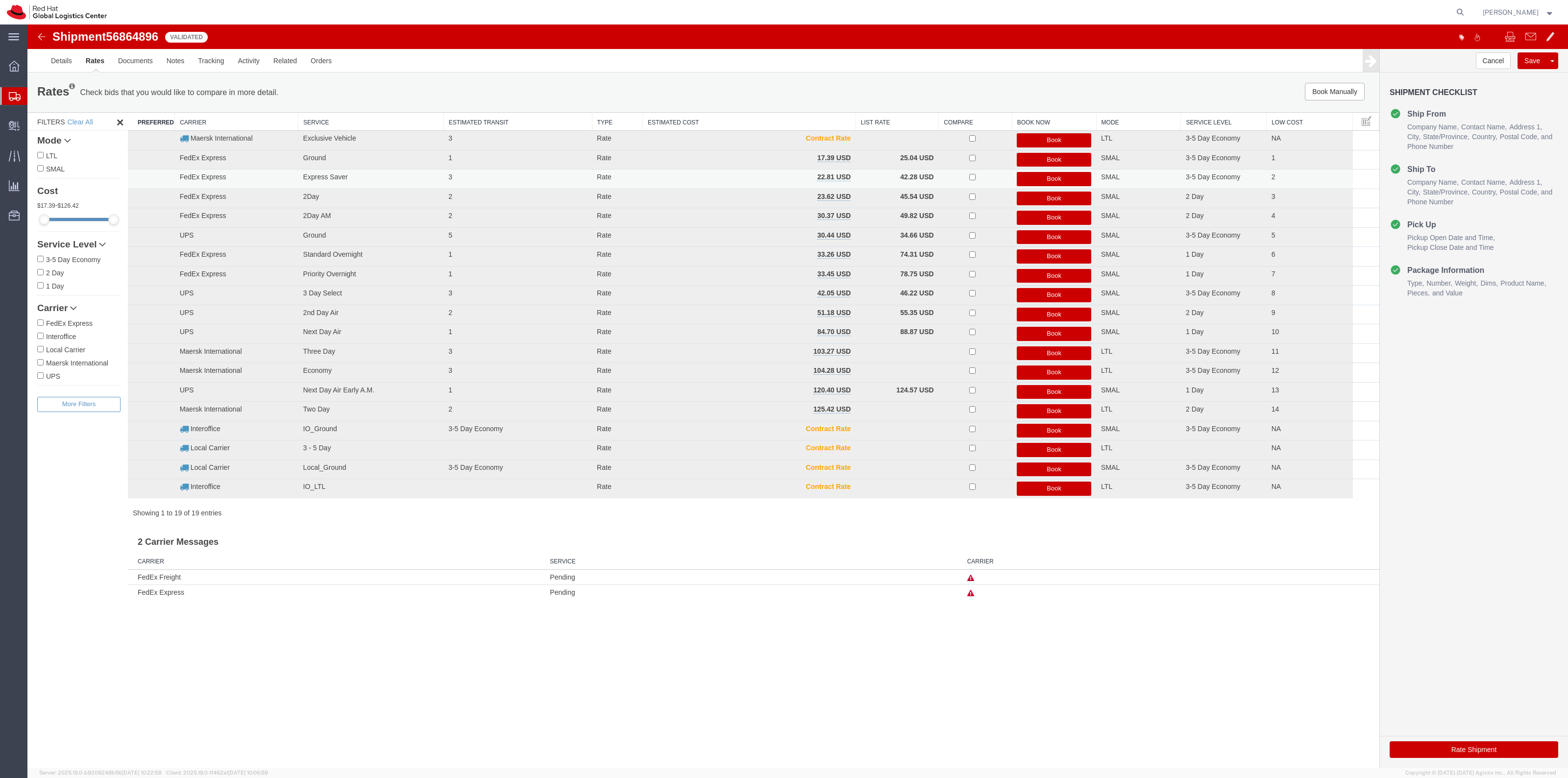
click at [1038, 176] on button "Book" at bounding box center [1054, 179] width 74 height 14
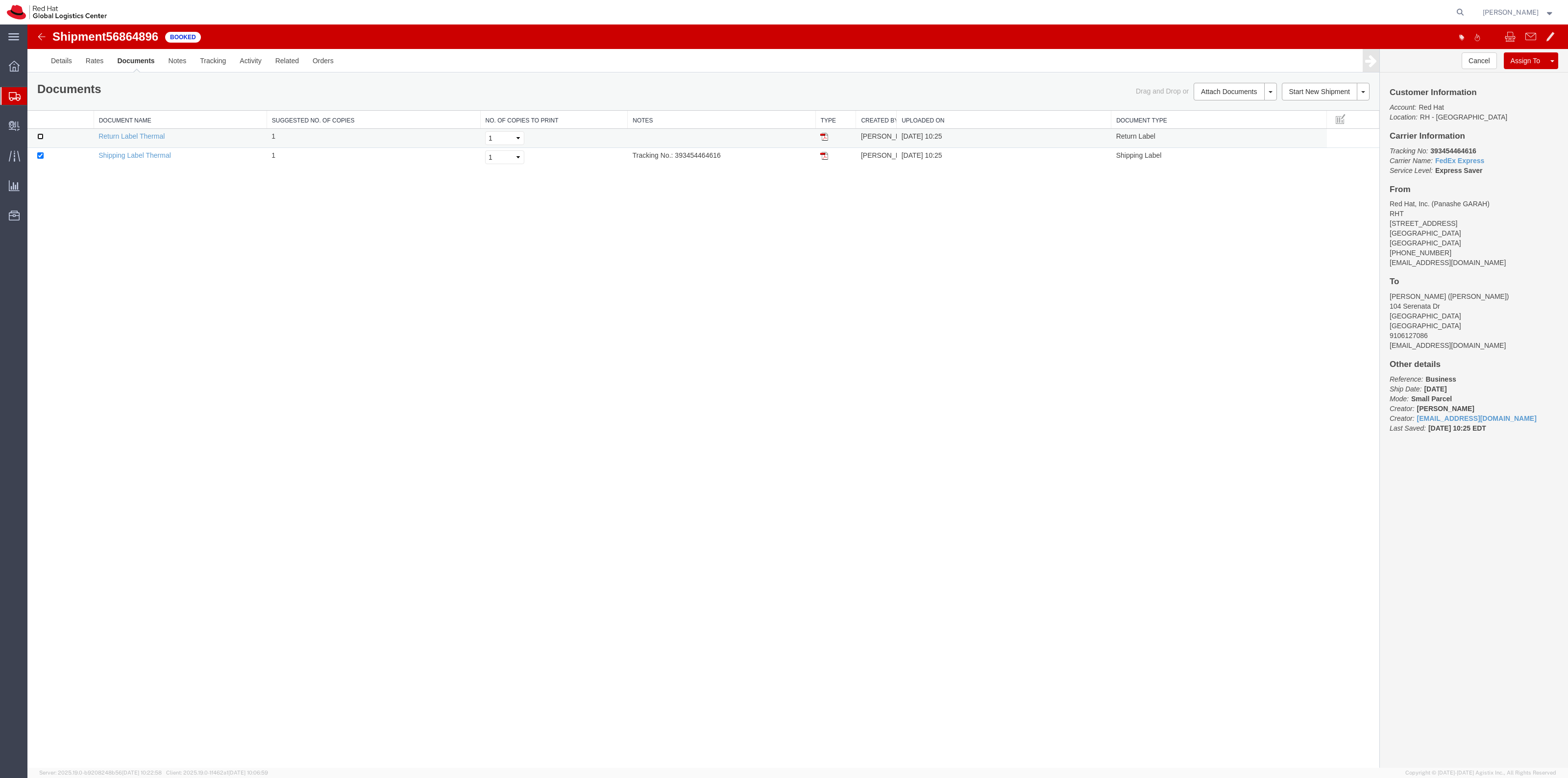
click at [38, 135] on input "checkbox" at bounding box center [40, 137] width 7 height 7
checkbox input "true"
click at [27, 25] on link "Print Documents" at bounding box center [27, 25] width 0 height 0
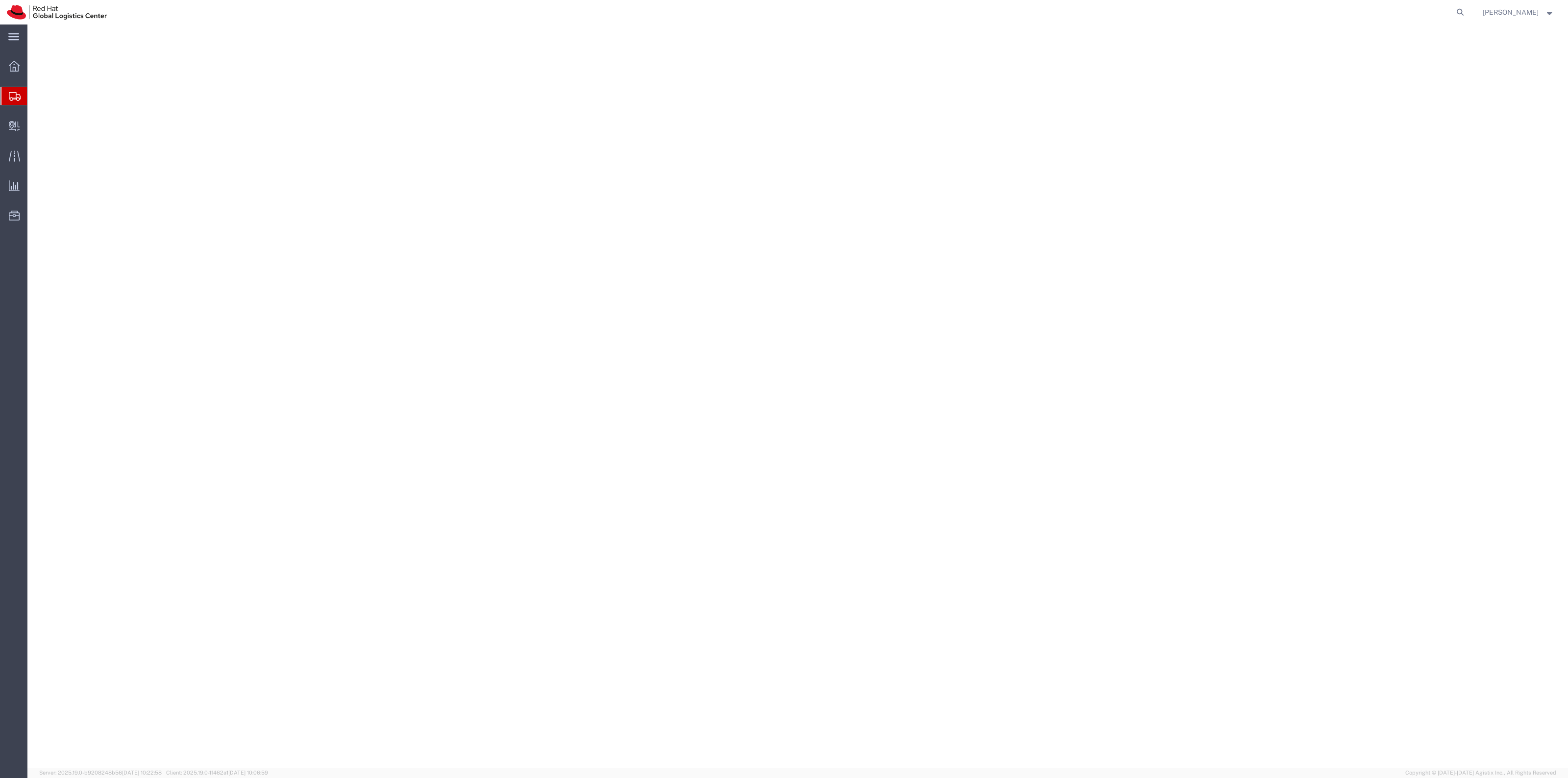
select select "38014"
select select
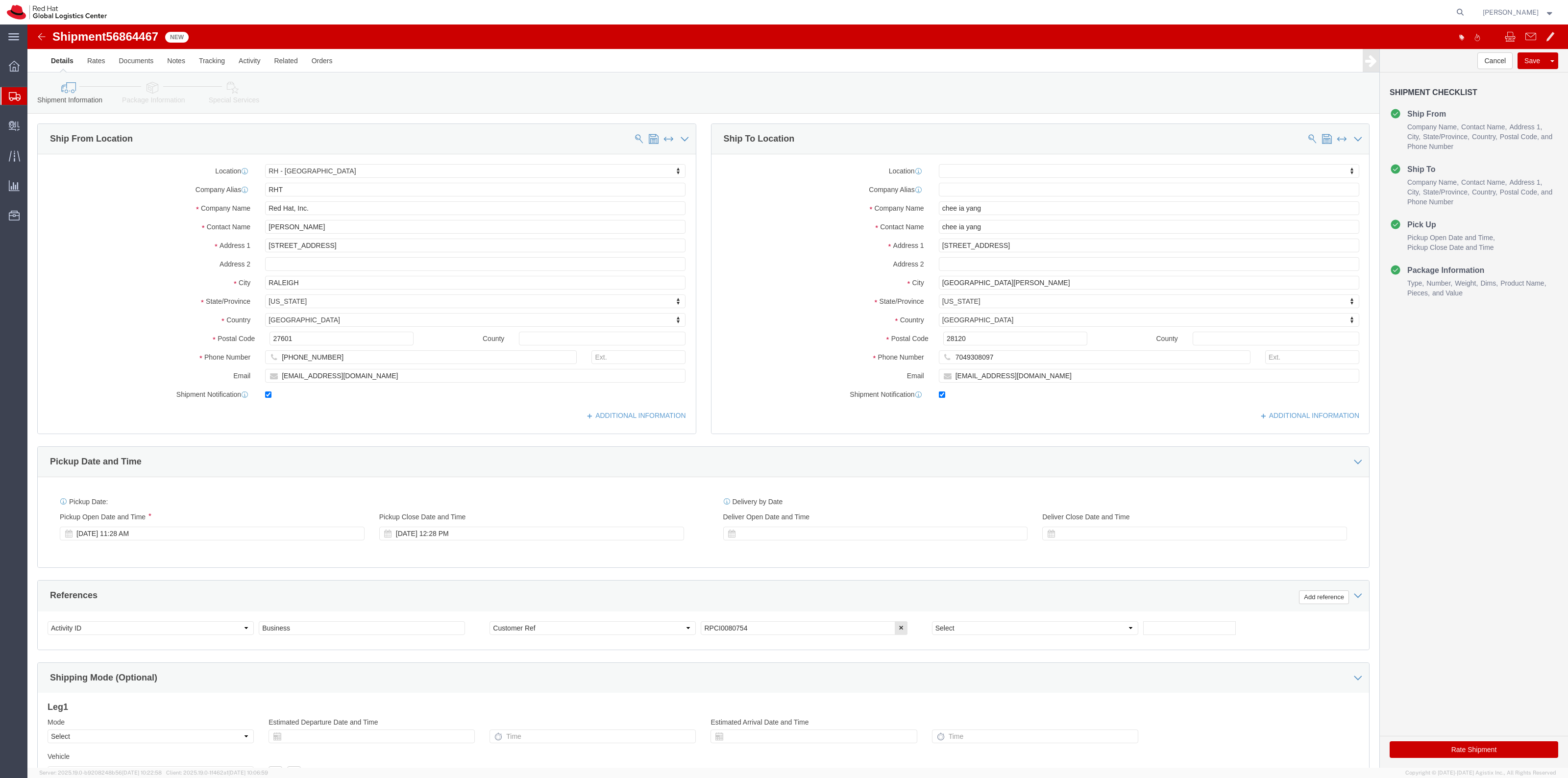
click link "Special Services"
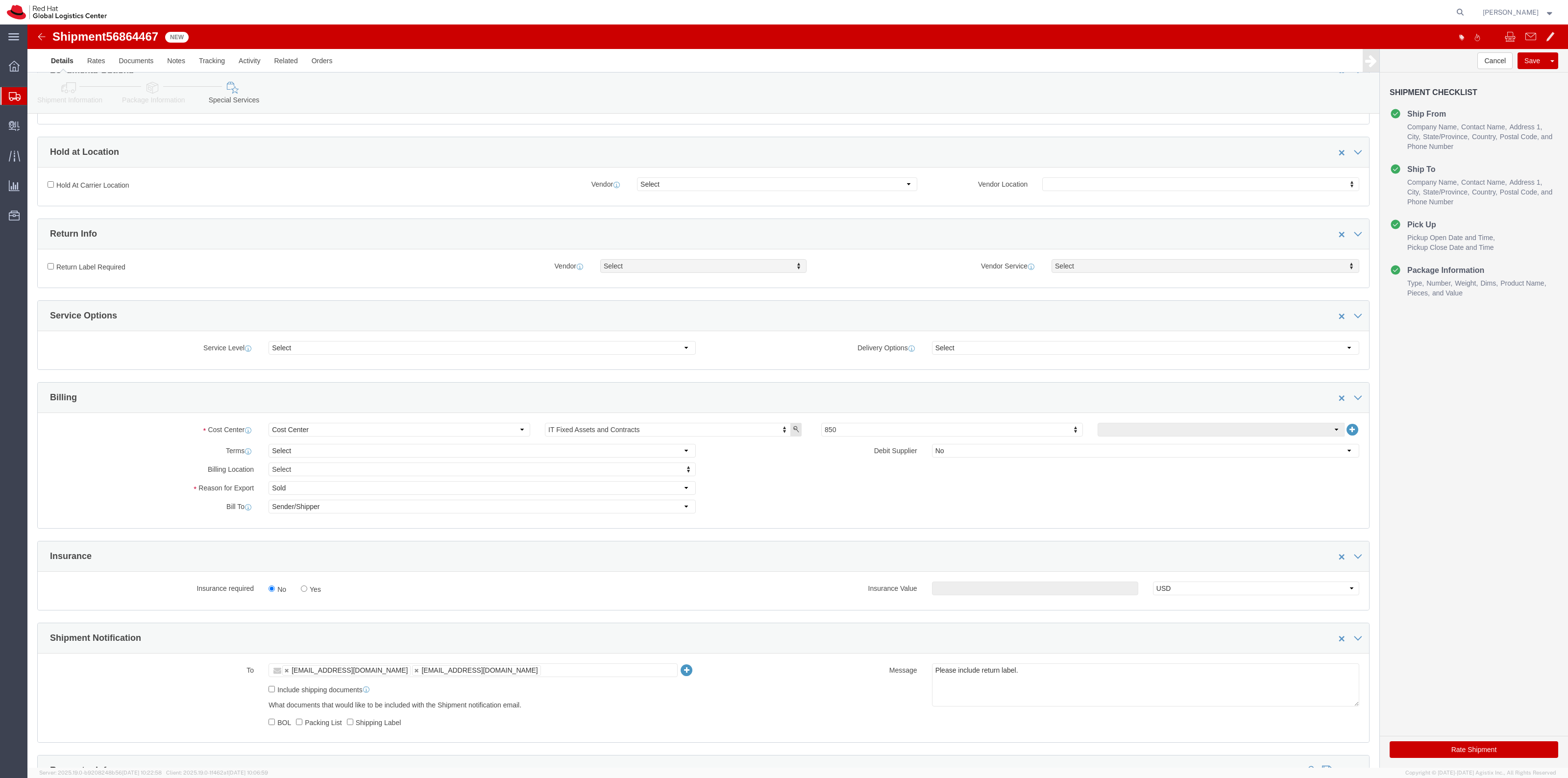
scroll to position [306, 0]
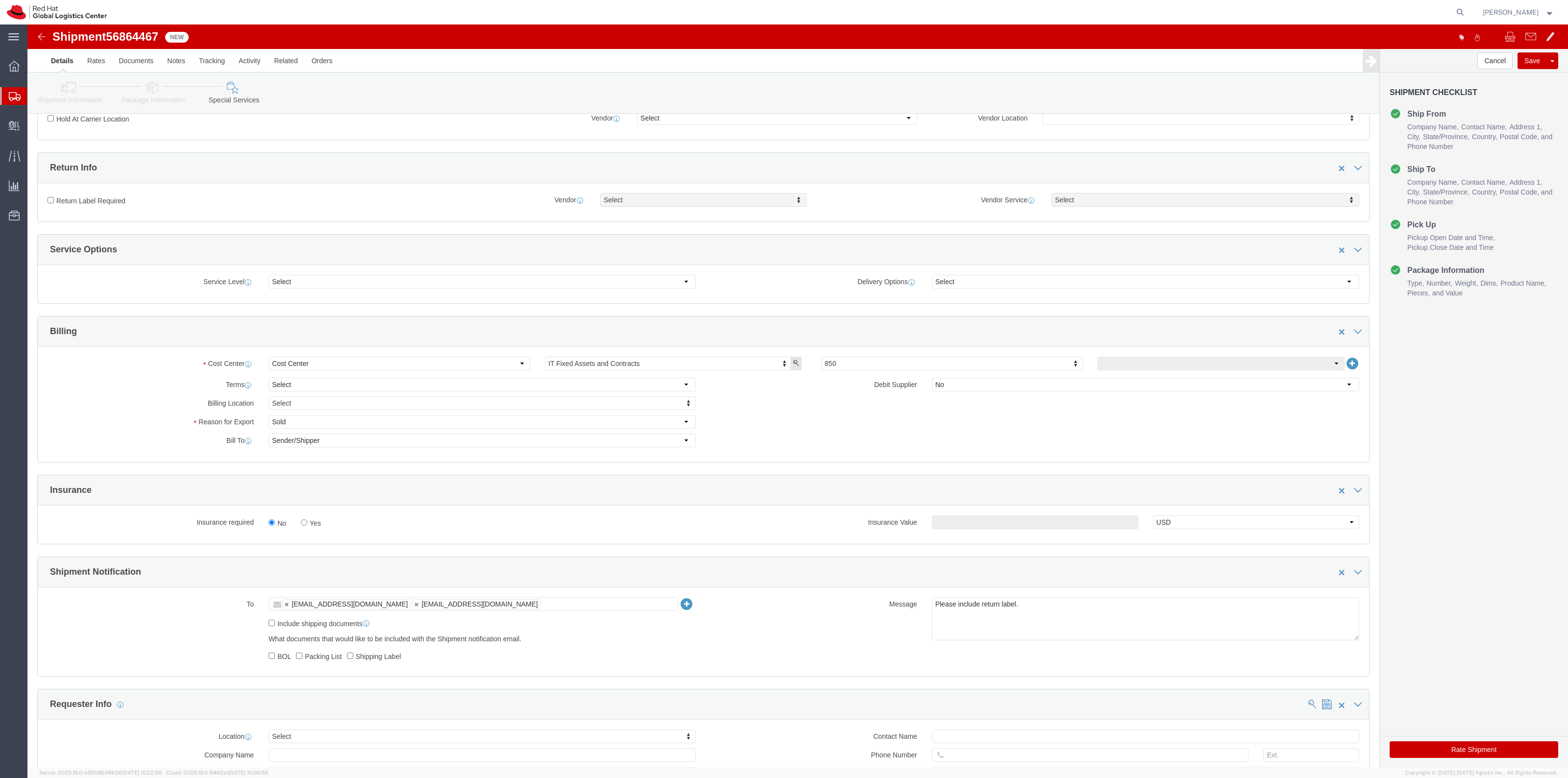
click label "Yes"
click input "Yes"
radio input "true"
click input "text"
type input "500.00"
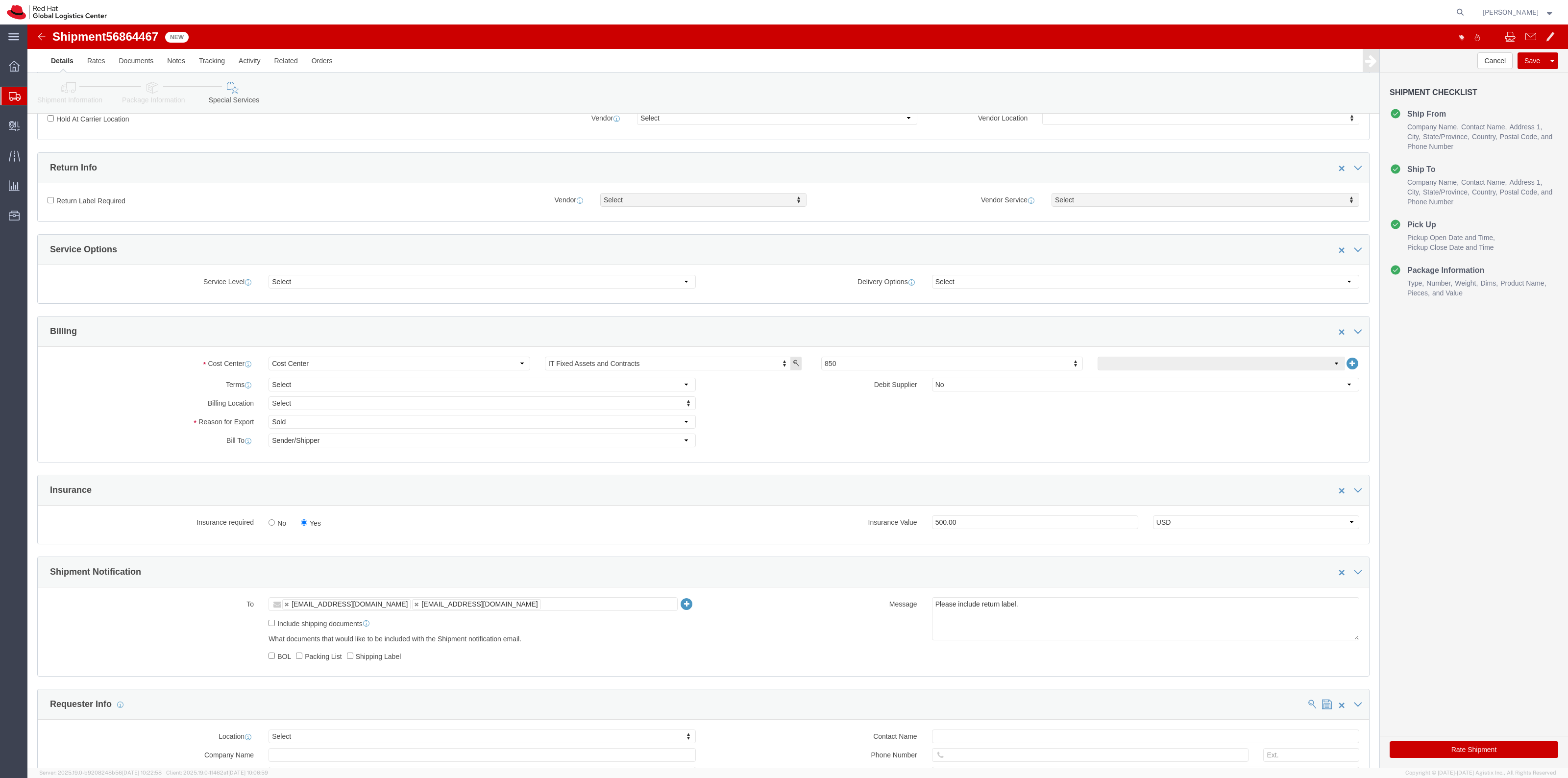
click div "Return Label Required"
click label "Return Label Required"
click input "Return Label Required"
checkbox input "true"
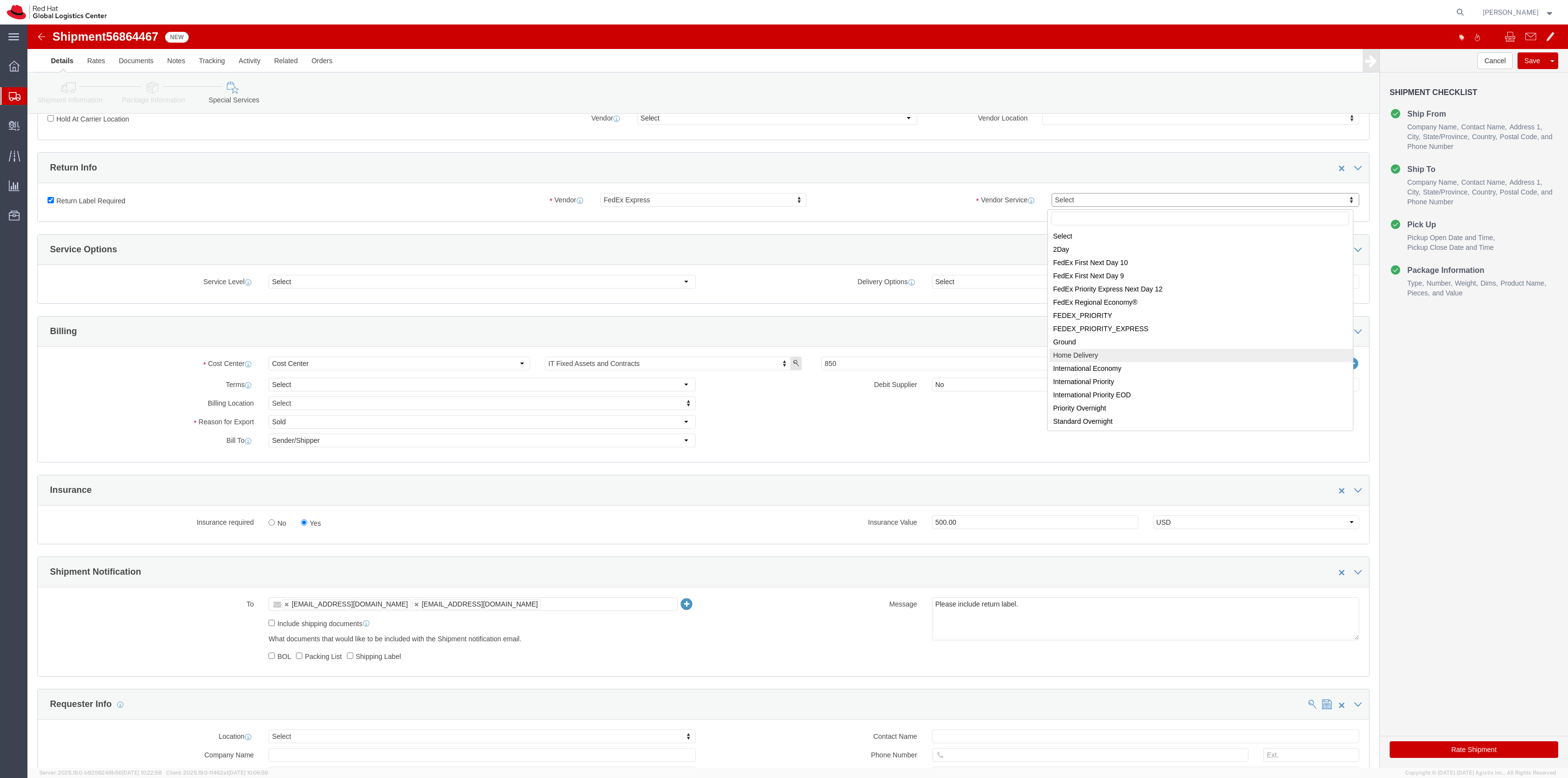
select select "12"
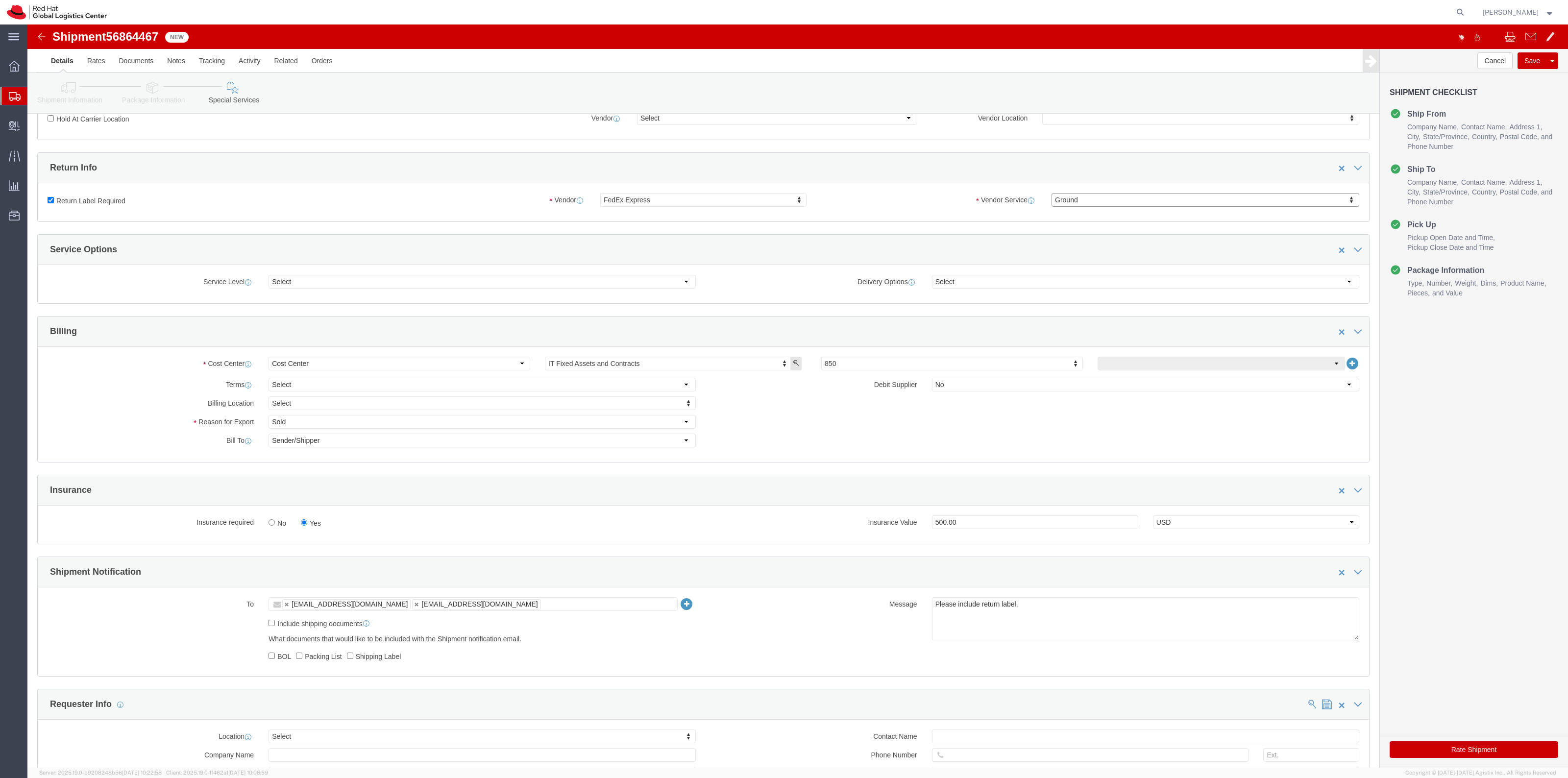
click button "Rate Shipment"
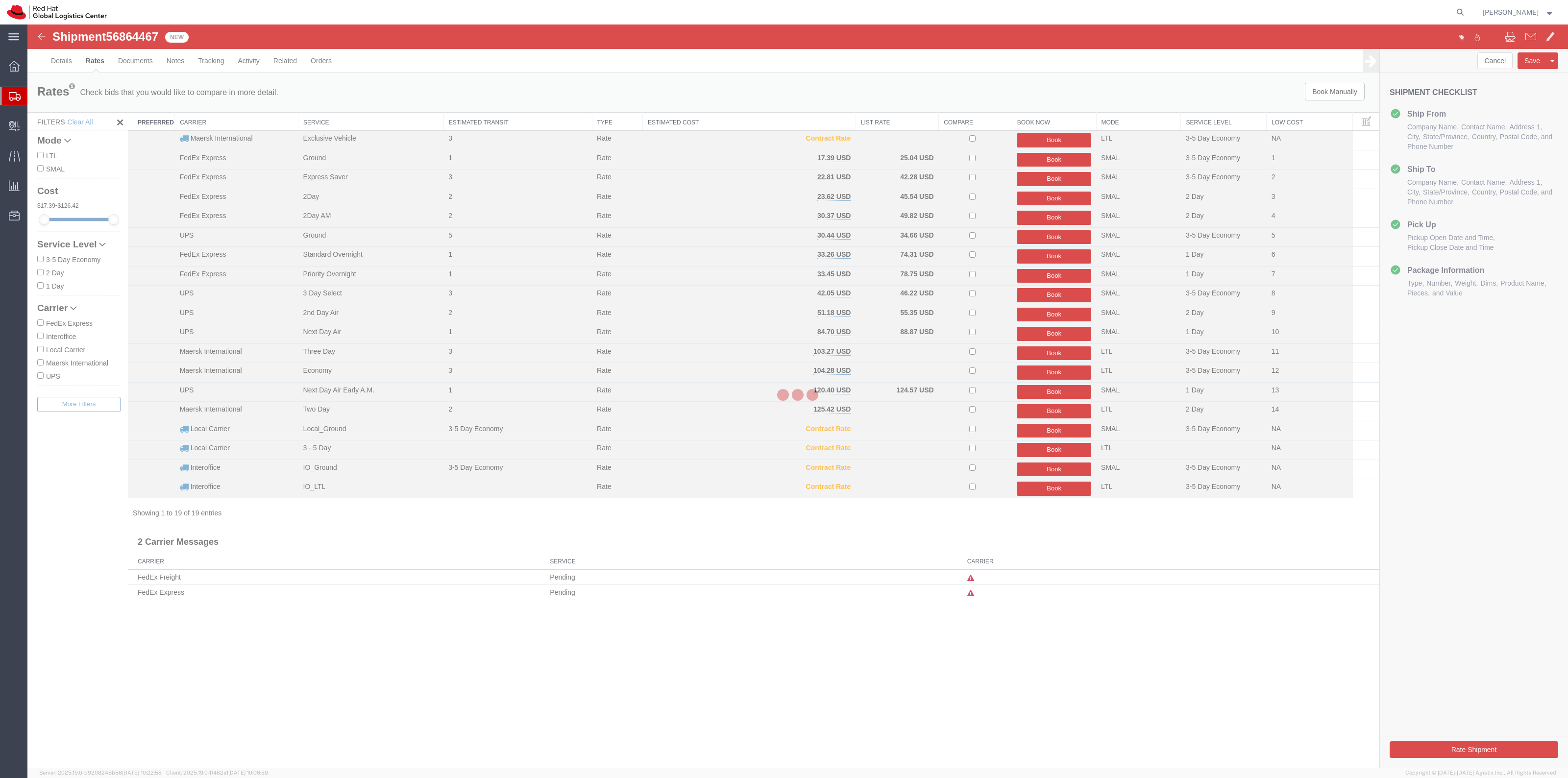
scroll to position [0, 0]
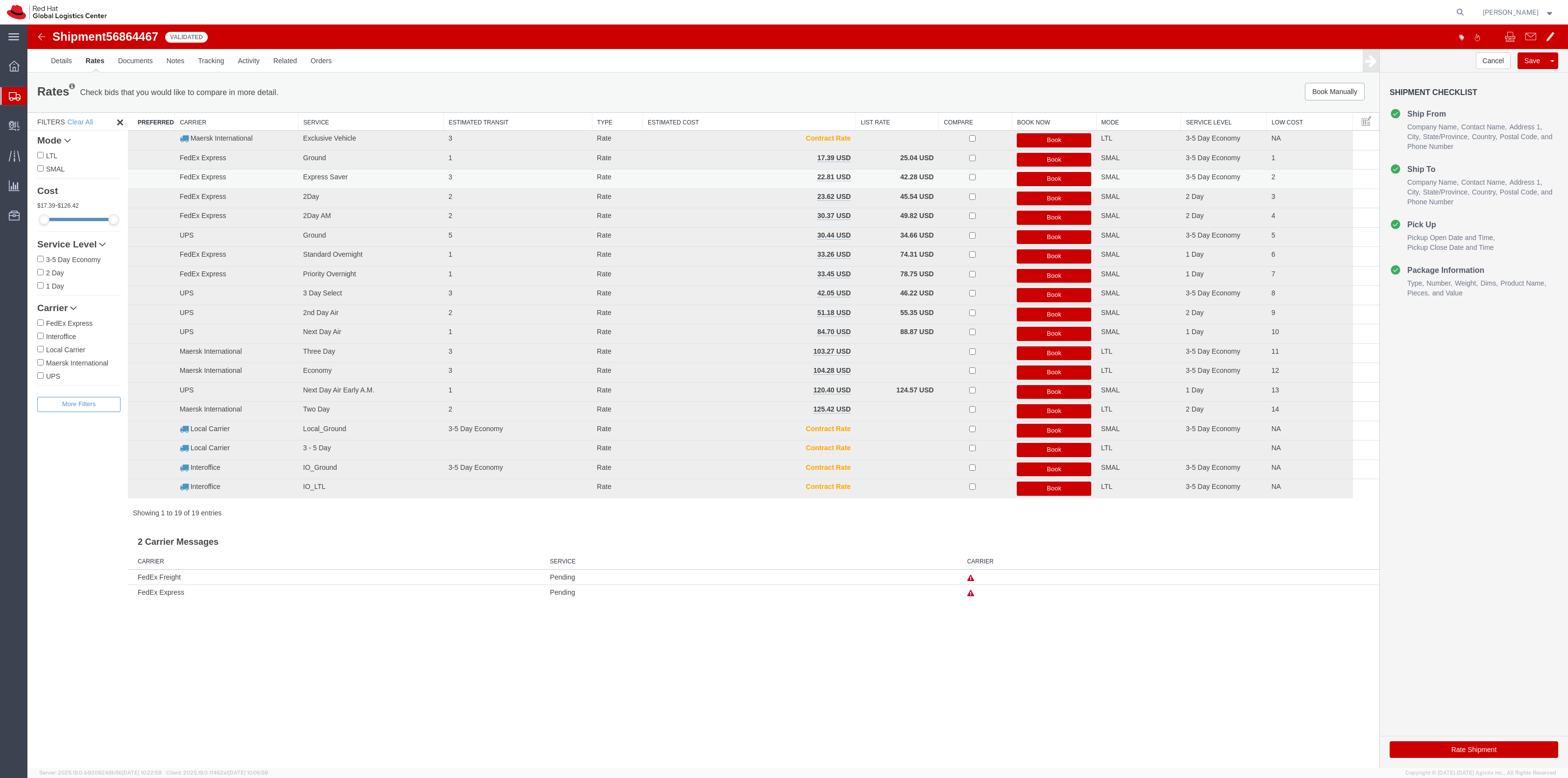
click at [1050, 179] on button "Book" at bounding box center [1054, 179] width 74 height 14
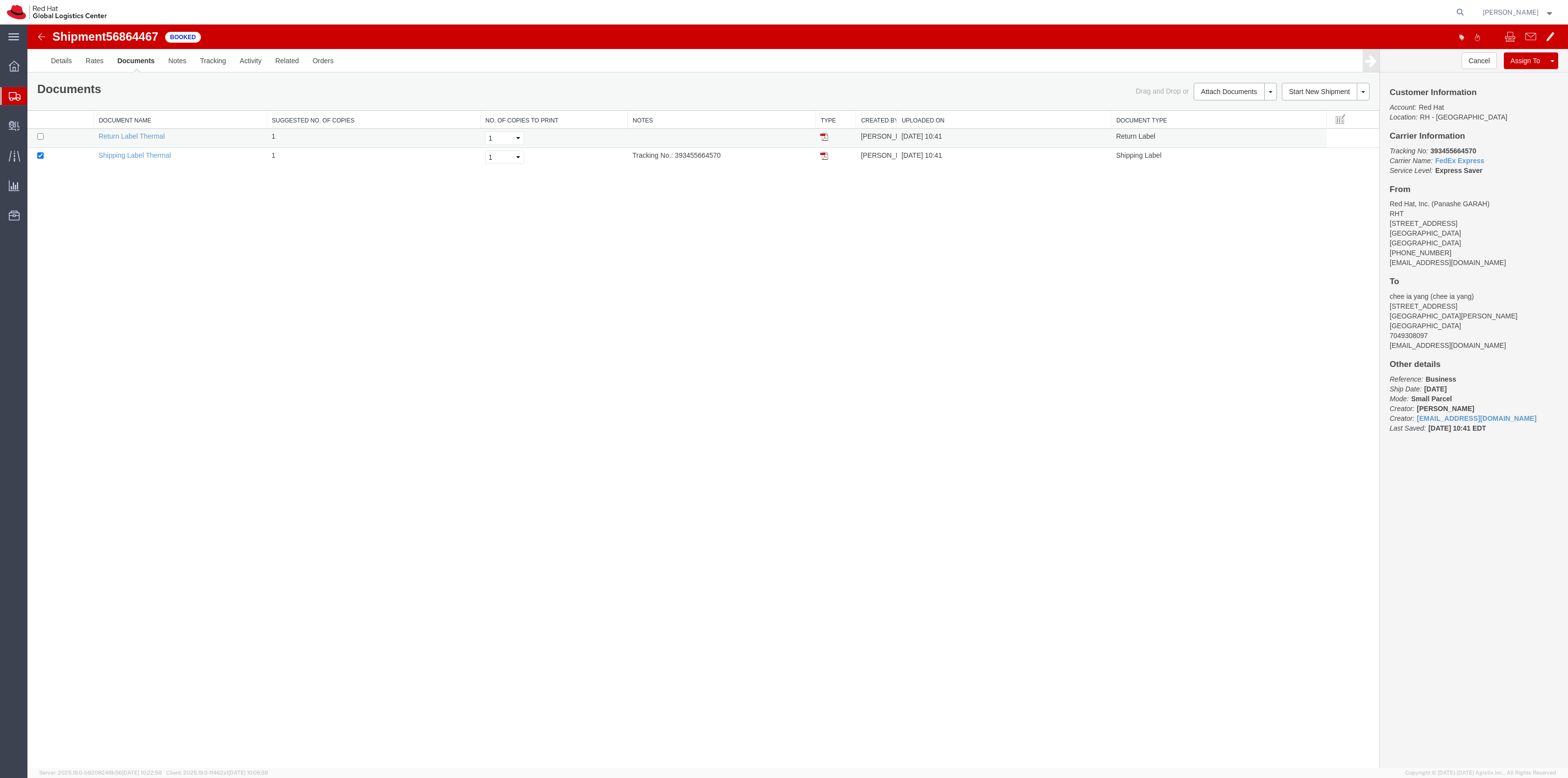
click at [45, 138] on td at bounding box center [61, 138] width 66 height 19
click at [42, 138] on input "checkbox" at bounding box center [40, 137] width 7 height 7
checkbox input "true"
click at [1232, 108] on link "Print Documents" at bounding box center [1234, 108] width 85 height 15
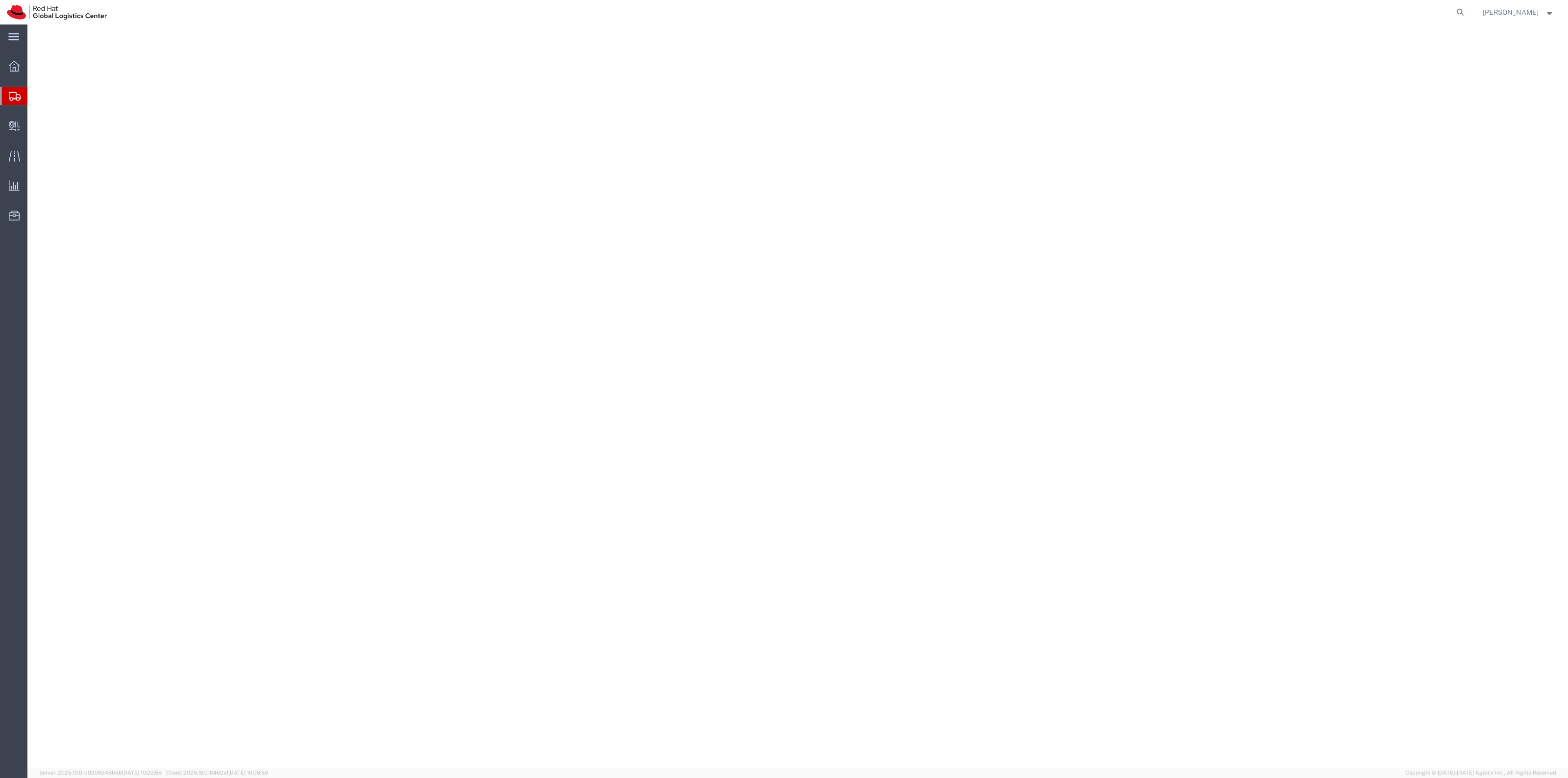
select select "38014"
select select
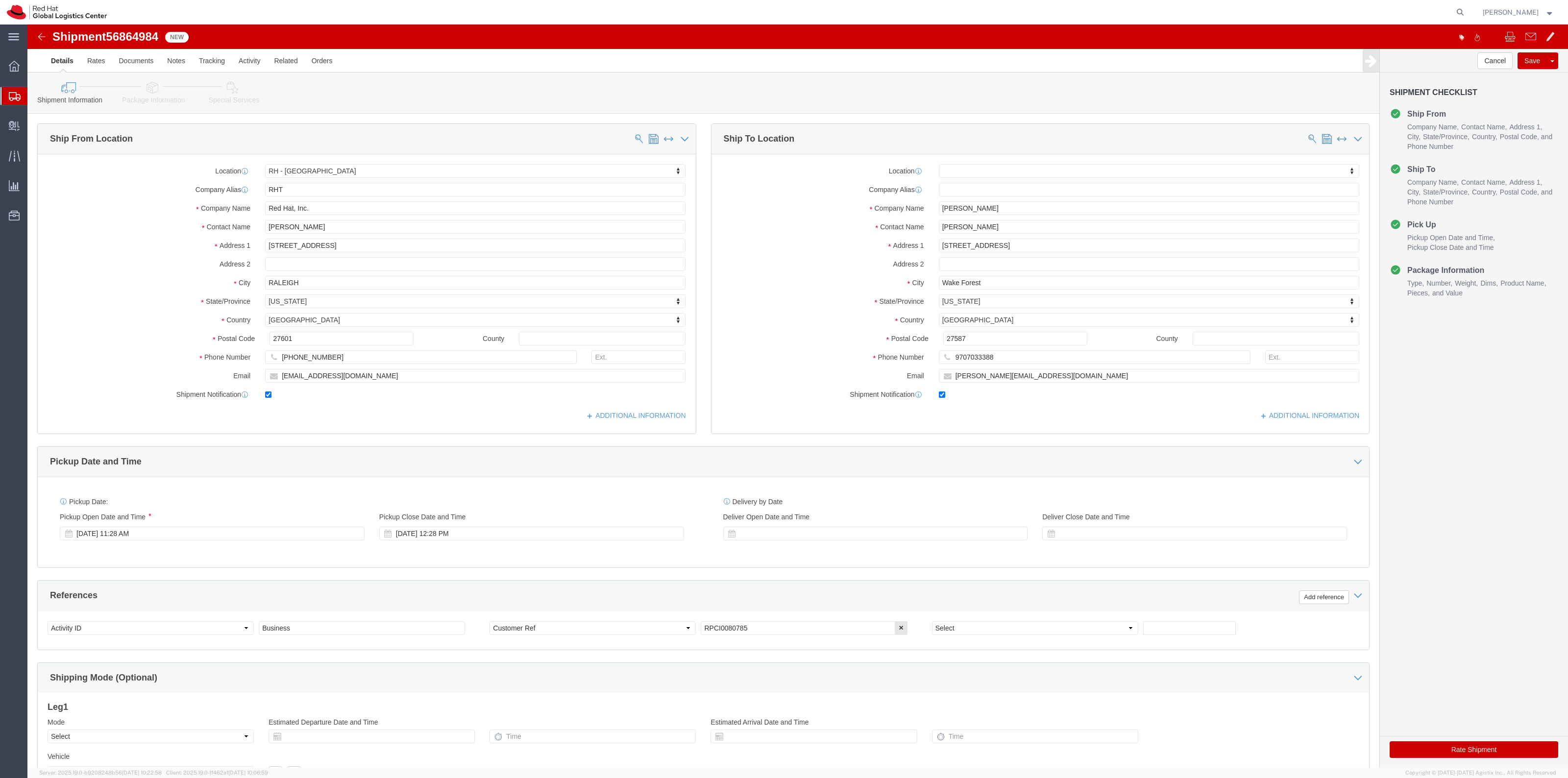
drag, startPoint x: 203, startPoint y: 72, endPoint x: 211, endPoint y: 72, distance: 8.0
click link "Special Services"
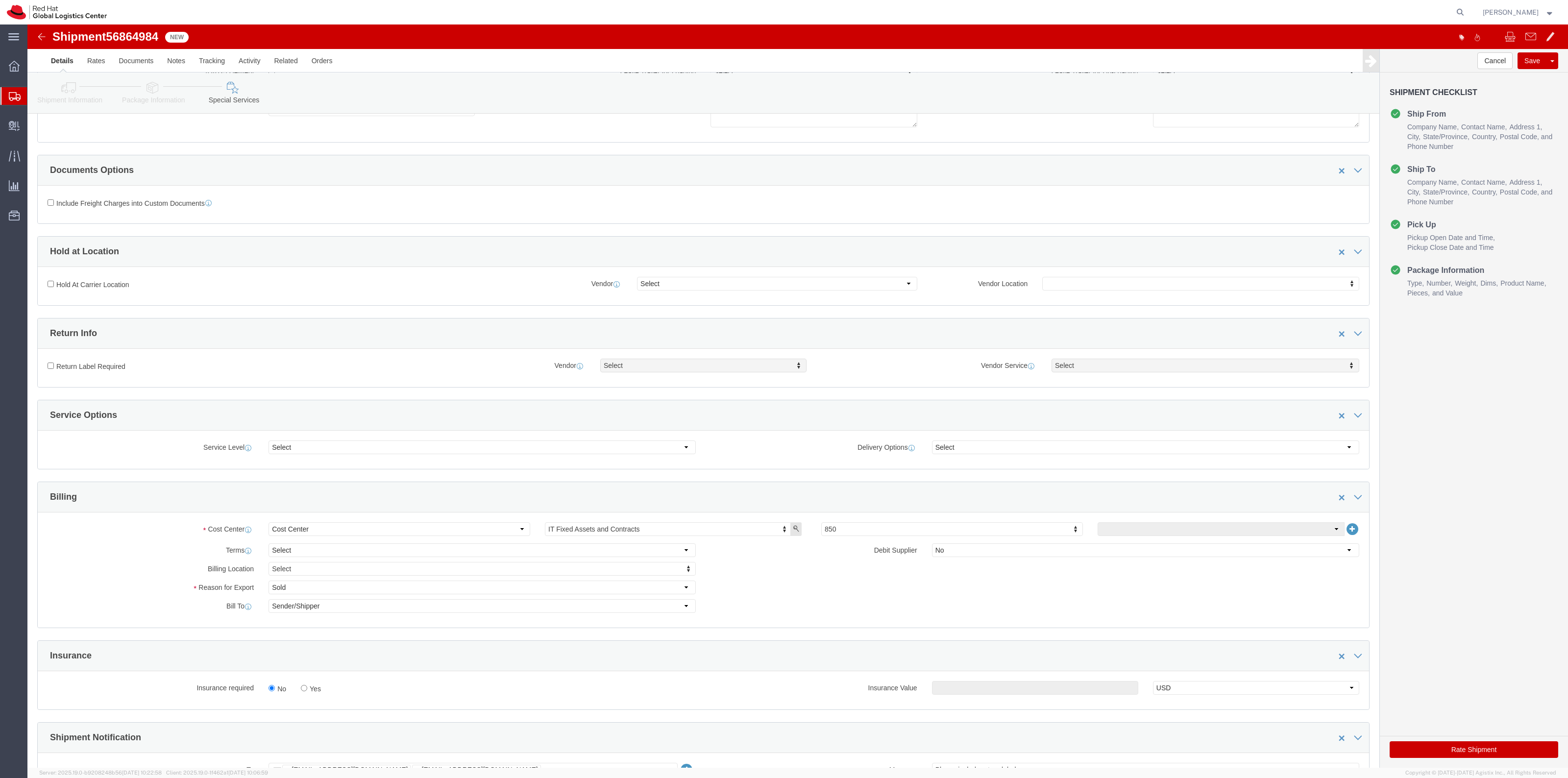
scroll to position [245, 0]
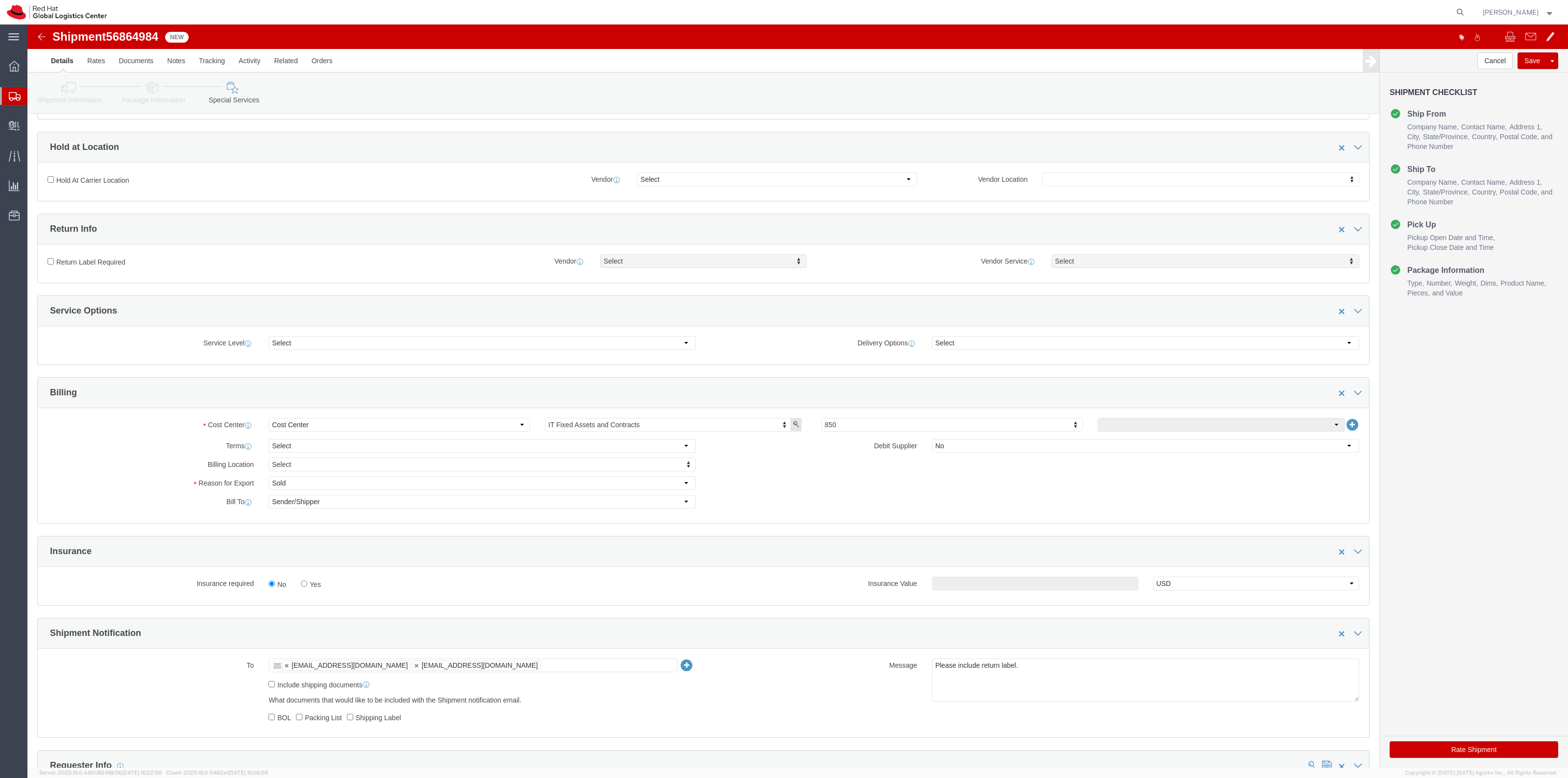
click div "No Yes"
click label "Yes"
click input "Yes"
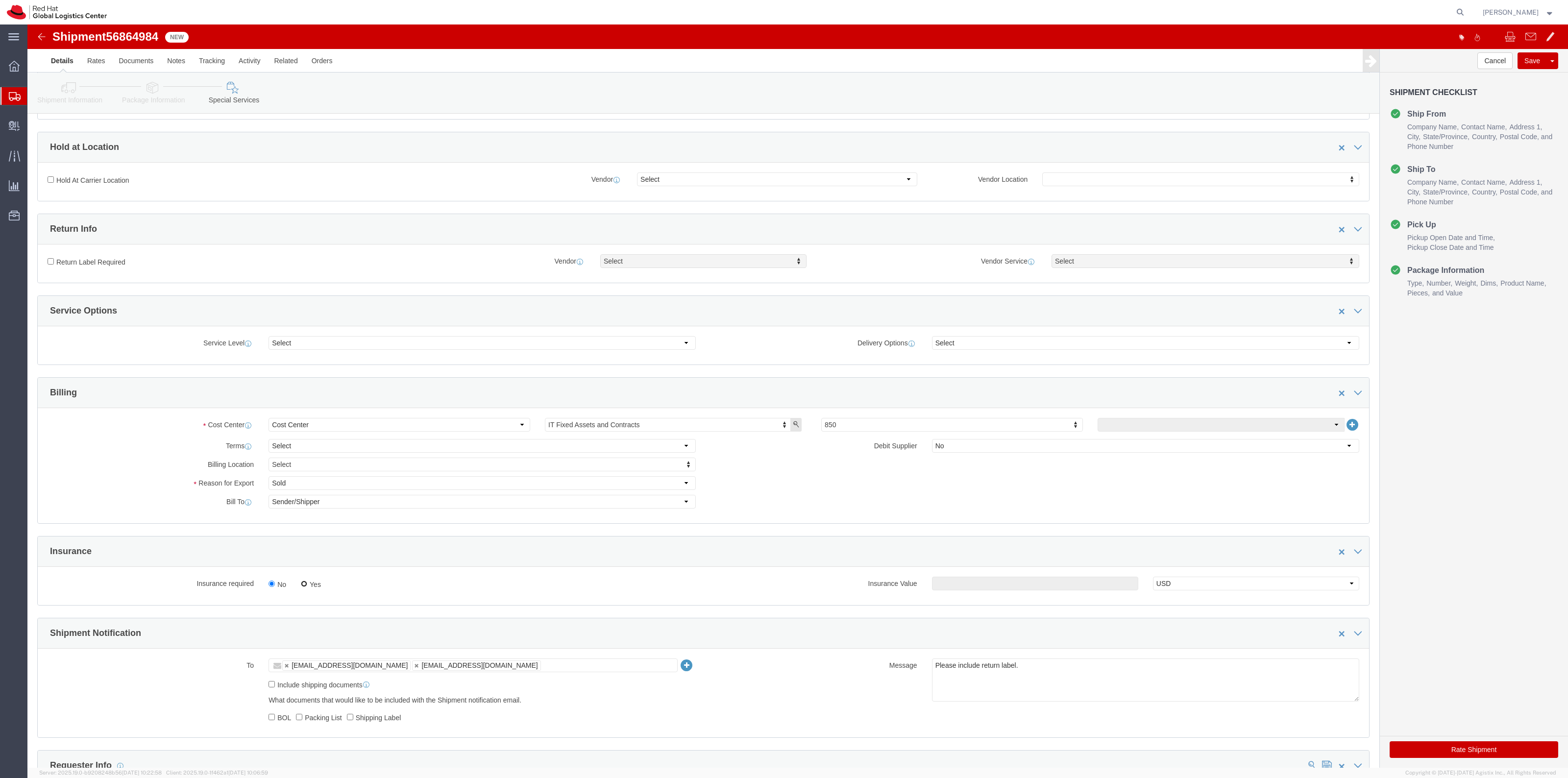
radio input "true"
click input "text"
type input "500.00"
click label "Return Label Required"
click input "Return Label Required"
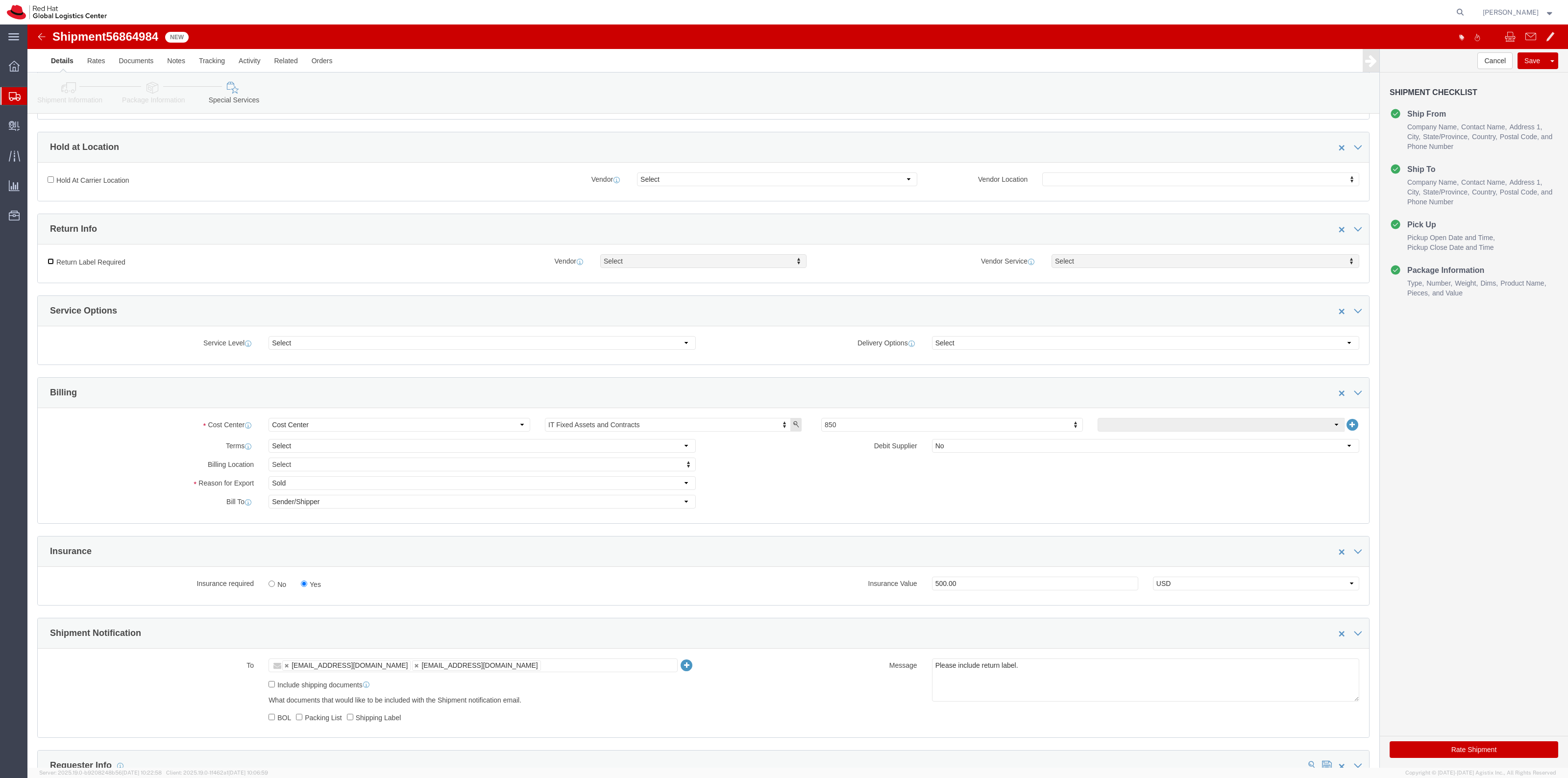
checkbox input "true"
click div "Vendor Select Vendor Vendor Select FedEx Freight UPS Blue Dart FedEx Express DHL"
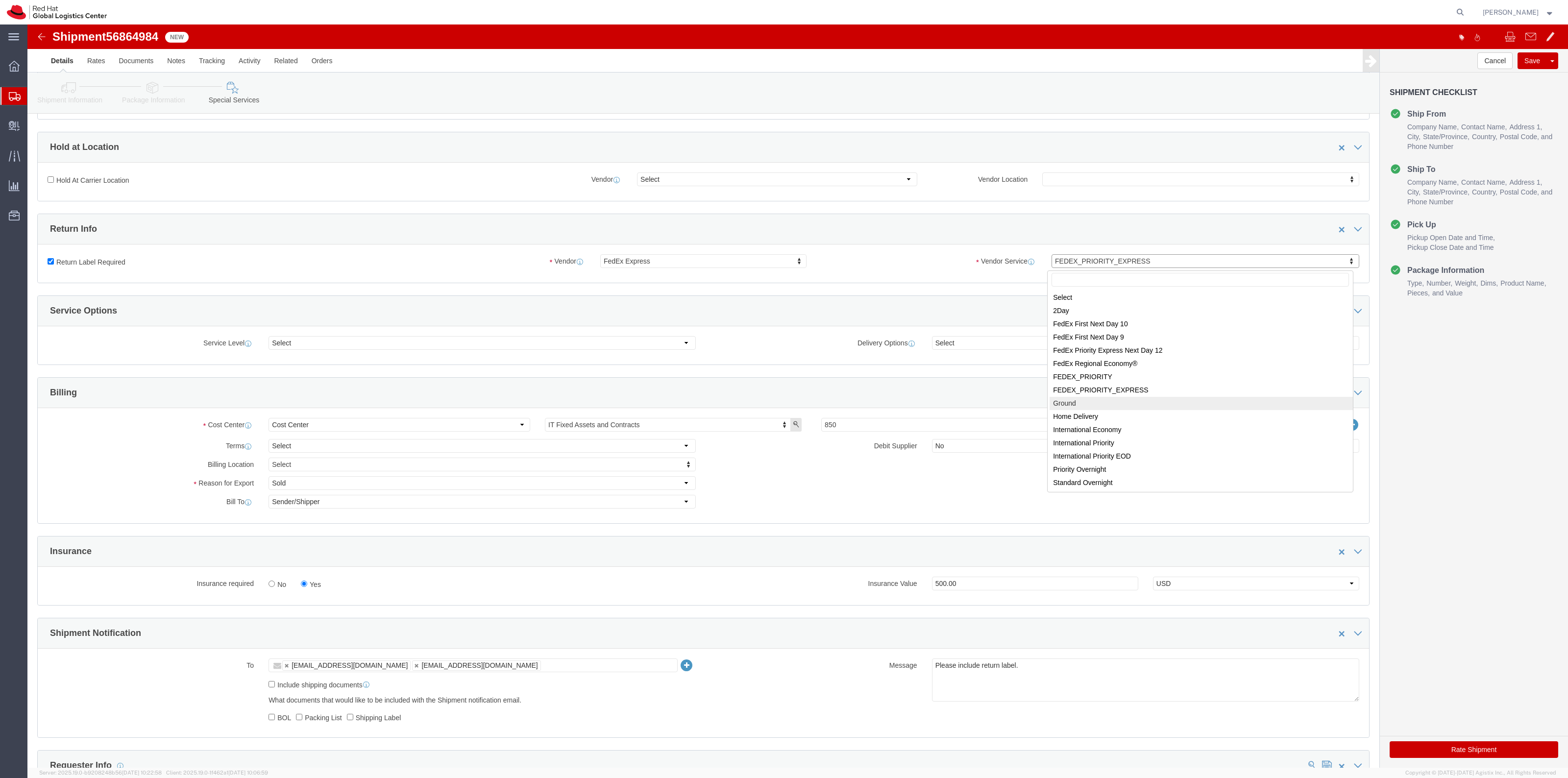
select select "12"
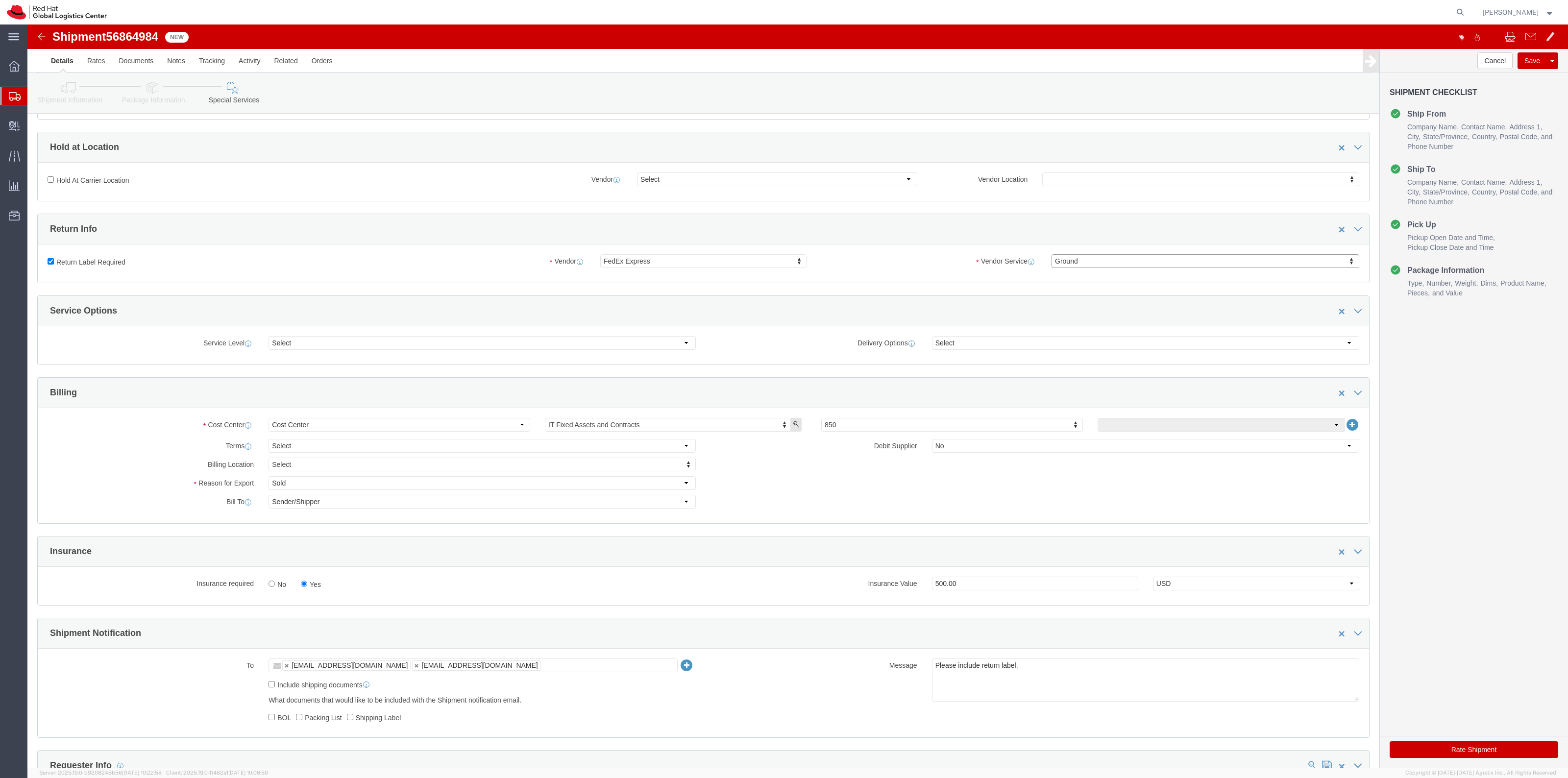
click button "Rate Shipment"
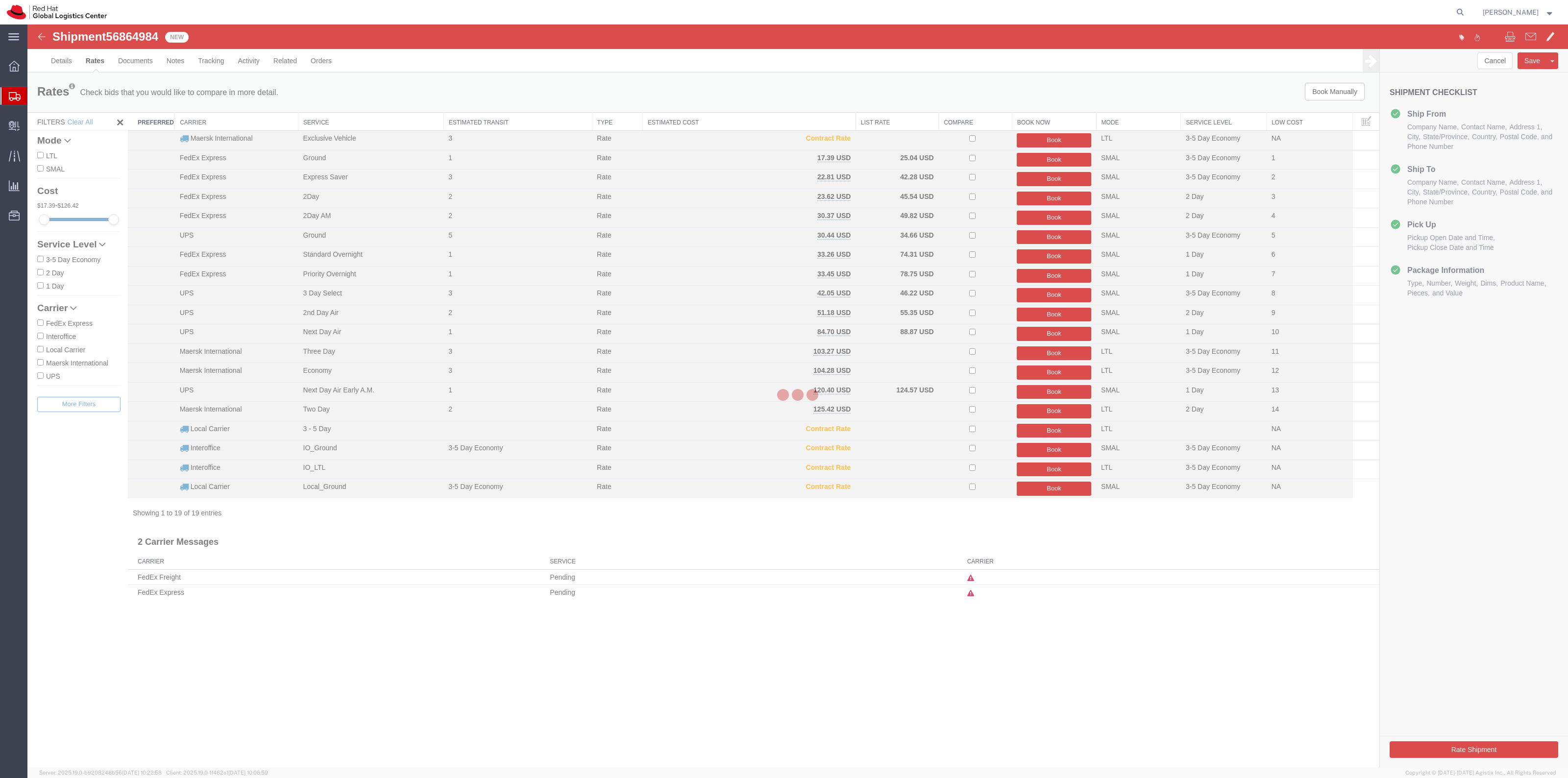
scroll to position [0, 0]
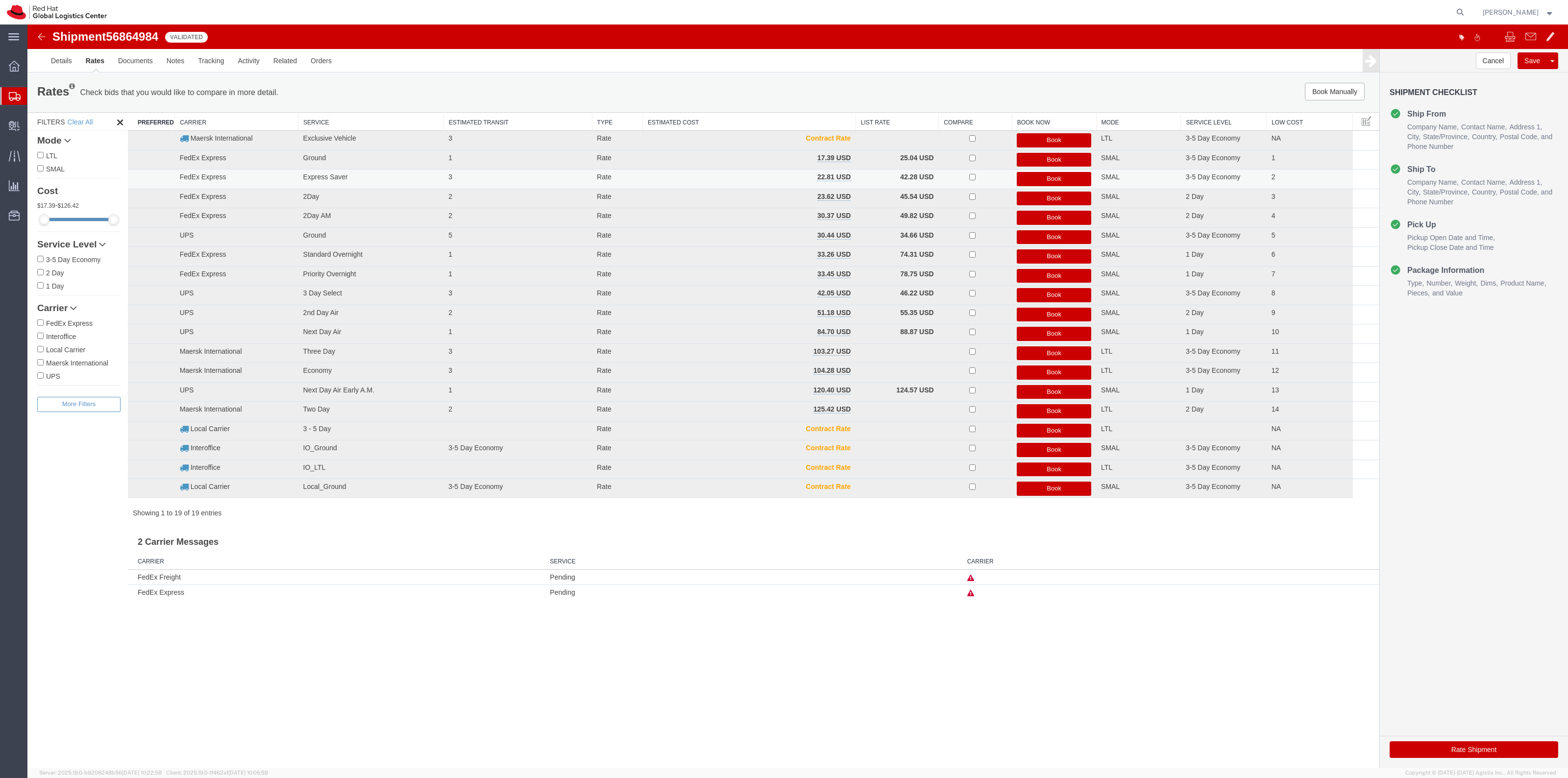
click at [1025, 180] on button "Book" at bounding box center [1054, 179] width 74 height 14
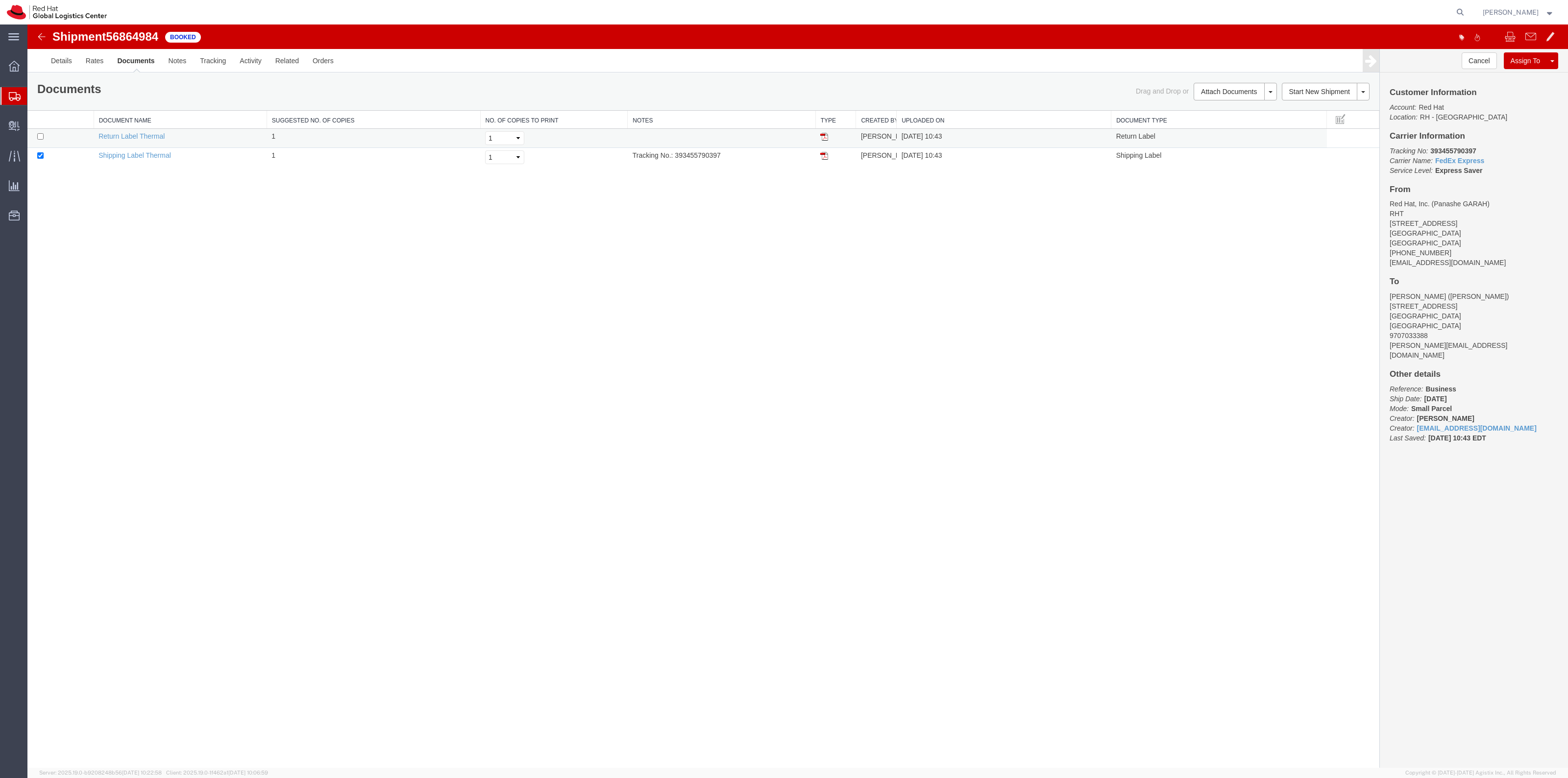
drag, startPoint x: 54, startPoint y: 142, endPoint x: 55, endPoint y: 133, distance: 9.1
click at [54, 140] on td at bounding box center [61, 138] width 66 height 19
click at [43, 140] on td at bounding box center [61, 138] width 66 height 19
click at [43, 140] on input "checkbox" at bounding box center [40, 137] width 7 height 7
checkbox input "true"
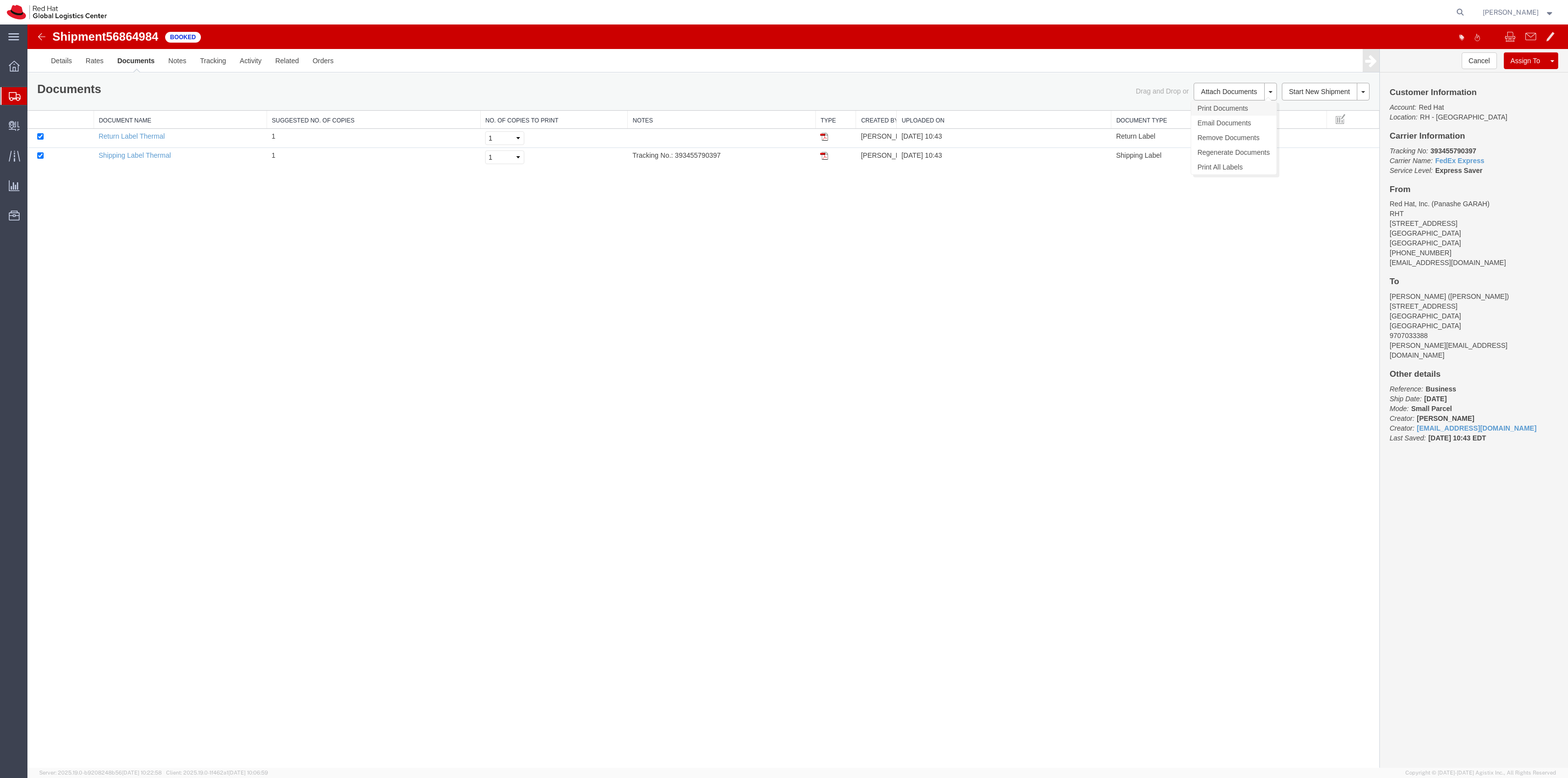
click at [1215, 110] on link "Print Documents" at bounding box center [1234, 108] width 85 height 15
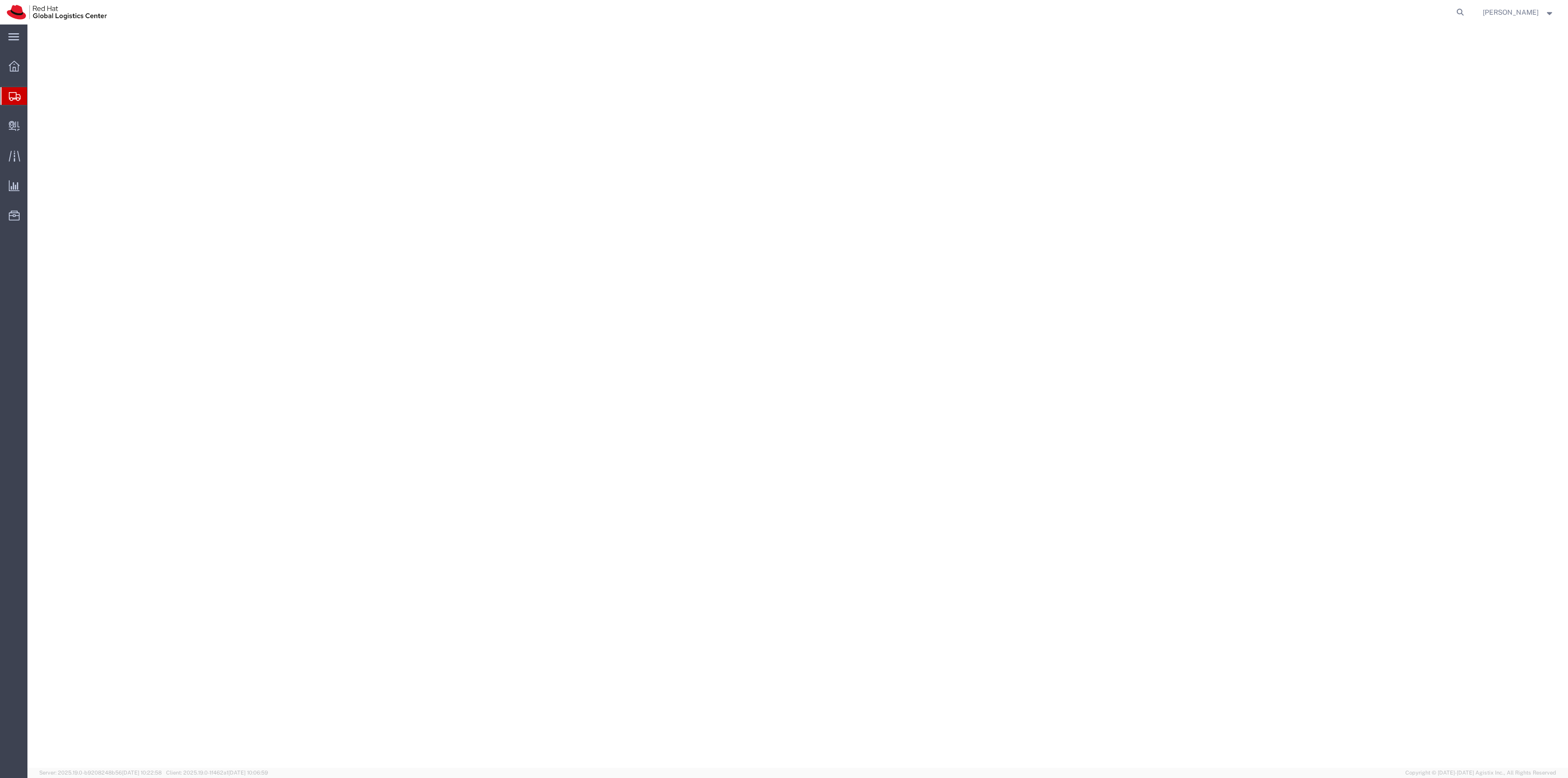
select select "38014"
select select
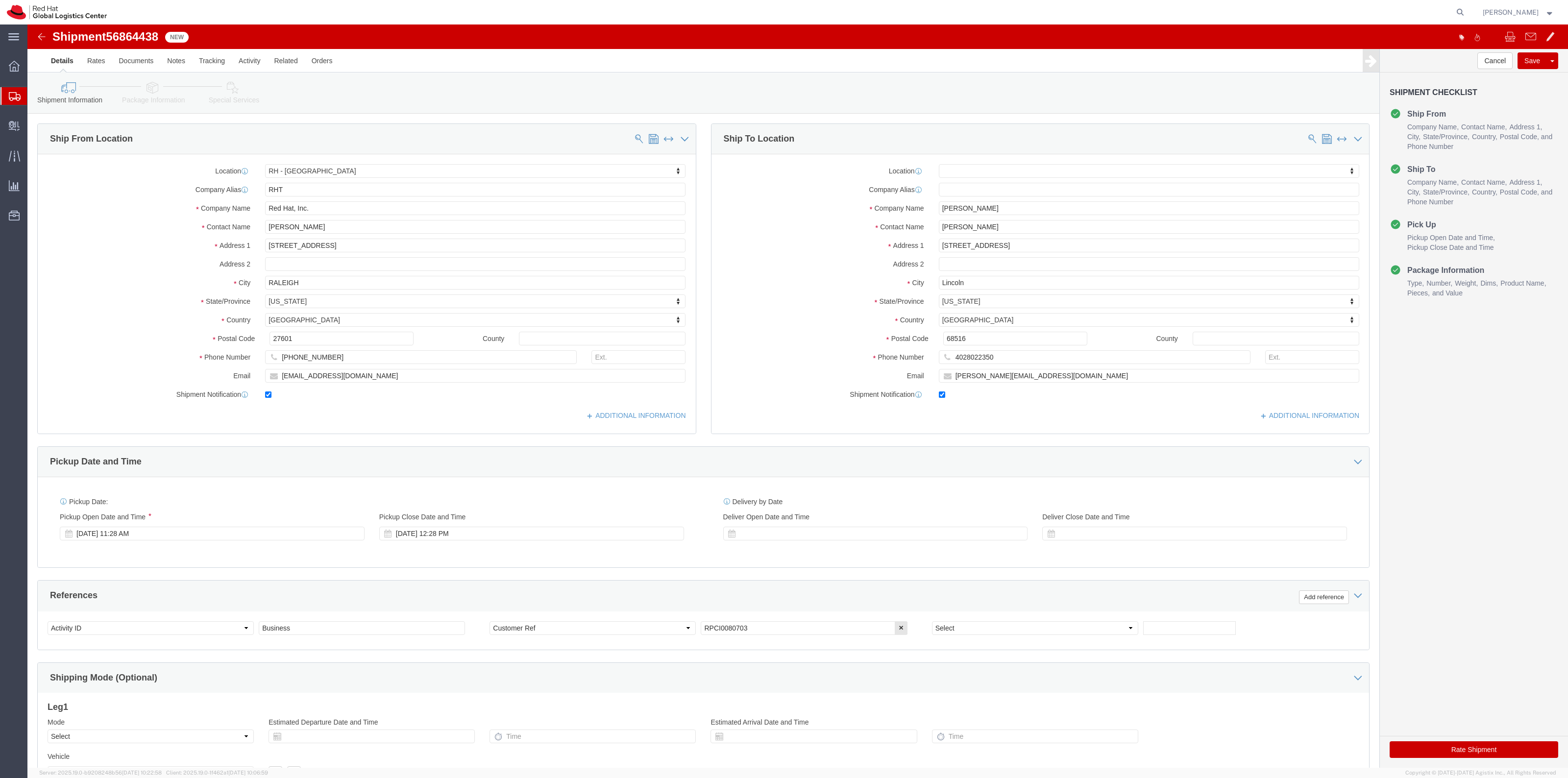
click icon
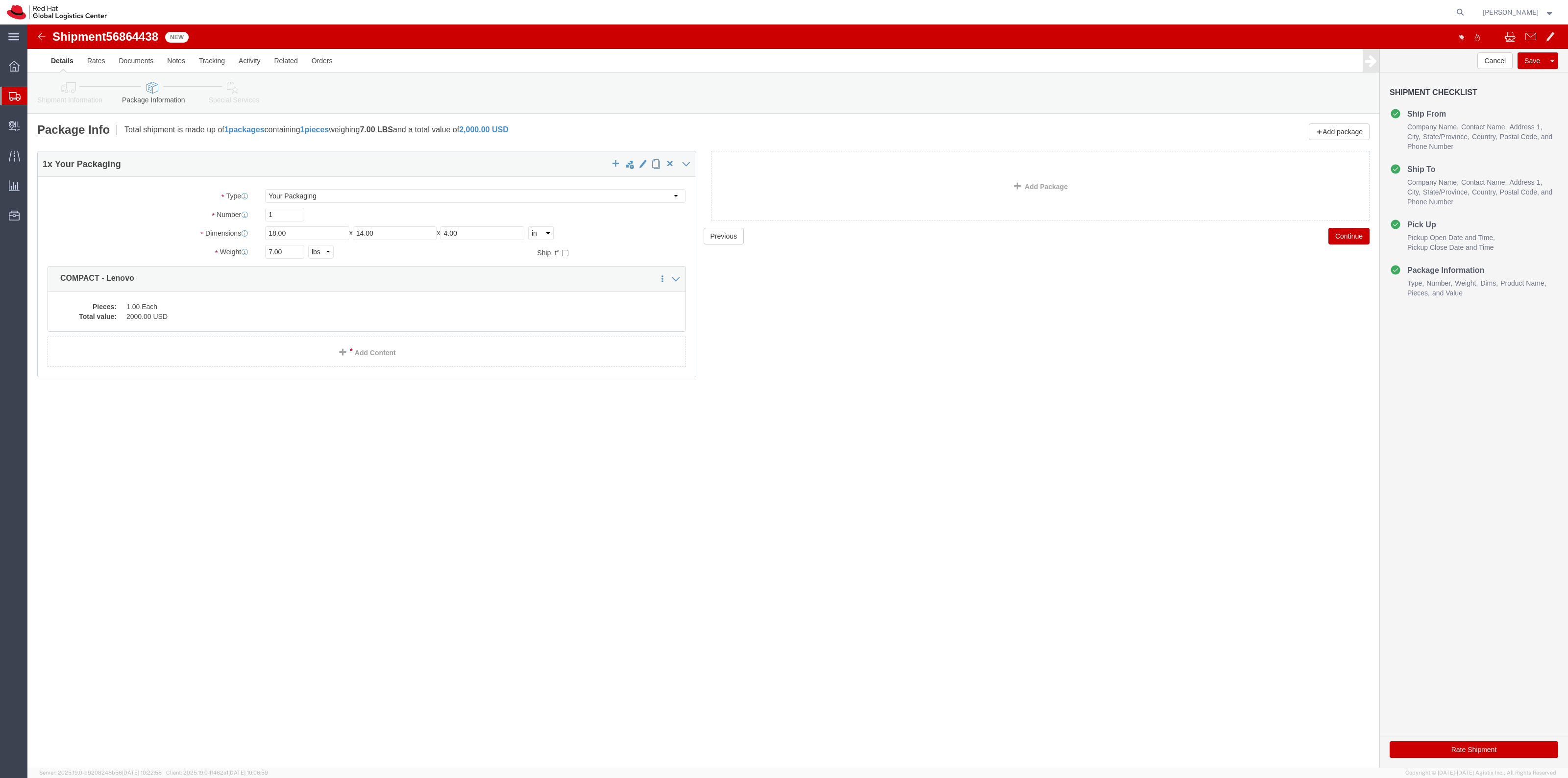
click icon
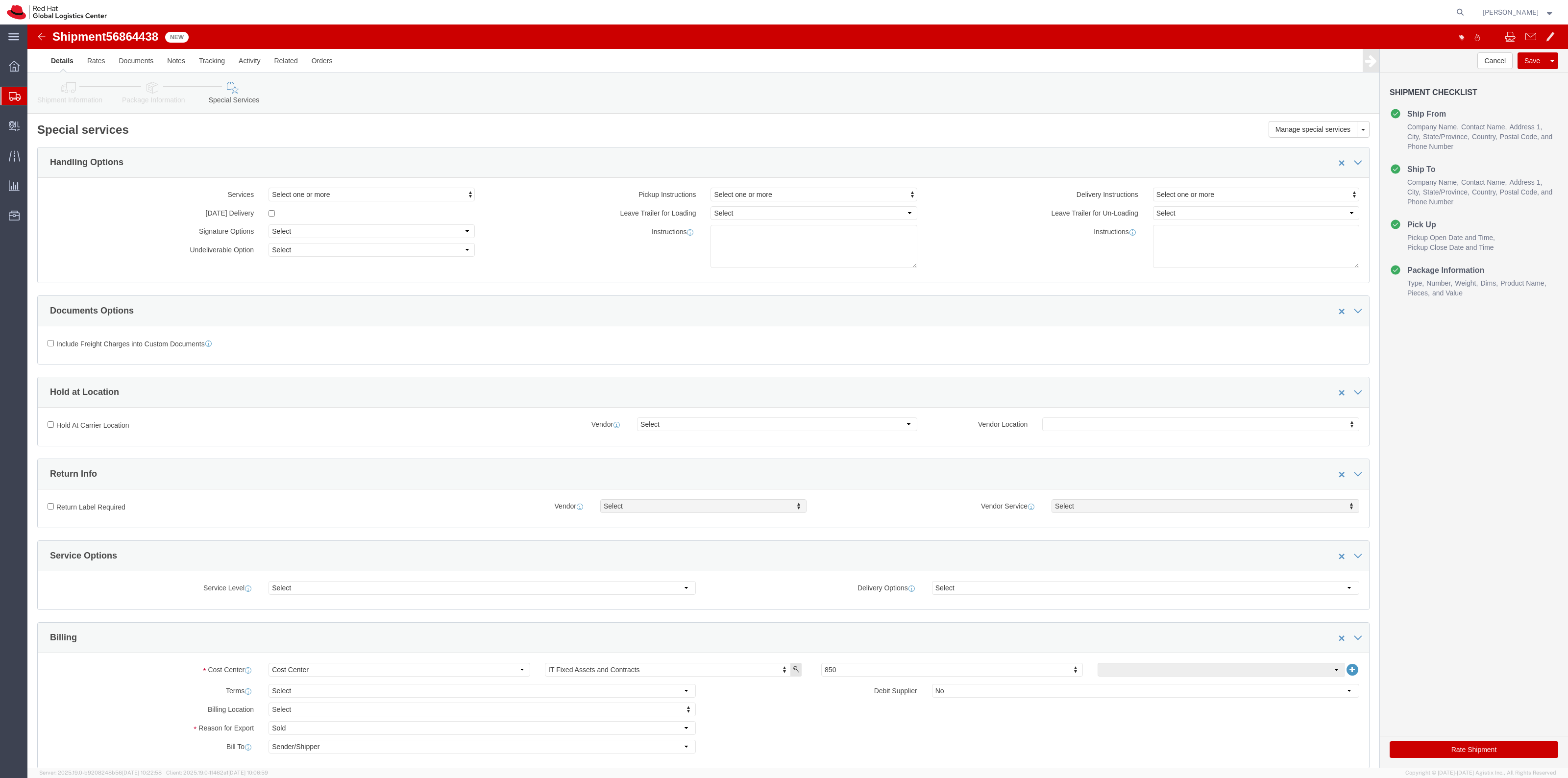
click link "Package Information"
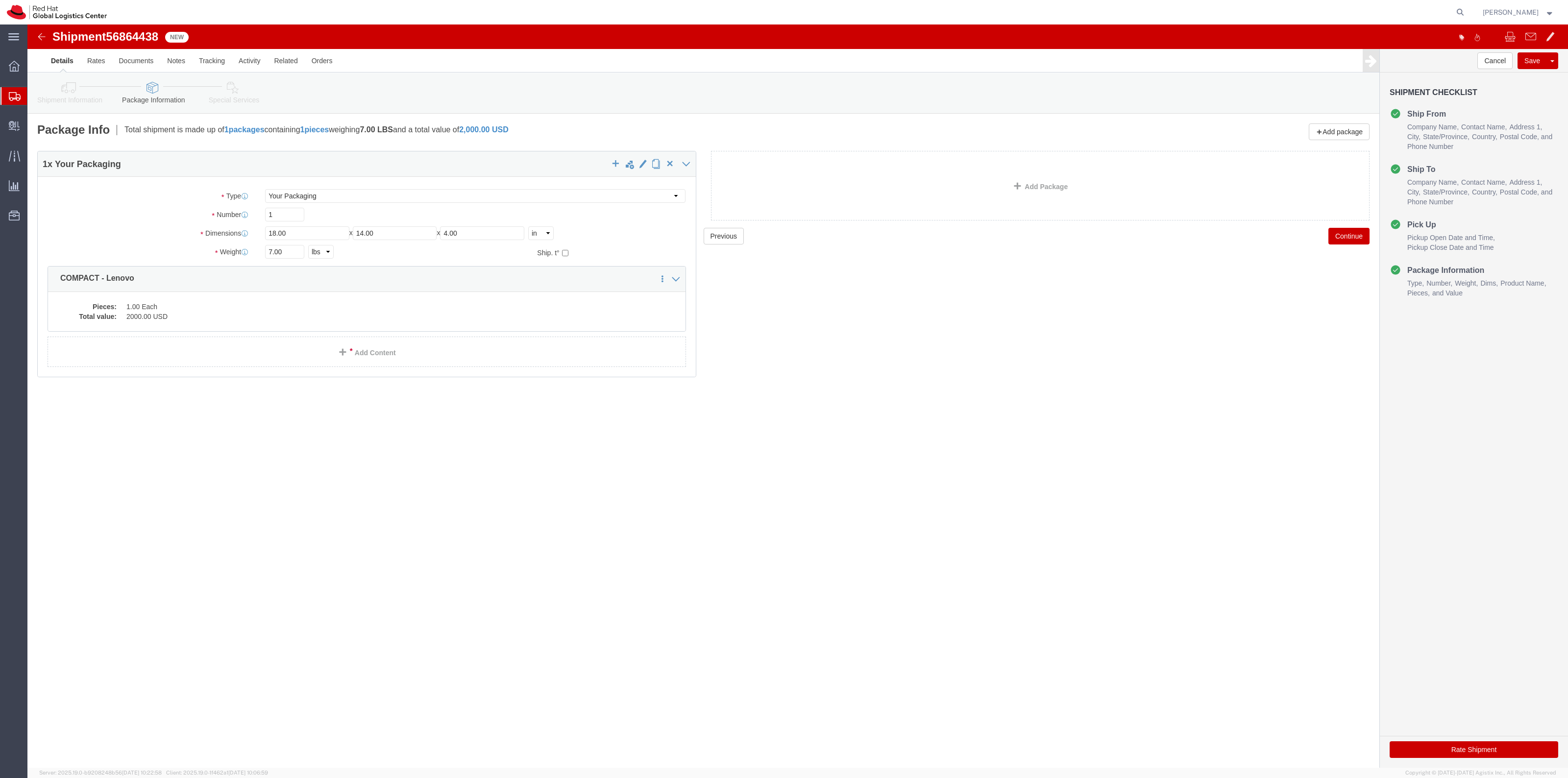
click link "Special Services"
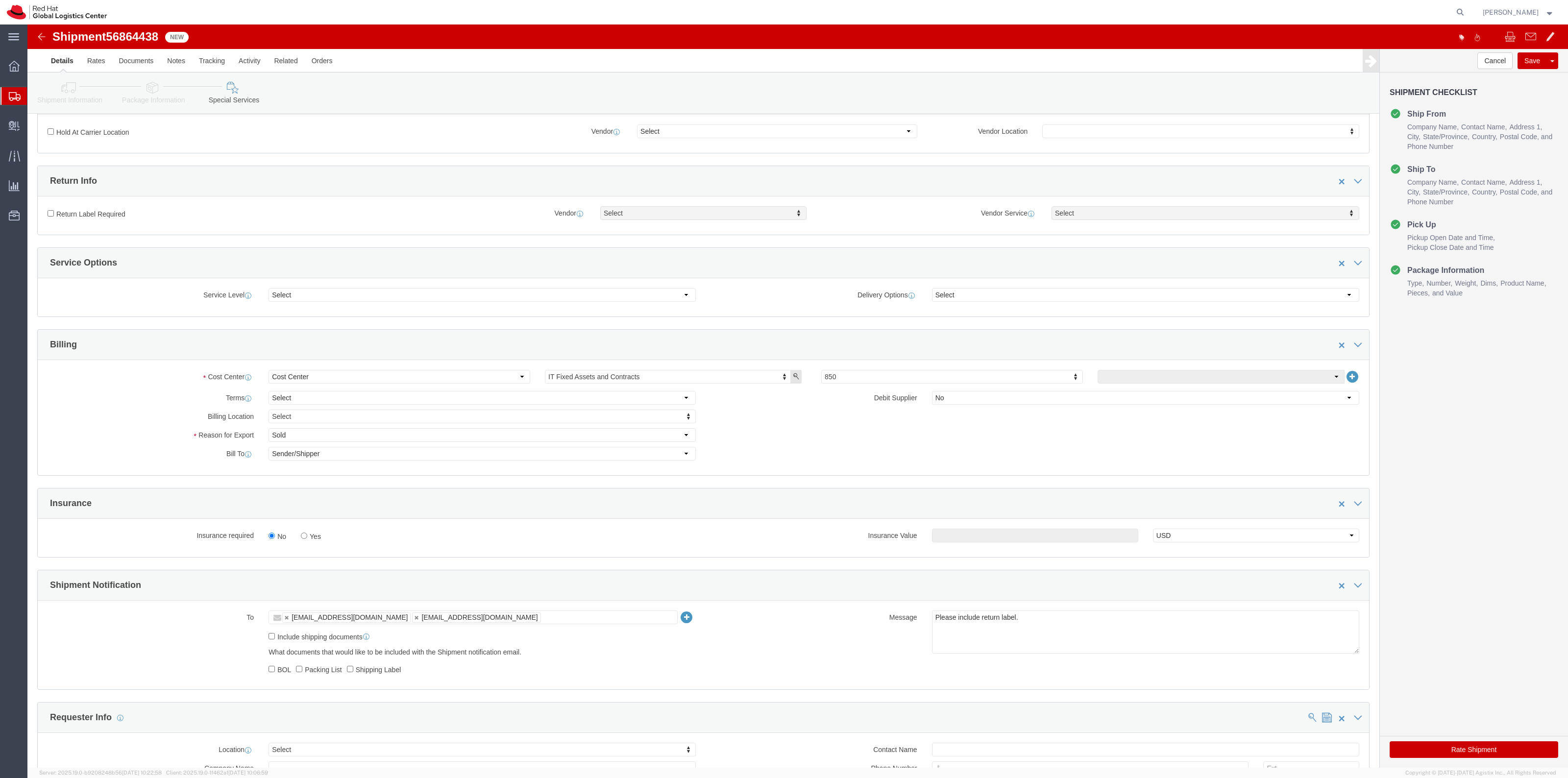
scroll to position [368, 0]
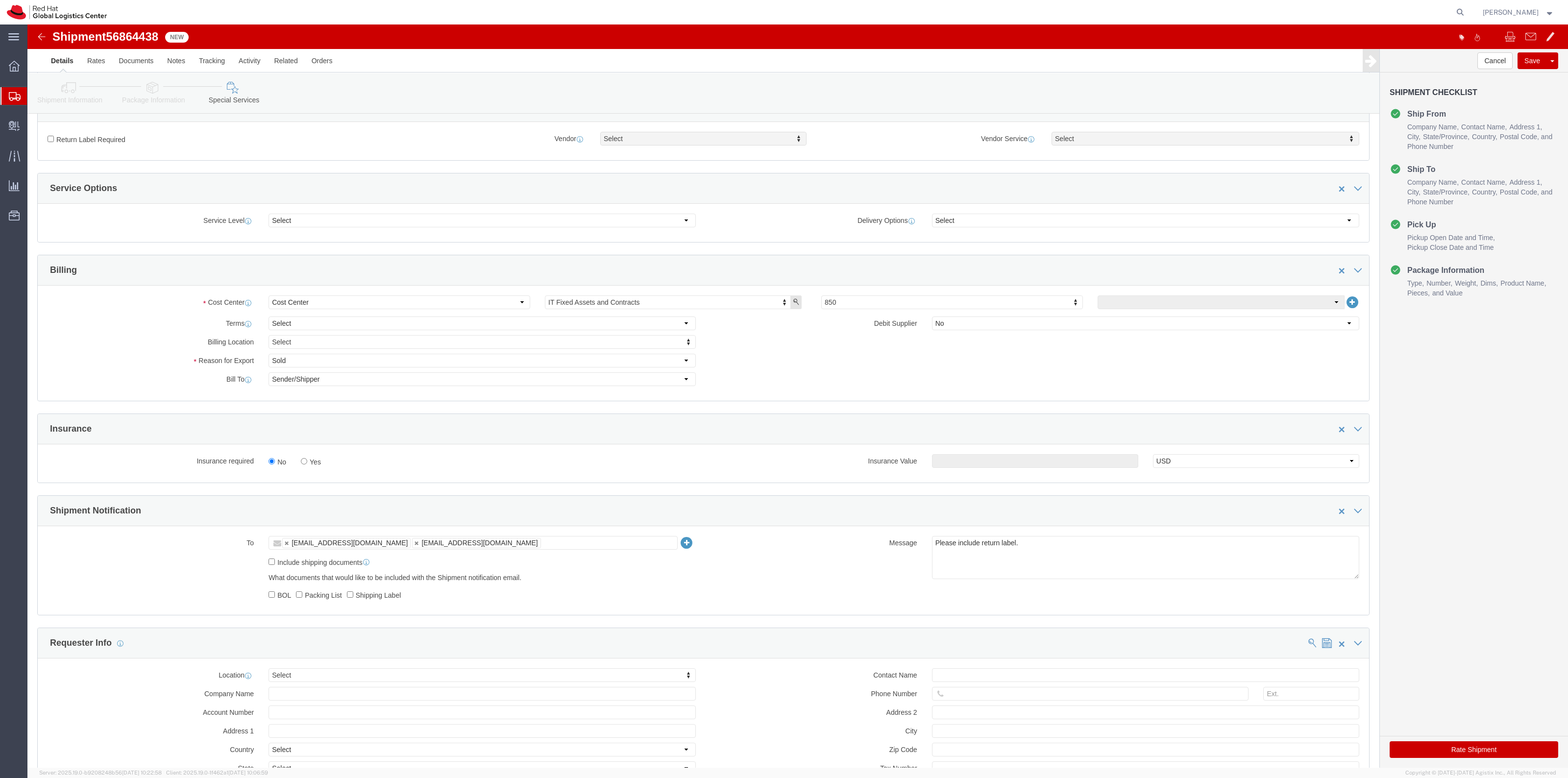
click label "Yes"
click input "Yes"
radio input "true"
click input "text"
type input "500.00"
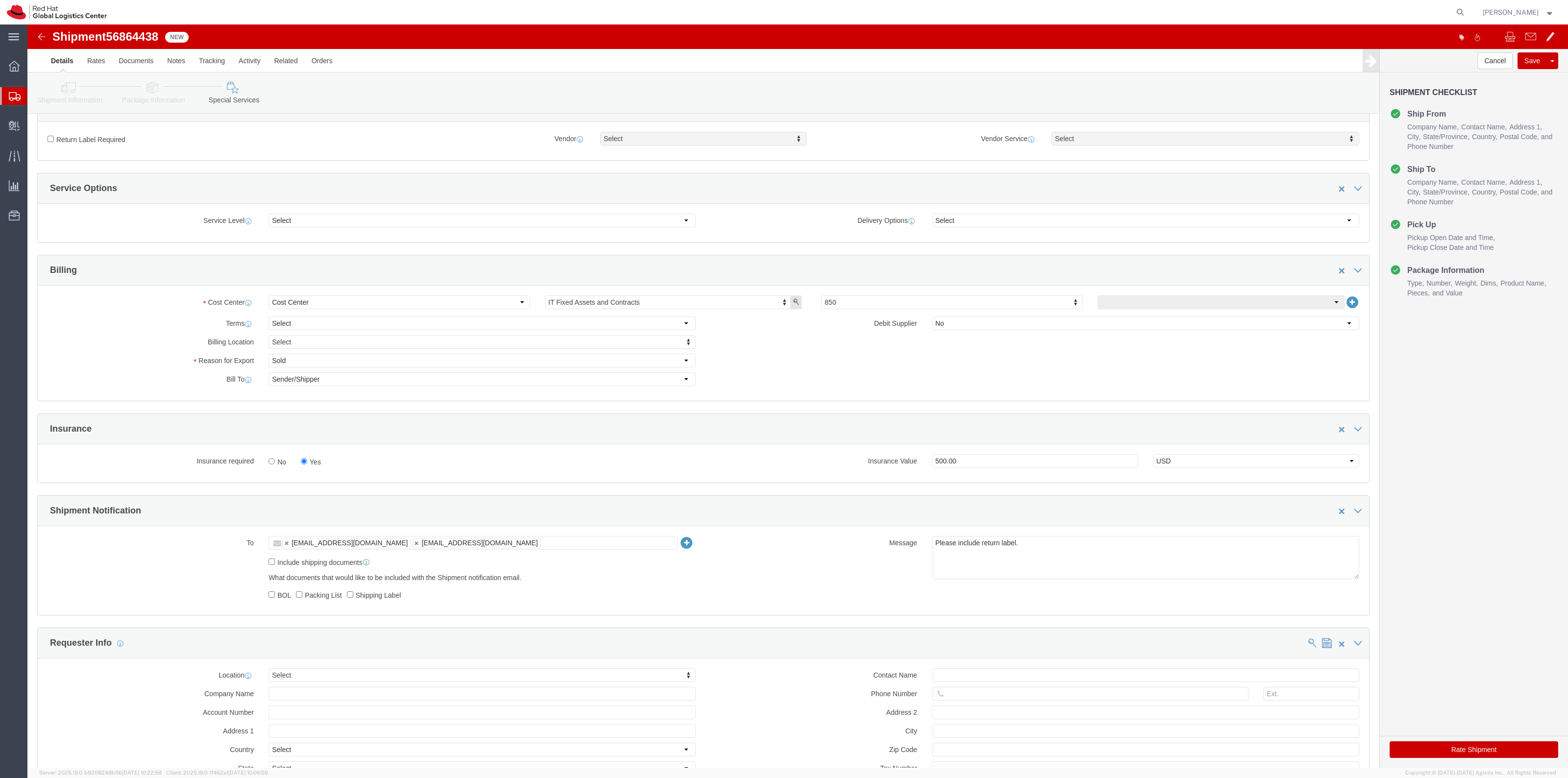
click label "Return Label Required"
click input "Return Label Required"
checkbox input "true"
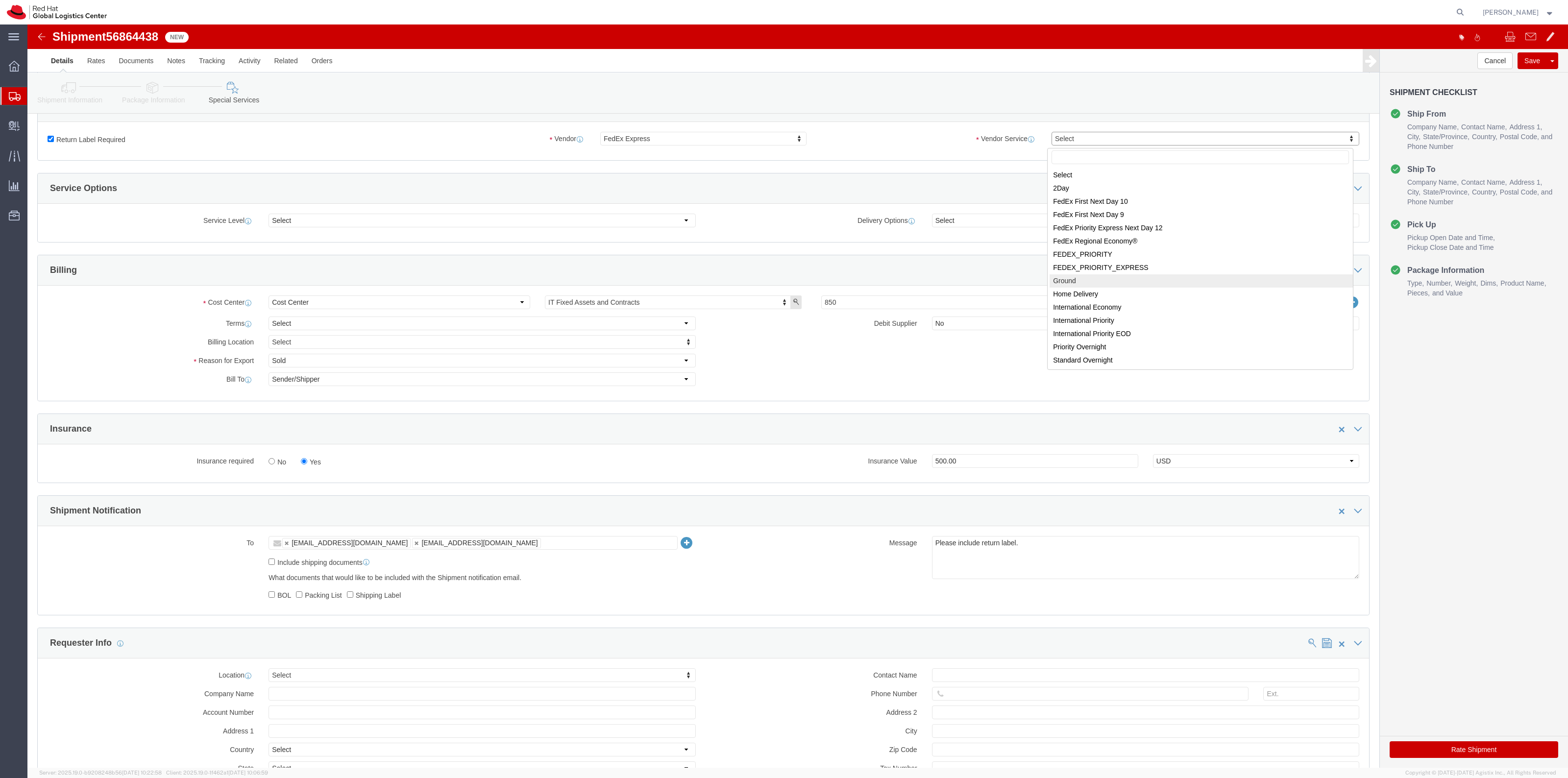
select select "12"
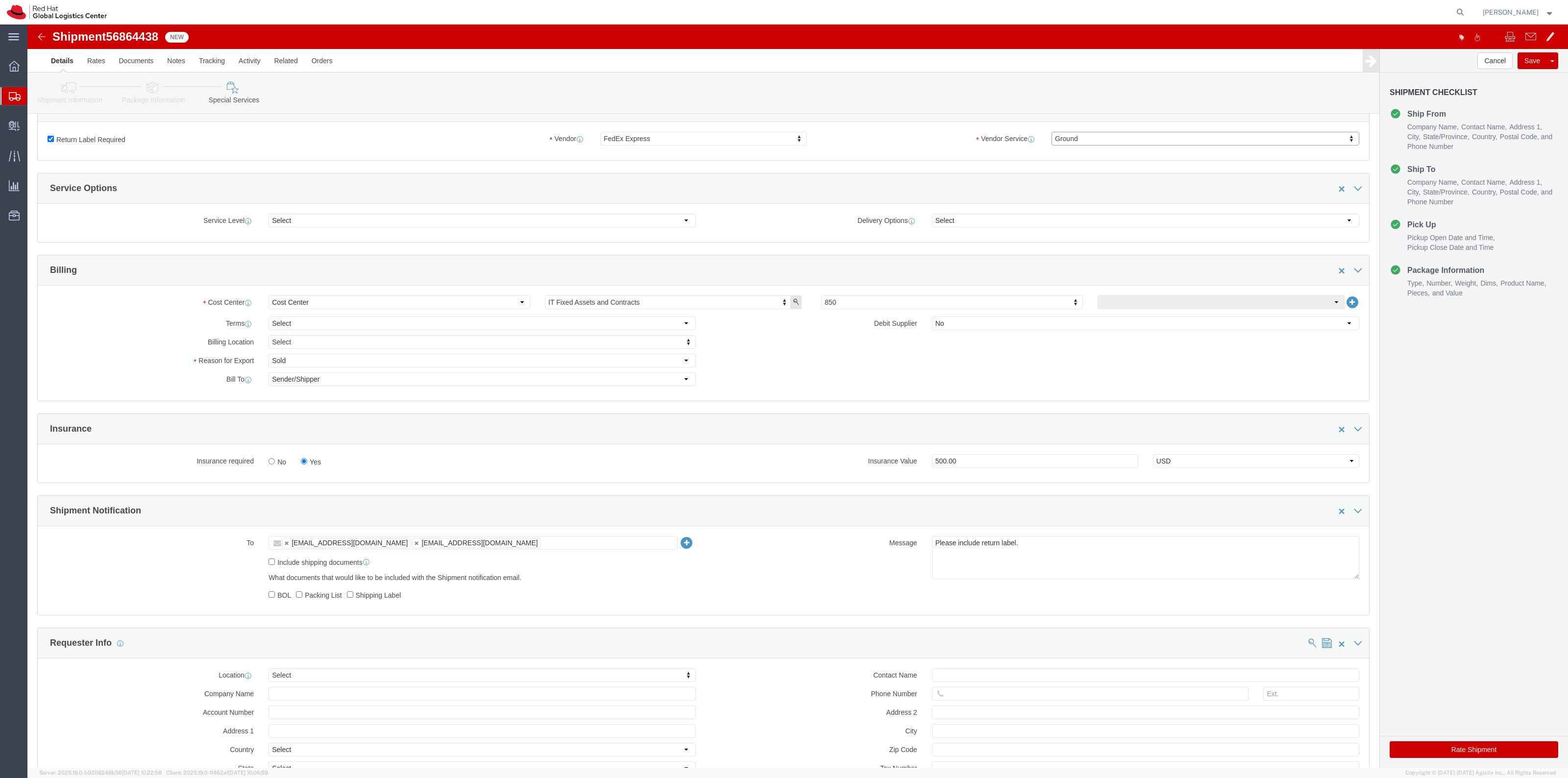
drag, startPoint x: 1414, startPoint y: 714, endPoint x: 1424, endPoint y: 723, distance: 13.5
click div "Rate Shipment"
click button "Rate Shipment"
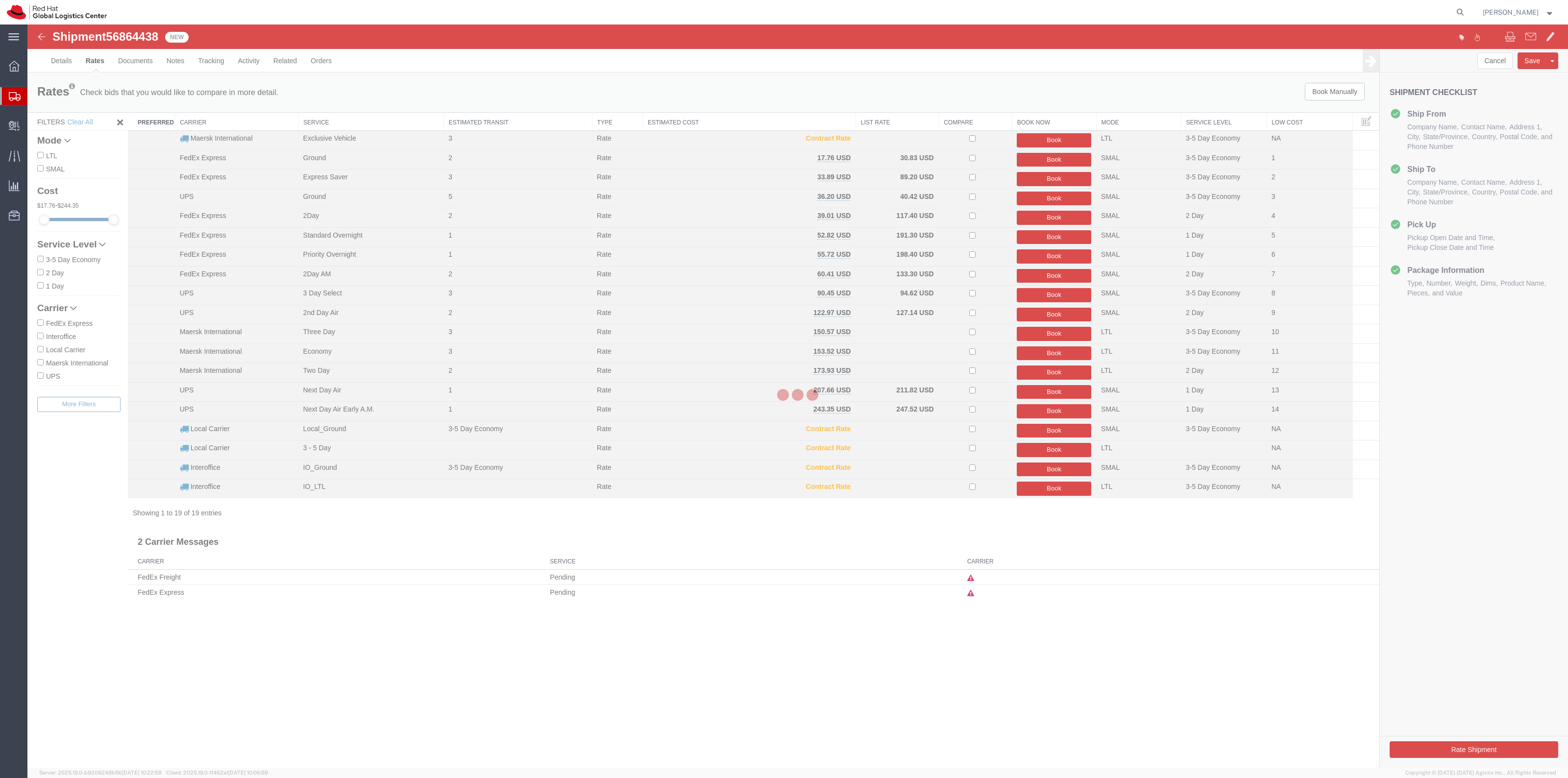
scroll to position [0, 0]
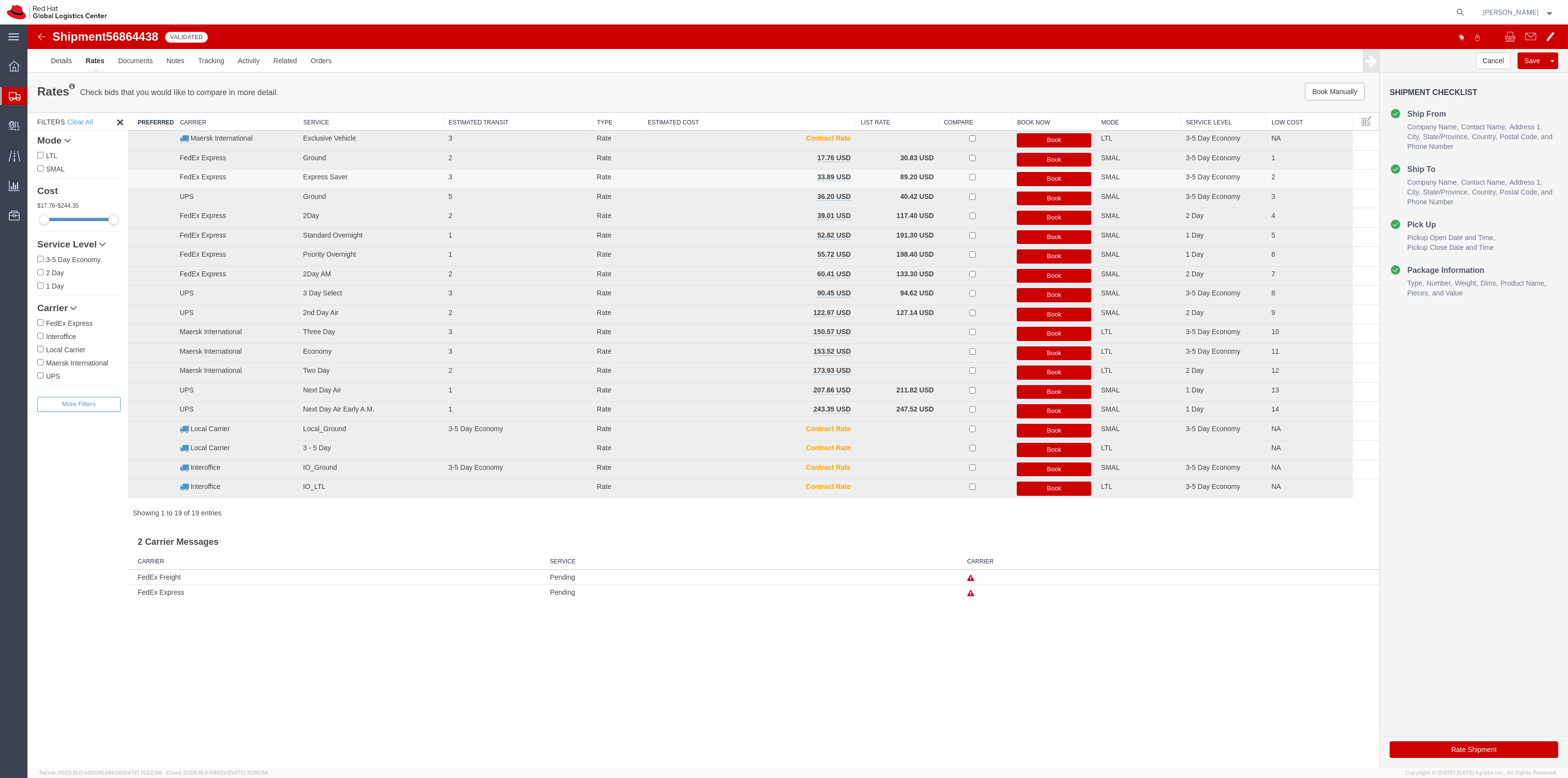
click at [1066, 180] on button "Book" at bounding box center [1054, 179] width 74 height 14
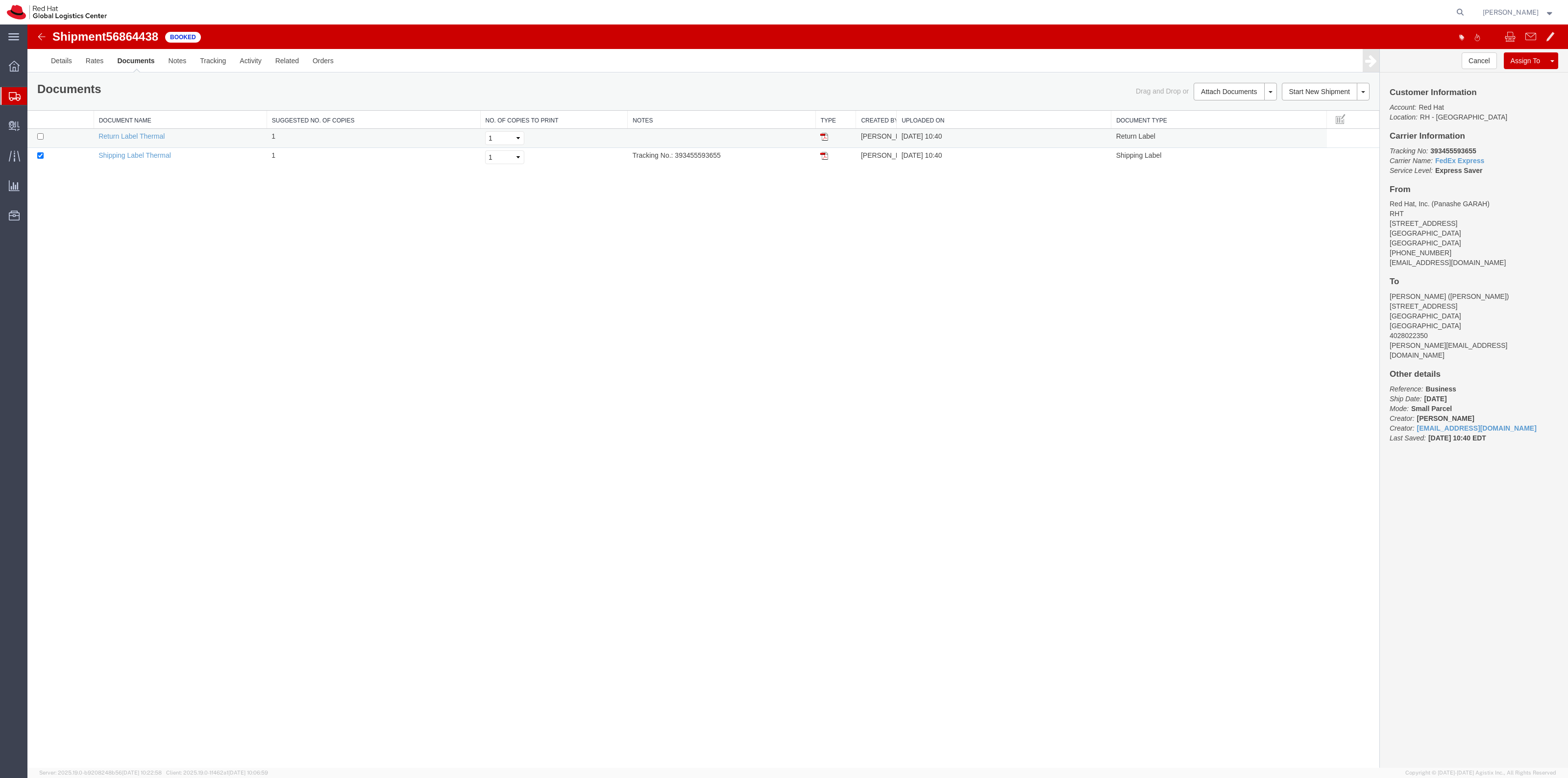
click at [48, 137] on td at bounding box center [61, 138] width 66 height 19
click at [38, 137] on input "checkbox" at bounding box center [40, 137] width 7 height 7
checkbox input "true"
click at [1211, 108] on link "Print Documents" at bounding box center [1234, 108] width 85 height 15
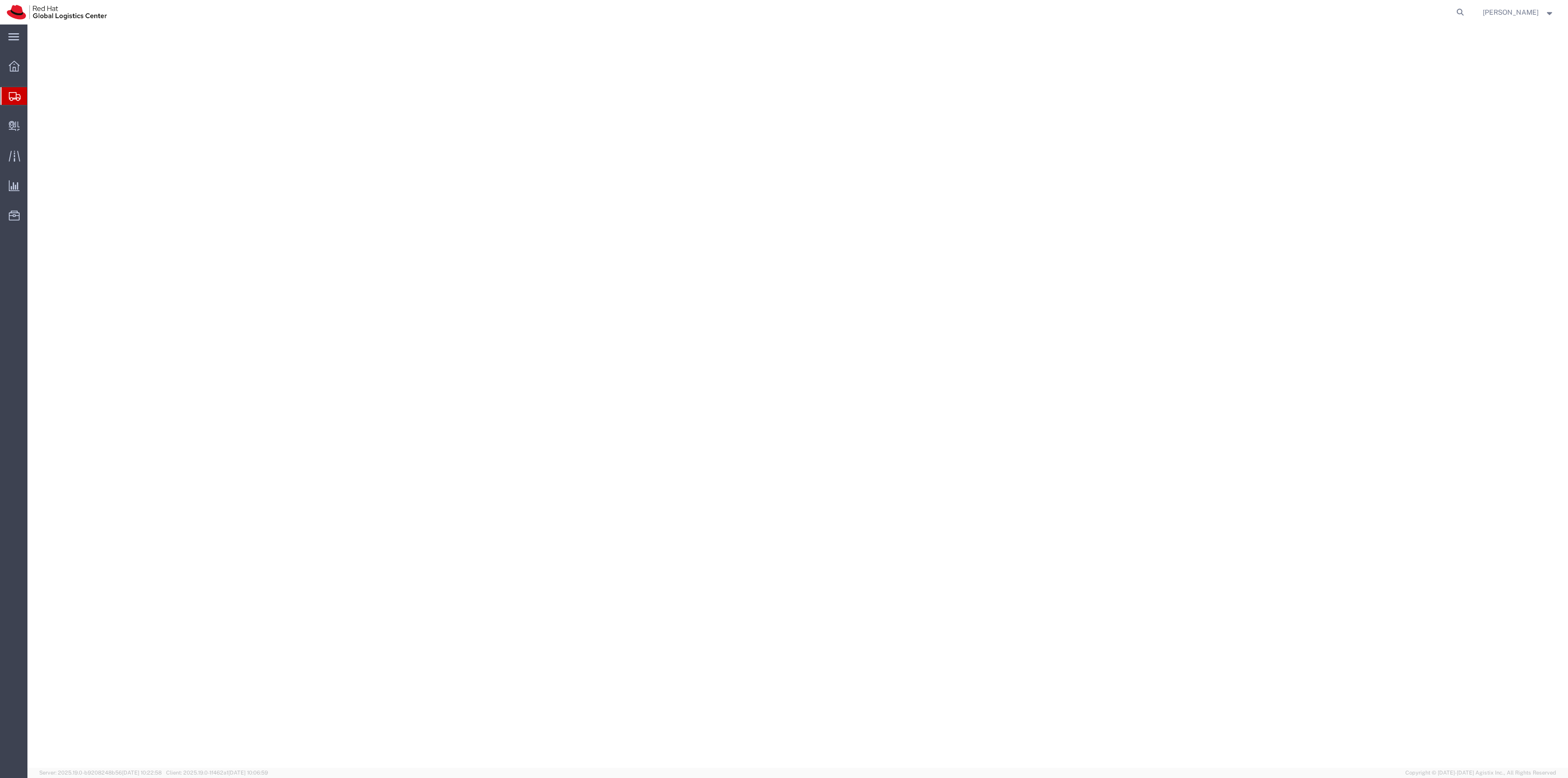
select select "38014"
select select
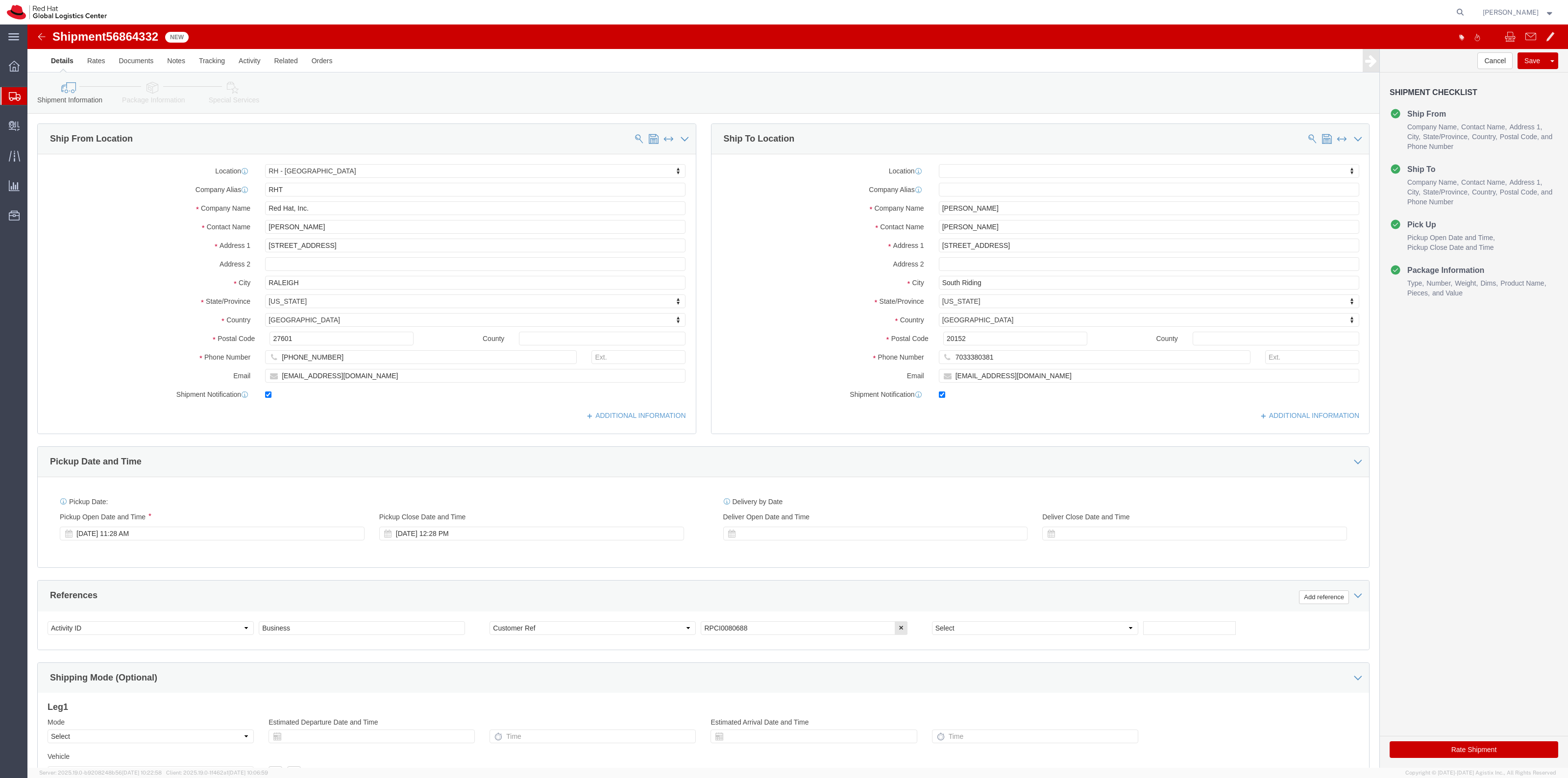
click icon
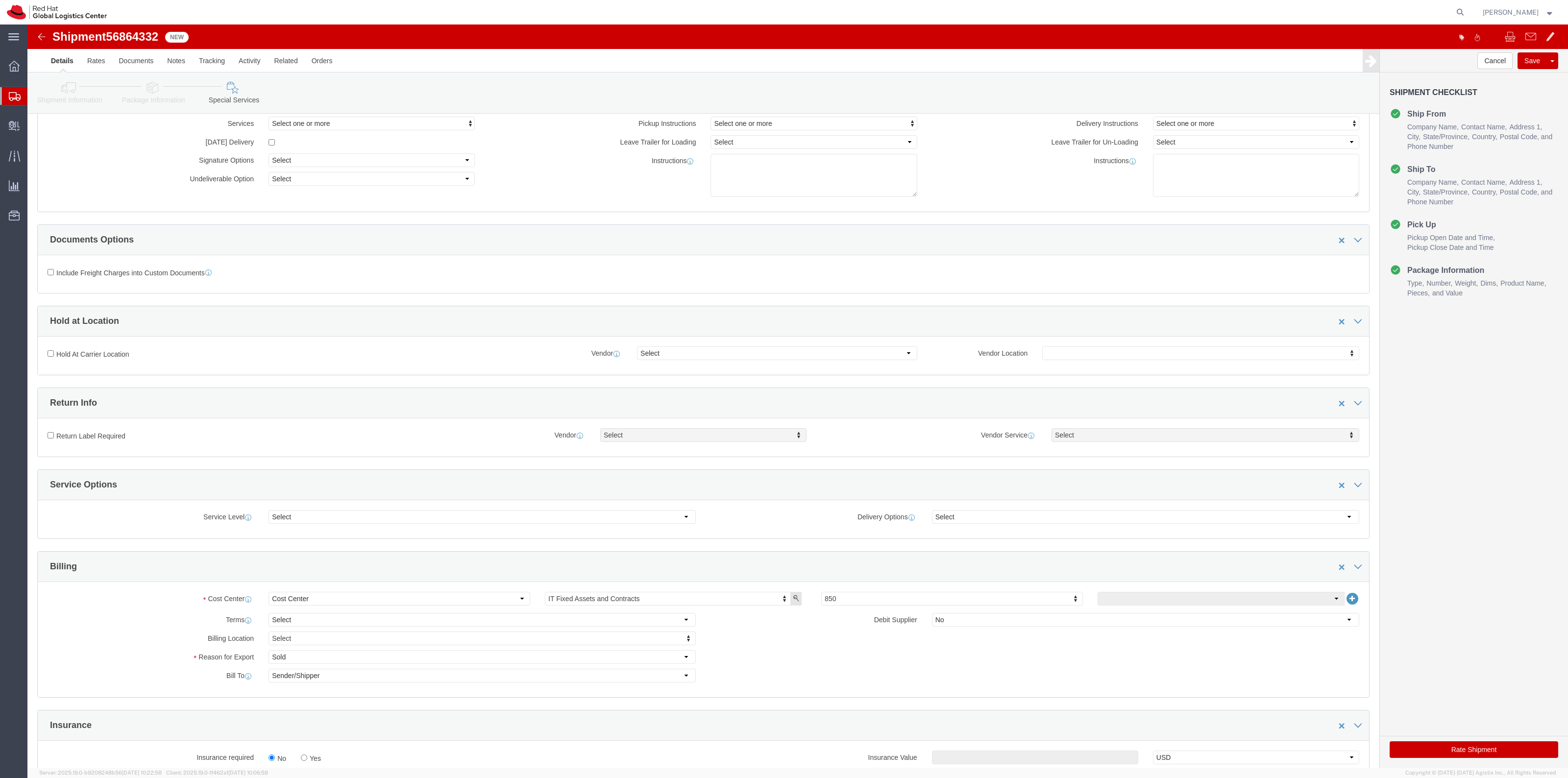
scroll to position [245, 0]
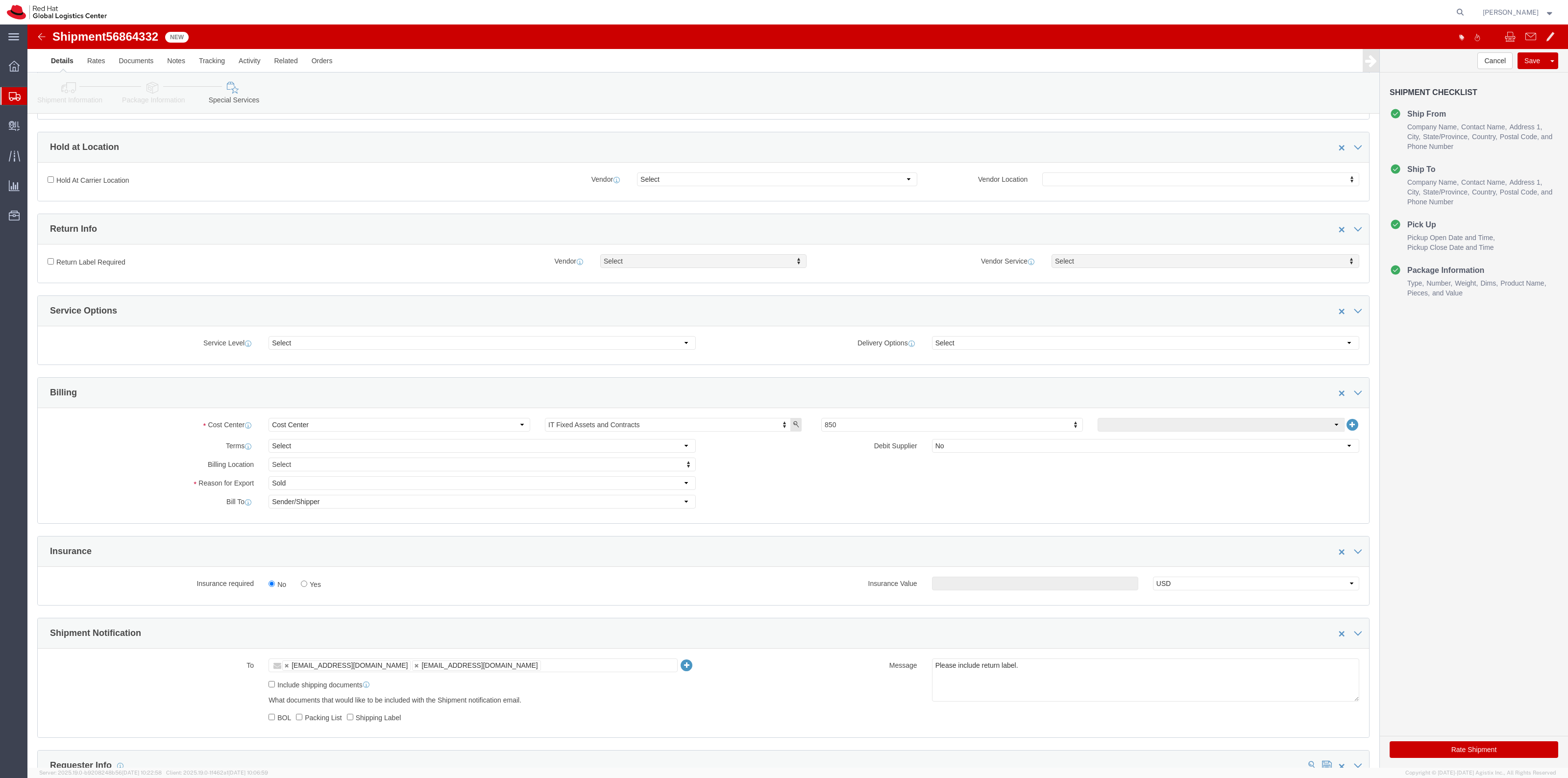
click div "Insurance required No Yes"
click label "Yes"
click input "Yes"
radio input "true"
click input "text"
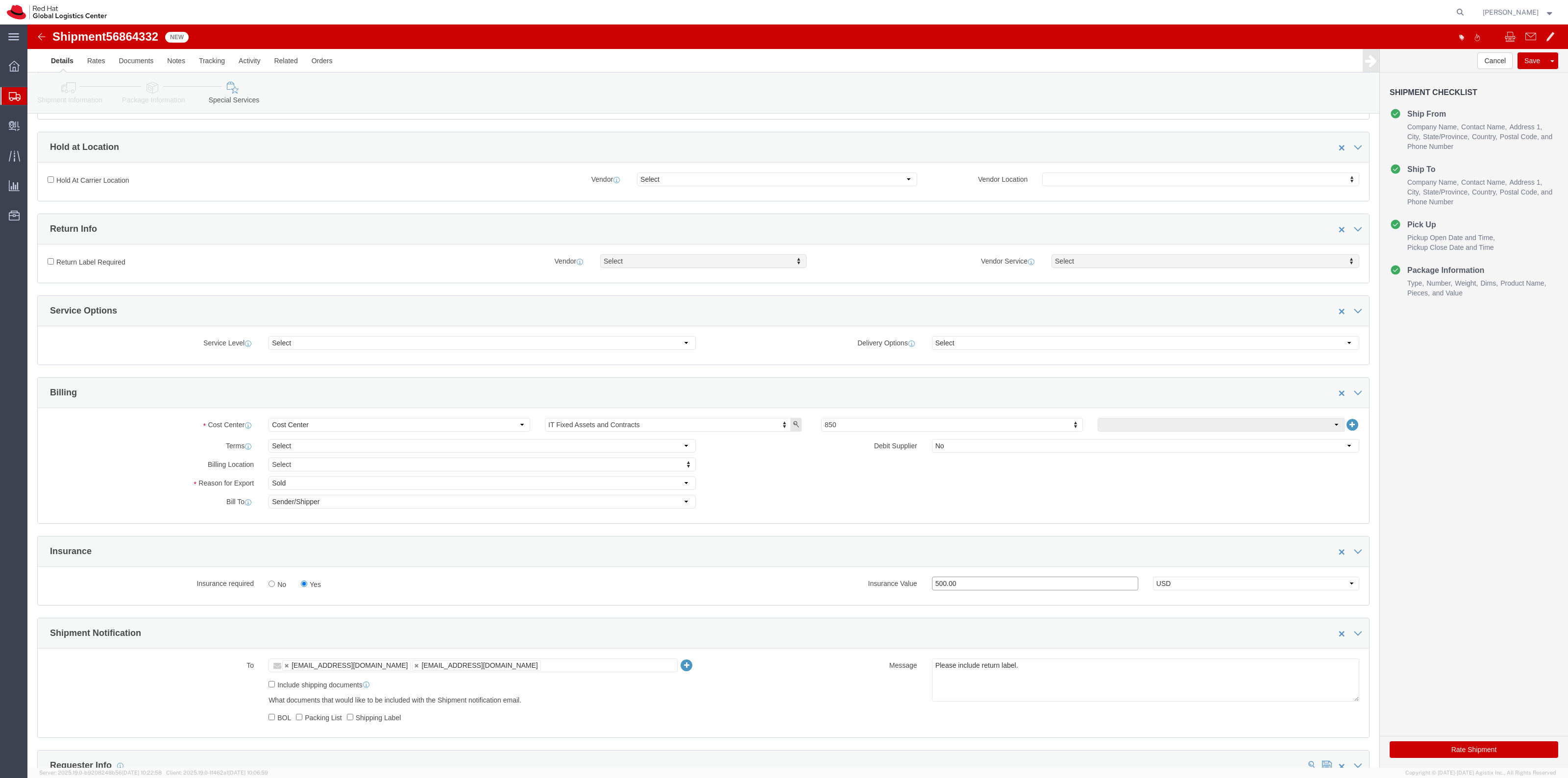
type input "500.00"
click label "Return Label Required"
click input "Return Label Required"
checkbox input "true"
click div "Vendor Select Vendor Vendor Select FedEx Freight UPS Blue Dart FedEx Express DHL"
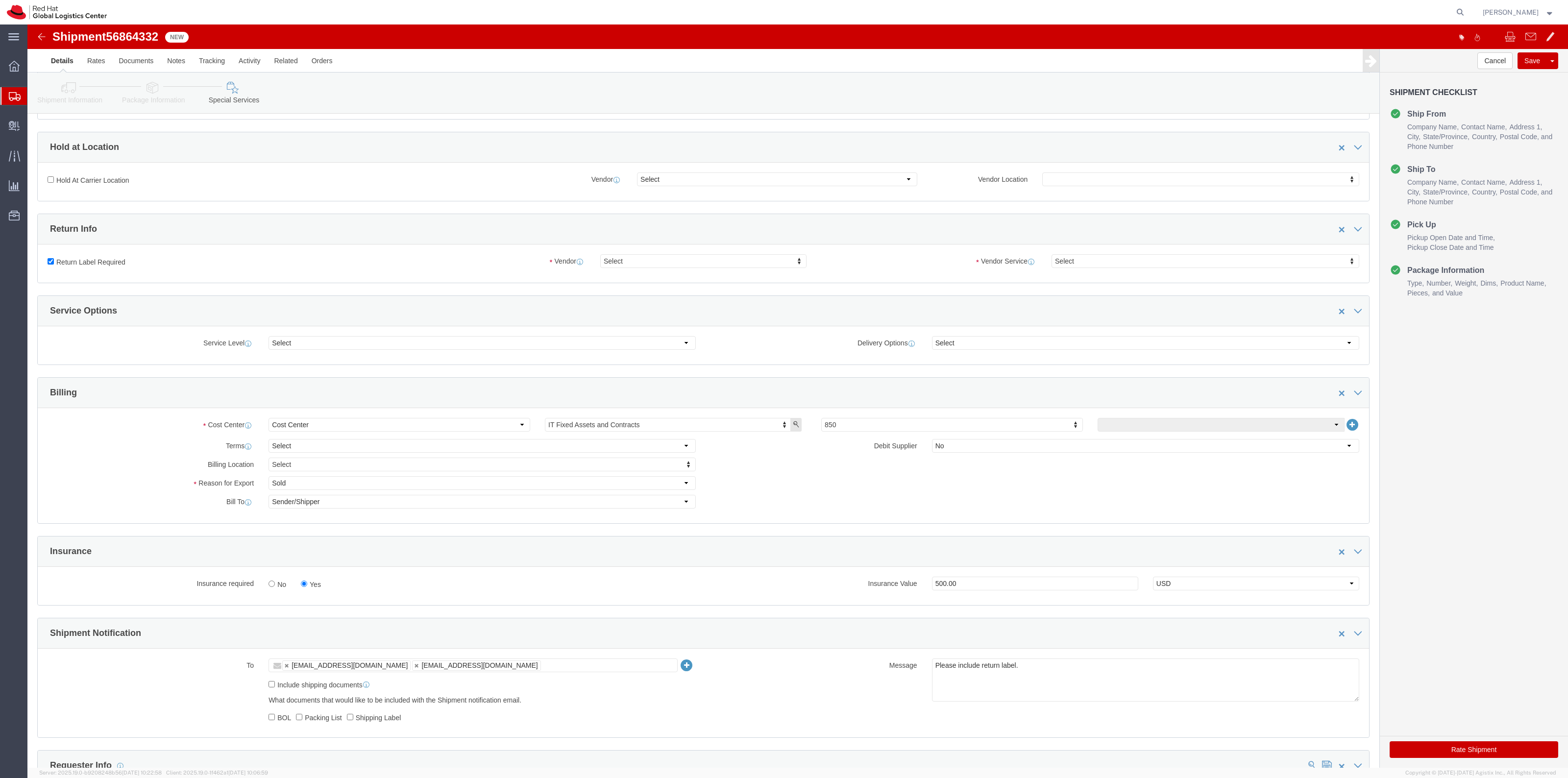
click div "Vendor Select Vendor Vendor Select FedEx Freight UPS Blue Dart FedEx Express DHL"
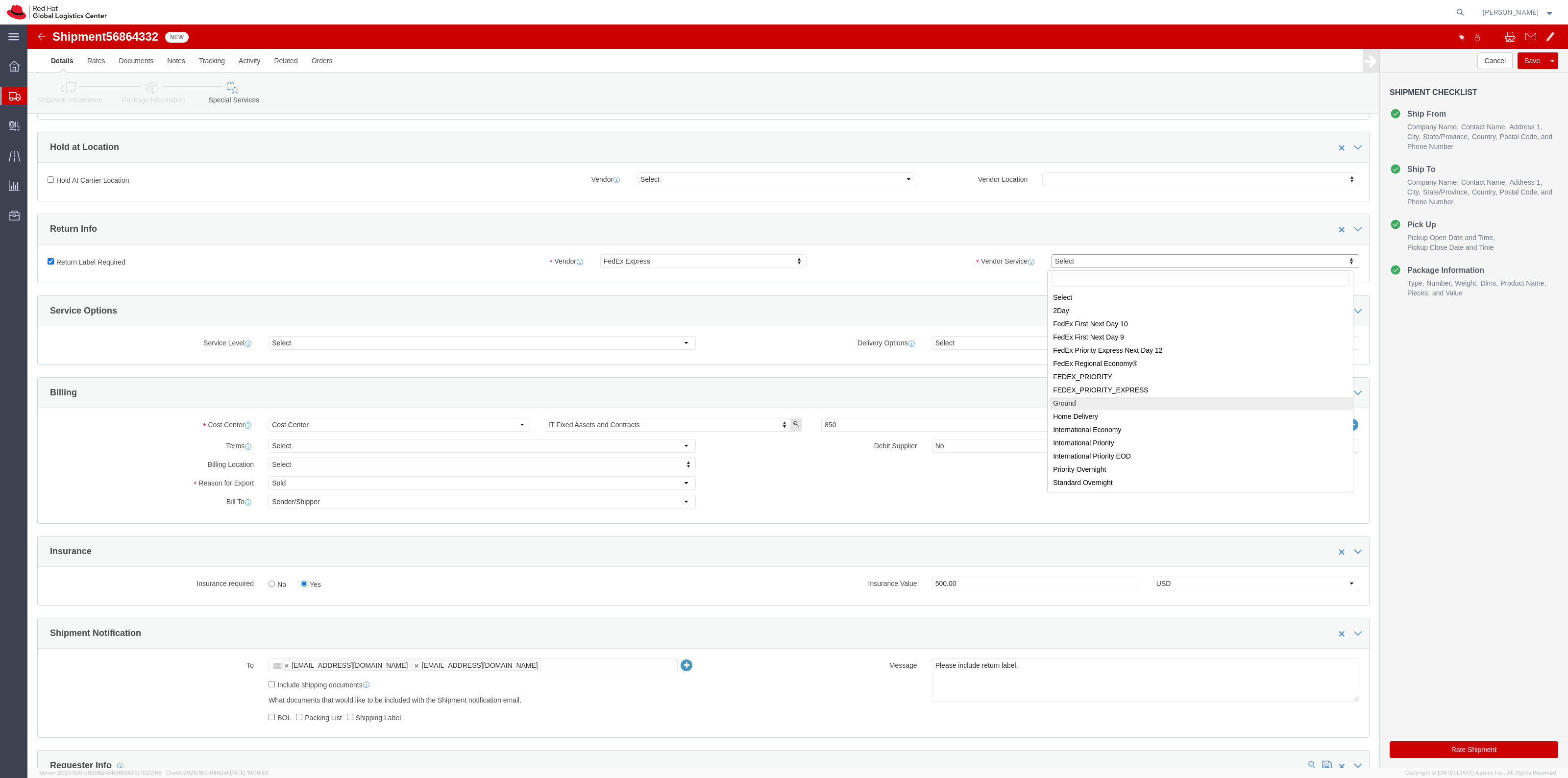
select select "12"
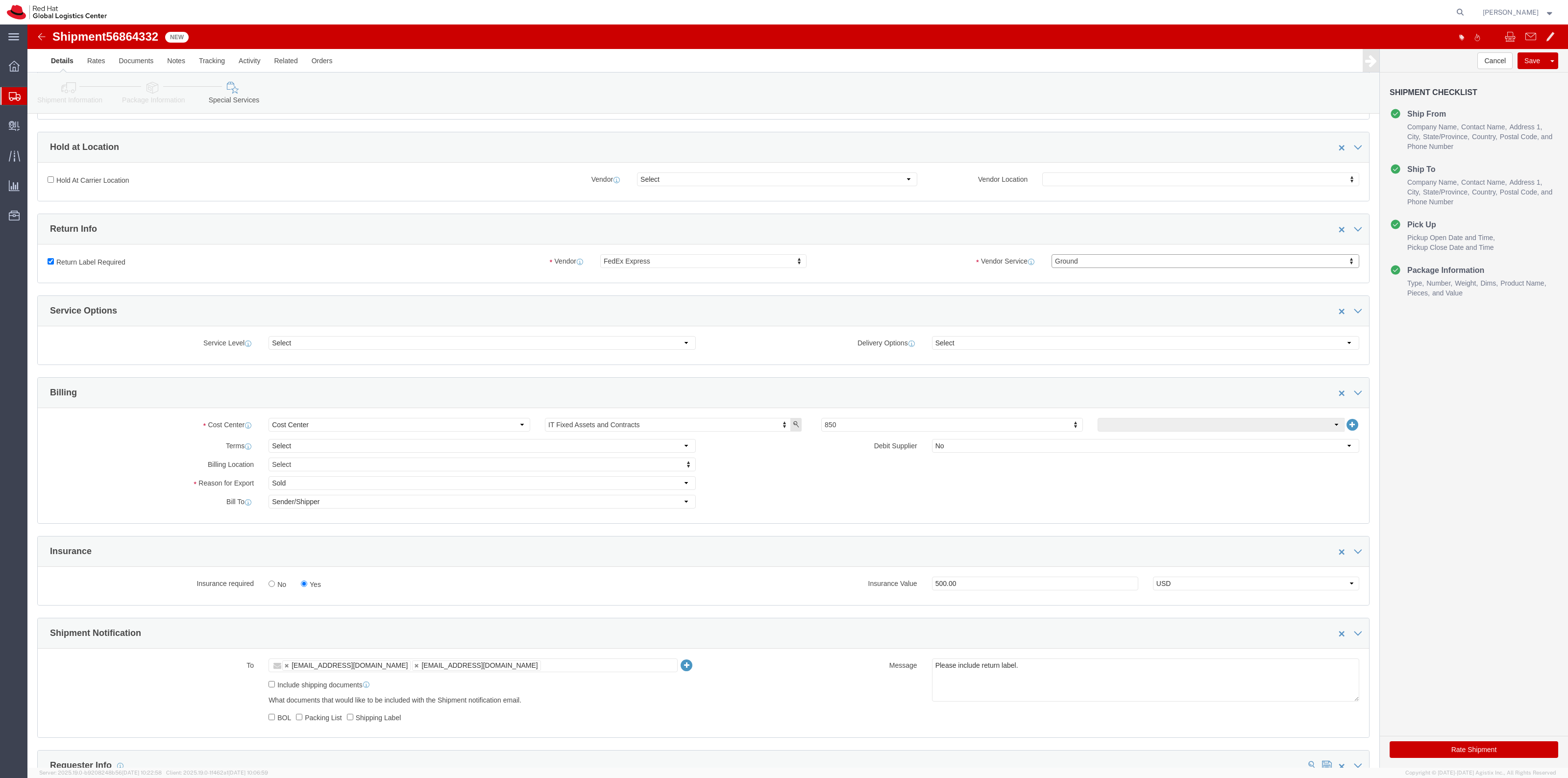
click button "Rate Shipment"
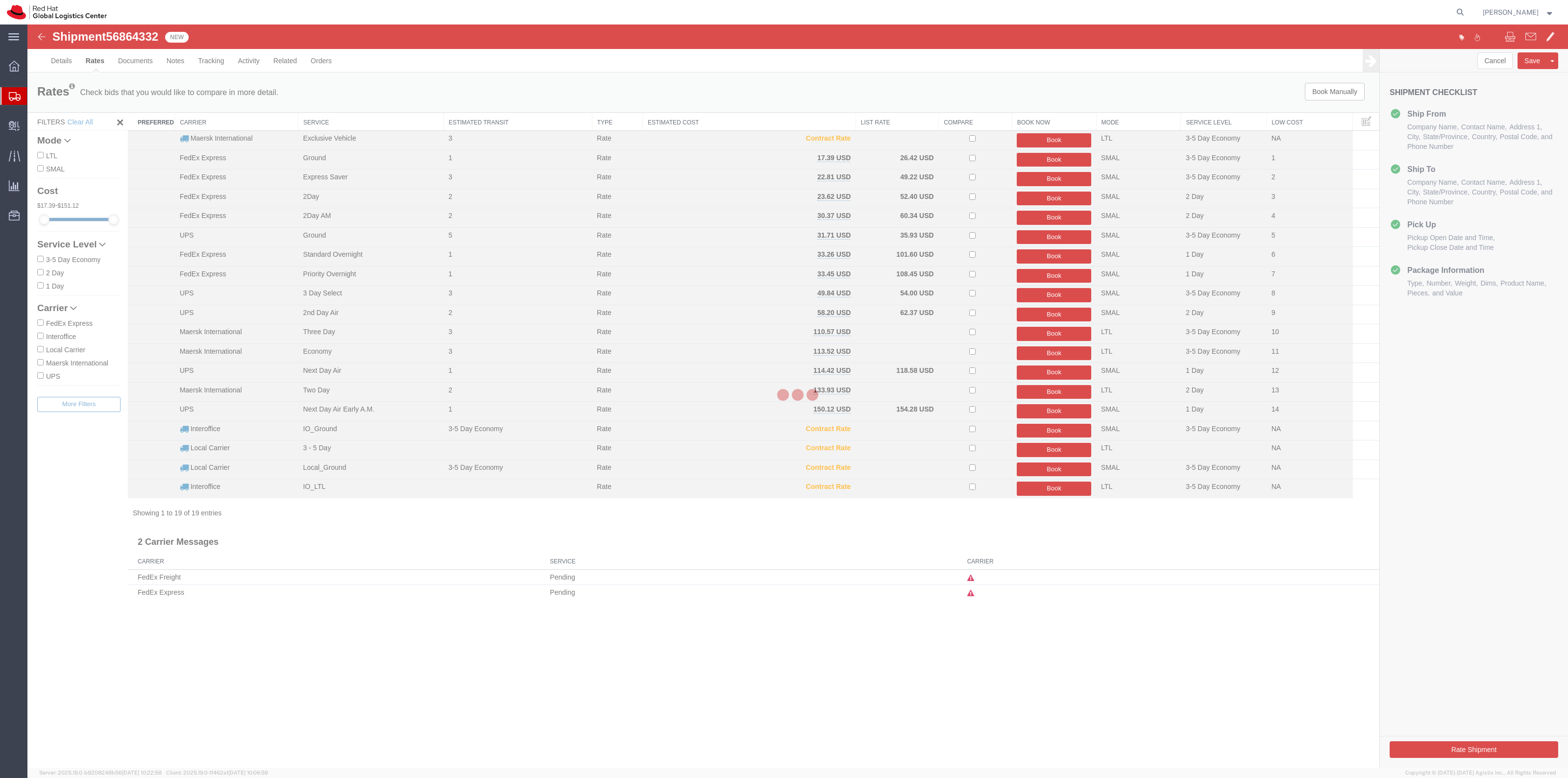
scroll to position [0, 0]
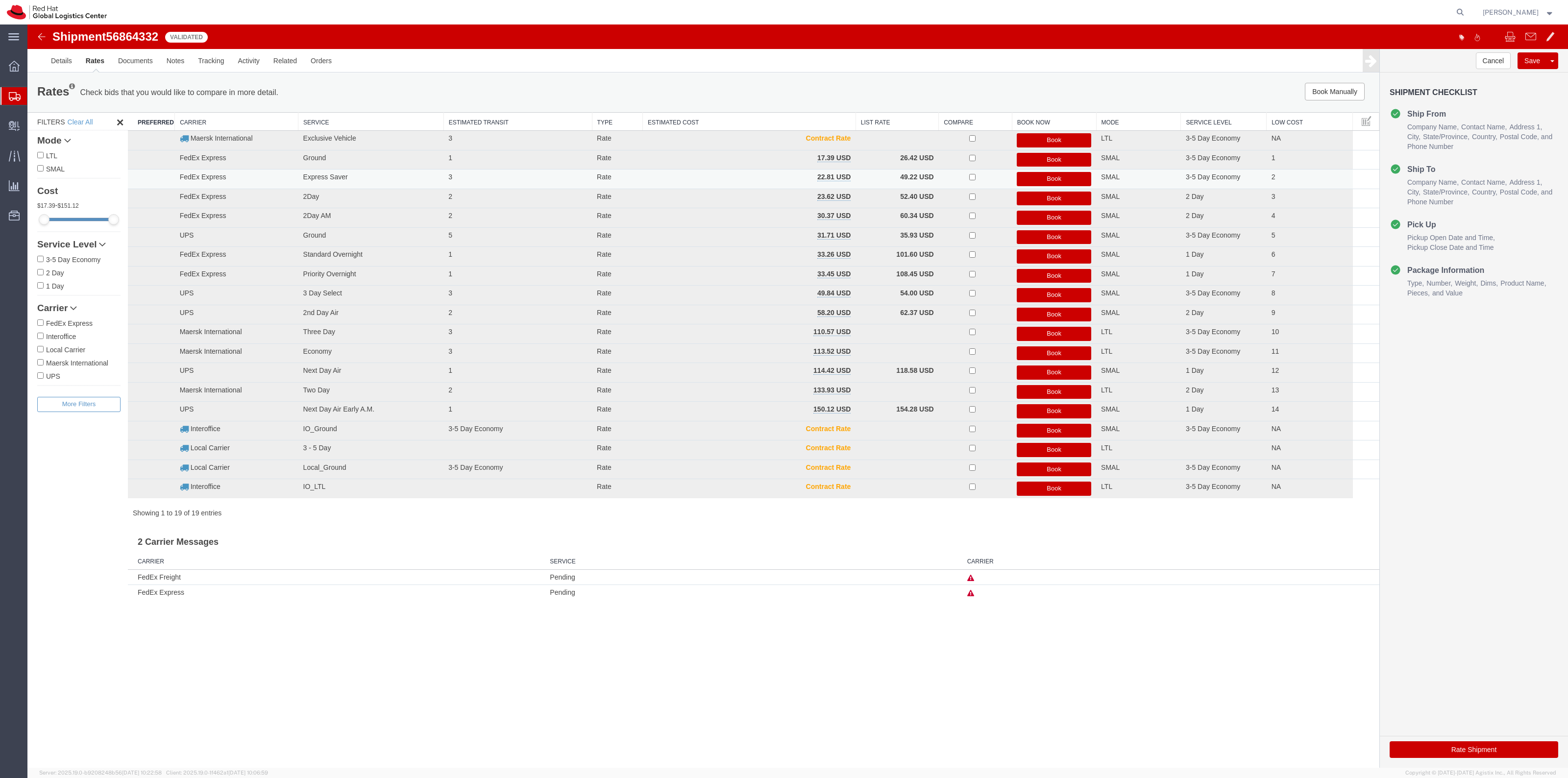
click at [1045, 178] on button "Book" at bounding box center [1054, 179] width 74 height 14
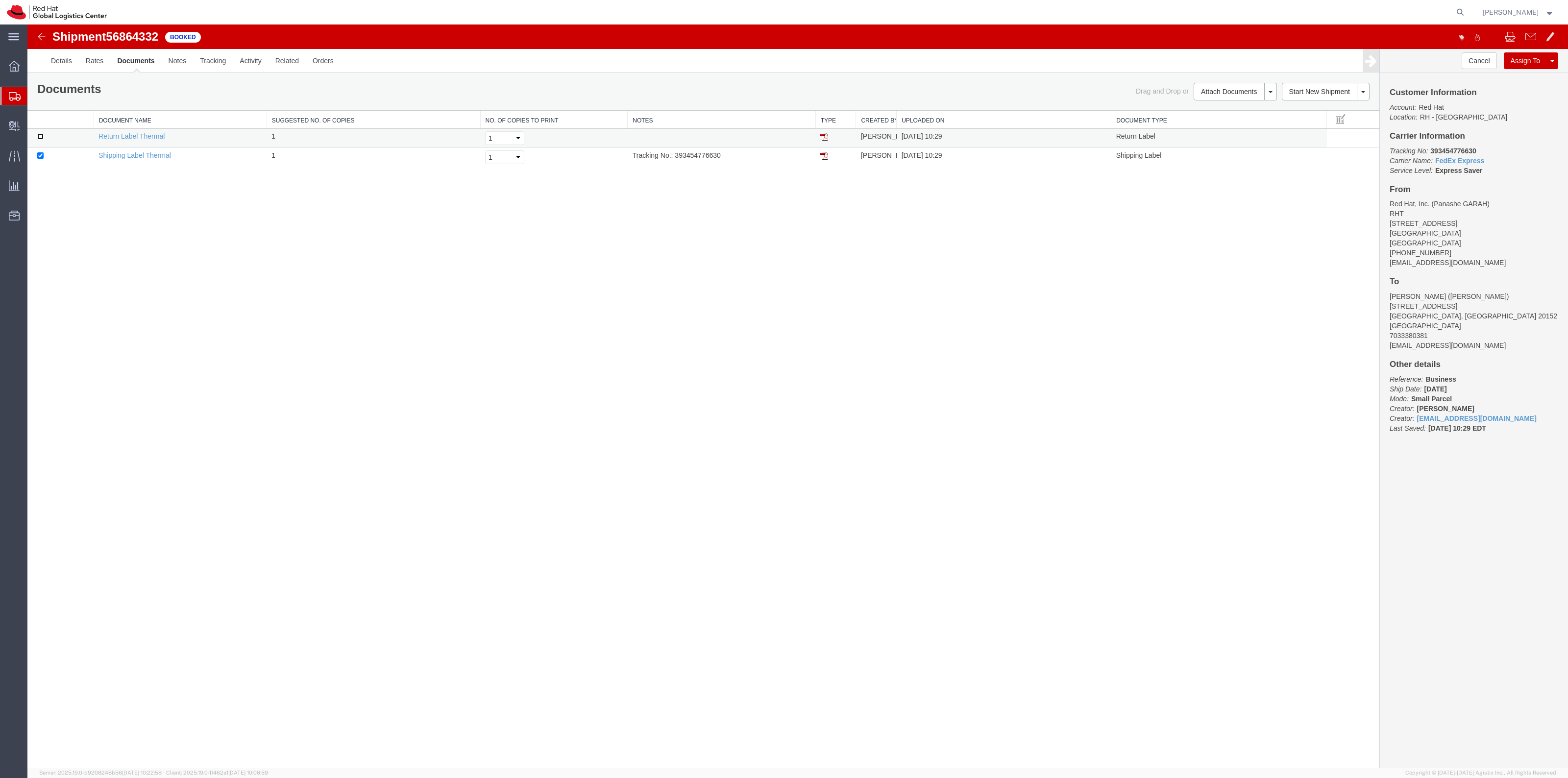
click at [41, 136] on input "checkbox" at bounding box center [40, 137] width 7 height 7
checkbox input "true"
click at [1208, 104] on link "Print Documents" at bounding box center [1234, 108] width 85 height 15
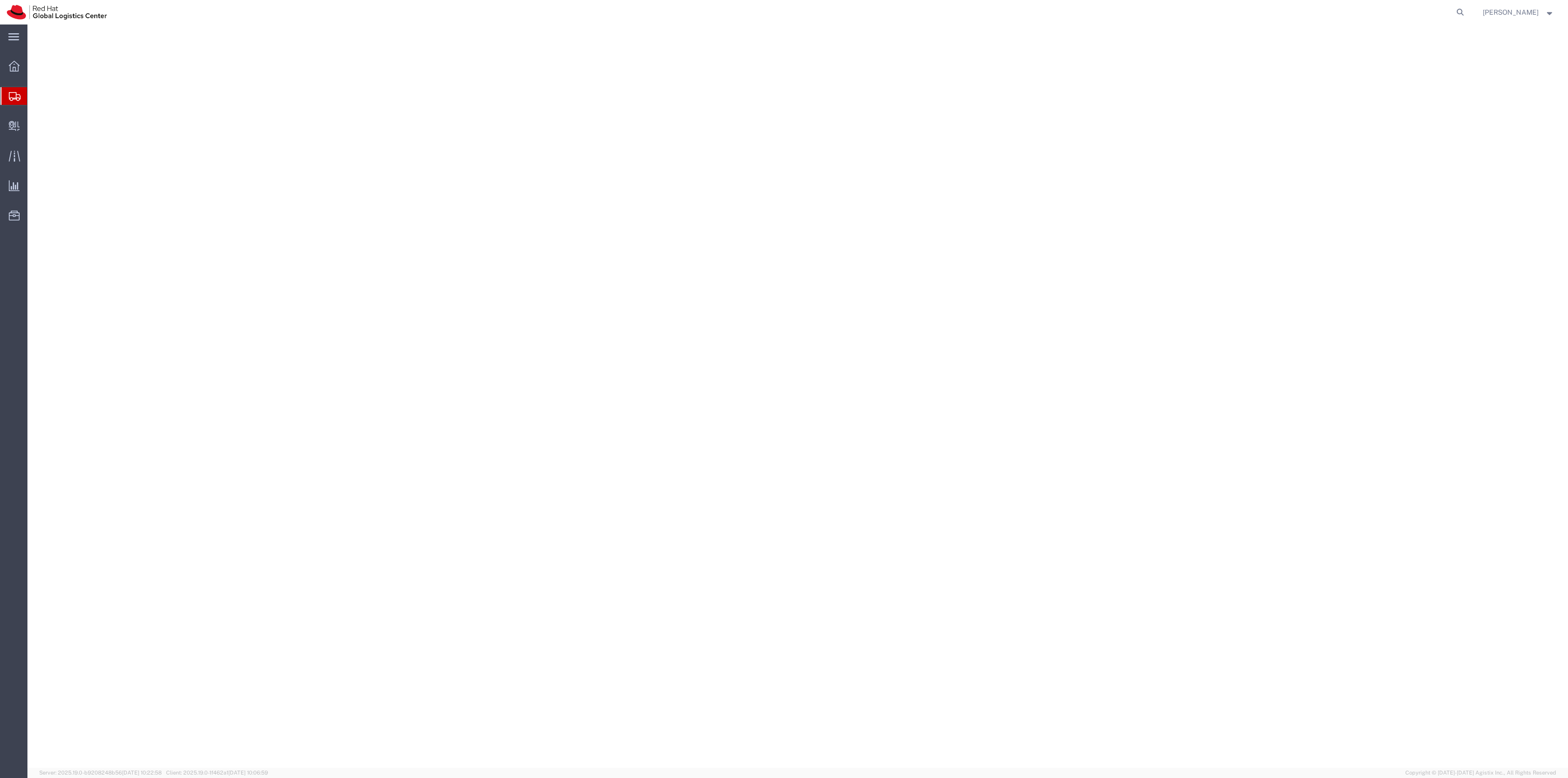
select select "38014"
select select
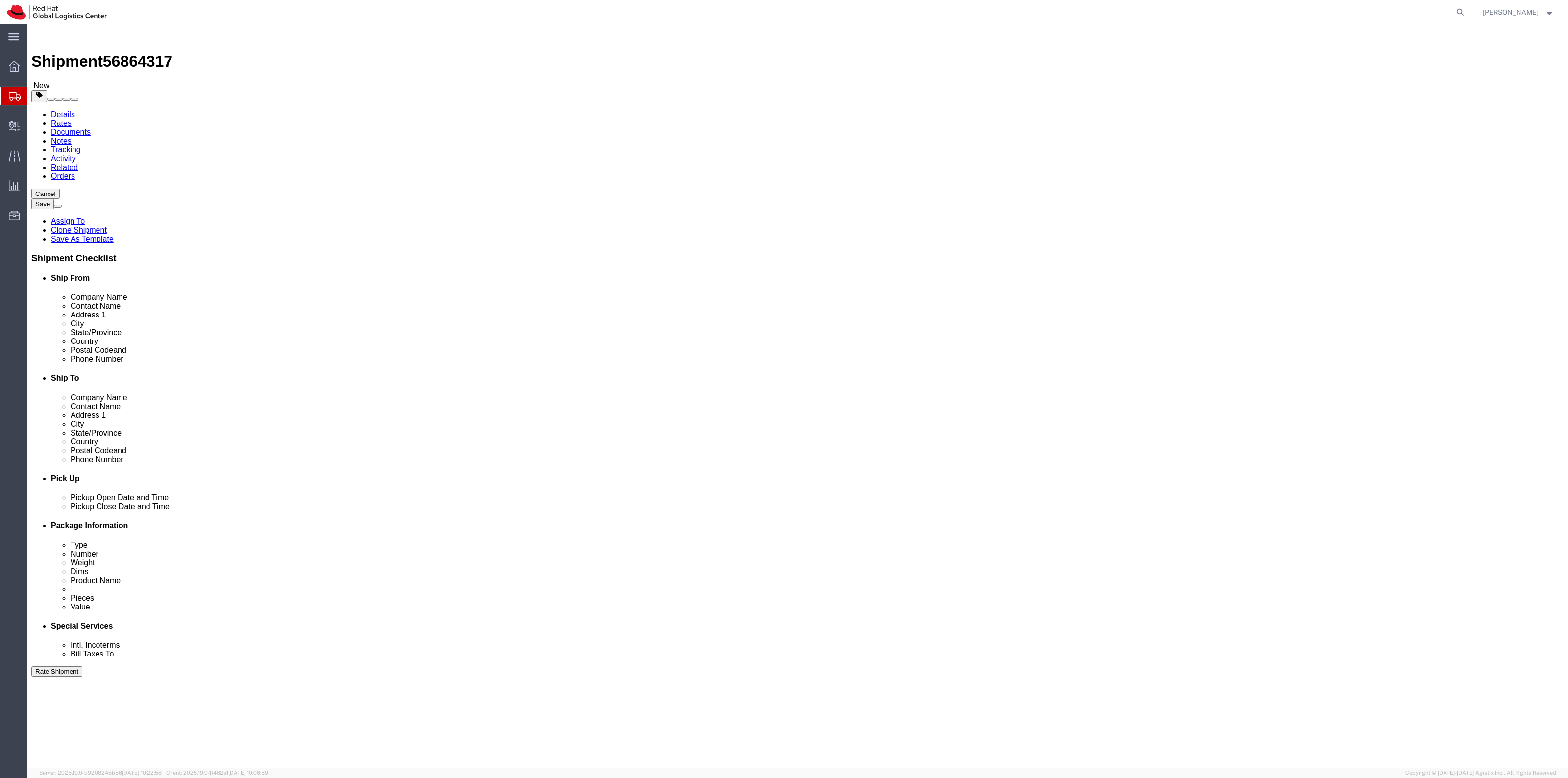
drag, startPoint x: 203, startPoint y: 62, endPoint x: 257, endPoint y: 100, distance: 66.0
click icon
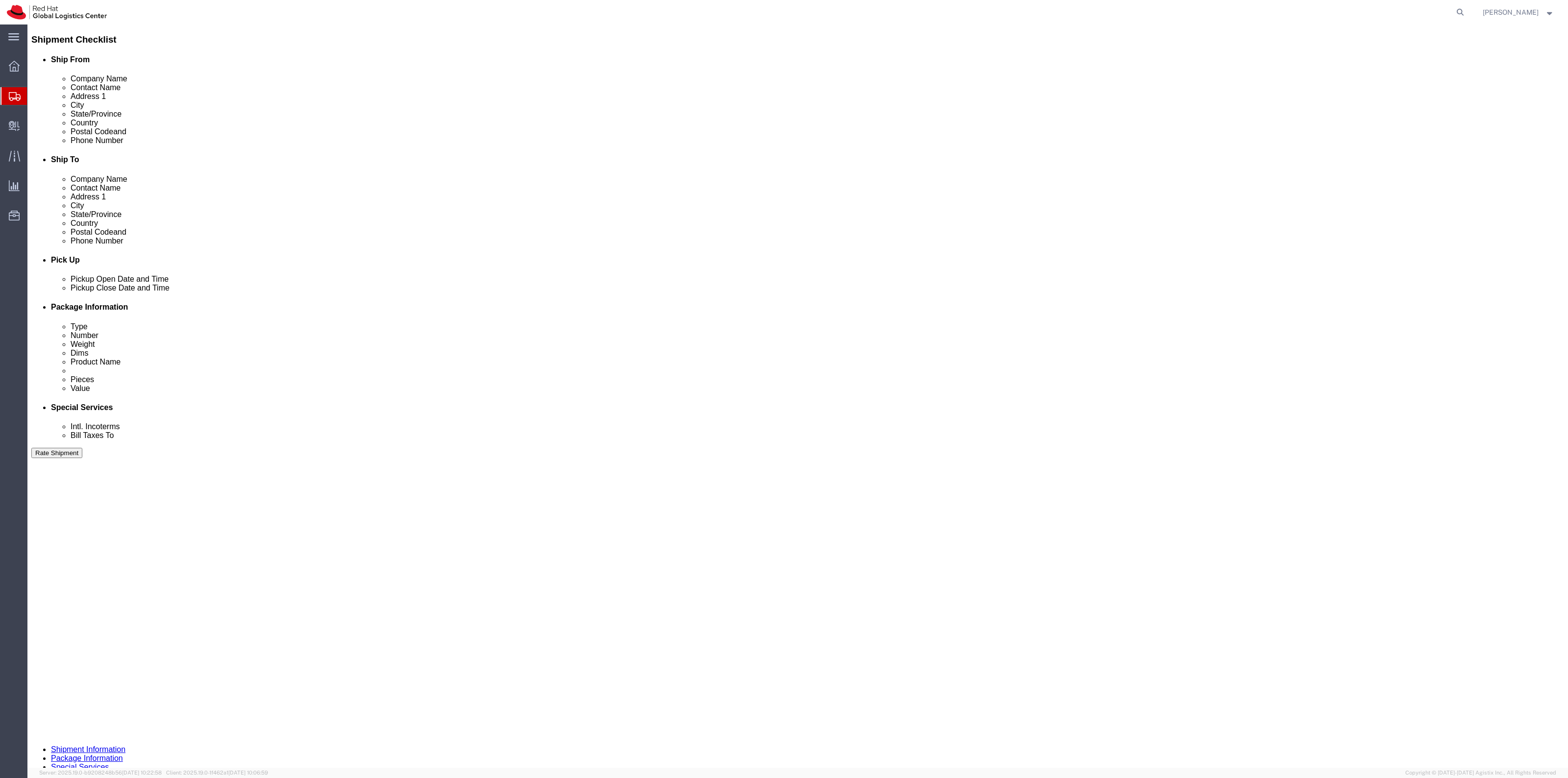
scroll to position [306, 0]
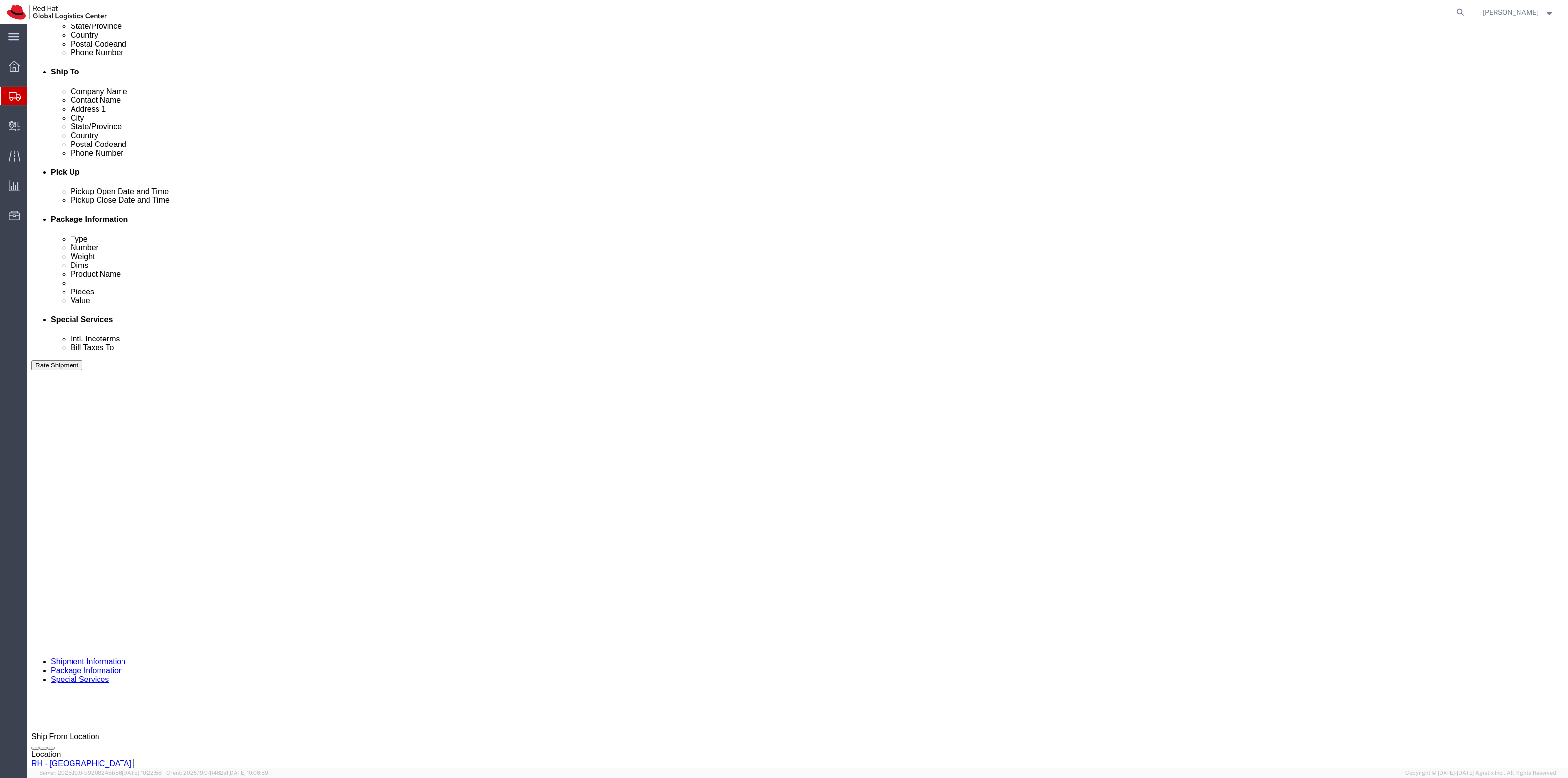
click label "Yes"
click input "Yes"
radio input "true"
click div "Insurance required No Yes Insurance Value Select USD JPY GBP CAD EUR"
click input "text"
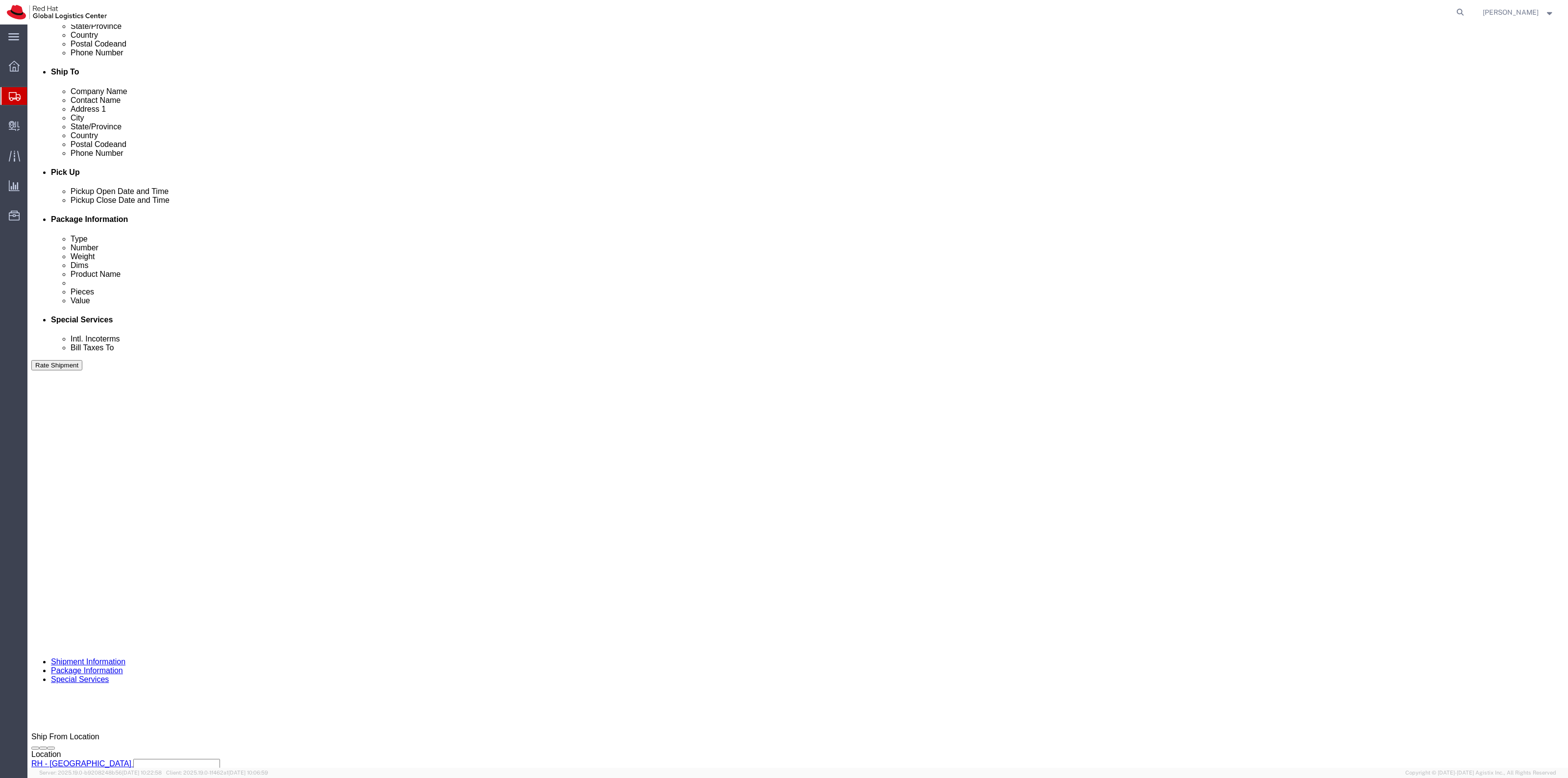
type input "500.00"
click label "Return Label Required"
click input "Return Label Required"
checkbox input "true"
drag, startPoint x: 613, startPoint y: 177, endPoint x: 613, endPoint y: 183, distance: 6.0
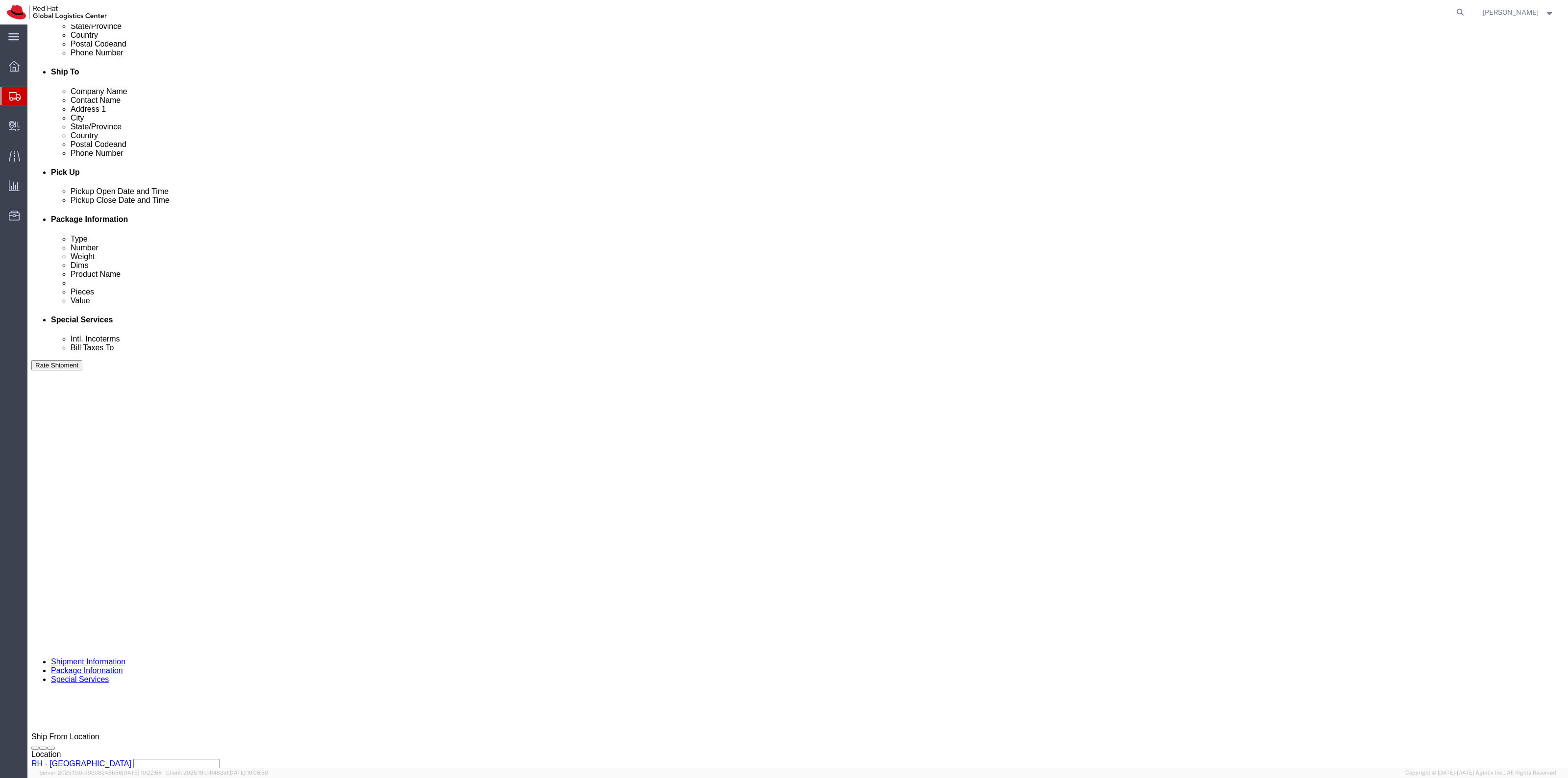
click div "Vendor Service FEDEX_PRIORITY_EXPRESS Vendor Service Select 2Day FedEx First Ne…"
select select "12"
click div "Rate Shipment"
click button "Rate Shipment"
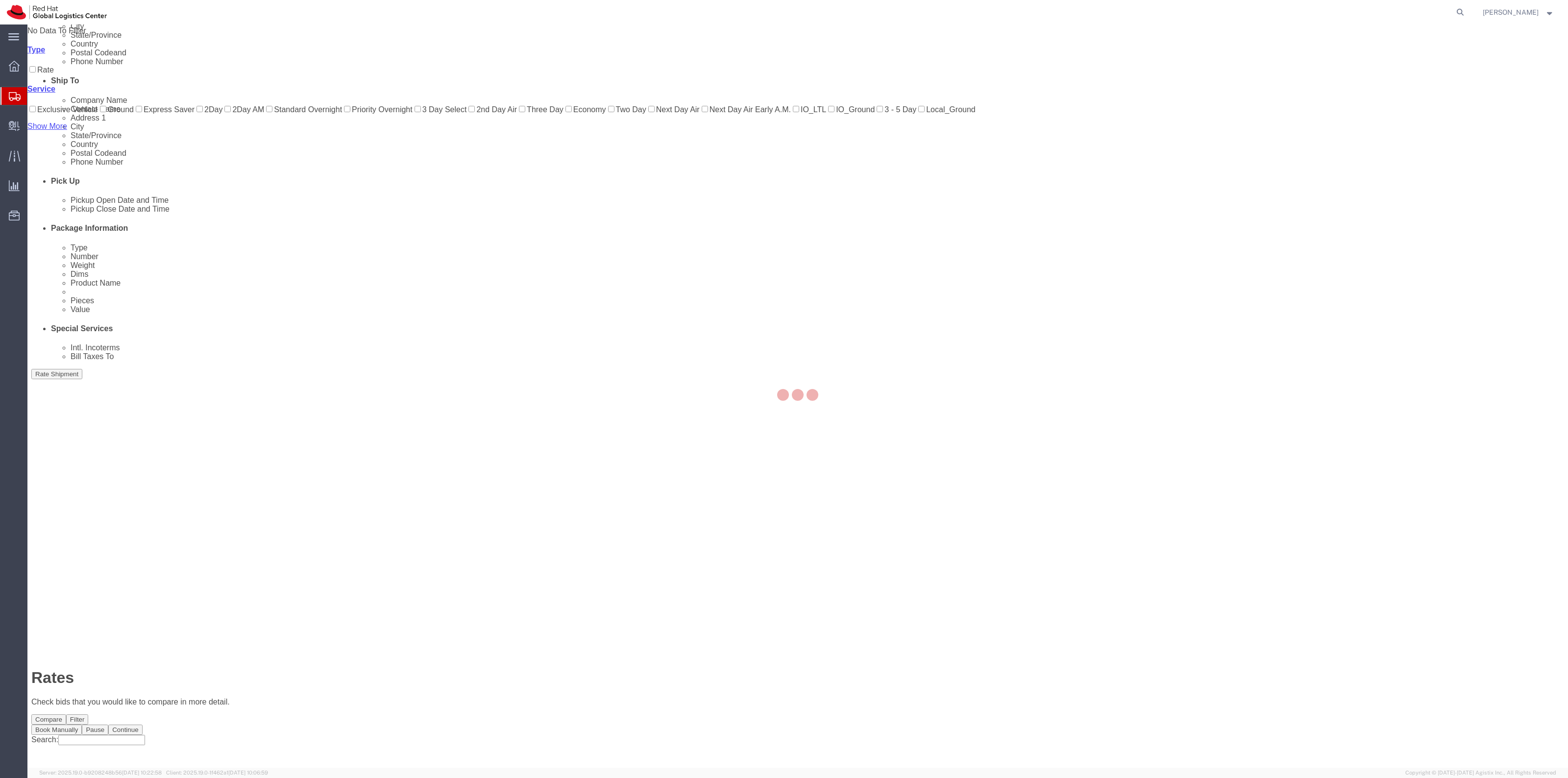
scroll to position [0, 0]
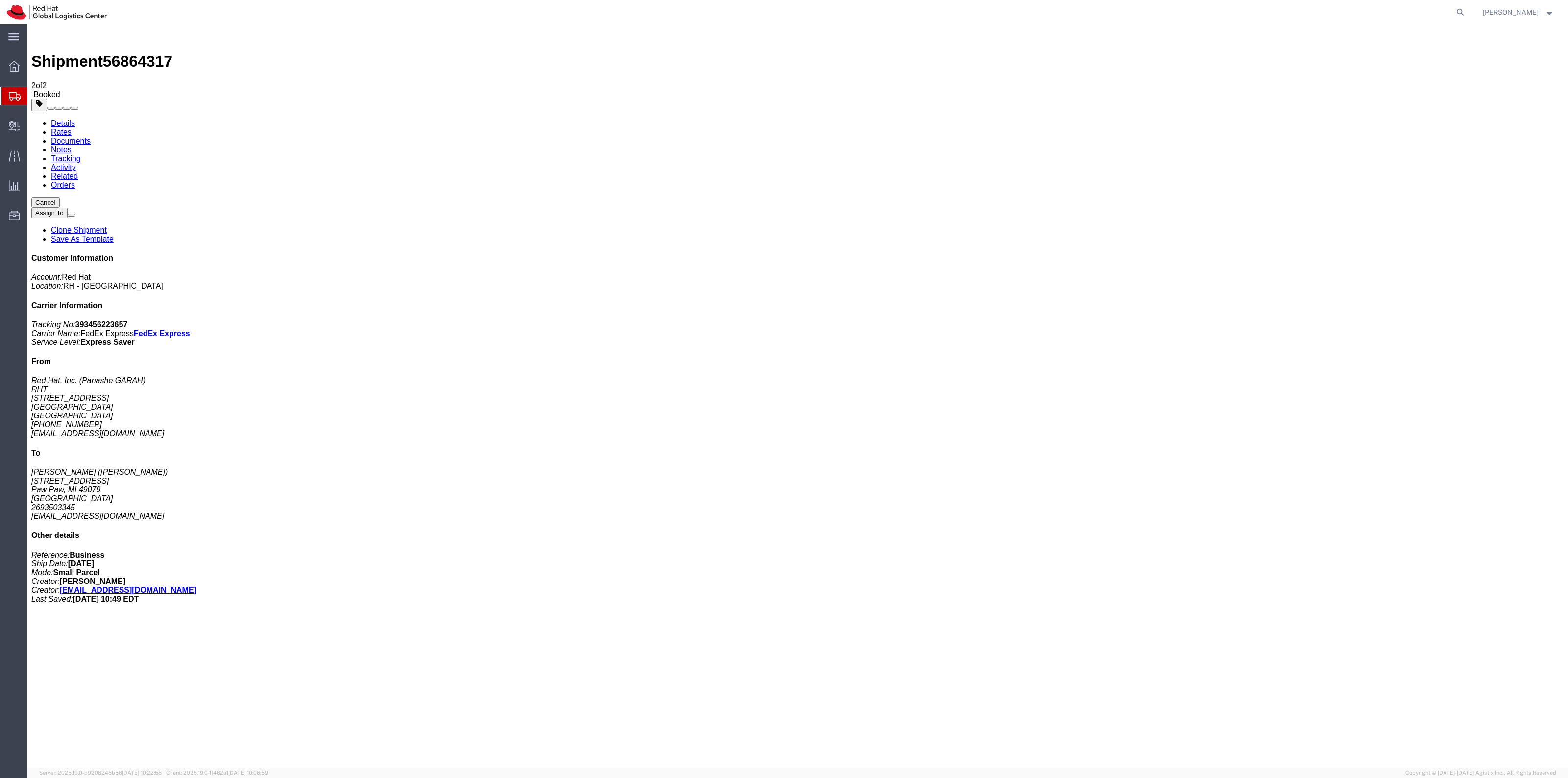
checkbox input "true"
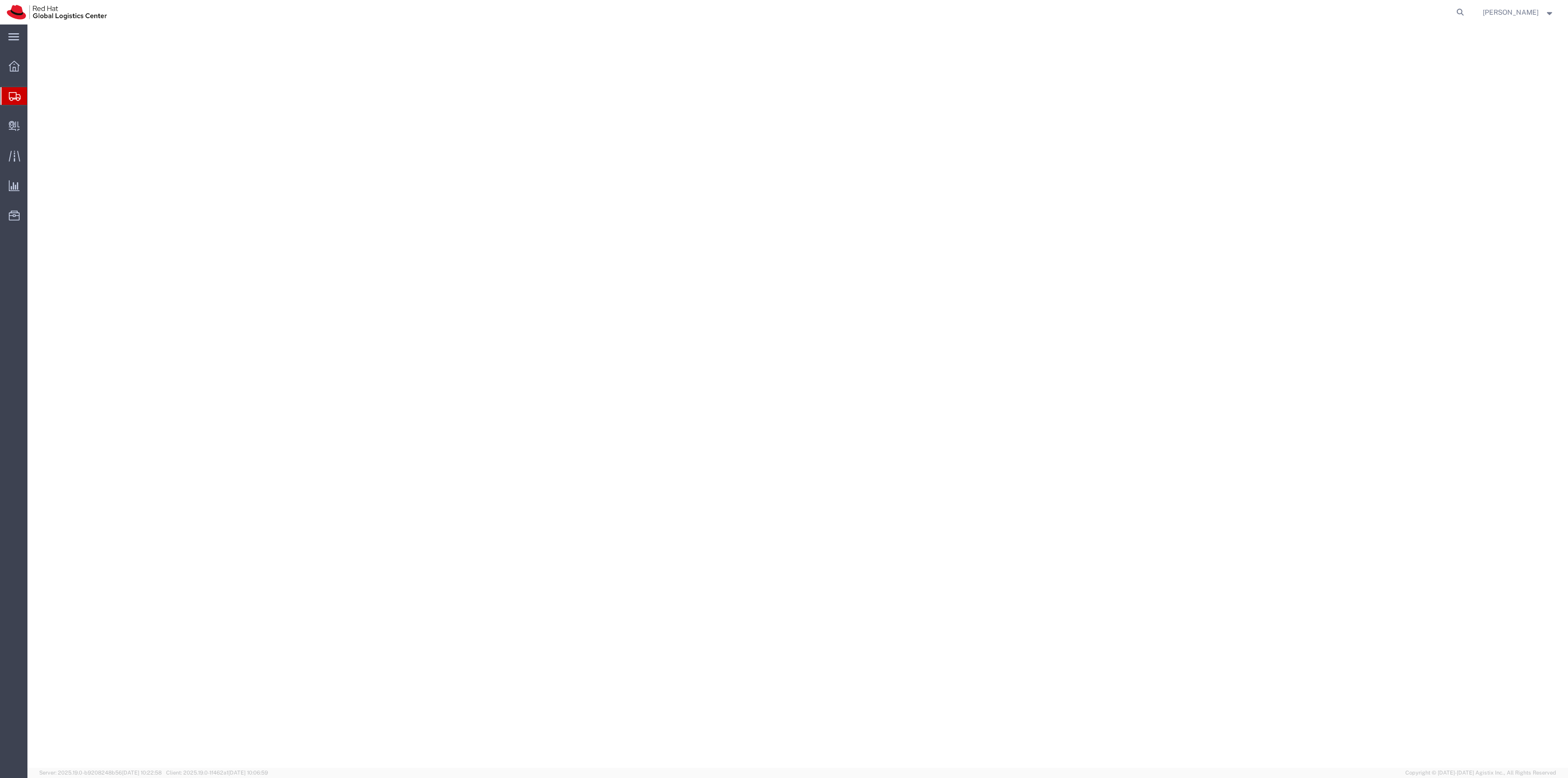
select select "38014"
select select
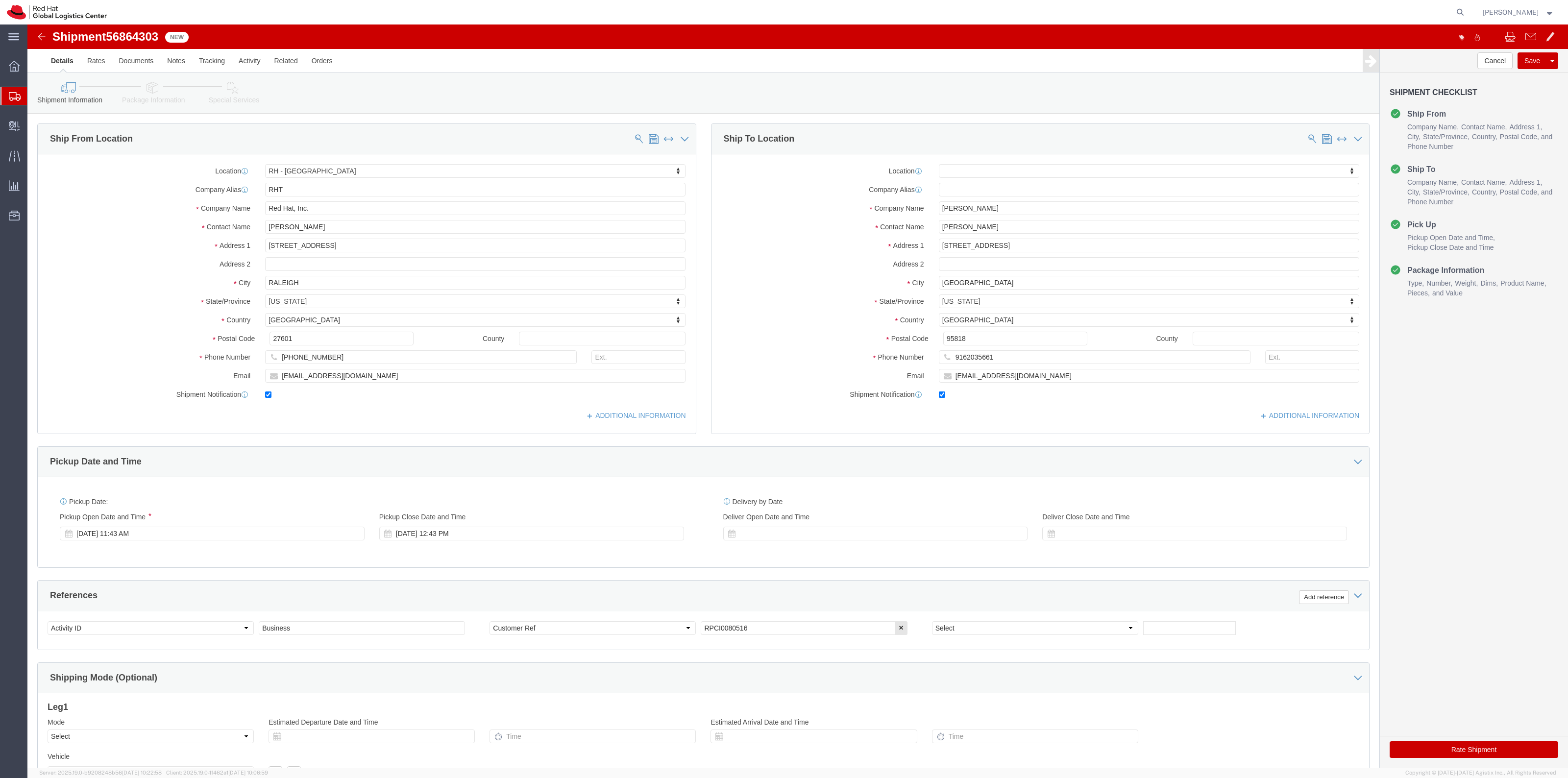
drag, startPoint x: 204, startPoint y: 71, endPoint x: 216, endPoint y: 74, distance: 12.4
click link "Special Services"
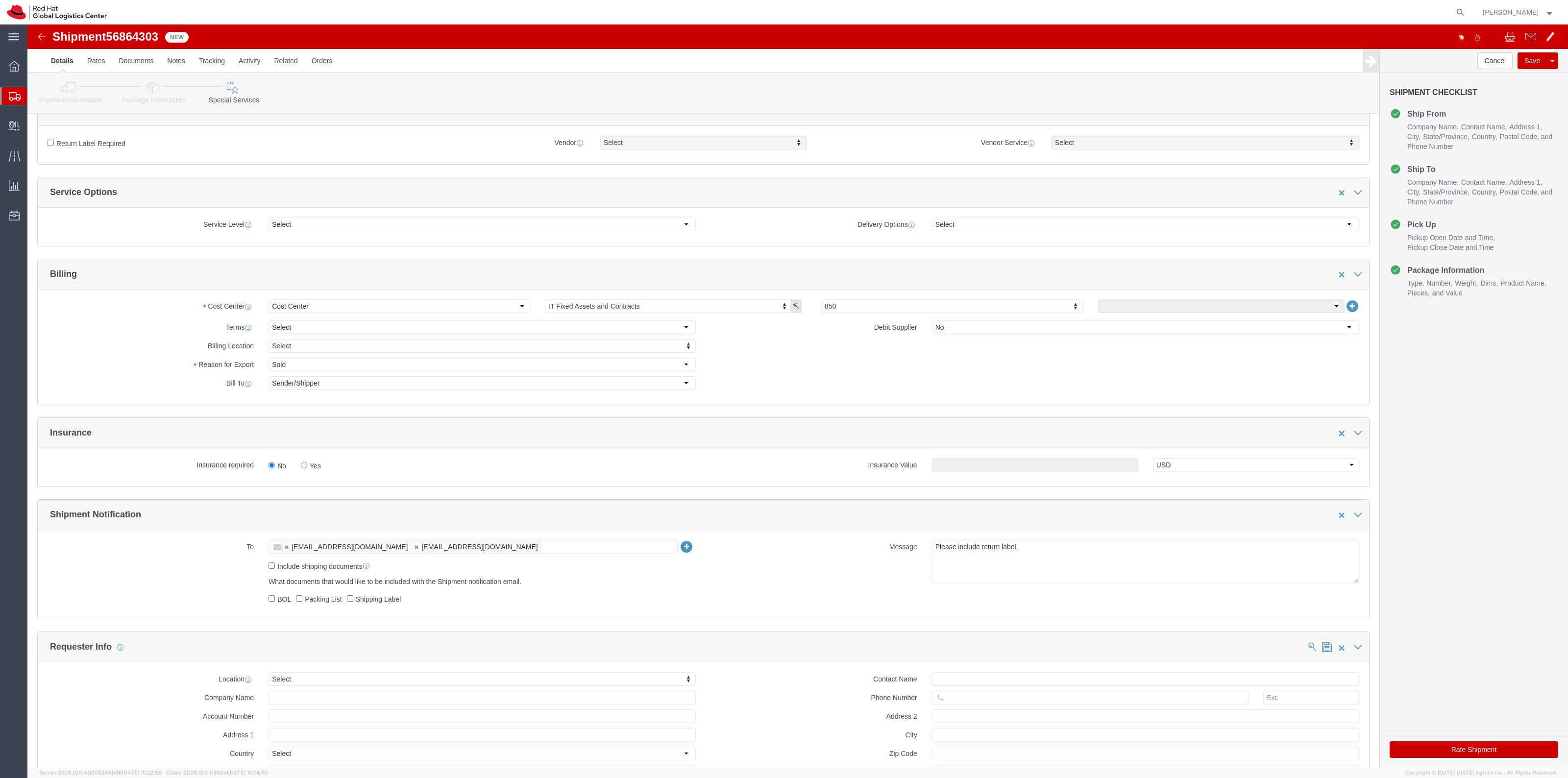
scroll to position [429, 0]
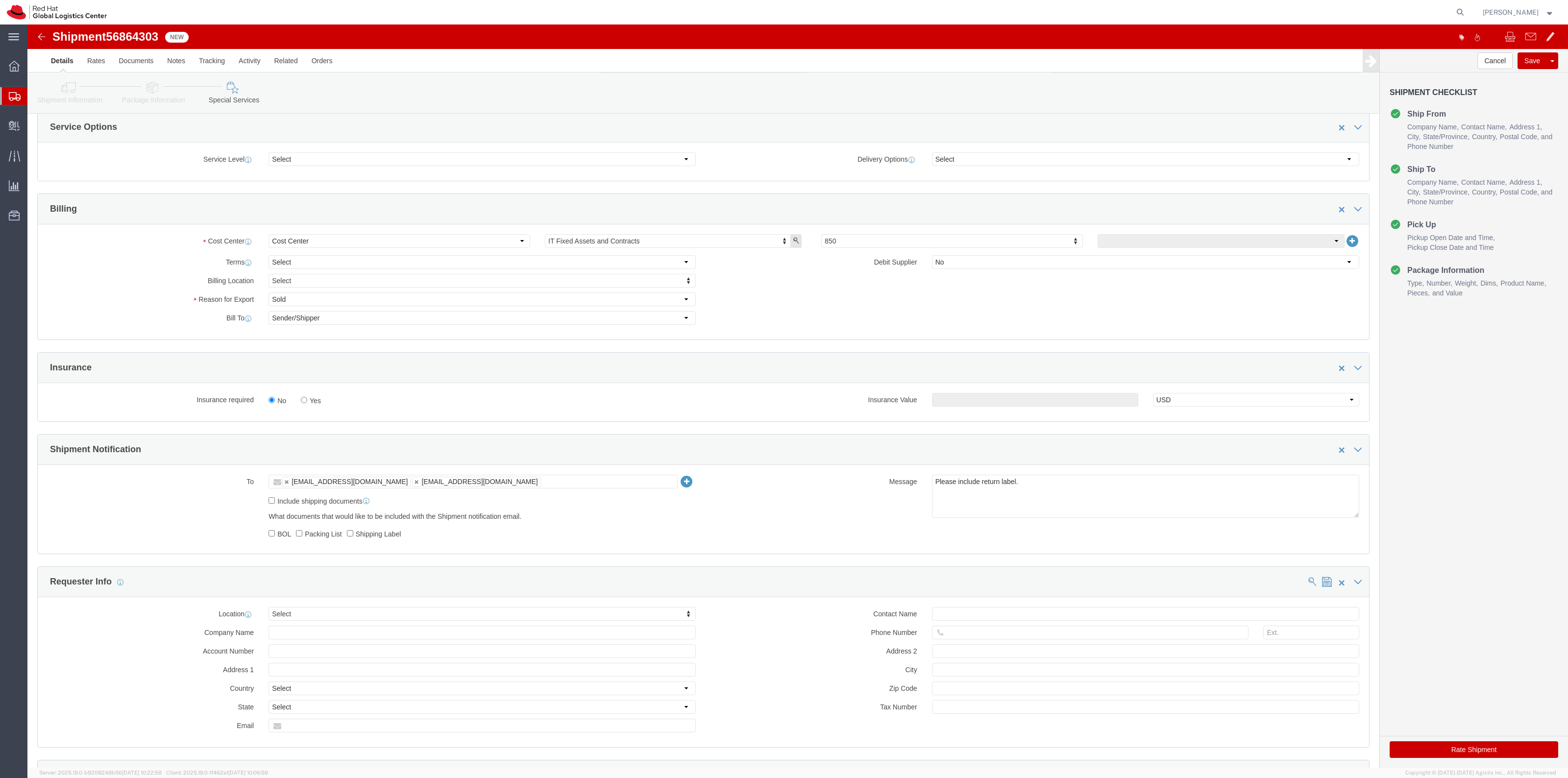
click label "Yes"
click input "Yes"
radio input "true"
click input "text"
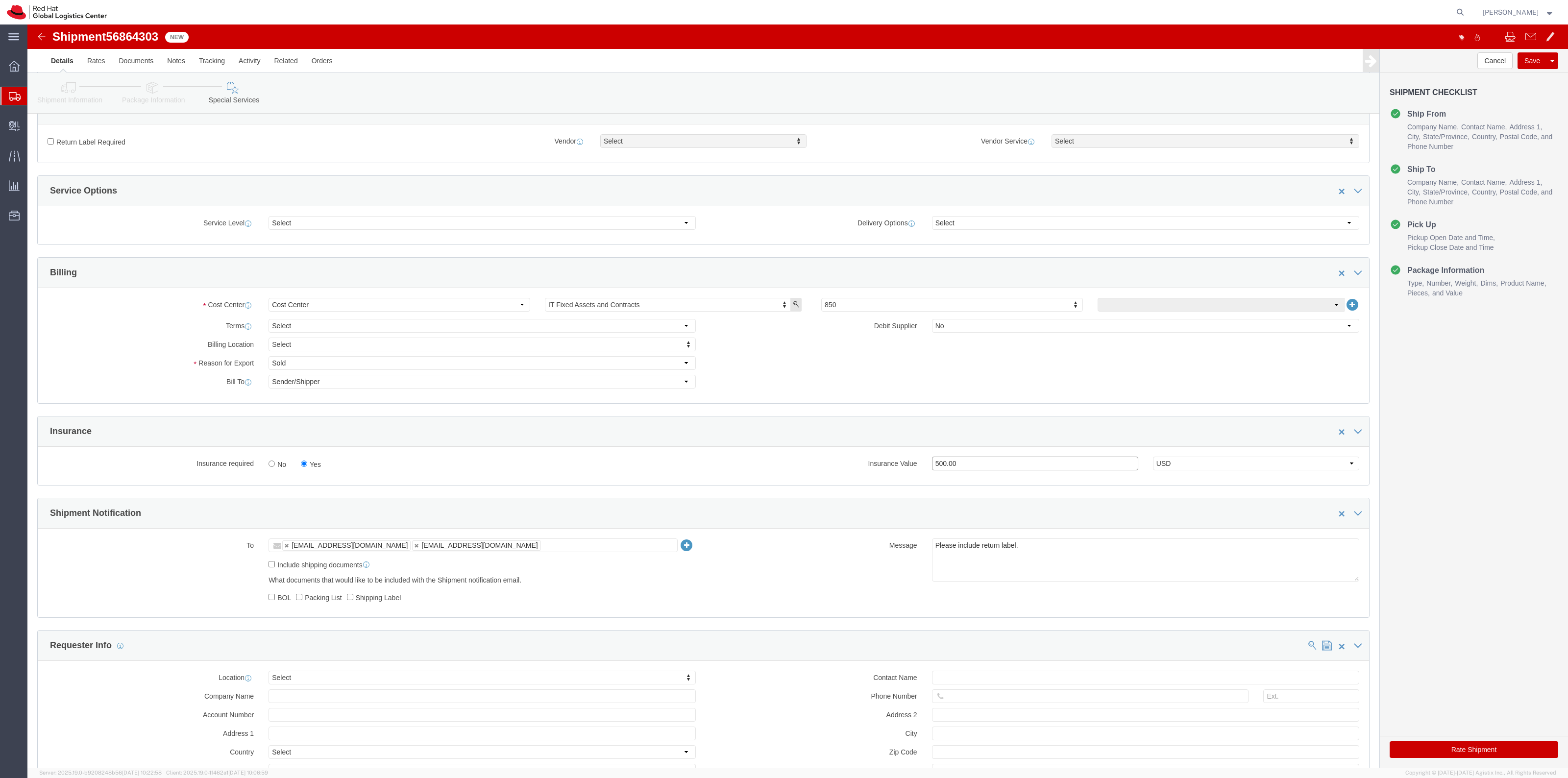
scroll to position [306, 0]
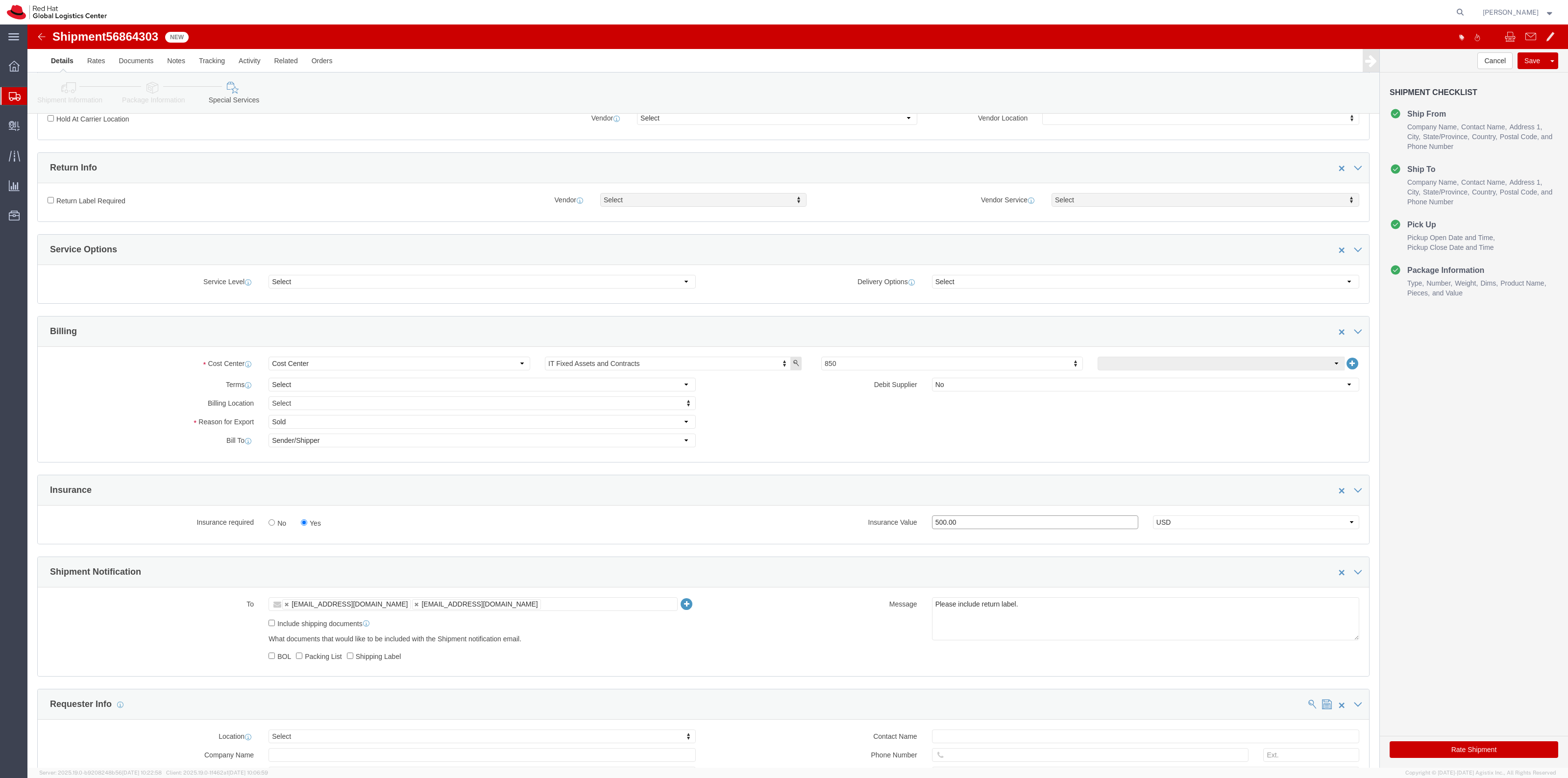
type input "500.00"
click label "Return Label Required"
click input "Return Label Required"
checkbox input "true"
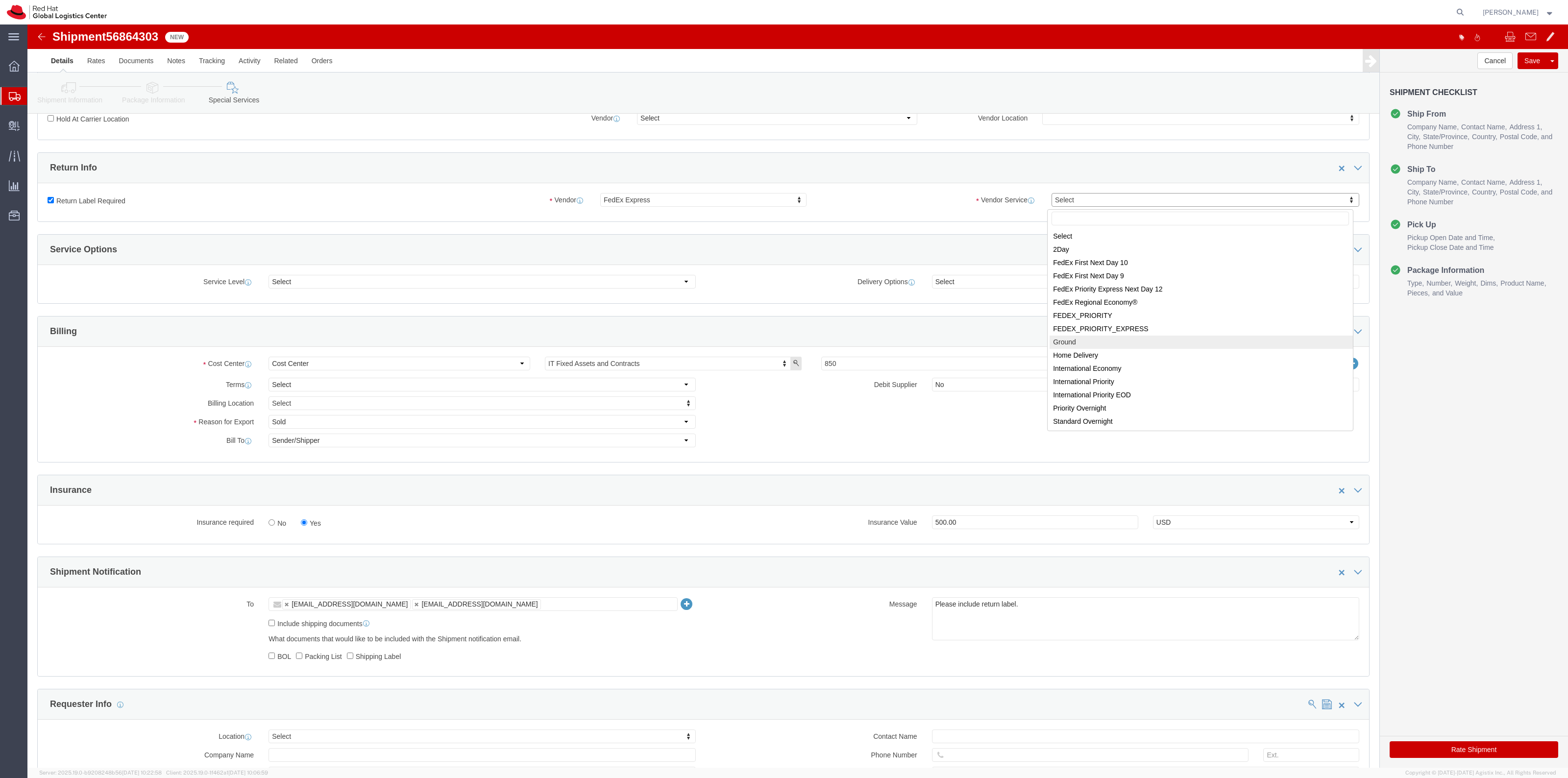
select select "12"
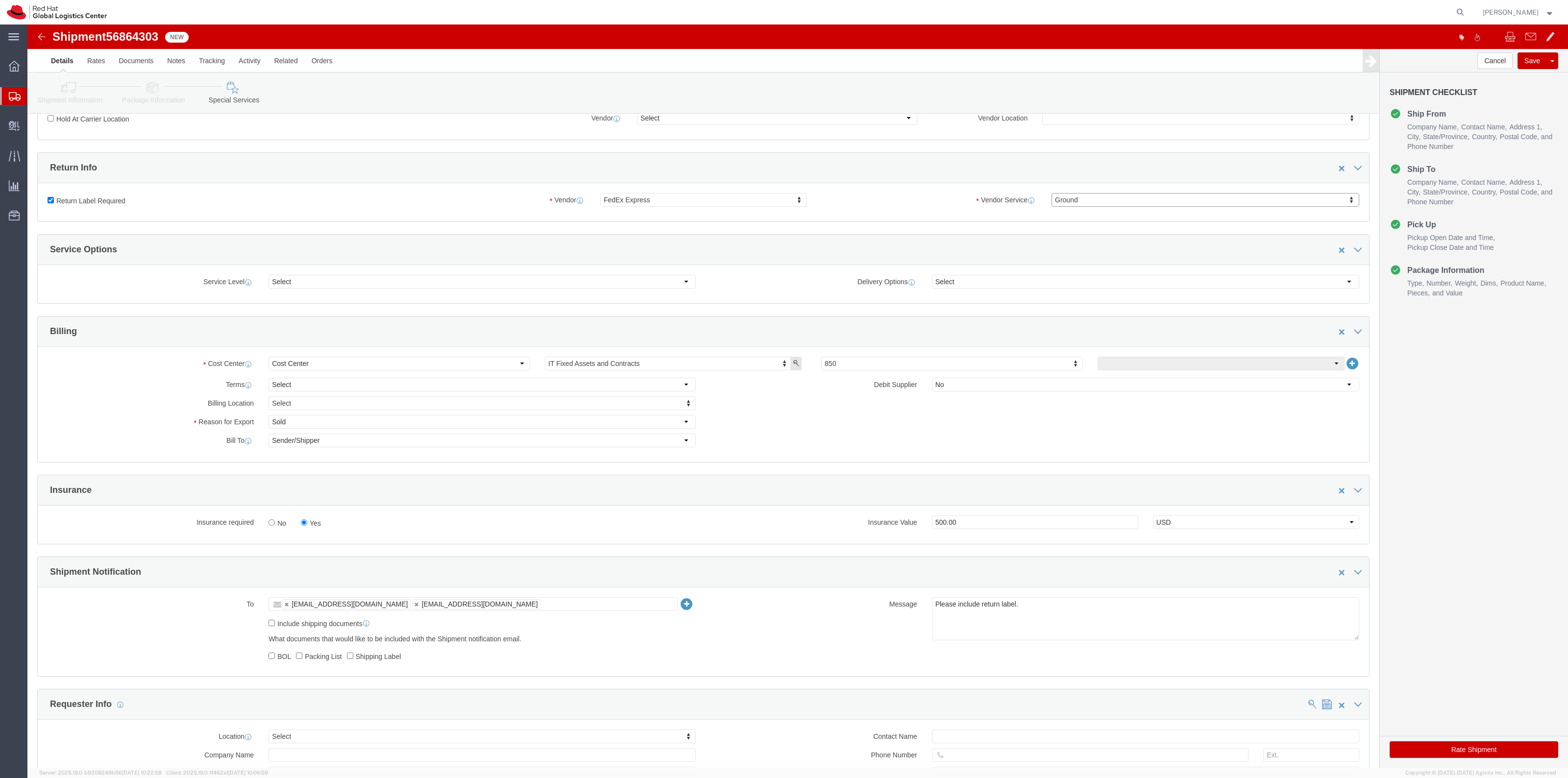
click button "Rate Shipment"
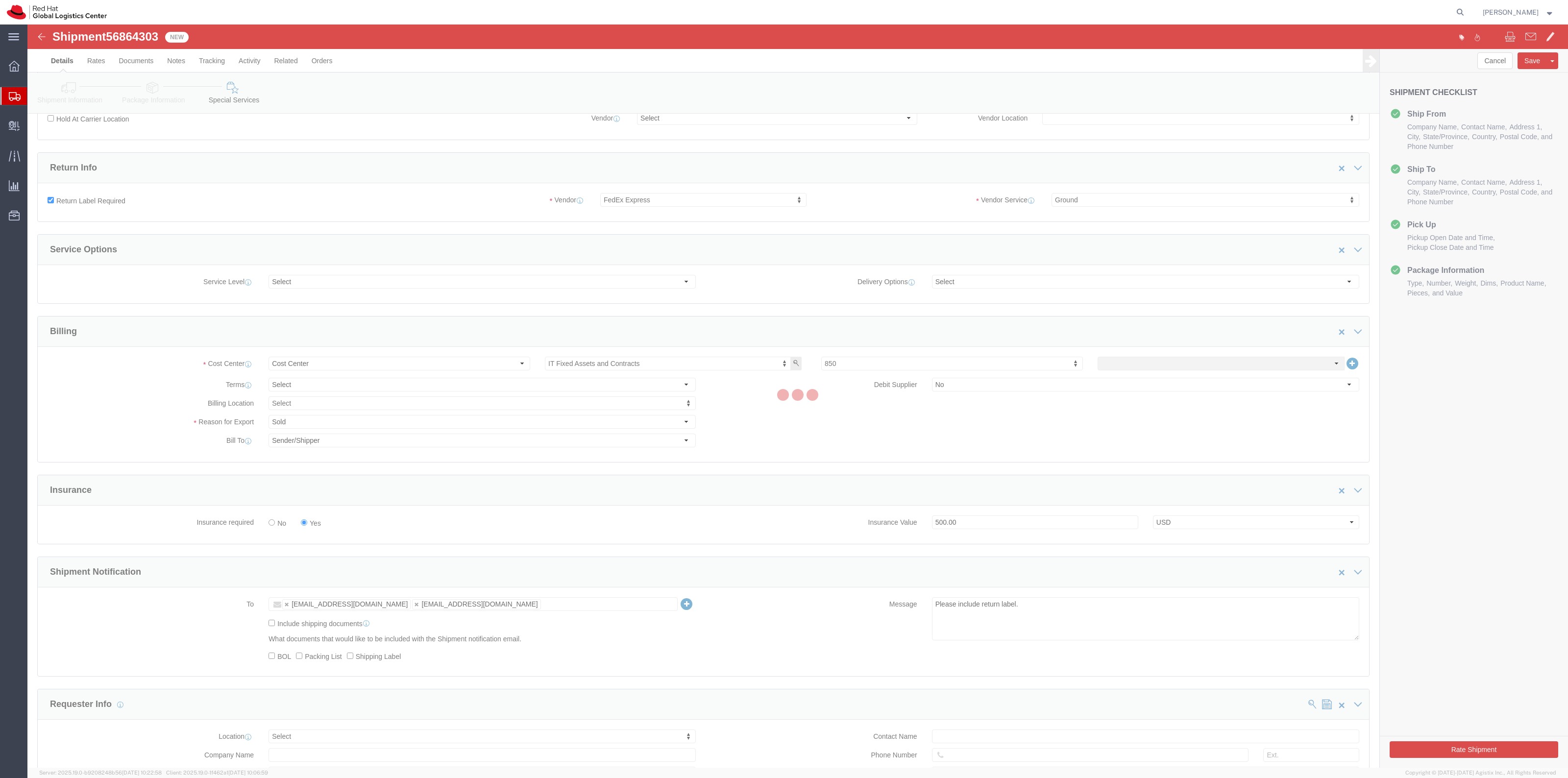
scroll to position [0, 0]
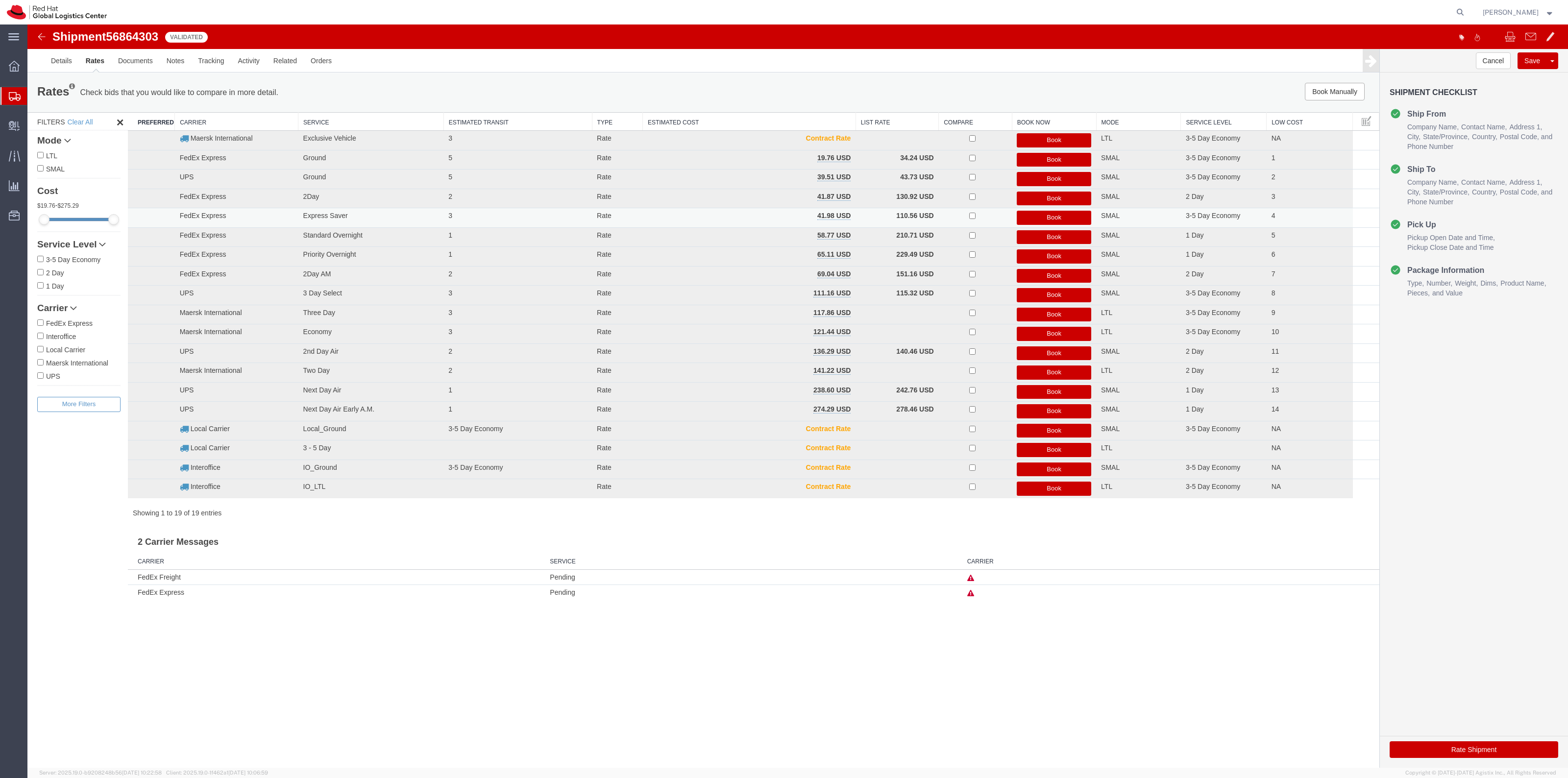
click at [1037, 213] on button "Book" at bounding box center [1054, 218] width 74 height 14
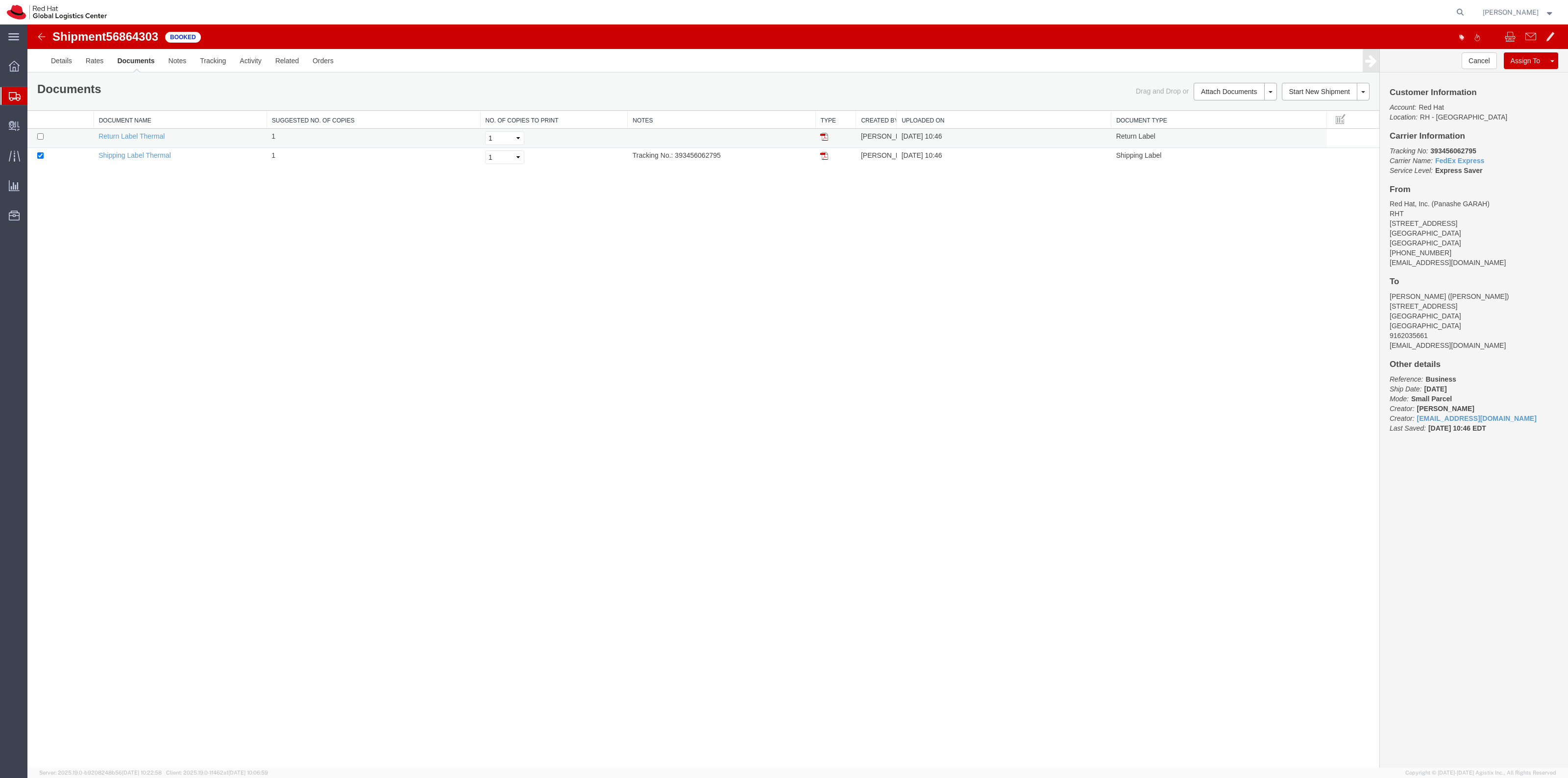
click at [37, 143] on td at bounding box center [61, 138] width 66 height 19
click at [42, 137] on input "checkbox" at bounding box center [40, 137] width 7 height 7
checkbox input "true"
click at [1220, 104] on link "Print Documents" at bounding box center [1234, 108] width 85 height 15
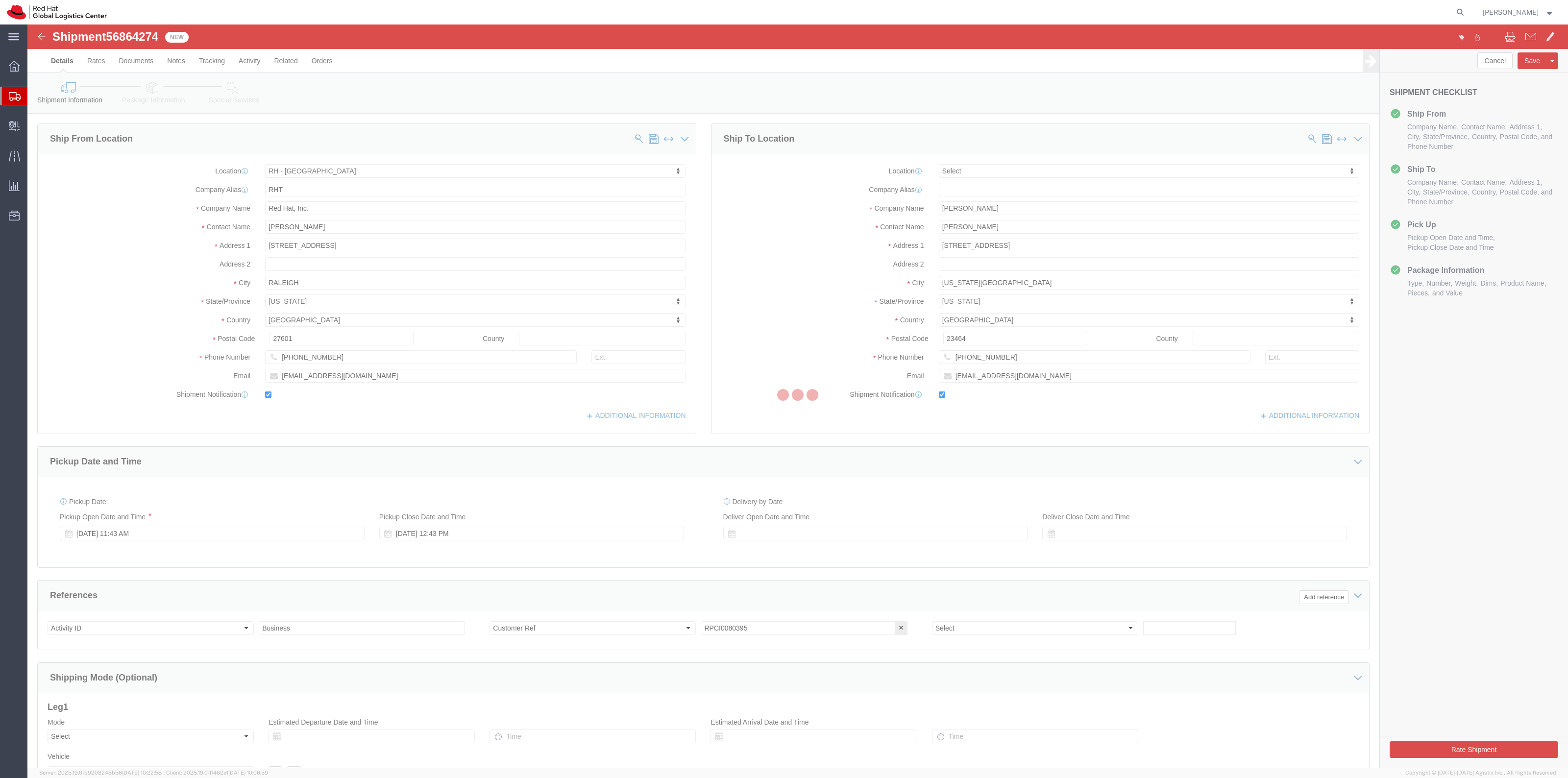
select select "38014"
select select
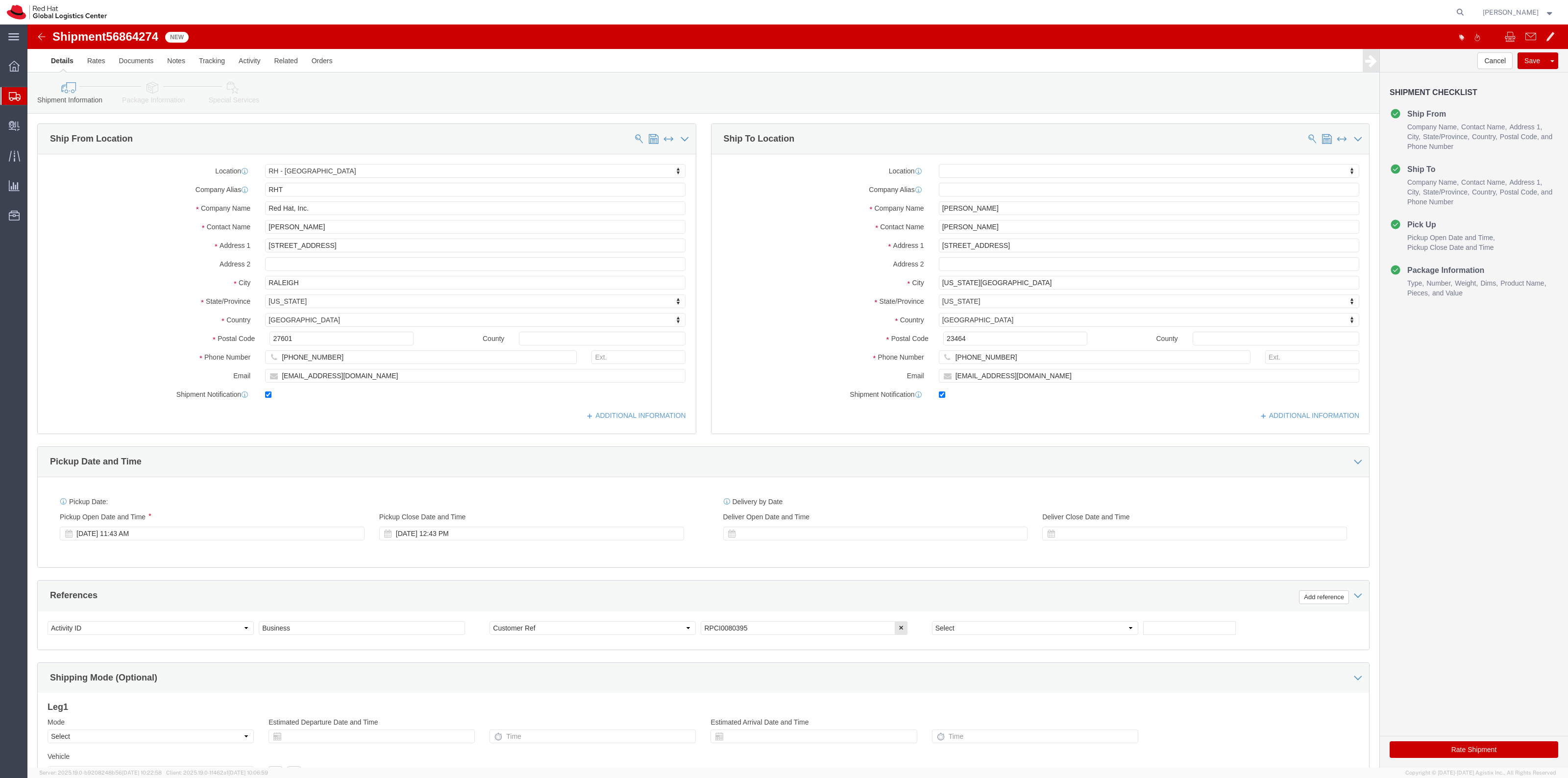
click icon
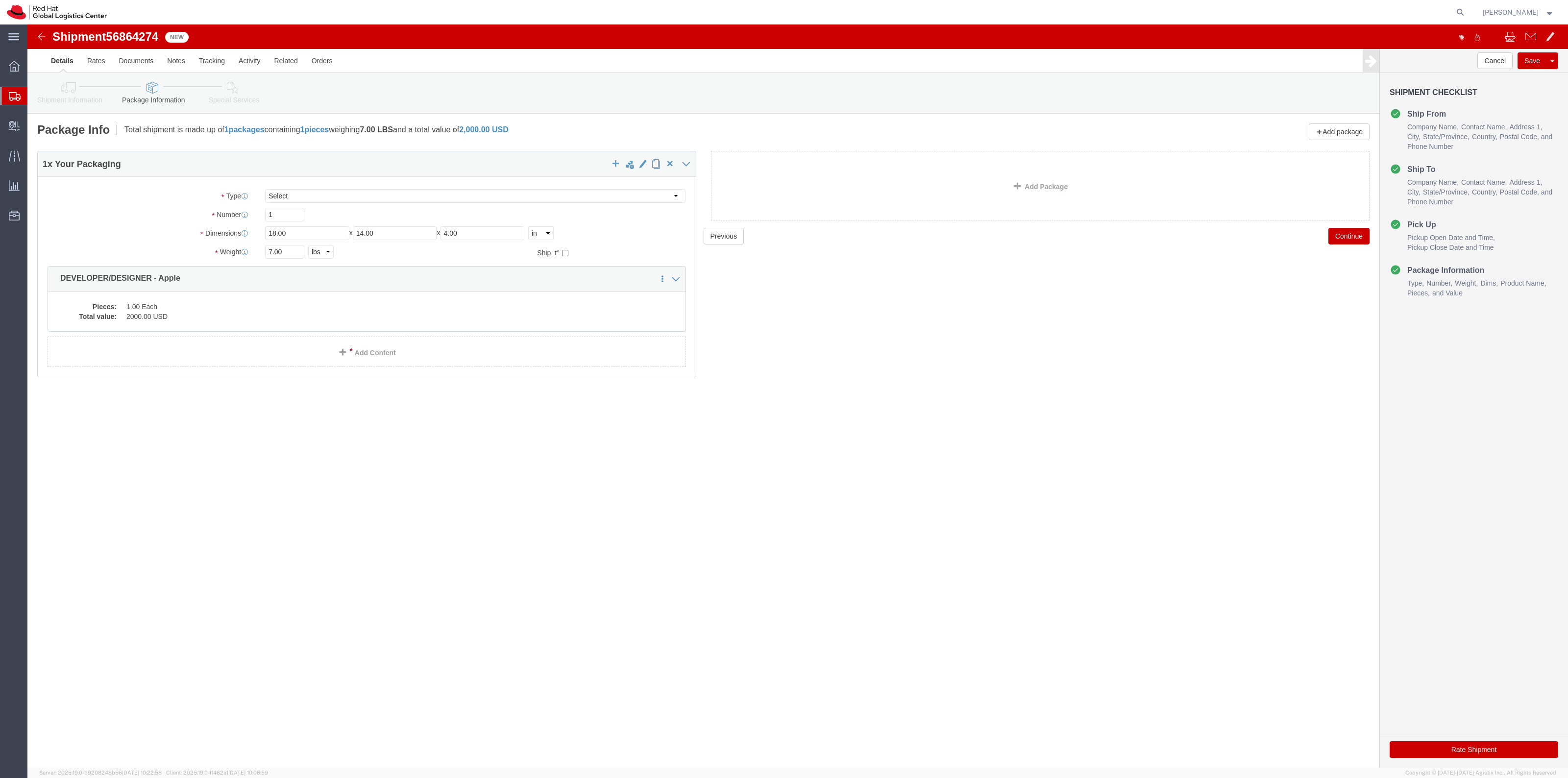
click link "Special Services"
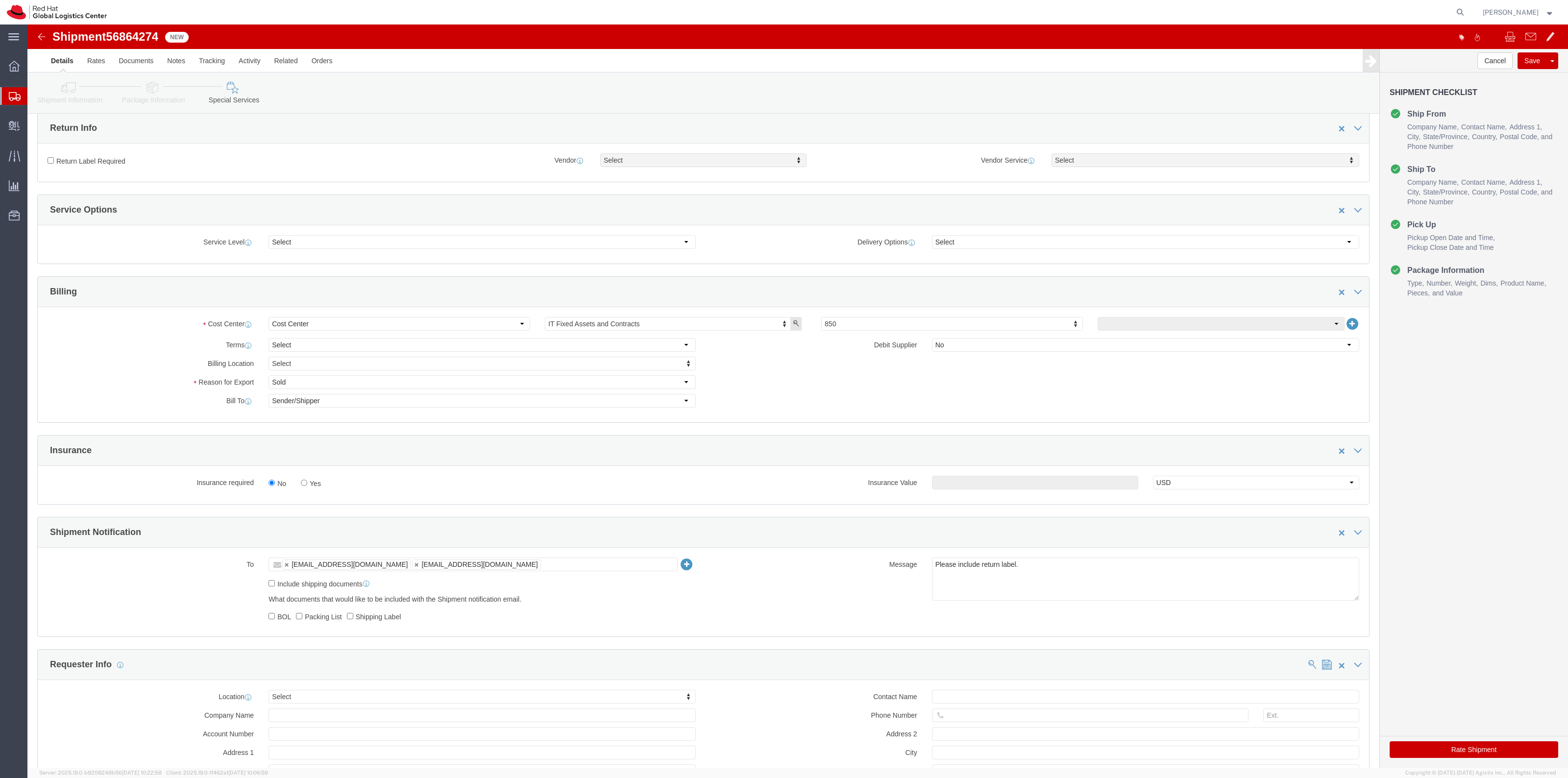
scroll to position [368, 0]
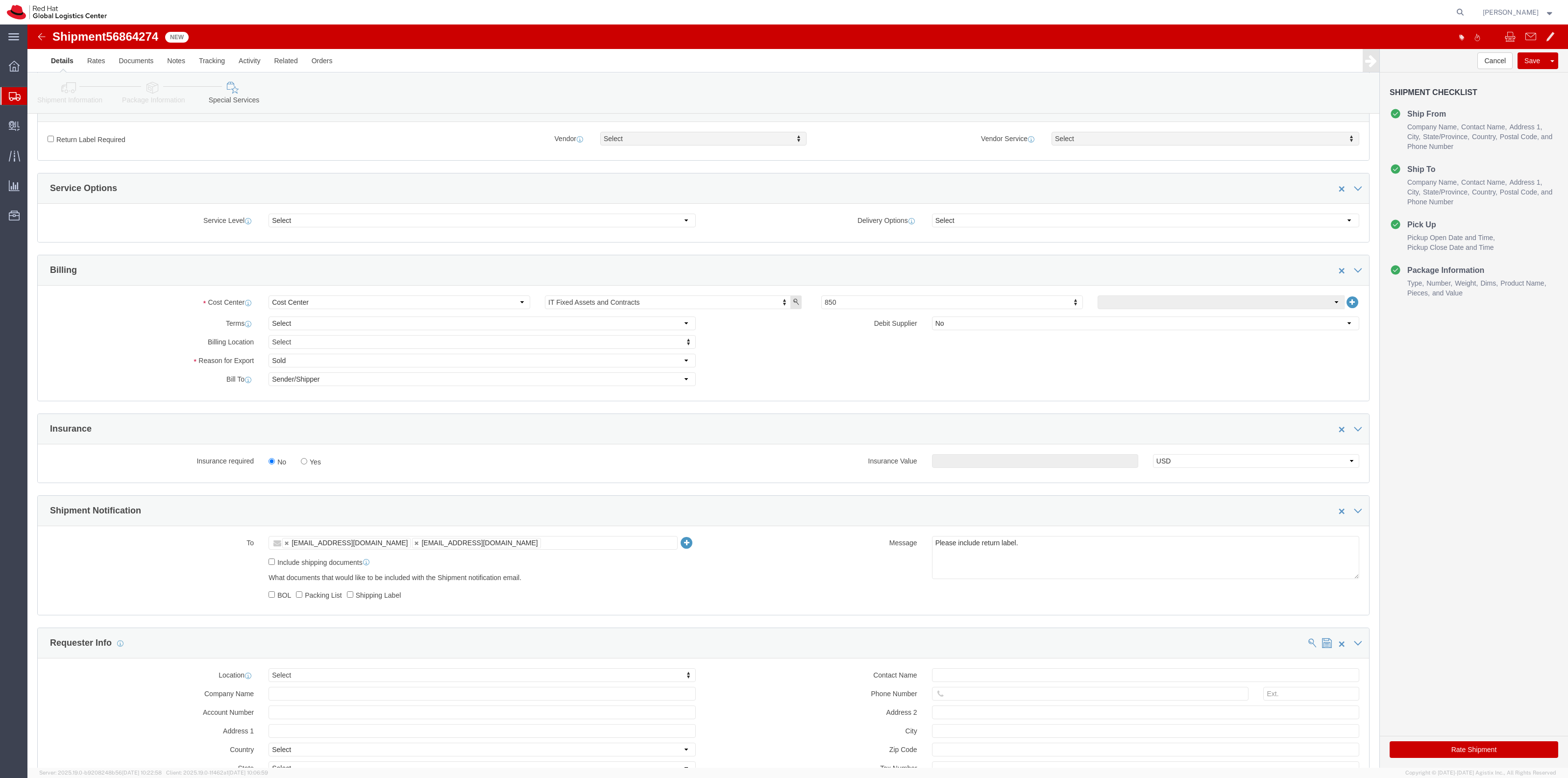
click div "No Yes"
click label "Yes"
click input "Yes"
radio input "true"
click input "text"
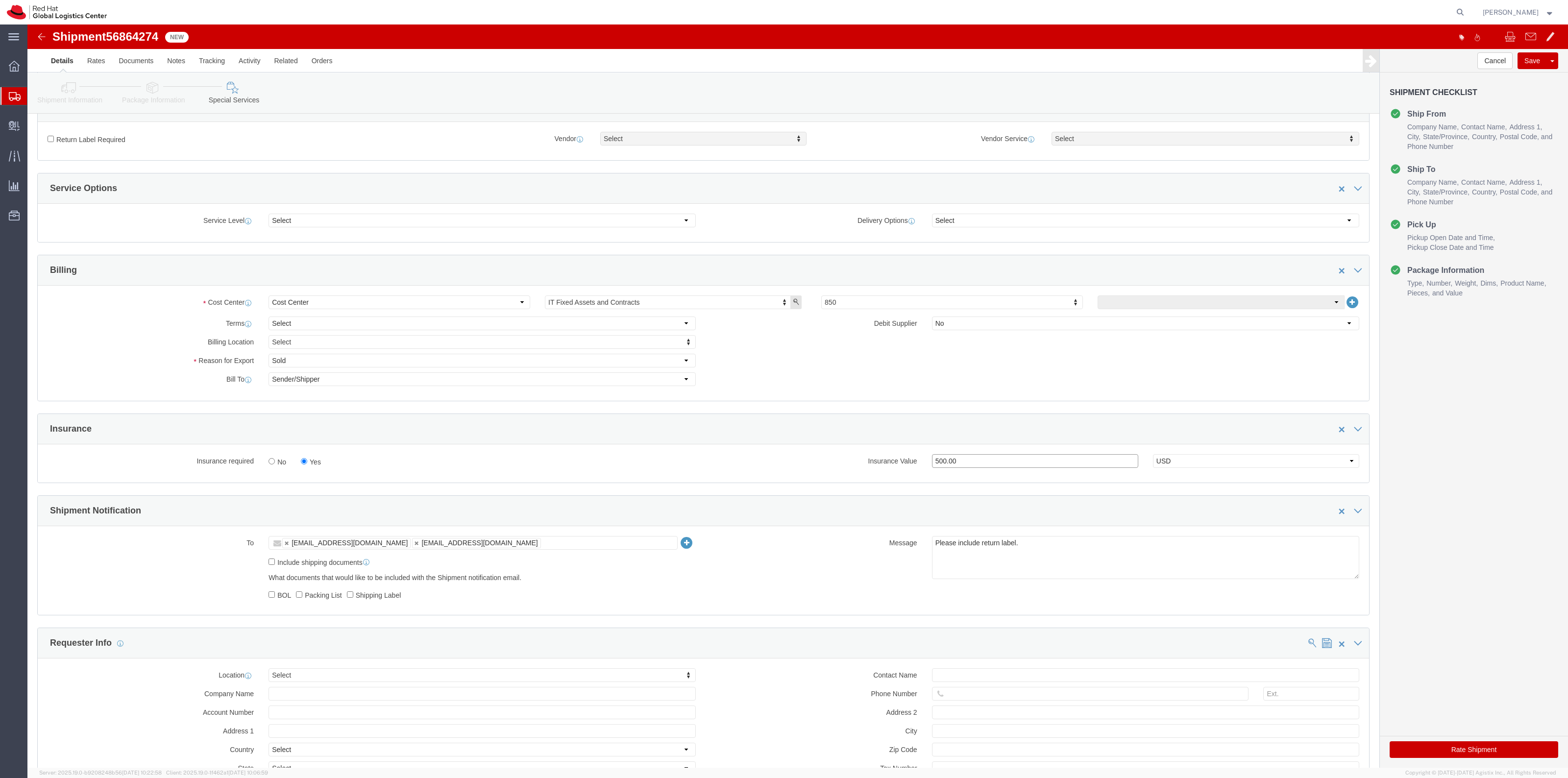
type input "500.00"
click label "Return Label Required"
click input "Return Label Required"
checkbox input "true"
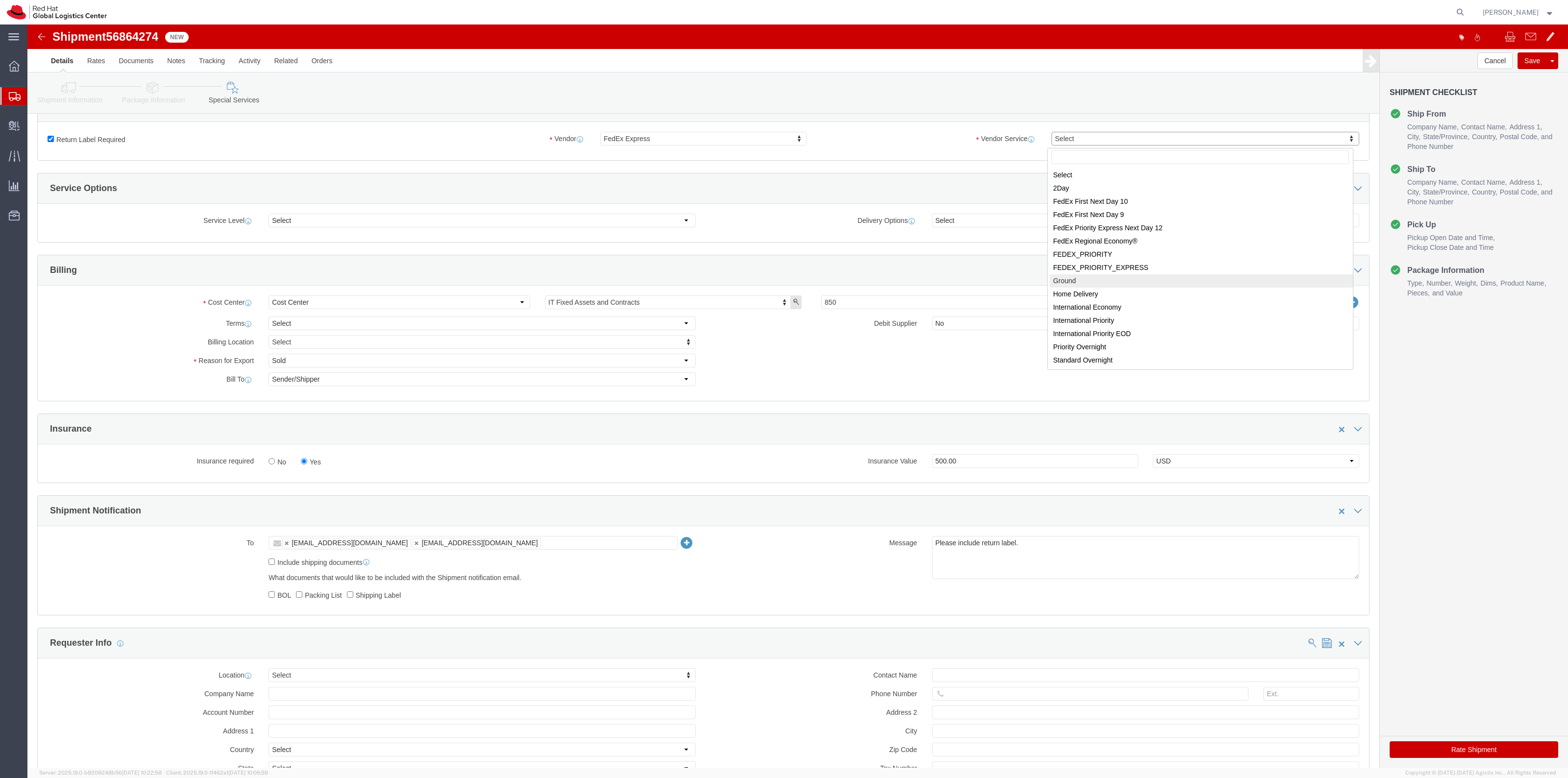
select select "12"
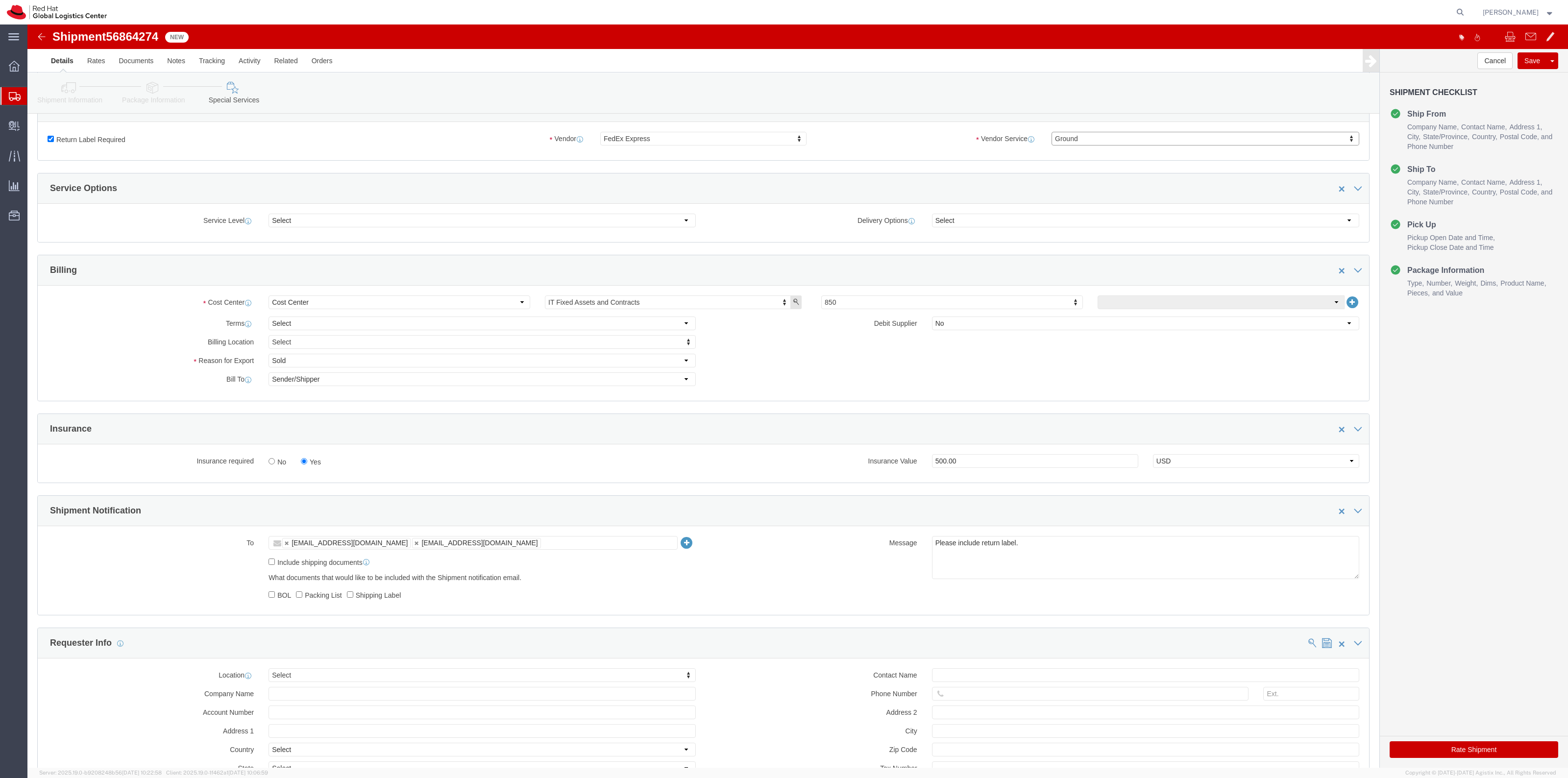
scroll to position [61, 0]
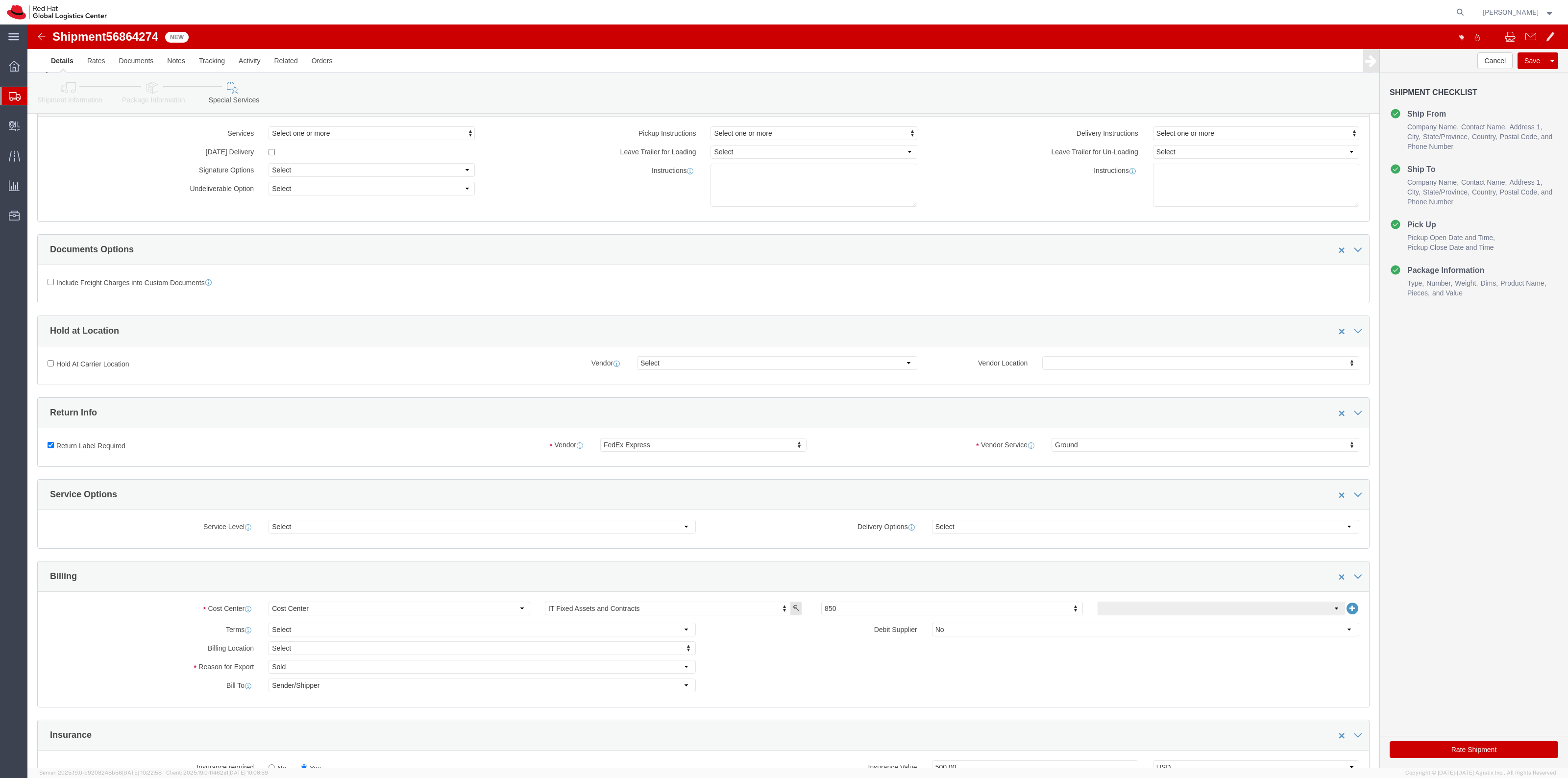
drag, startPoint x: 1453, startPoint y: 725, endPoint x: 1551, endPoint y: 695, distance: 102.5
click button "Rate Shipment"
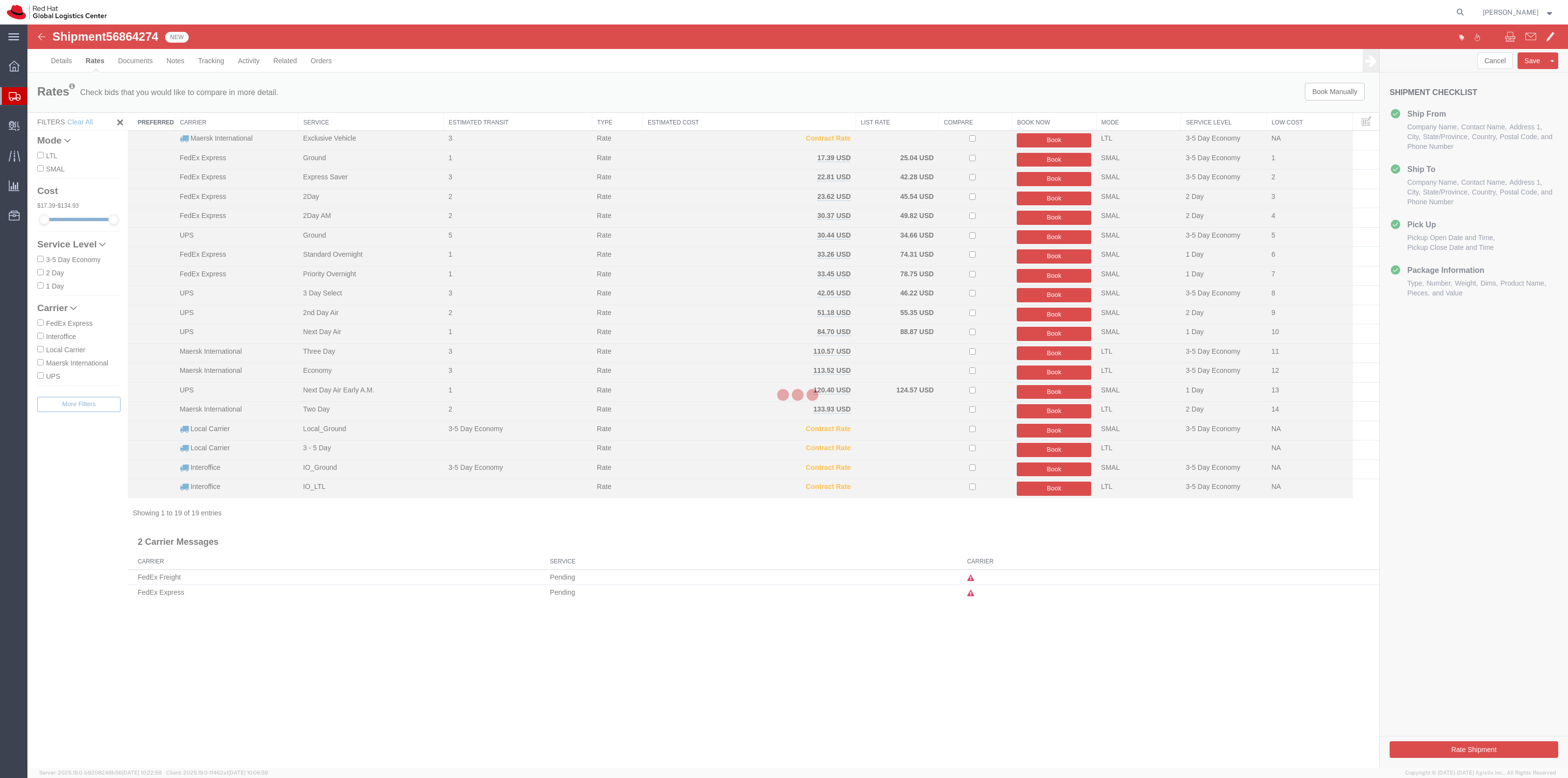
scroll to position [0, 0]
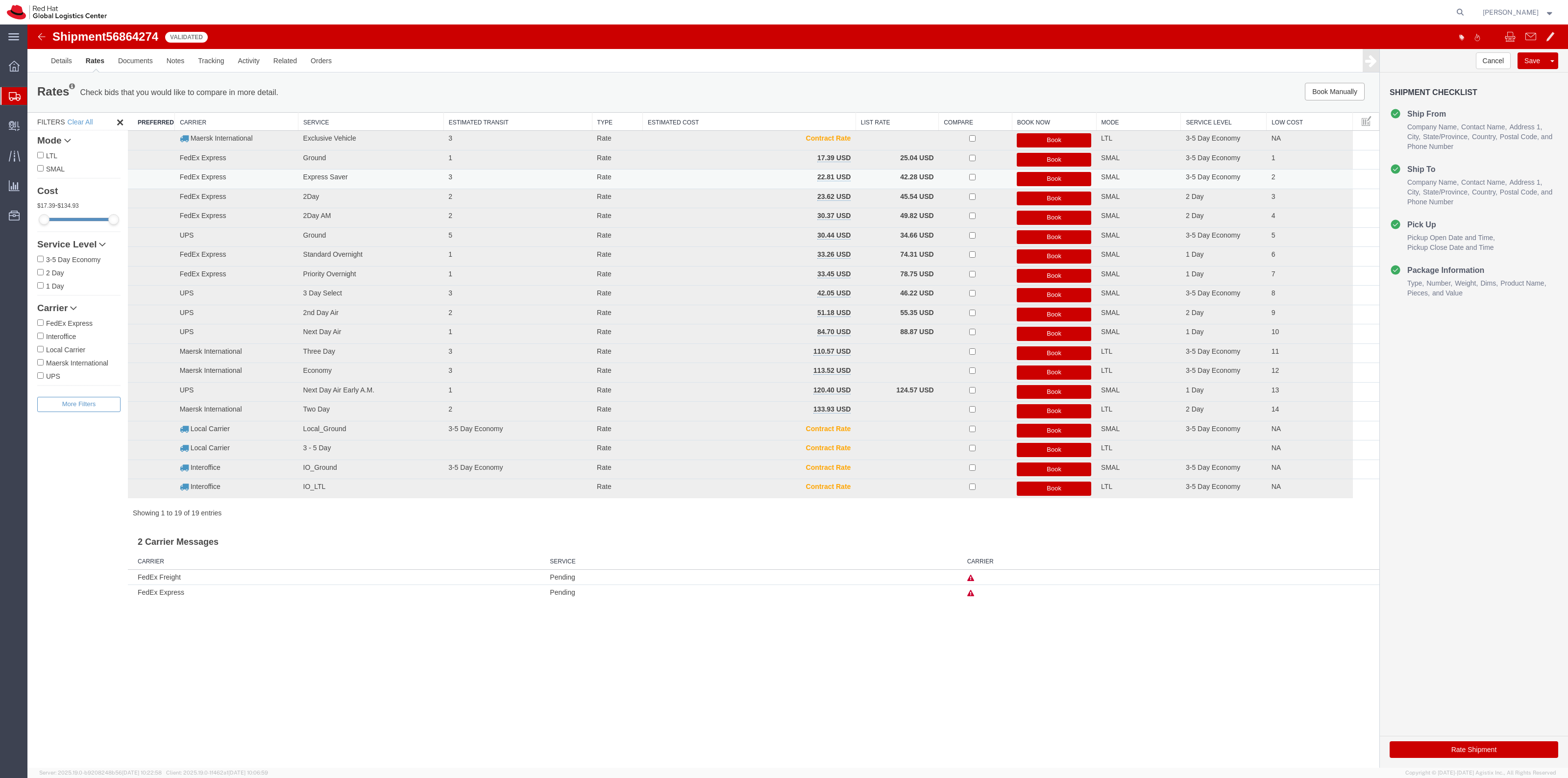
click at [1029, 177] on button "Book" at bounding box center [1054, 179] width 74 height 14
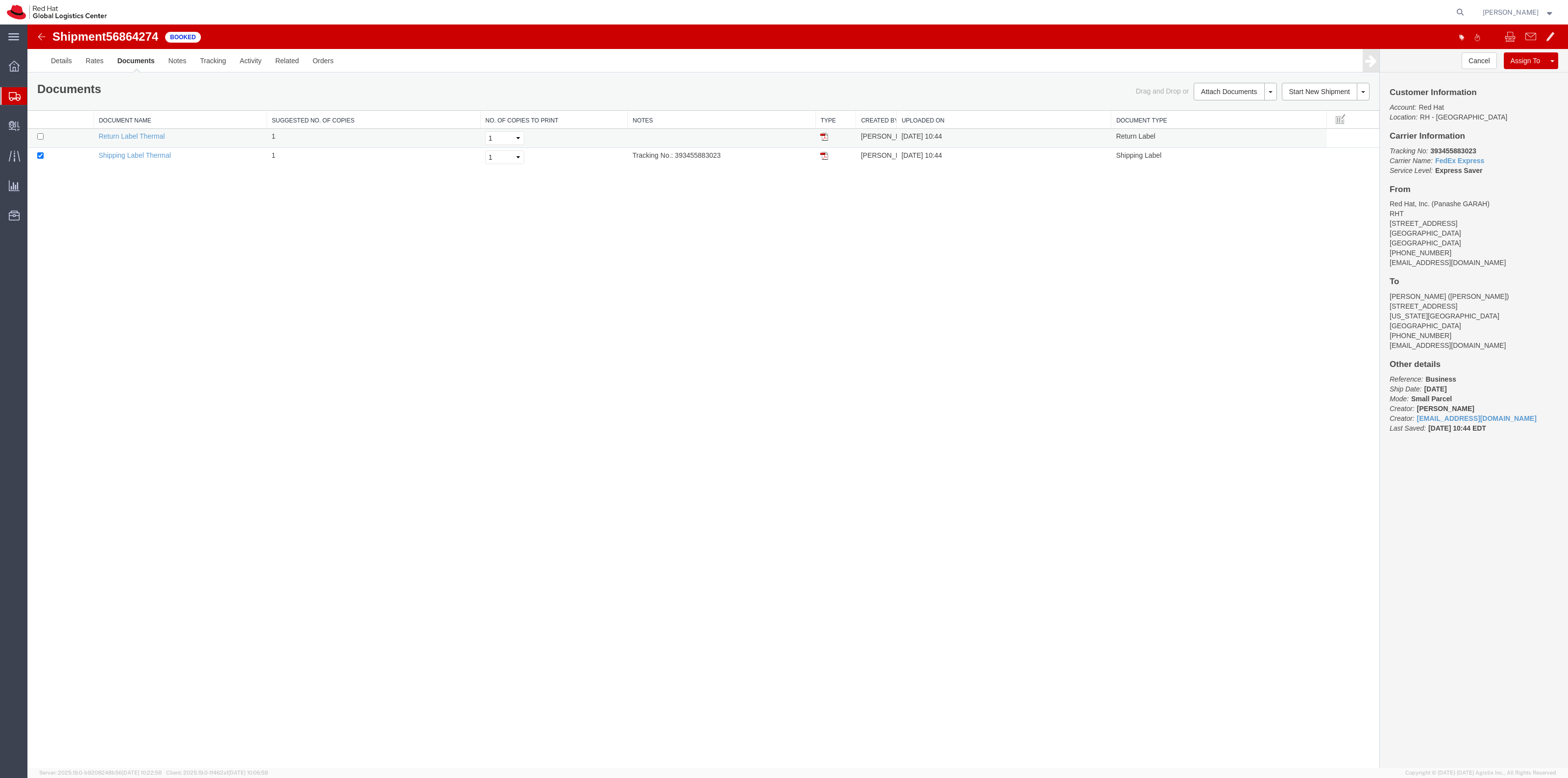
click at [44, 133] on td at bounding box center [61, 138] width 66 height 19
click at [44, 139] on td at bounding box center [61, 138] width 66 height 19
click at [42, 137] on input "checkbox" at bounding box center [40, 137] width 7 height 7
checkbox input "true"
click at [1229, 101] on link "Print Documents" at bounding box center [1234, 108] width 85 height 15
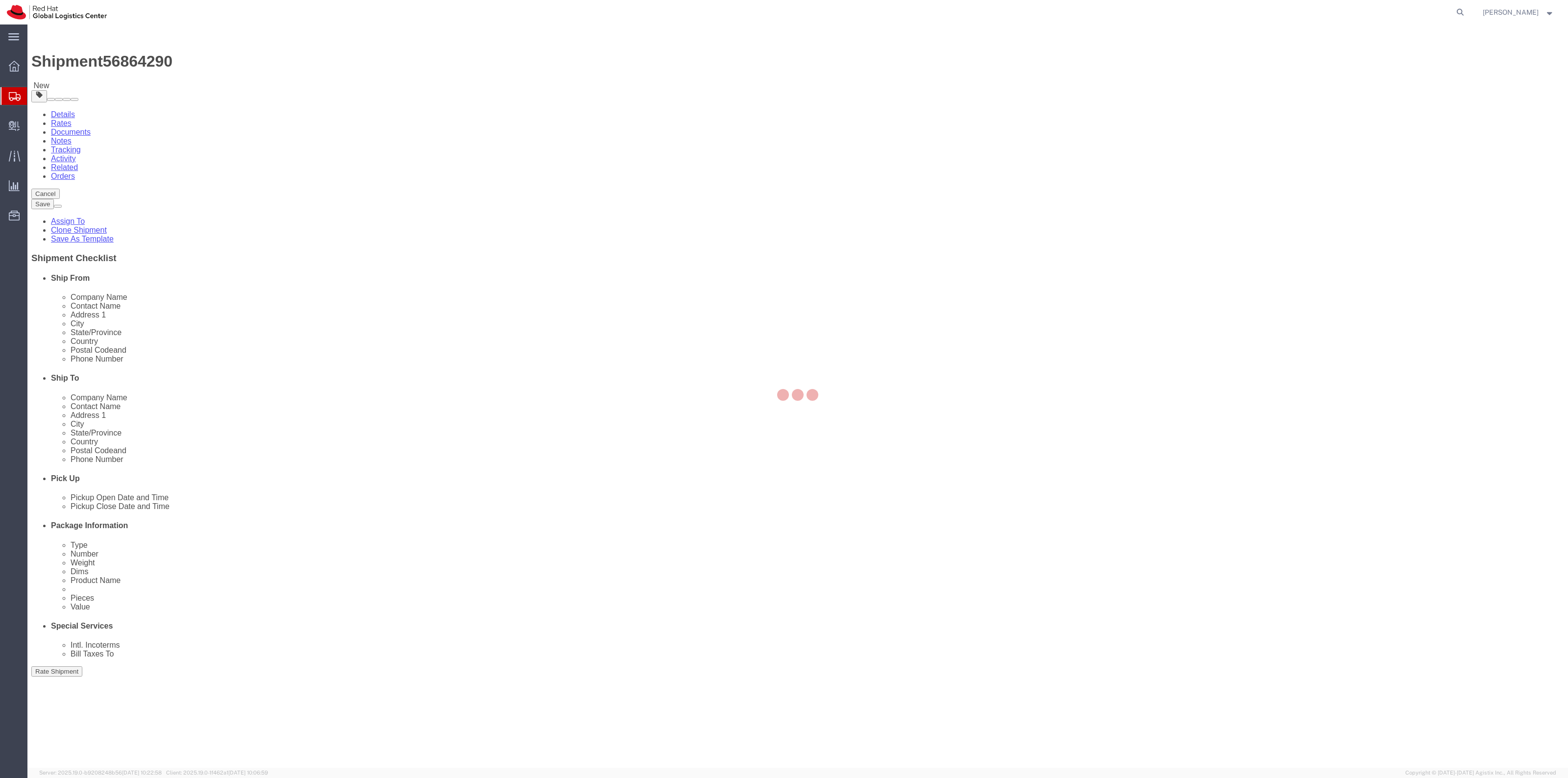
select select "38014"
select select
click link "Special Services"
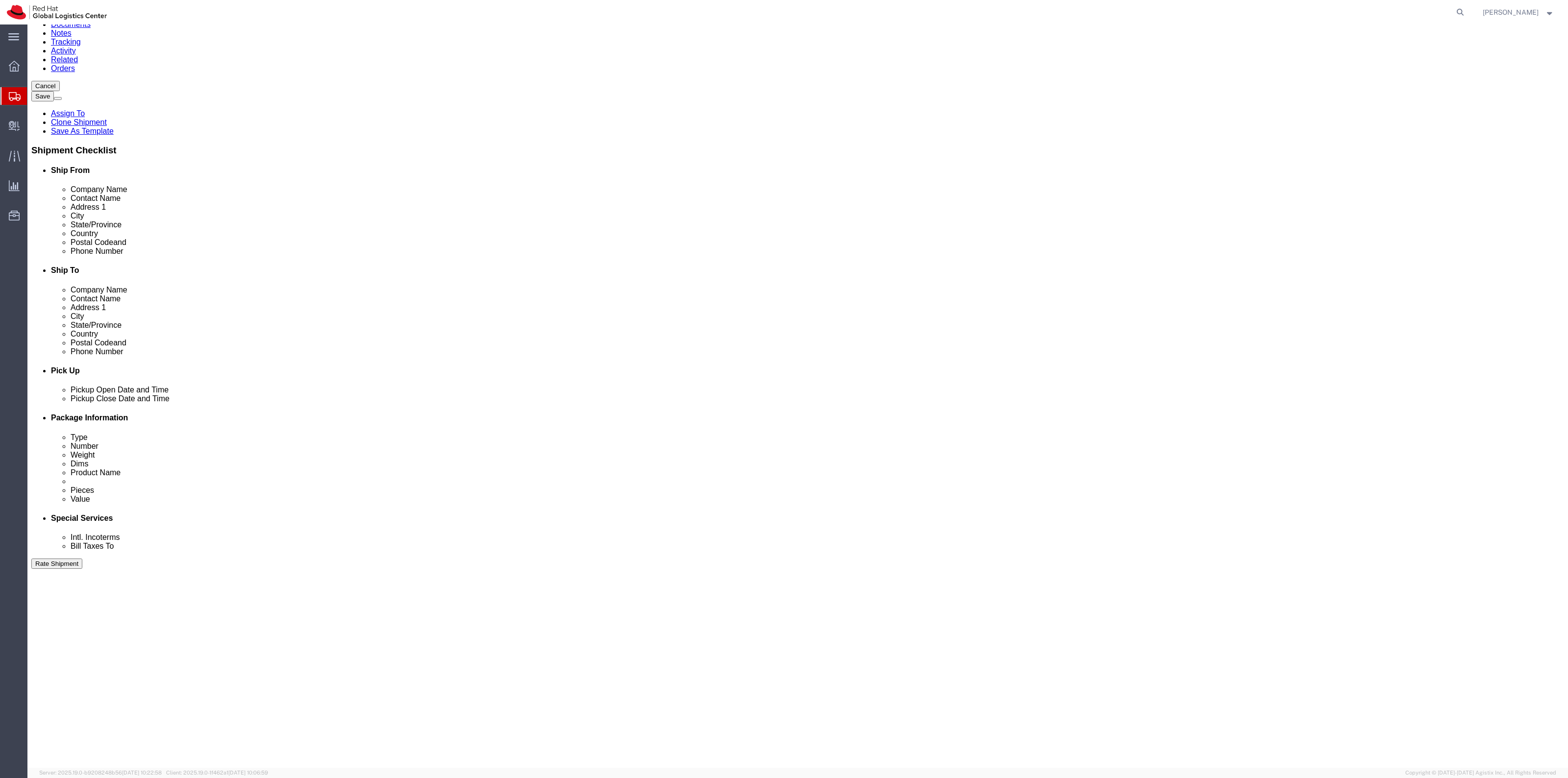
scroll to position [306, 0]
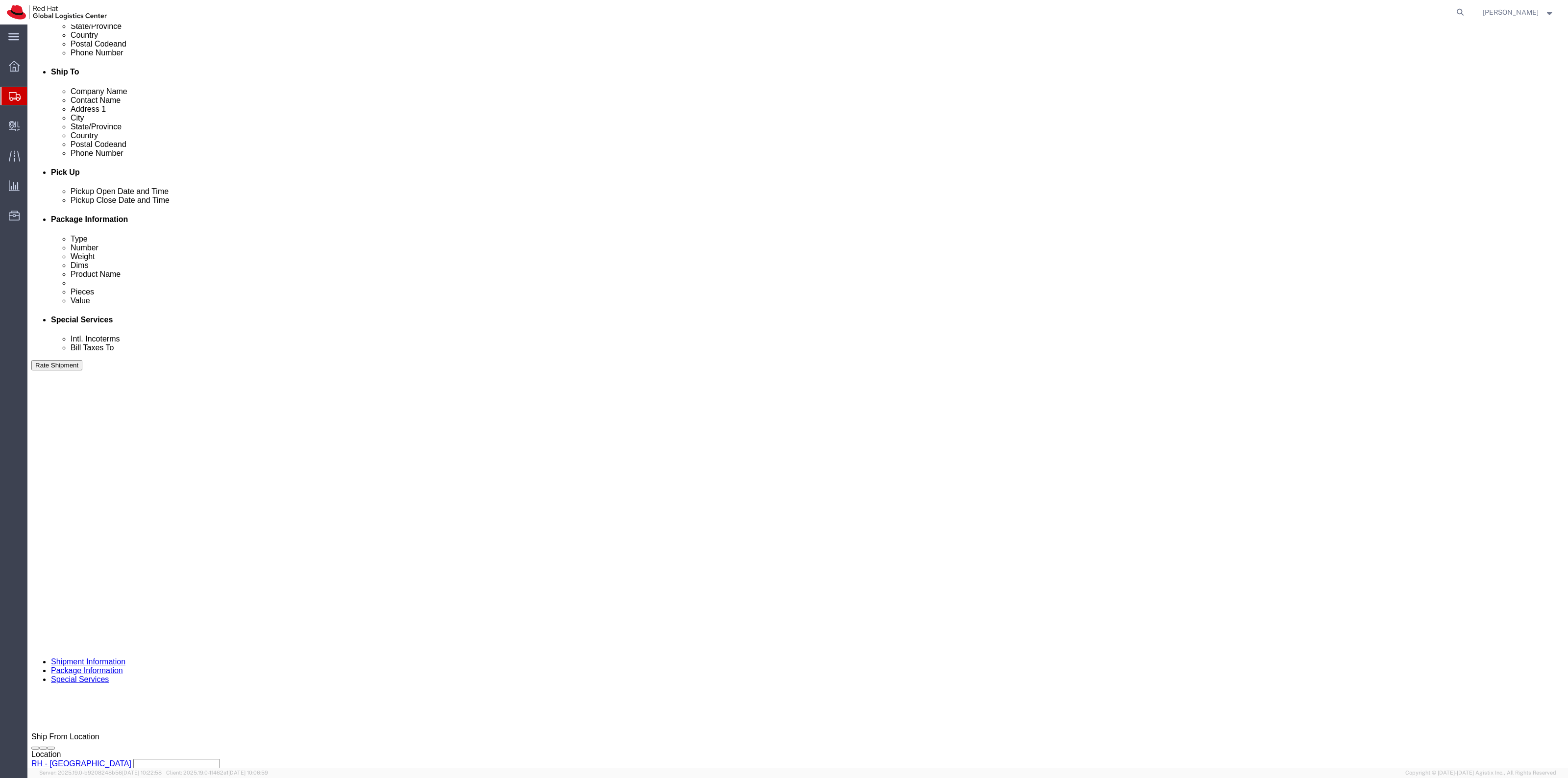
click label "Yes"
click input "Yes"
radio input "true"
click input "text"
type input "500.00"
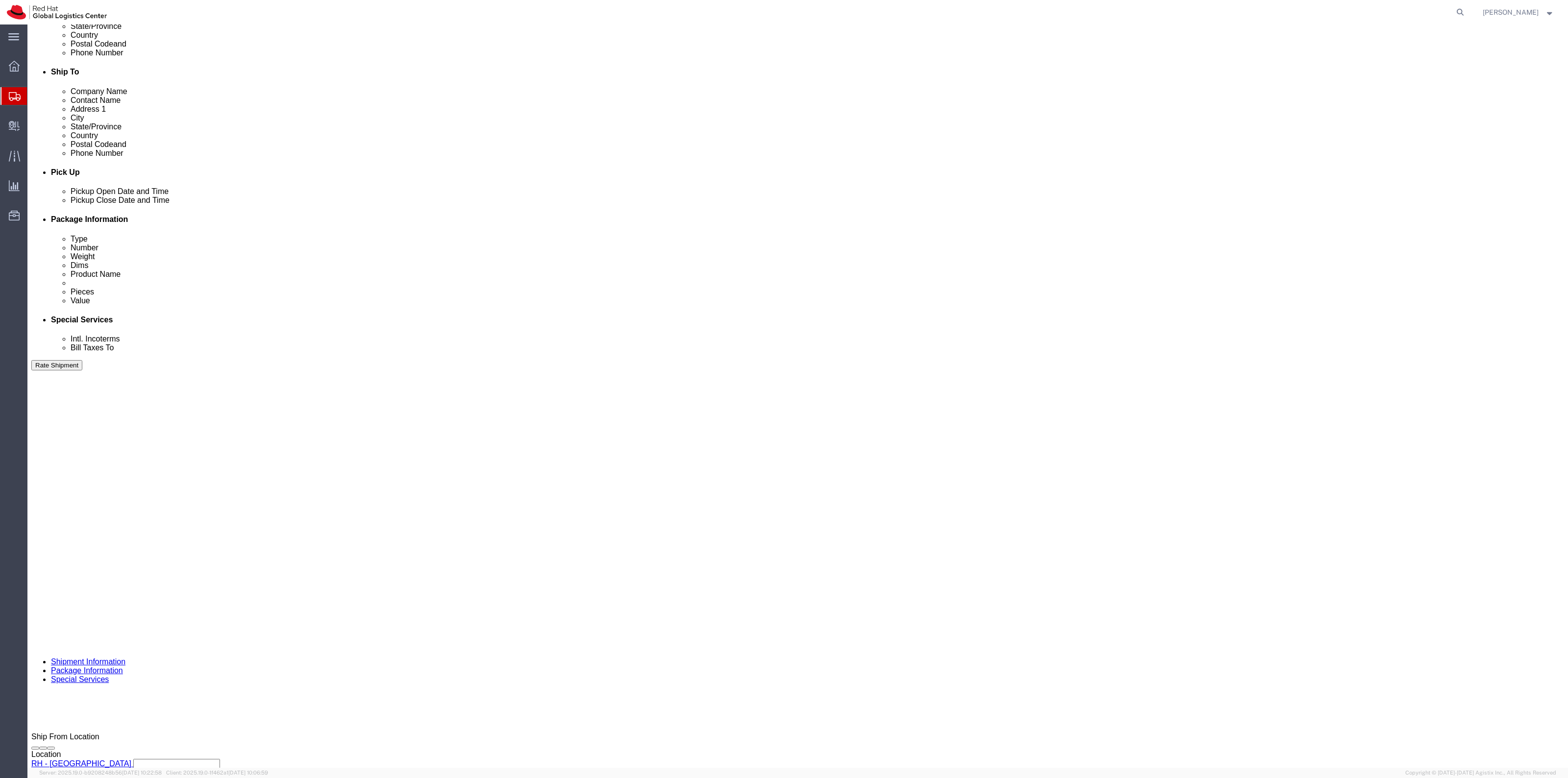
drag, startPoint x: 21, startPoint y: 170, endPoint x: 33, endPoint y: 177, distance: 13.9
click label "Return Label Required"
click input "Return Label Required"
click label "Return Label Required"
click input "Return Label Required"
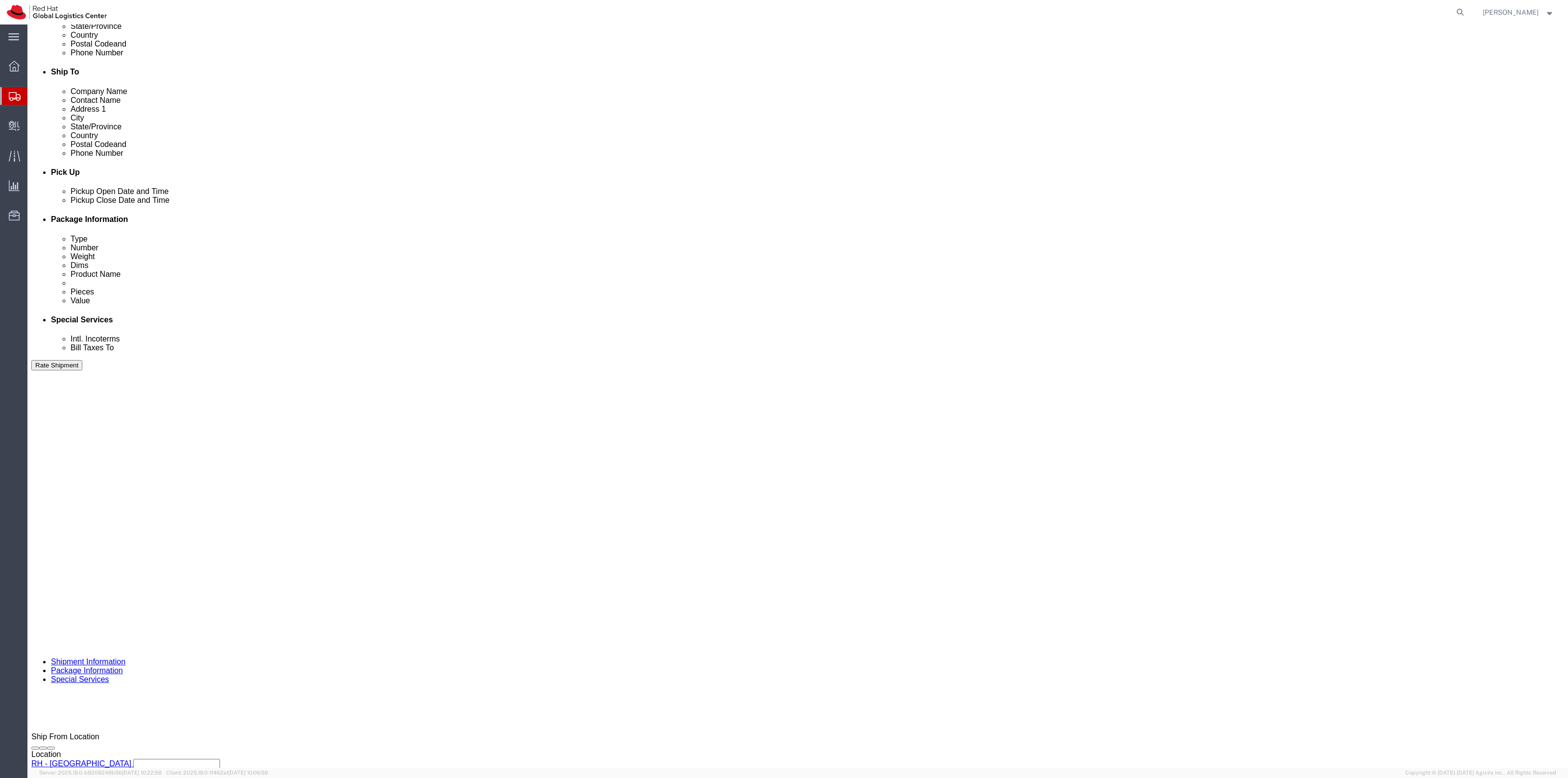
click label "Return Label Required"
click input "Return Label Required"
checkbox input "true"
select select "12"
click button "Rate Shipment"
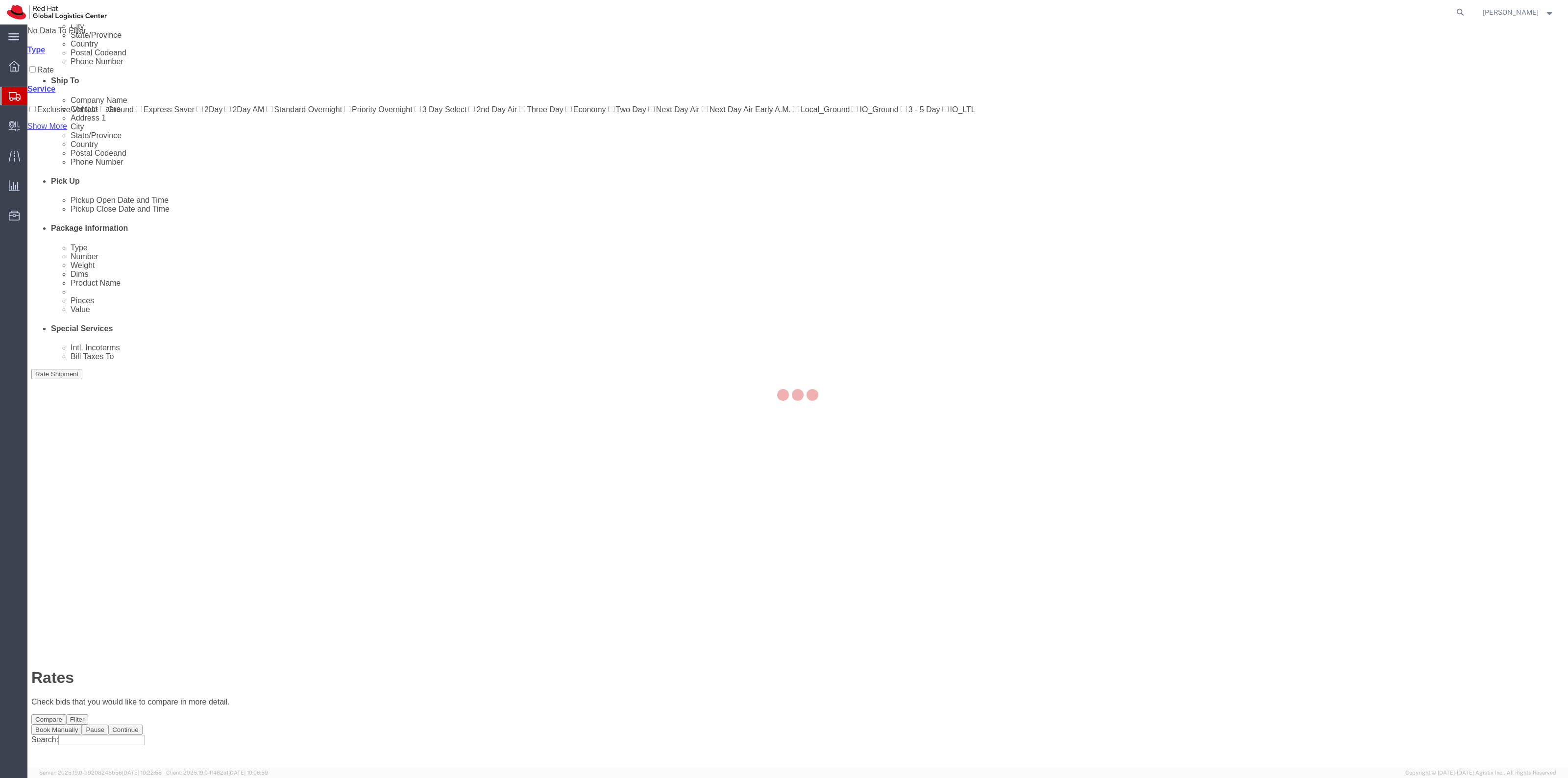
scroll to position [0, 0]
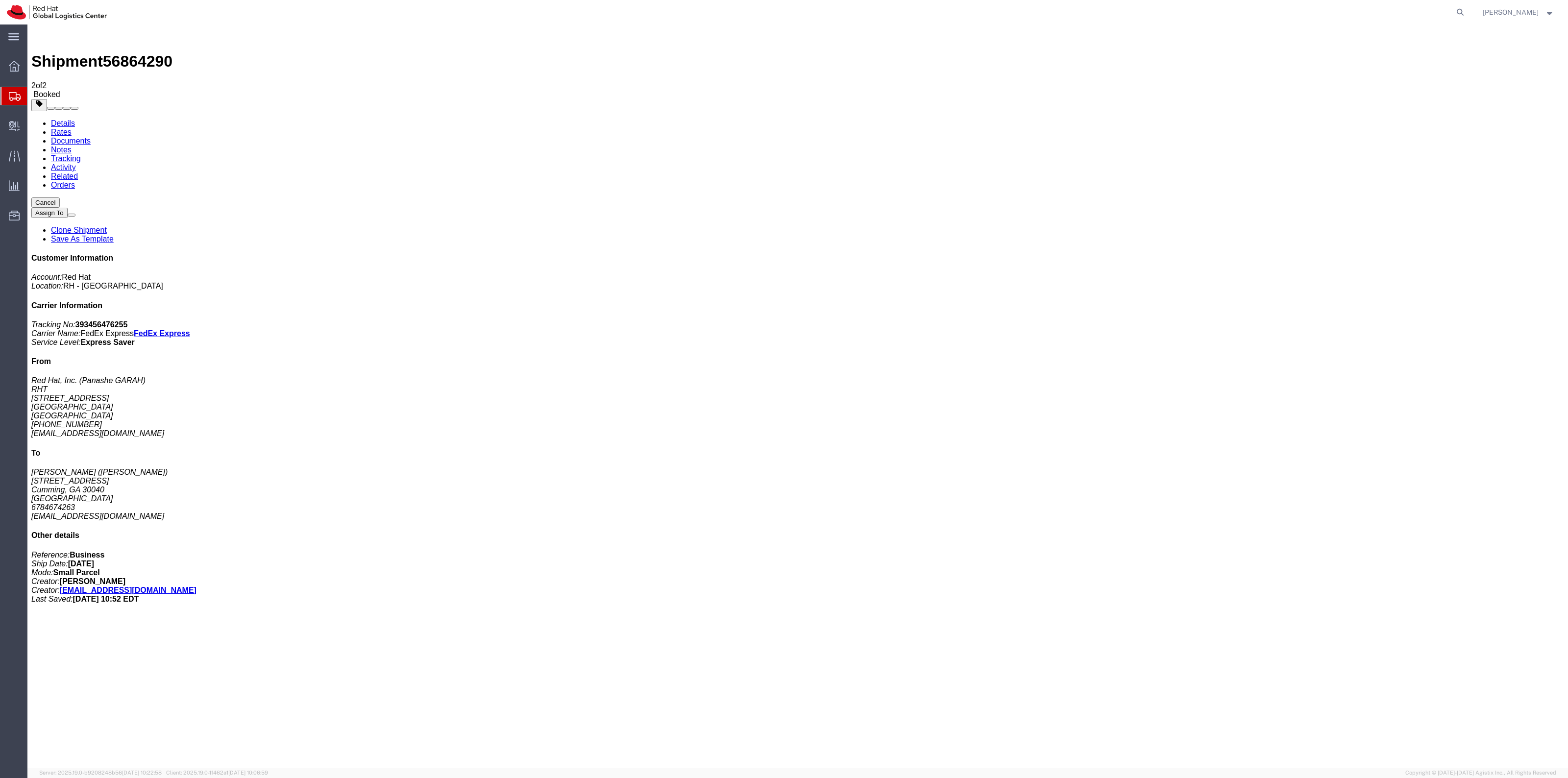
checkbox input "true"
